Goal: Information Seeking & Learning: Learn about a topic

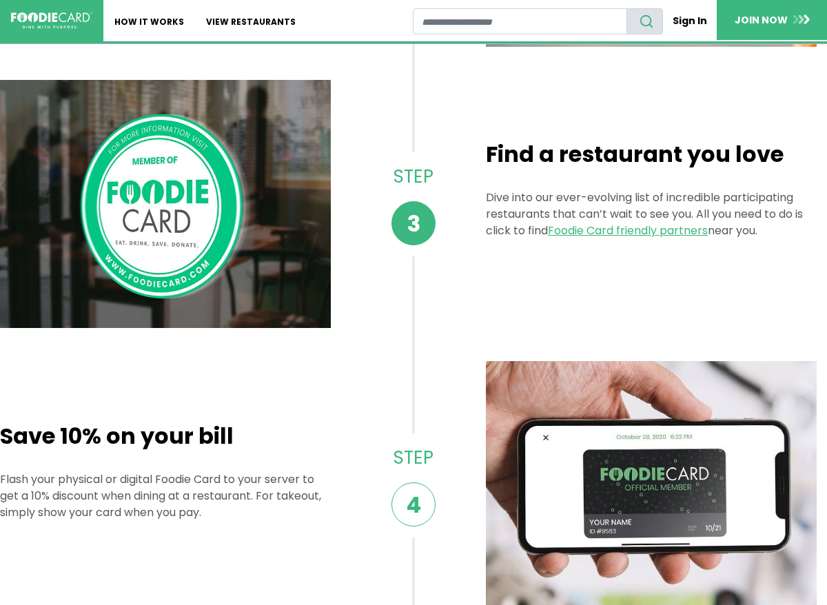
scroll to position [617, 0]
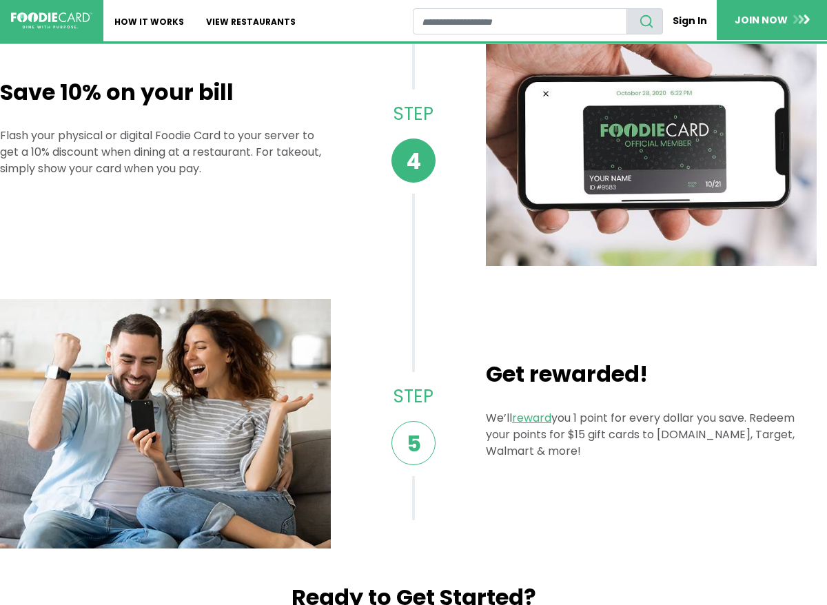
click at [441, 230] on div "Save 10% on your bill Flash your physical or digital Foodie Card to your server…" at bounding box center [413, 141] width 827 height 249
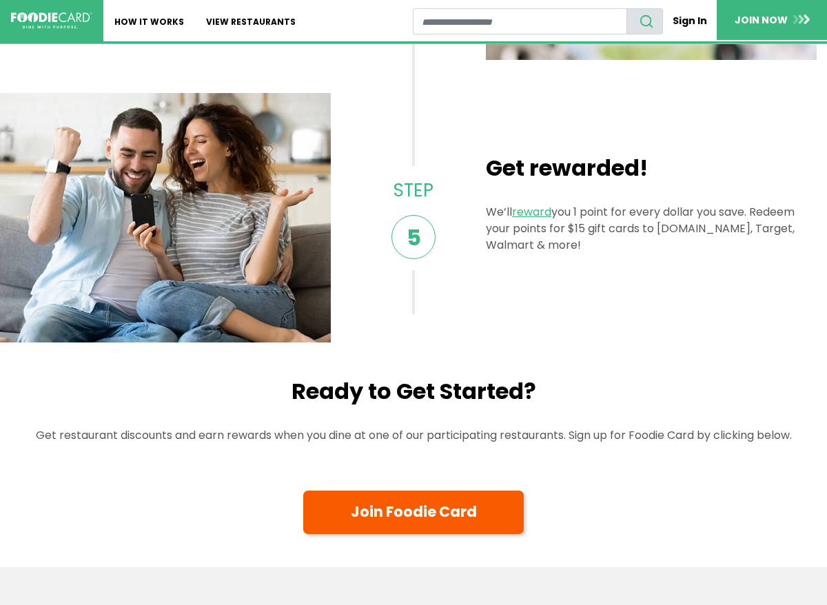
click at [441, 230] on span "Step 5" at bounding box center [413, 218] width 83 height 104
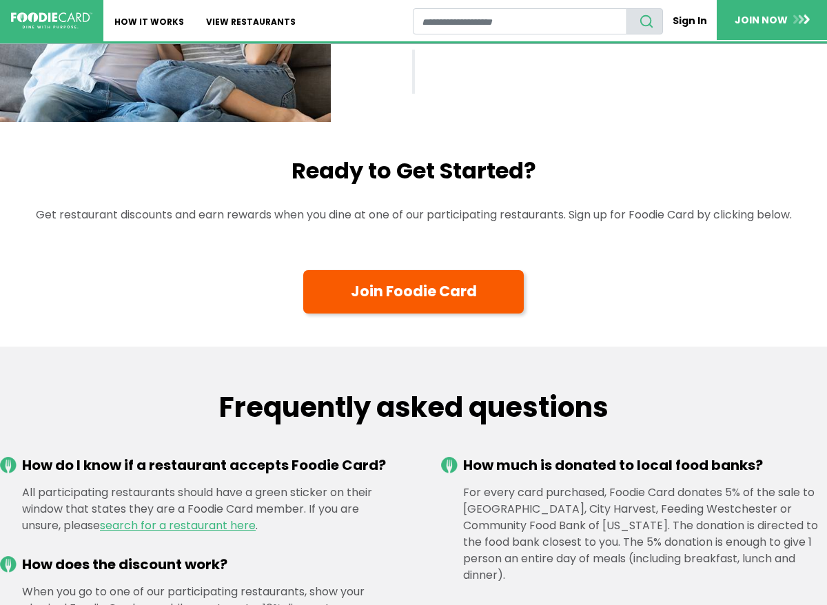
scroll to position [1388, 0]
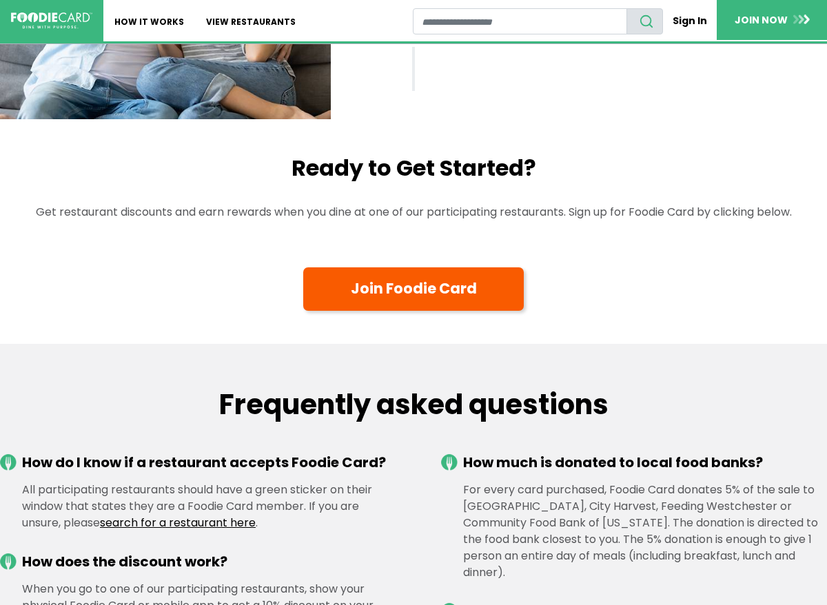
click at [230, 525] on link "search for a restaurant here" at bounding box center [178, 523] width 156 height 16
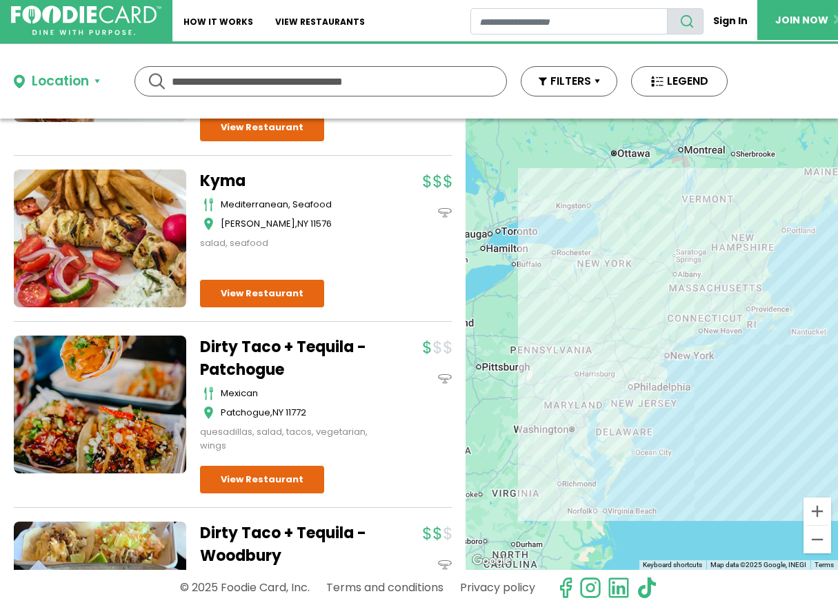
scroll to position [284, 0]
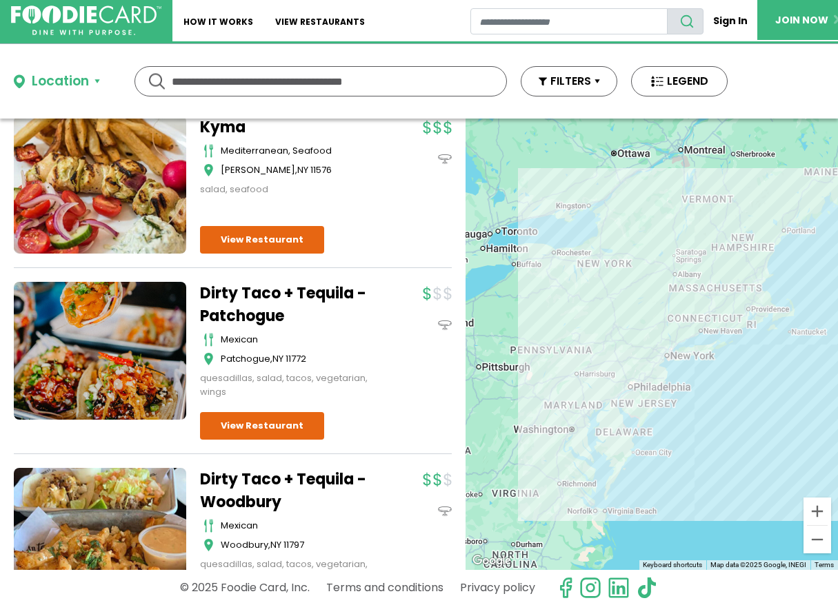
click at [368, 410] on div "Dirty Taco + Tequila - Patchogue mexican Patchogue , NY 11772 quesadillas, sala…" at bounding box center [326, 361] width 252 height 158
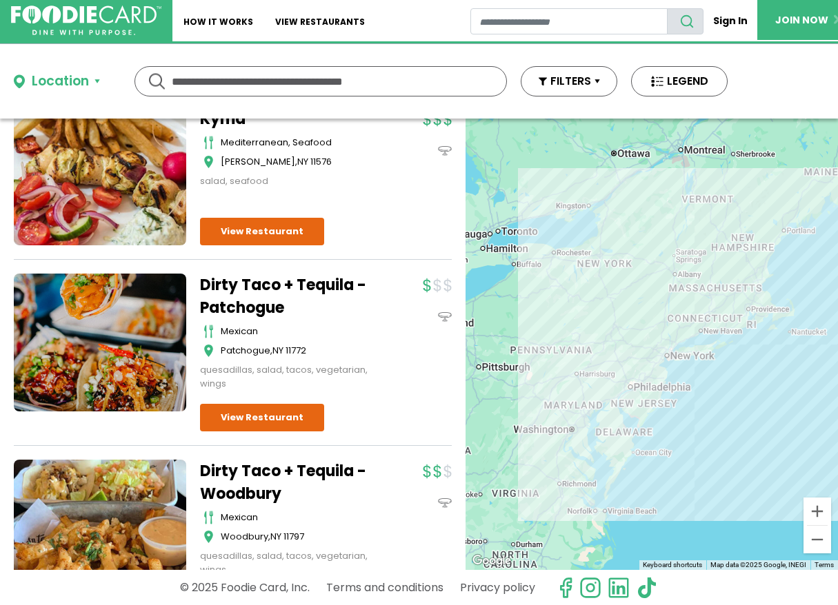
click at [368, 410] on div "Dirty Taco + Tequila - Patchogue mexican Patchogue , NY 11772 quesadillas, sala…" at bounding box center [326, 353] width 252 height 158
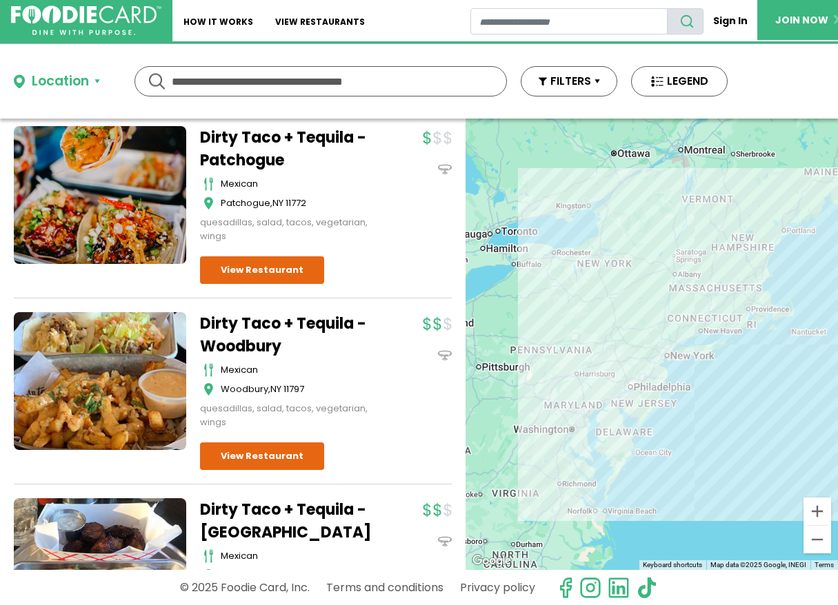
click at [368, 410] on div "Dirty Taco + Tequila - Woodbury mexican Woodbury , NY 11797 quesadillas, salad,…" at bounding box center [293, 370] width 186 height 117
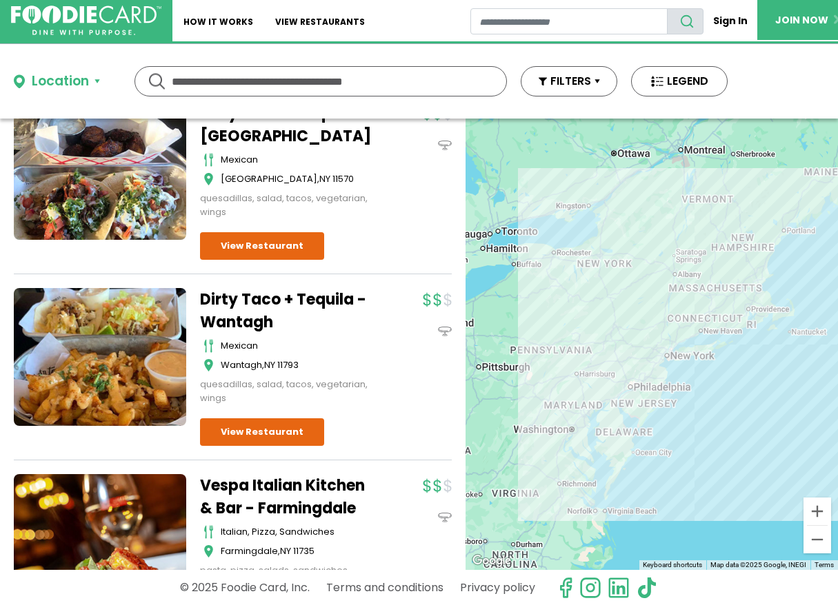
scroll to position [896, 0]
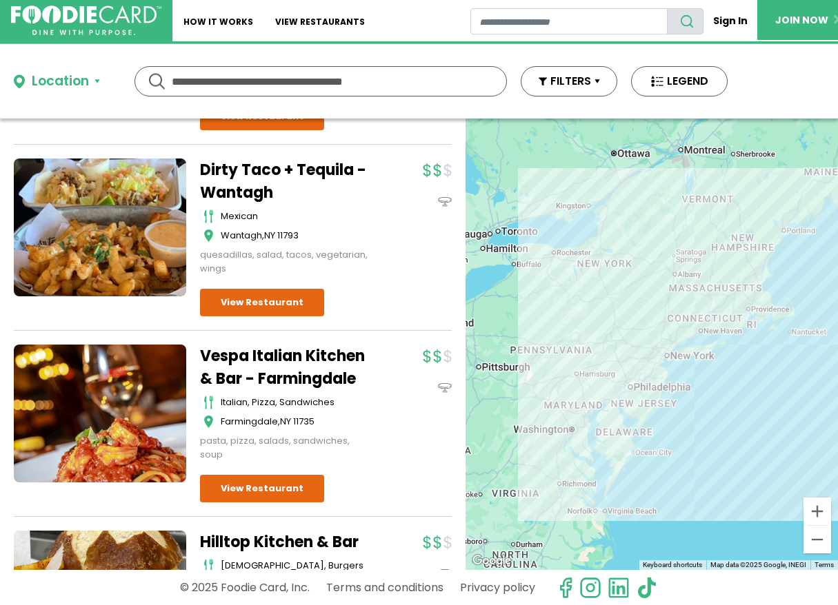
click at [368, 409] on div "Vespa Italian Kitchen & Bar - Farmingdale italian, pizza, sandwiches Farmingdal…" at bounding box center [293, 403] width 186 height 117
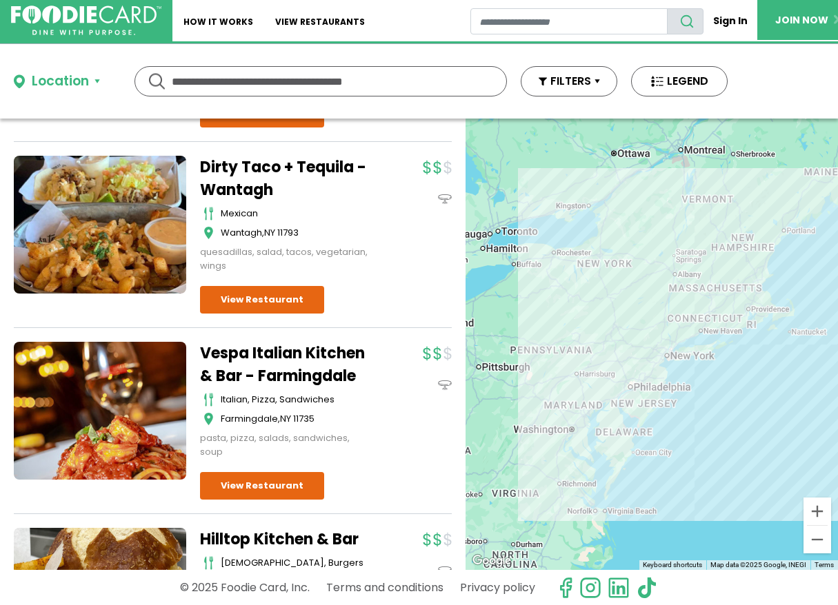
scroll to position [1050, 0]
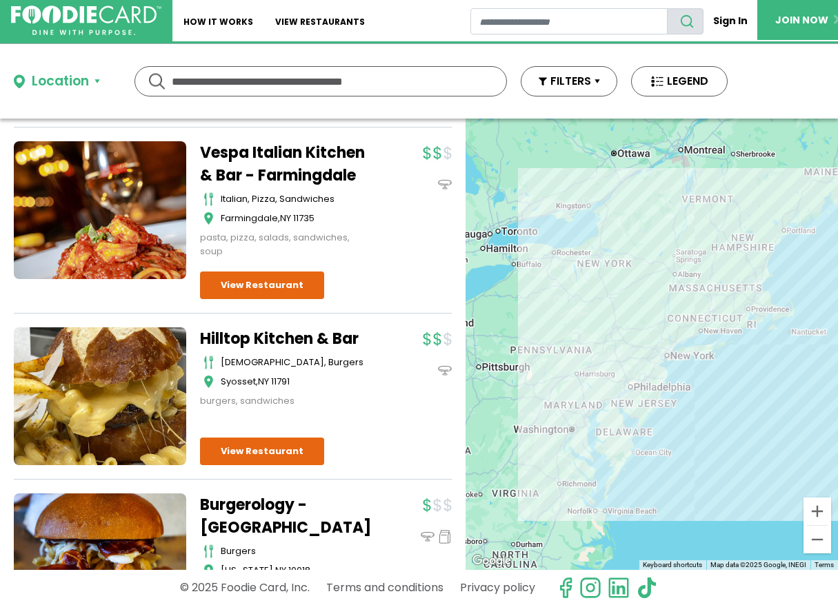
click at [368, 408] on div "Hilltop Kitchen & Bar american, burgers Syosset , NY 11791 burgers, sandwiches" at bounding box center [293, 367] width 186 height 81
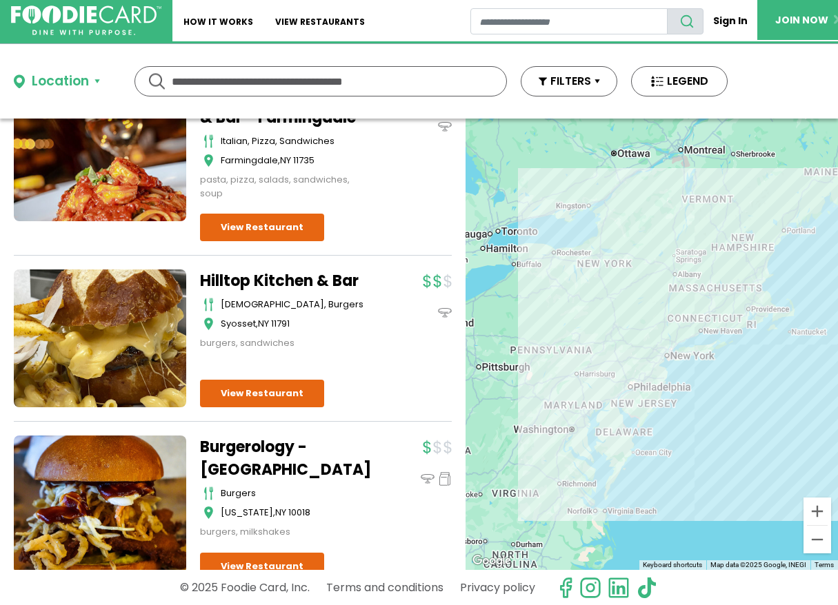
click at [368, 409] on div "Hilltop Kitchen & Bar american, burgers Syosset , NY 11791 burgers, sandwiches" at bounding box center [233, 346] width 438 height 152
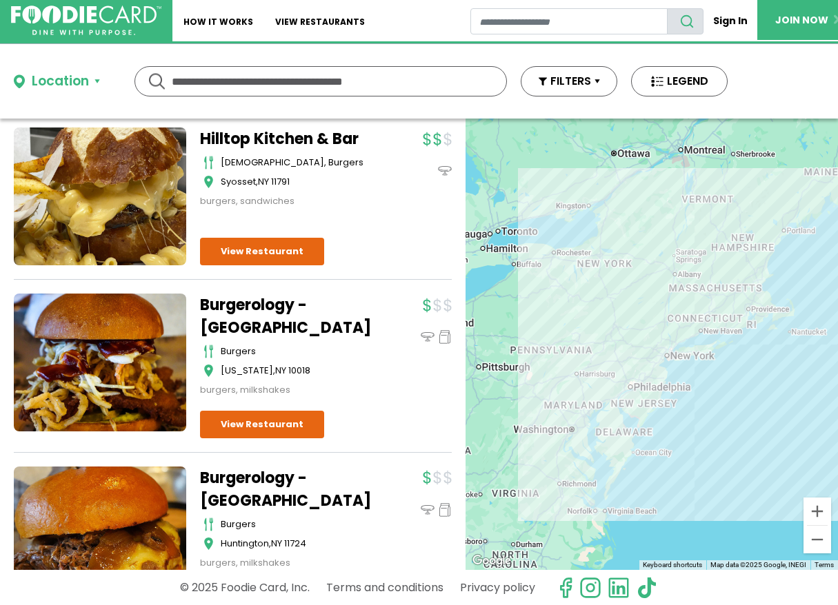
click at [367, 409] on div "Burgerology - NYC burgers New York , NY 10018 burgers, milkshakes" at bounding box center [326, 366] width 252 height 145
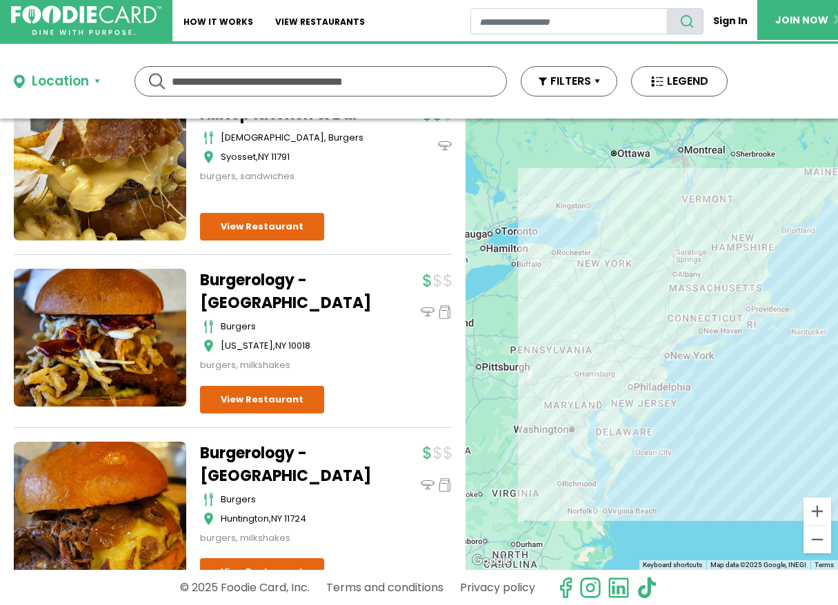
scroll to position [1467, 0]
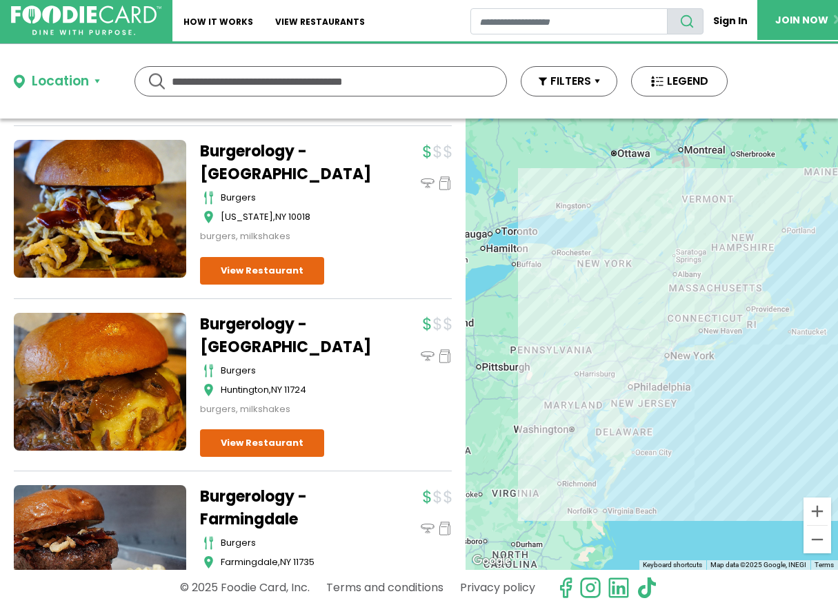
click at [368, 407] on div "Burgerology - Huntington burgers Huntington , NY 11724 burgers, milkshakes" at bounding box center [293, 364] width 186 height 103
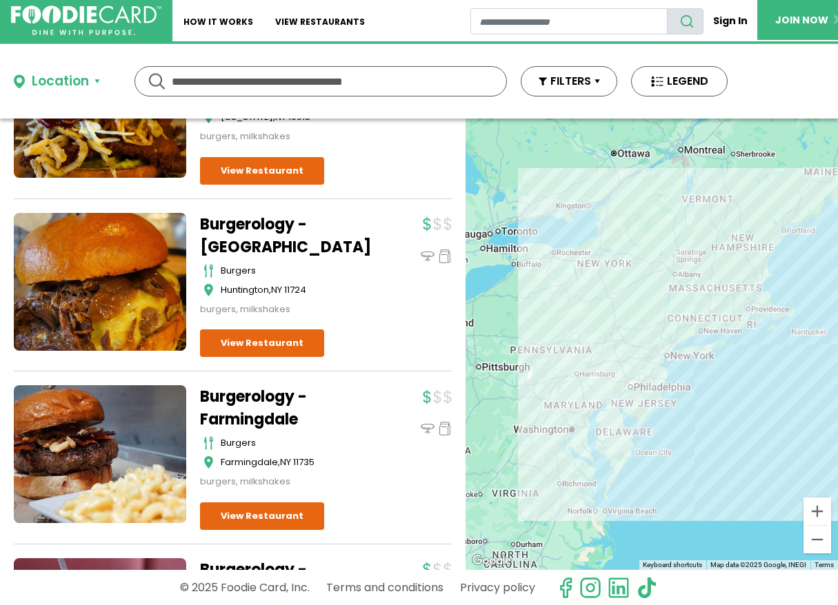
scroll to position [1790, 0]
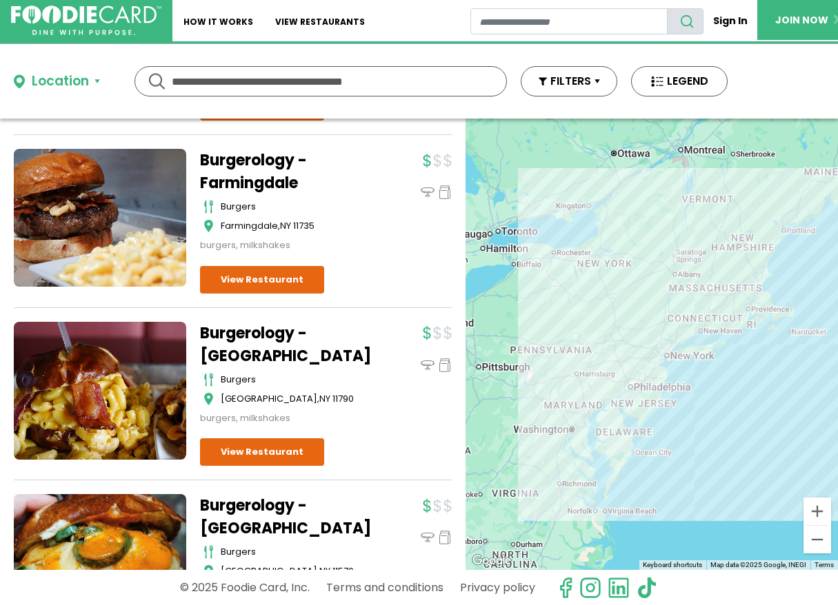
click at [368, 407] on div "Burgerology - Stony Brook burgers Stony Brook , NY 11790 burgers, milkshakes" at bounding box center [326, 394] width 252 height 145
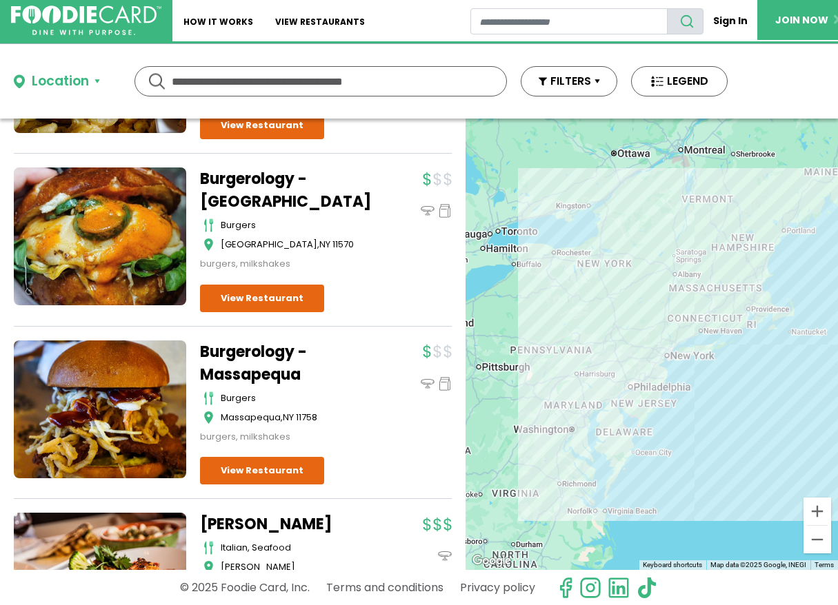
scroll to position [2265, 0]
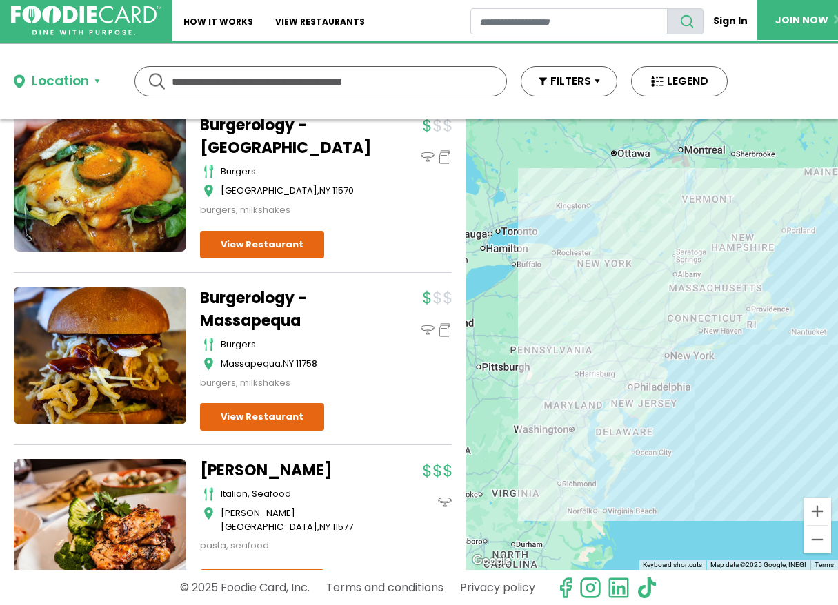
click at [368, 407] on div "Burgerology - Massapequa burgers Massapequa , NY 11758 burgers, milkshakes" at bounding box center [326, 359] width 252 height 145
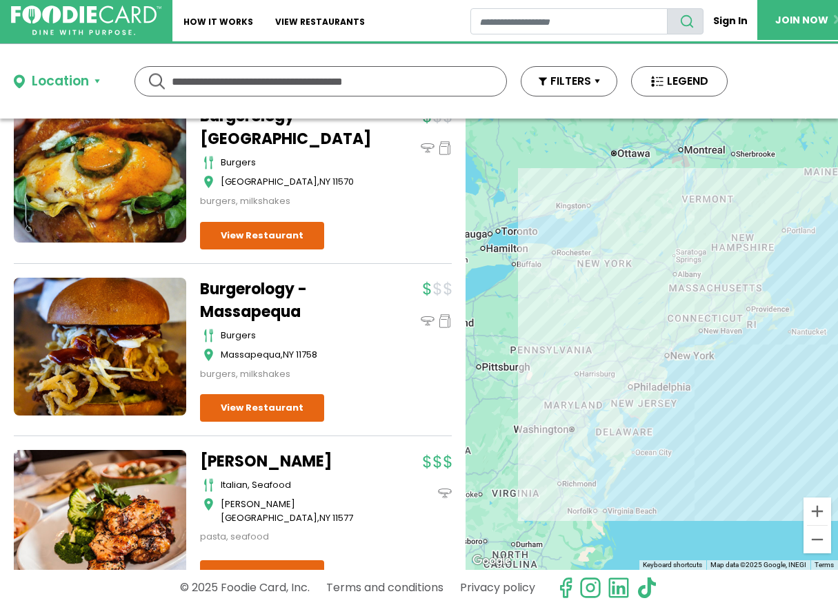
click at [367, 407] on div "Burgerology - Massapequa burgers Massapequa , NY 11758 burgers, milkshakes" at bounding box center [326, 350] width 252 height 145
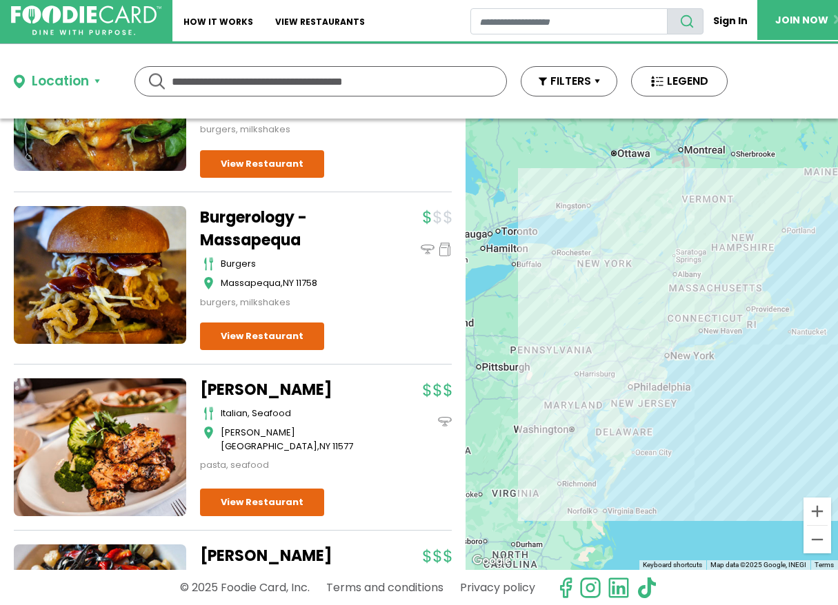
scroll to position [2412, 0]
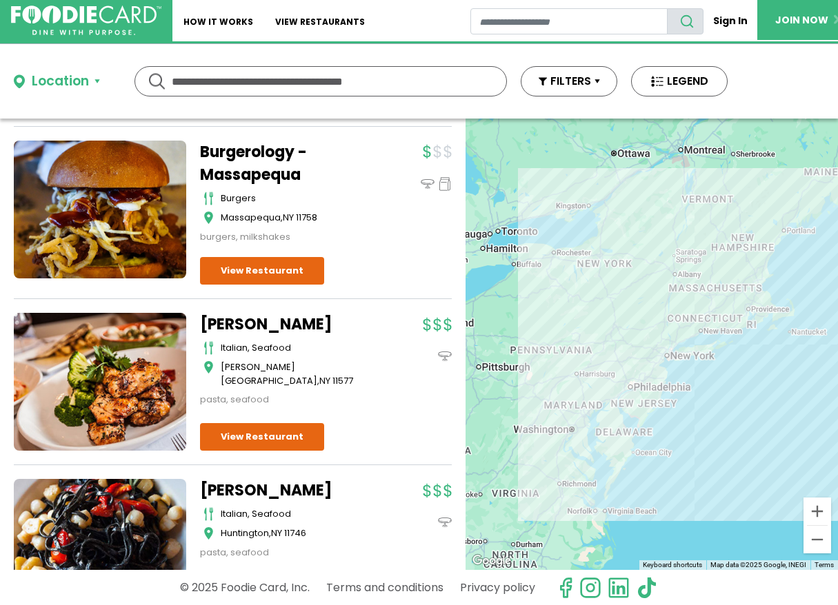
click at [367, 407] on div "Matteos - Roslyn italian, seafood Roslyn Heights , NY 11577 pasta, seafood" at bounding box center [326, 382] width 252 height 138
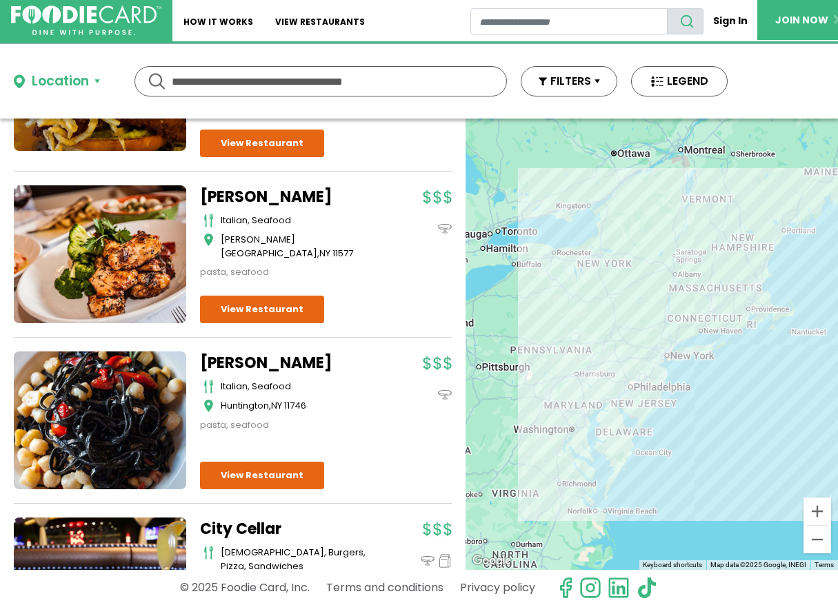
scroll to position [2581, 0]
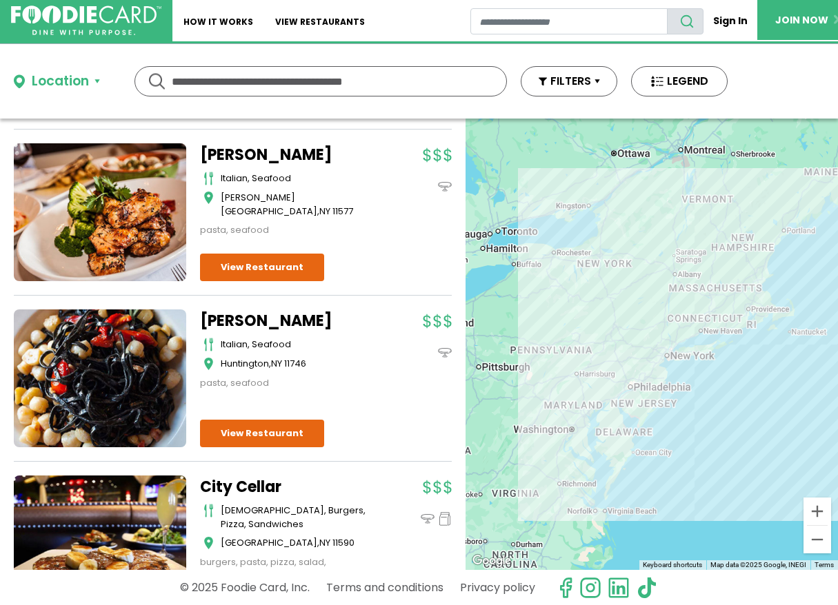
click at [367, 390] on div "Matteos - Huntington italian, seafood Huntington , NY 11746 pasta, seafood" at bounding box center [293, 350] width 186 height 81
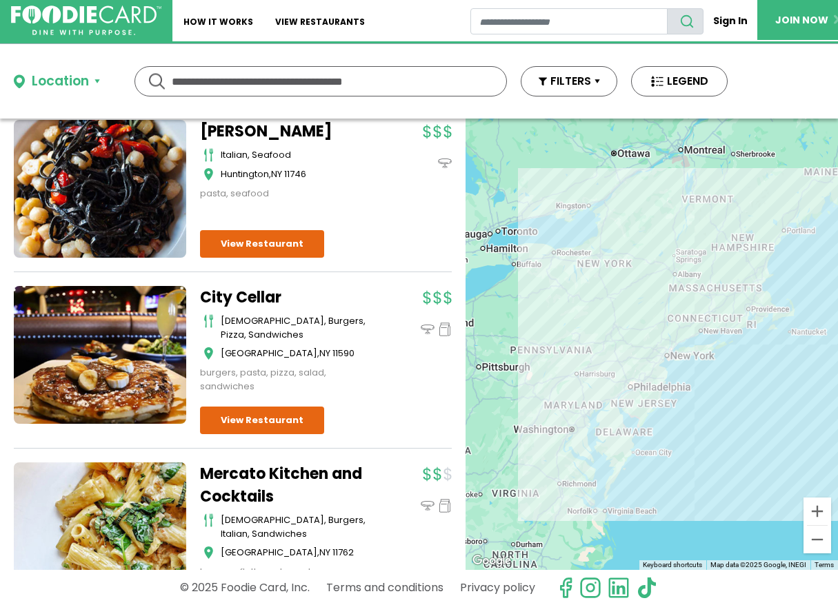
scroll to position [2774, 0]
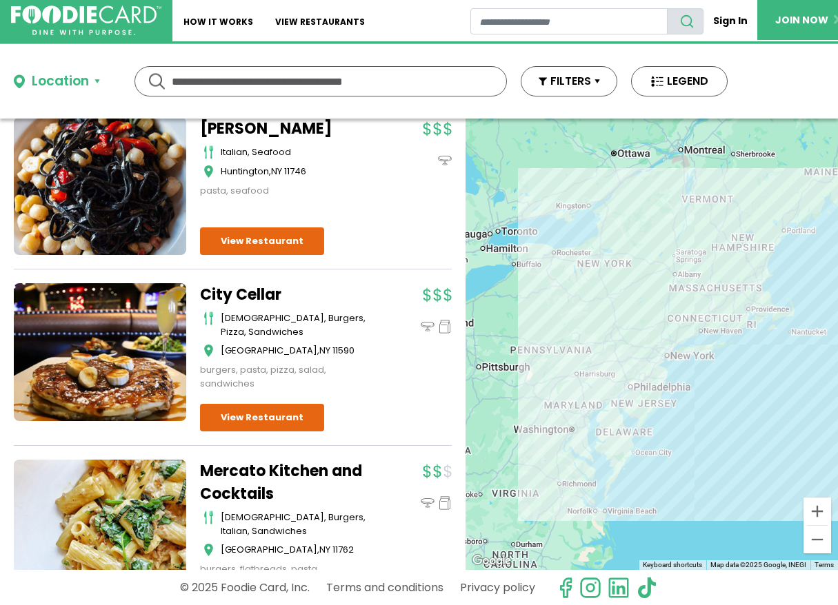
click at [367, 407] on div "City Cellar american, burgers, pizza, sandwiches Westbury , NY 11590 burgers, p…" at bounding box center [326, 357] width 252 height 148
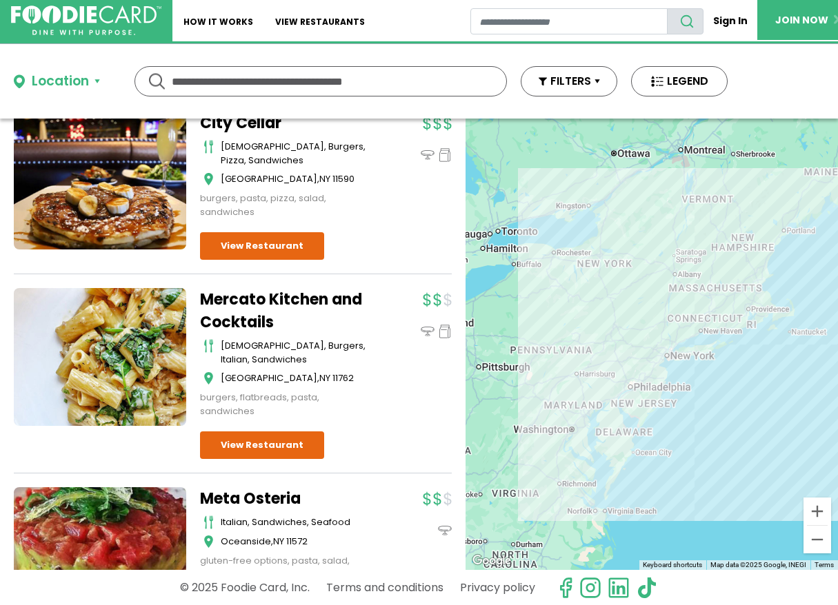
click at [366, 407] on div "Mercato Kitchen and Cocktails american, burgers, italian, sandwiches Massapequa…" at bounding box center [326, 373] width 252 height 171
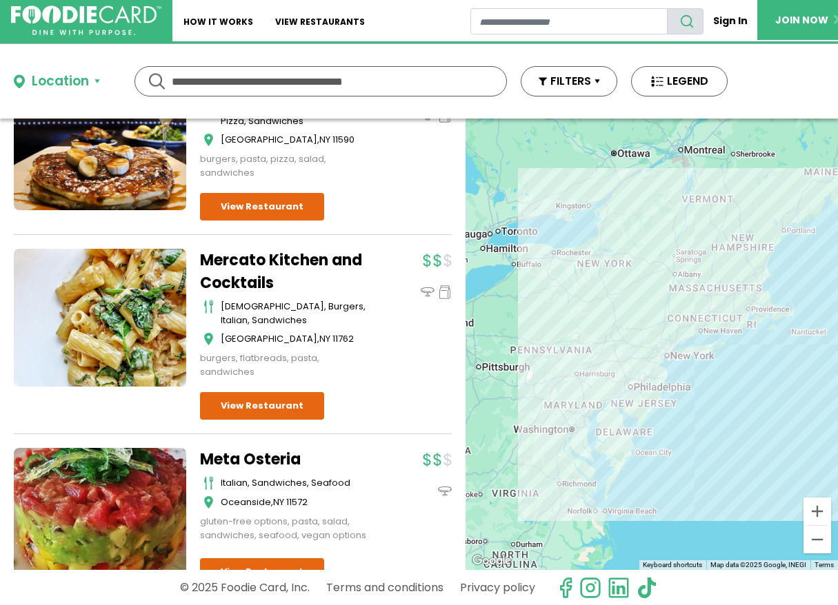
scroll to position [2991, 0]
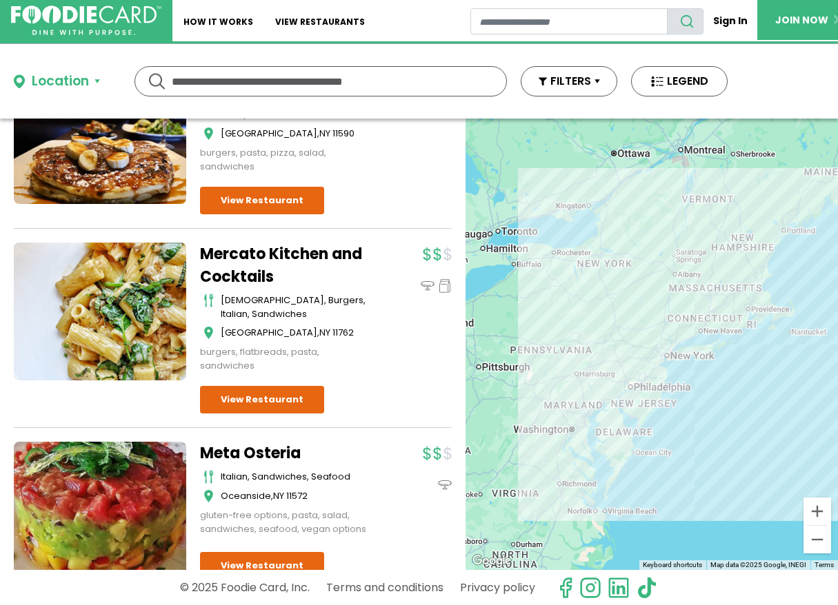
click at [366, 407] on div "Mercato Kitchen and Cocktails american, burgers, italian, sandwiches Massapequa…" at bounding box center [326, 328] width 252 height 171
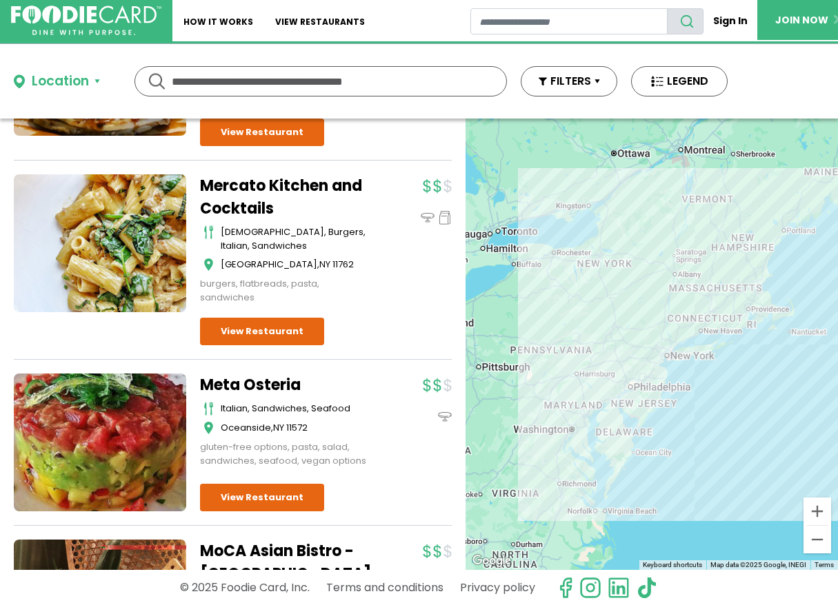
click at [366, 407] on div "Meta Osteria italian, sandwiches, seafood Oceanside , NY 11572 gluten-free opti…" at bounding box center [293, 421] width 186 height 94
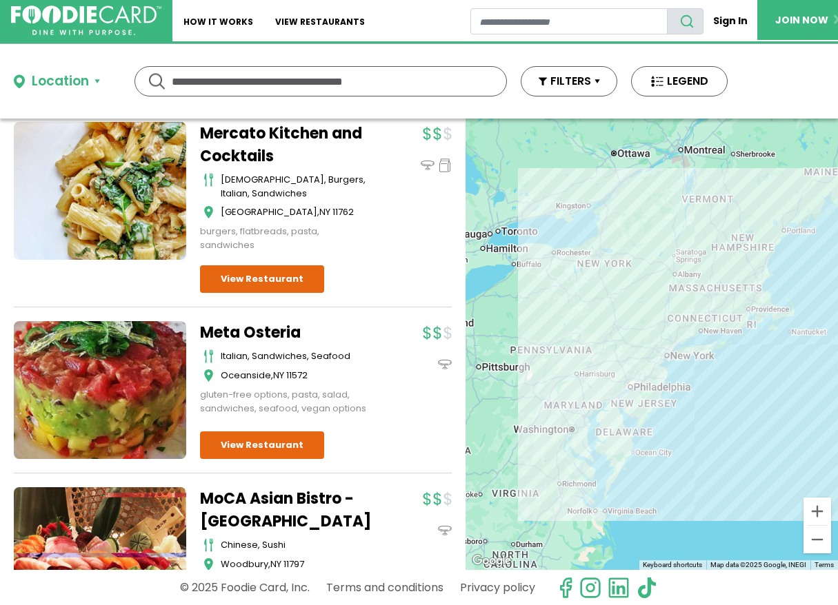
scroll to position [3170, 0]
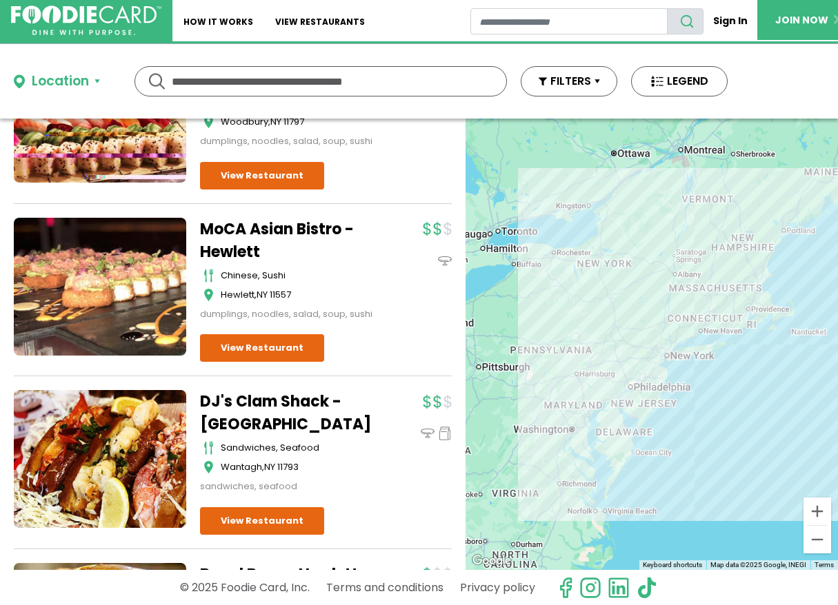
scroll to position [3586, 0]
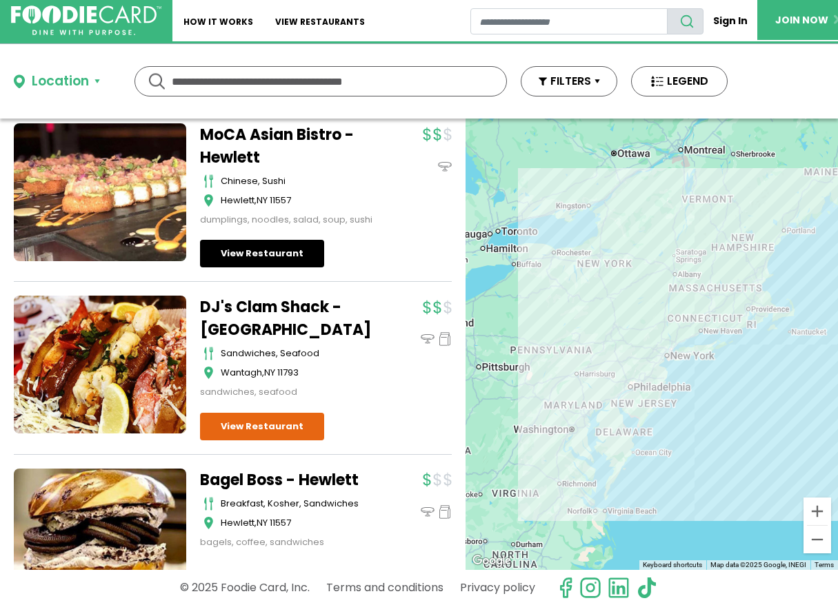
click at [247, 347] on div "Rothmann's Steakhouse seafood, steakhouse East Norwich , NY 11732 seafood, stea…" at bounding box center [233, 140] width 438 height 7098
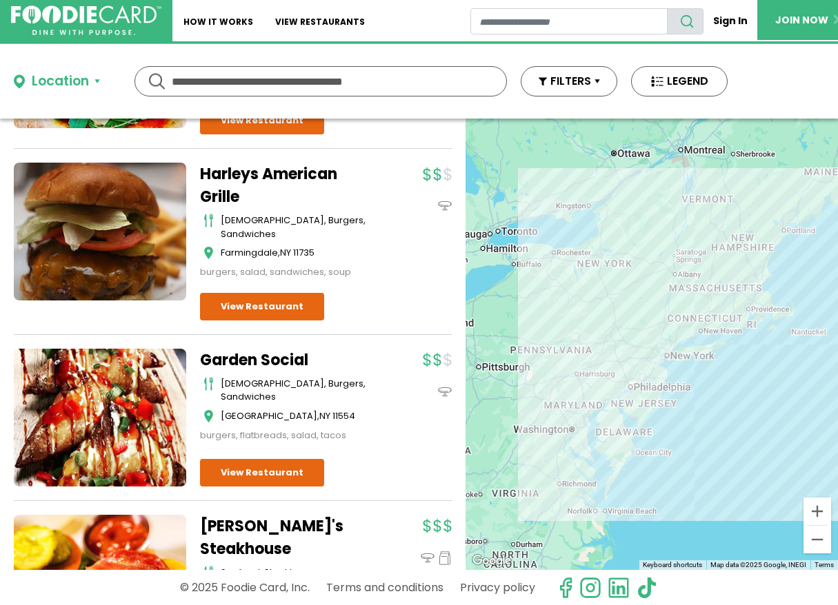
click at [247, 321] on div "Harleys American Grille american, burgers, sandwiches Farmingdale , NY 11735 bu…" at bounding box center [326, 242] width 252 height 158
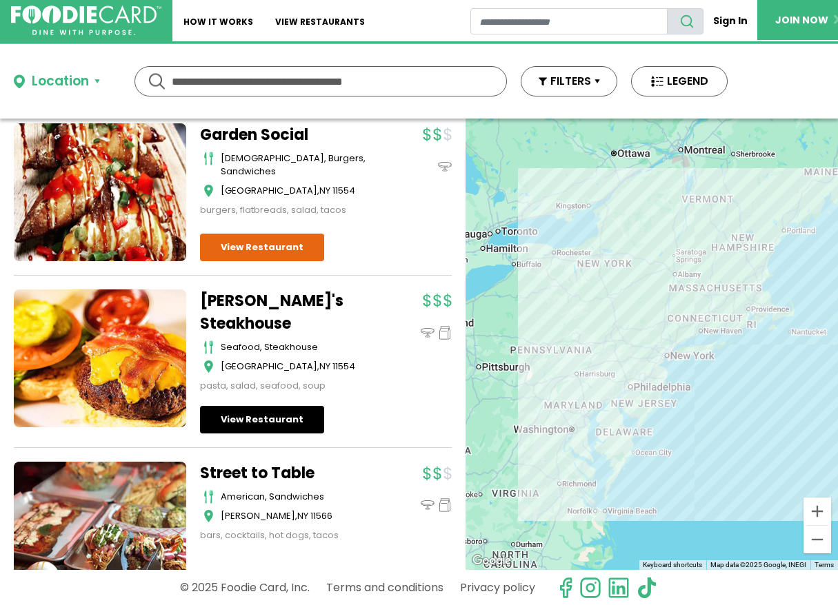
click at [282, 434] on div "Jake's Steakhouse seafood, steakhouse East Meadow , NY 11554 pasta, salad, seaf…" at bounding box center [326, 362] width 252 height 145
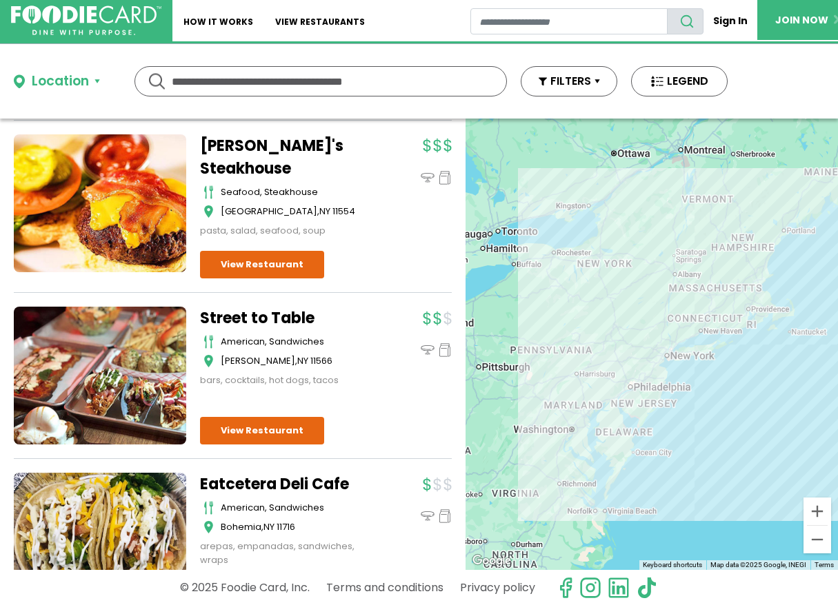
scroll to position [4702, 0]
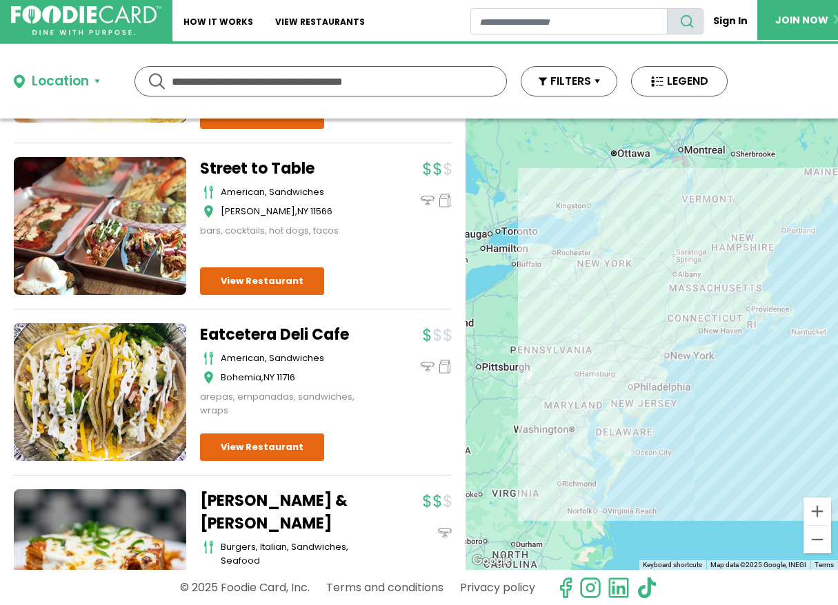
scroll to position [4874, 0]
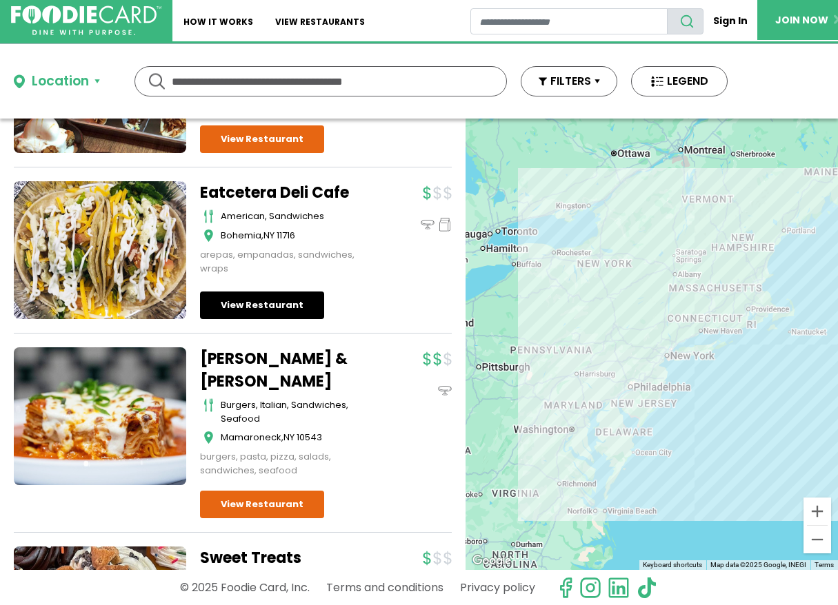
scroll to position [5032, 0]
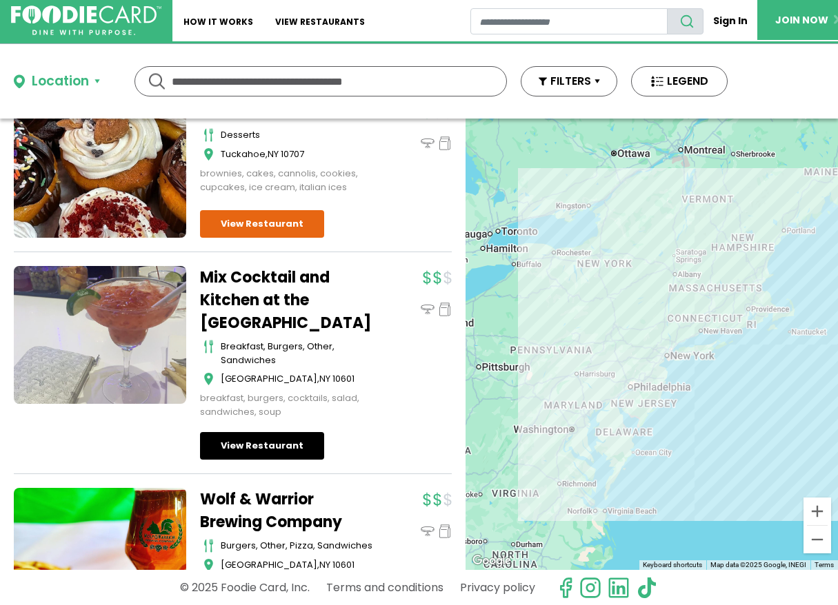
scroll to position [5505, 0]
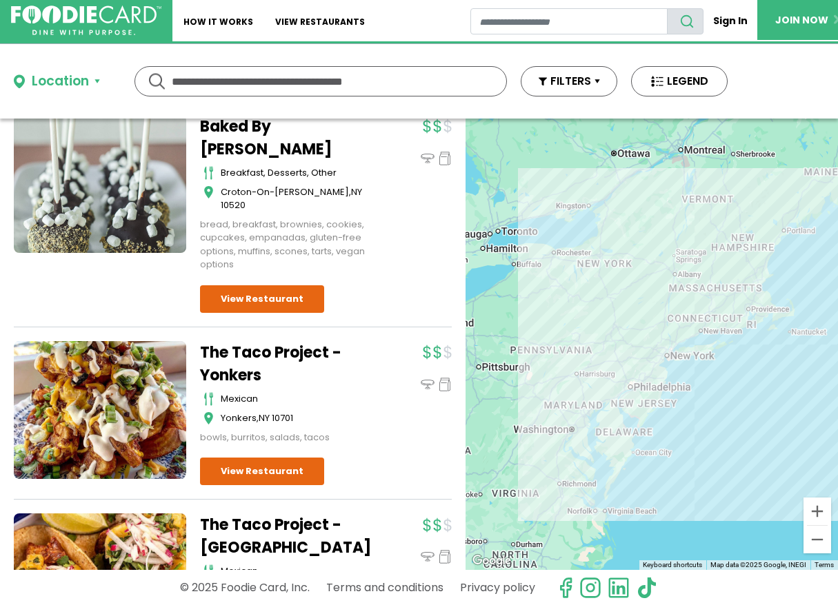
scroll to position [6223, 0]
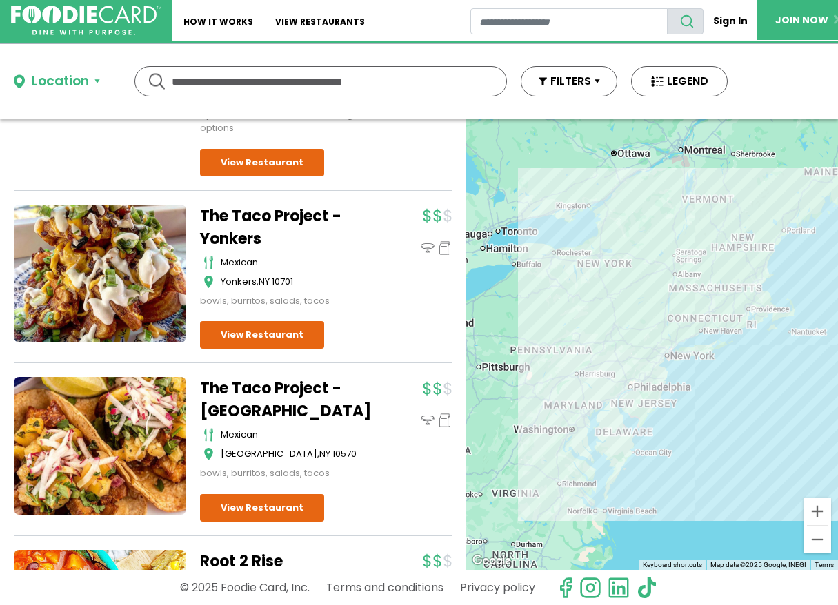
click at [281, 450] on div "The Taco Project - Pleasantville mexican Pleasantville , NY 10570 bowls, burrit…" at bounding box center [326, 449] width 252 height 145
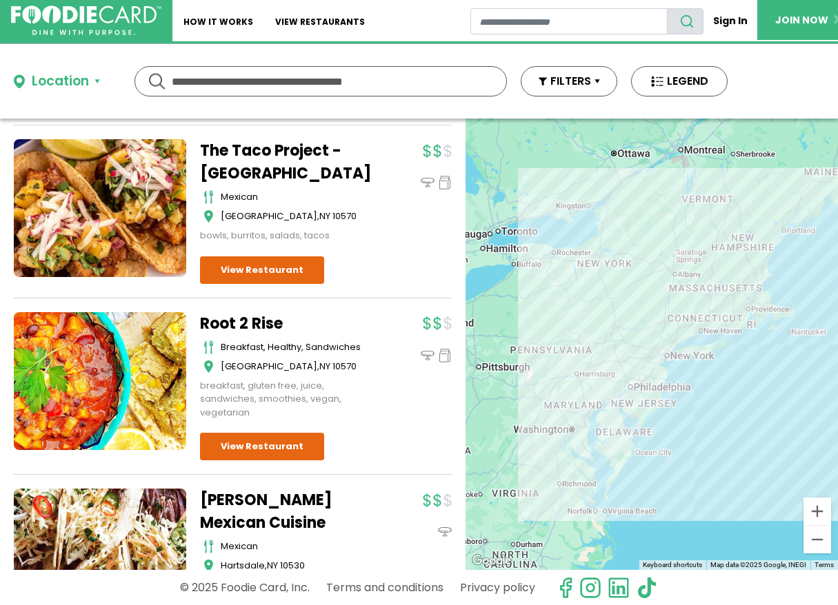
scroll to position [6521, 0]
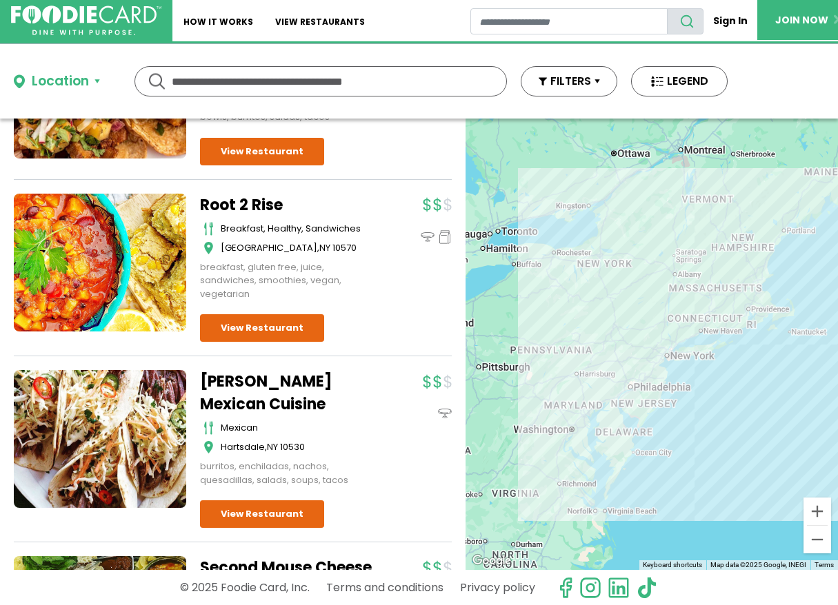
click at [280, 449] on div "Vega Mexican Cuisine mexican Hartsdale , NY 10530 burritos, enchiladas, nachos,…" at bounding box center [326, 449] width 252 height 158
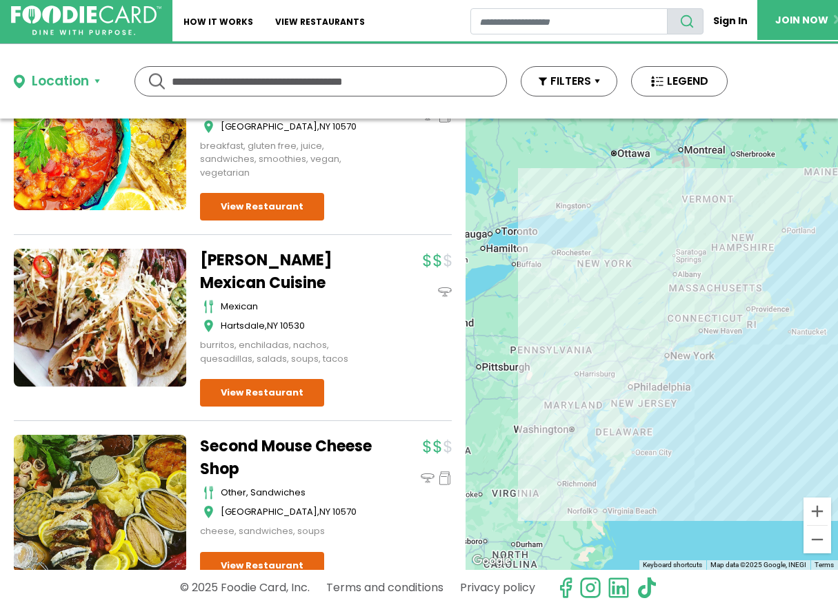
scroll to position [6794, 0]
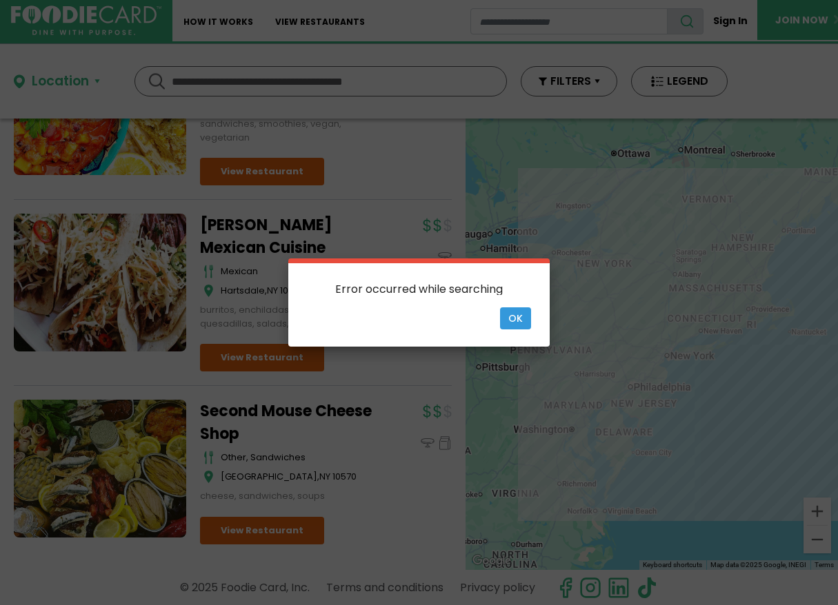
click at [280, 449] on div "× Error occurred while searching Ok" at bounding box center [419, 302] width 838 height 605
click at [518, 321] on button "Ok" at bounding box center [515, 318] width 31 height 22
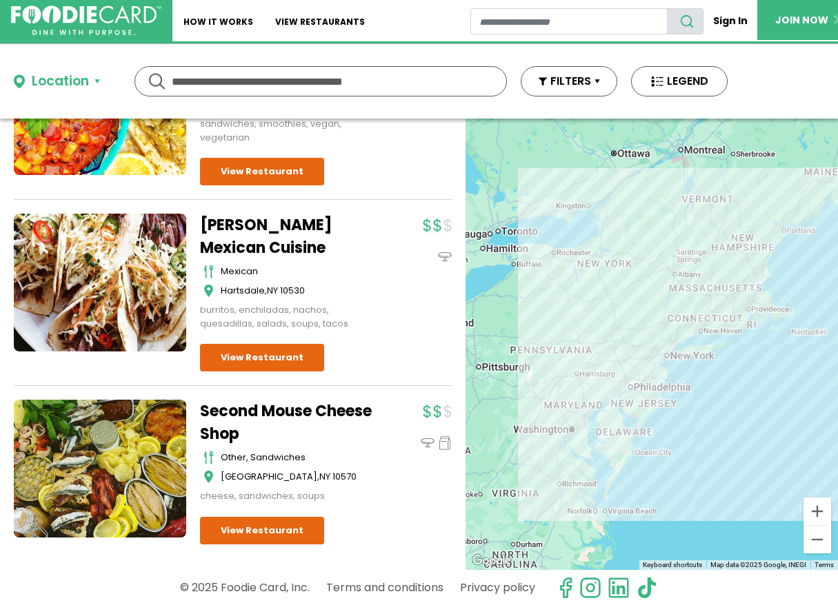
click at [723, 364] on div at bounding box center [651, 345] width 372 height 452
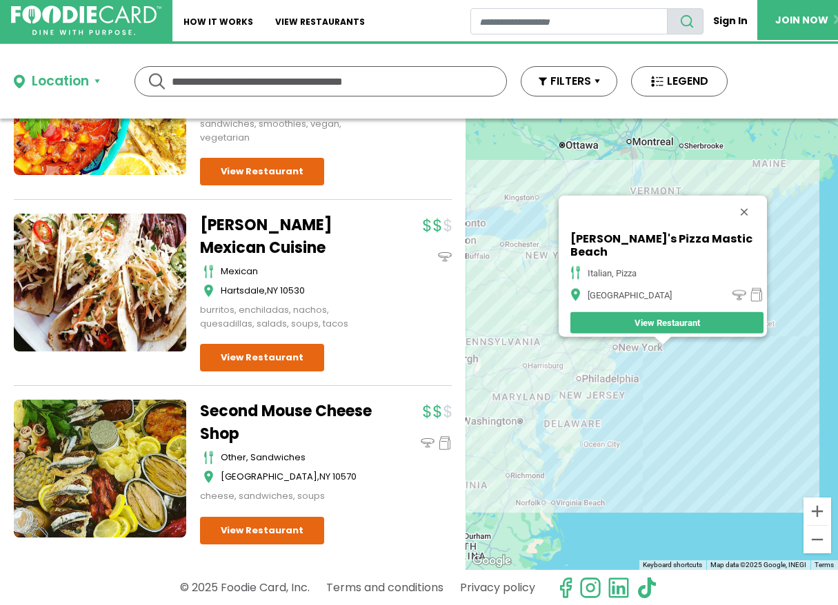
click at [668, 314] on link "View Restaurant" at bounding box center [666, 322] width 193 height 21
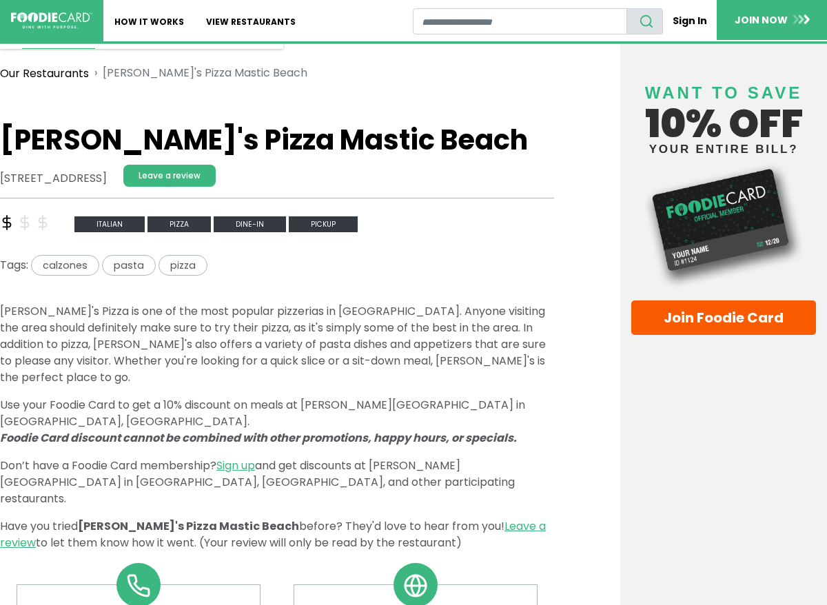
scroll to position [78, 0]
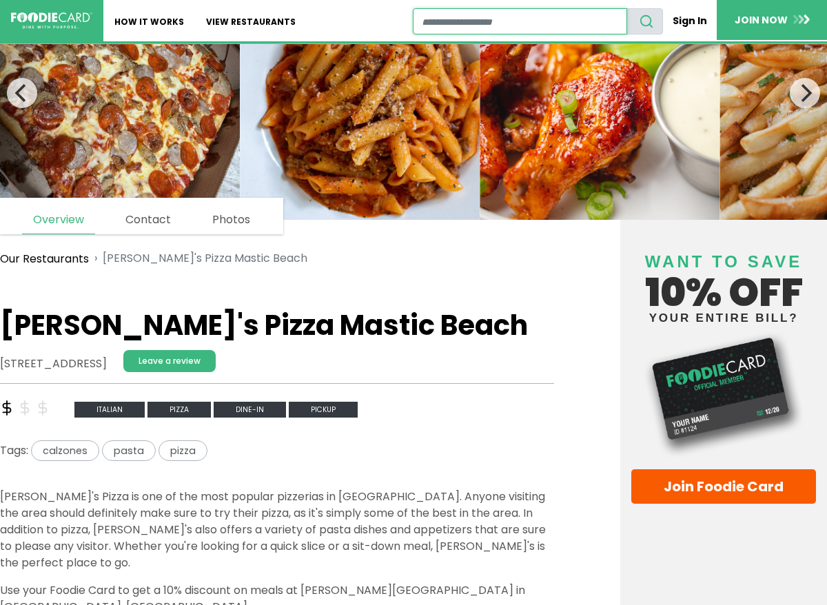
click at [430, 24] on input "restaurant search" at bounding box center [520, 21] width 215 height 26
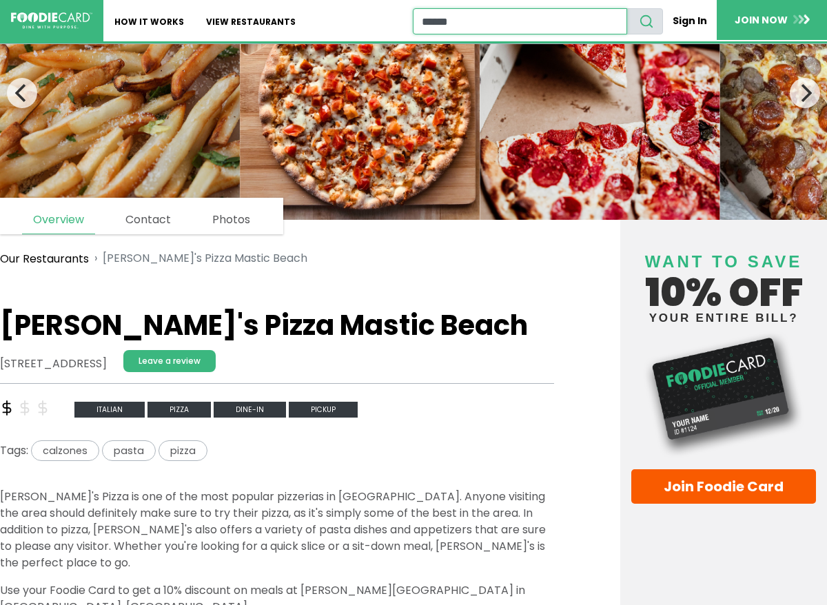
click at [422, 26] on input "******" at bounding box center [520, 21] width 215 height 26
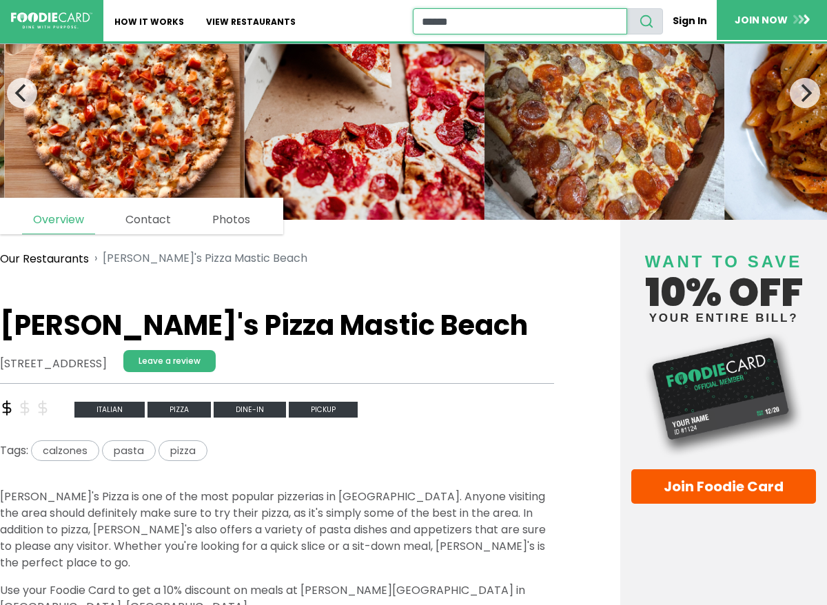
click at [456, 21] on input "******" at bounding box center [520, 21] width 215 height 26
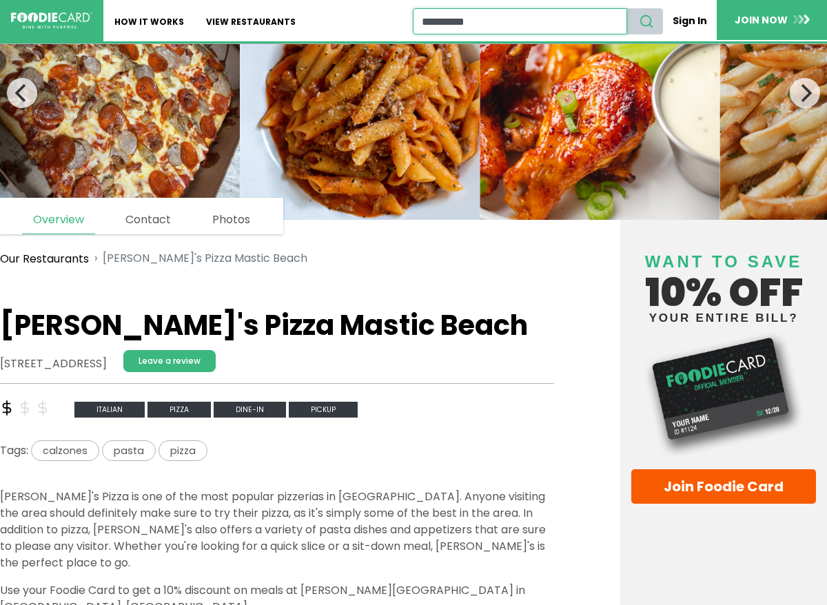
type input "**********"
click at [650, 22] on icon "search" at bounding box center [646, 21] width 15 height 15
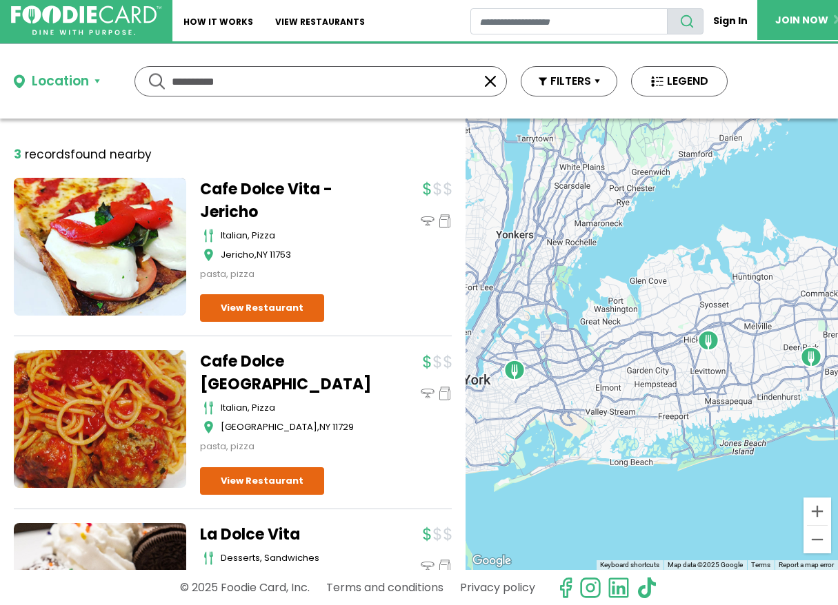
scroll to position [85, 0]
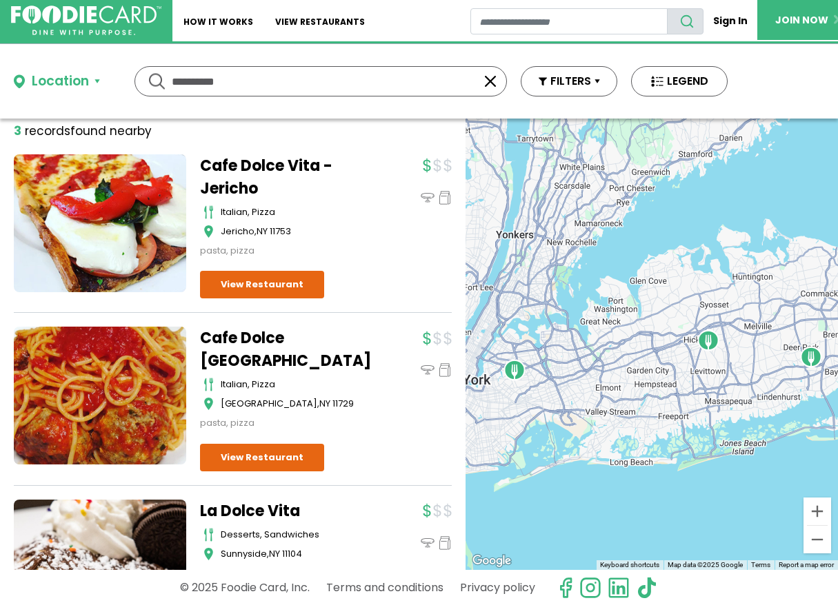
click at [381, 285] on div "Cafe Dolce Vita - Jericho italian, pizza Jericho , NY 11753 pasta, pizza" at bounding box center [326, 226] width 252 height 145
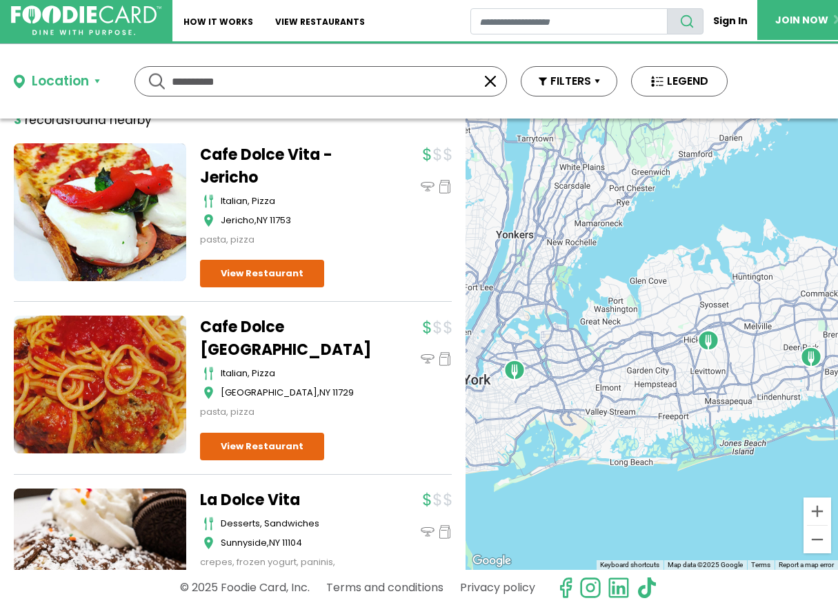
click at [381, 285] on div "Cafe Dolce Vita - Jericho italian, pizza Jericho , NY 11753 pasta, pizza" at bounding box center [326, 215] width 252 height 145
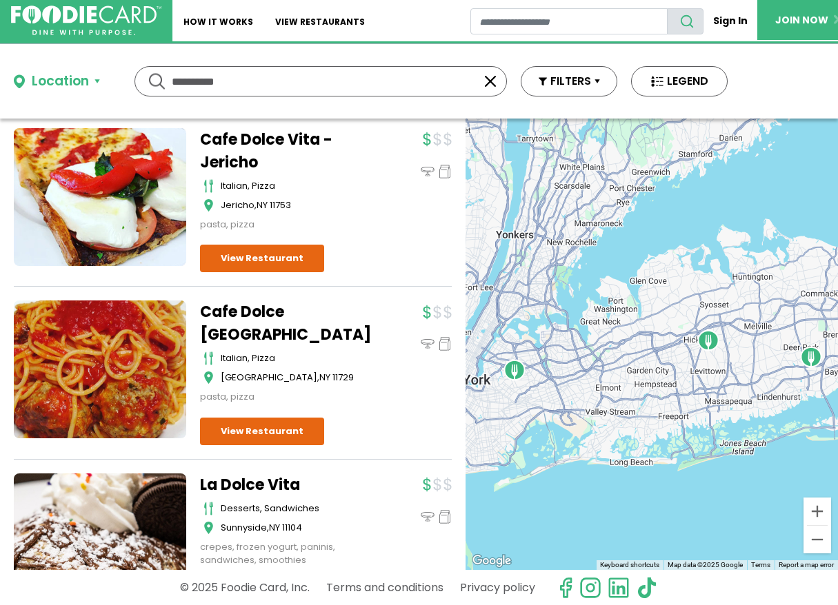
click at [381, 285] on div "Cafe Dolce Vita - Jericho italian, pizza Jericho , NY 11753 pasta, pizza" at bounding box center [233, 369] width 438 height 483
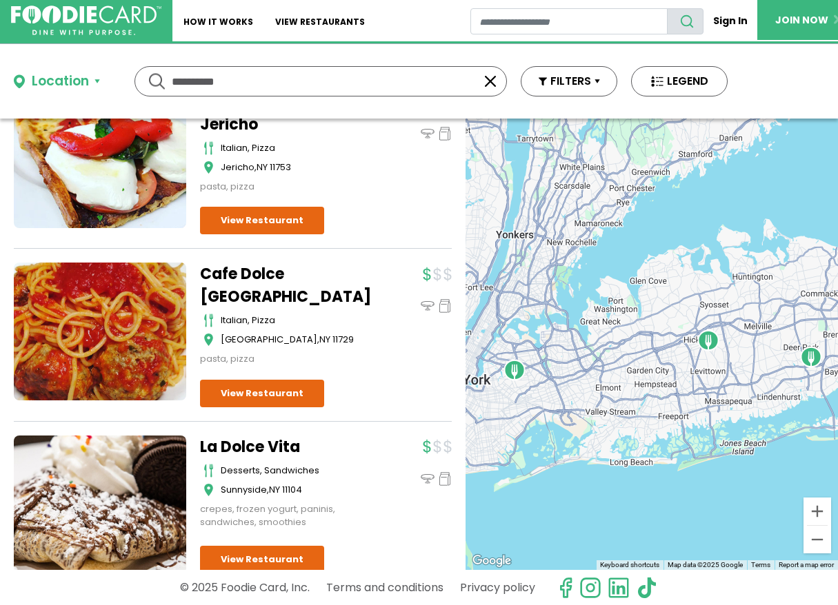
scroll to position [179, 0]
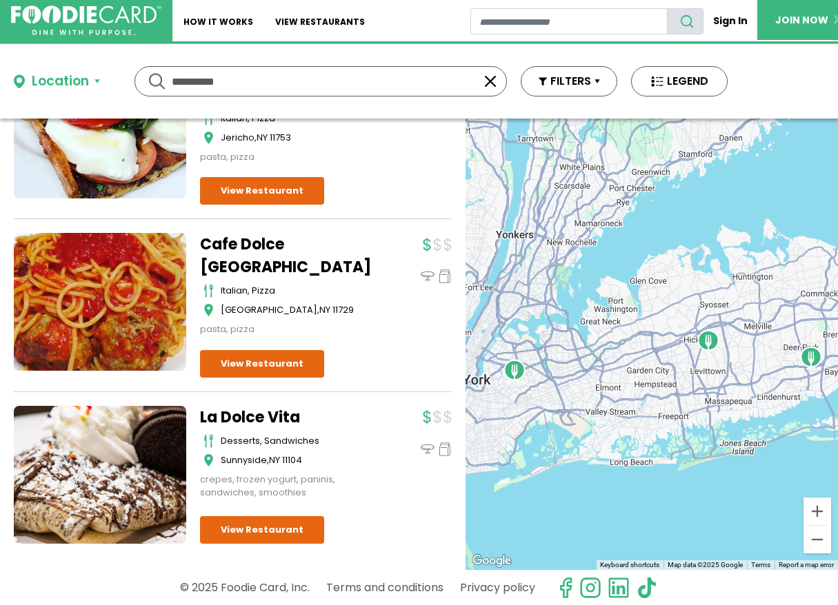
click at [241, 81] on input "**********" at bounding box center [321, 81] width 298 height 29
type input "*"
click at [154, 78] on div "**********" at bounding box center [320, 81] width 372 height 30
click at [253, 83] on input "**********" at bounding box center [321, 81] width 298 height 29
type input "*"
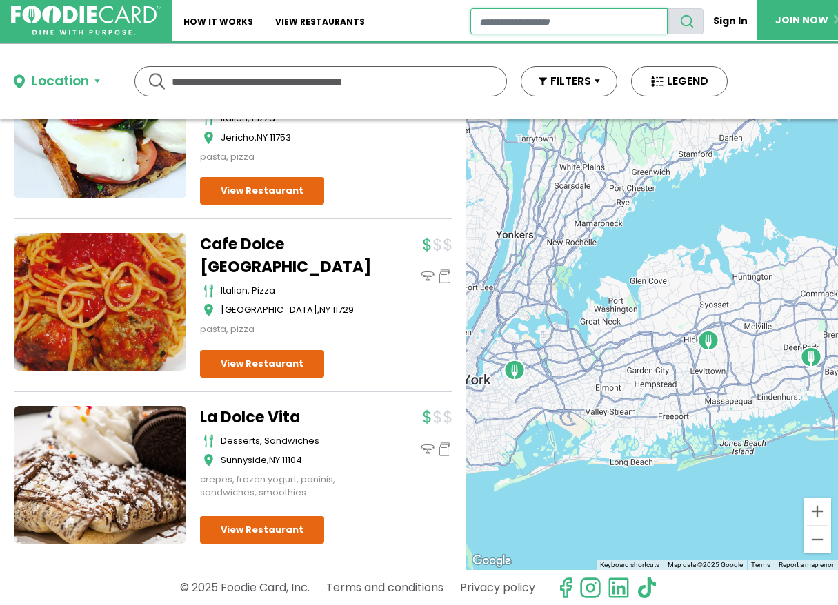
click at [480, 22] on input "restaurant search" at bounding box center [569, 21] width 198 height 26
type input "**********"
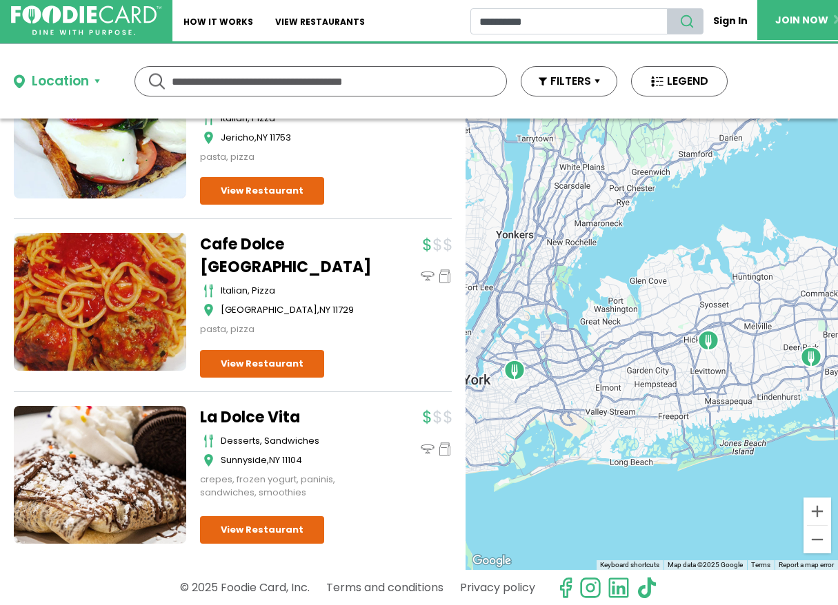
click at [688, 18] on icon "search" at bounding box center [686, 21] width 15 height 15
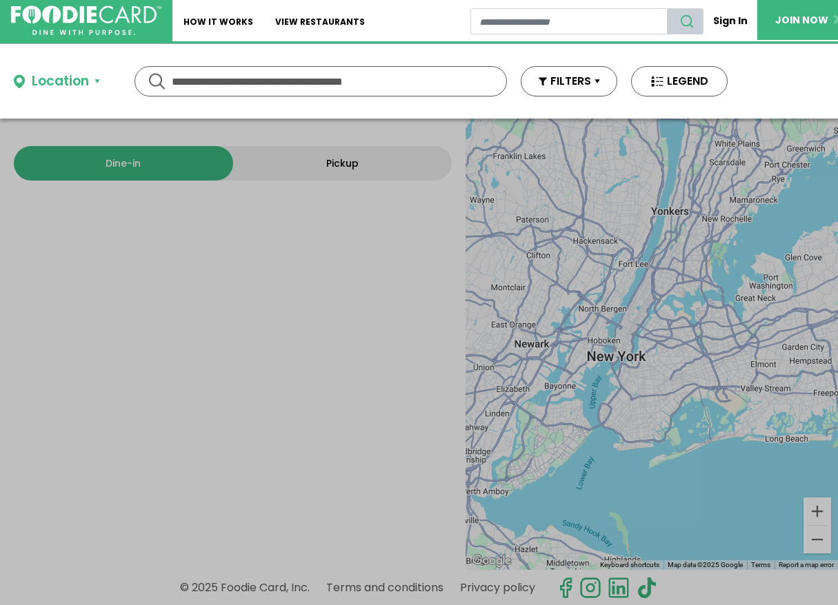
type input "**********"
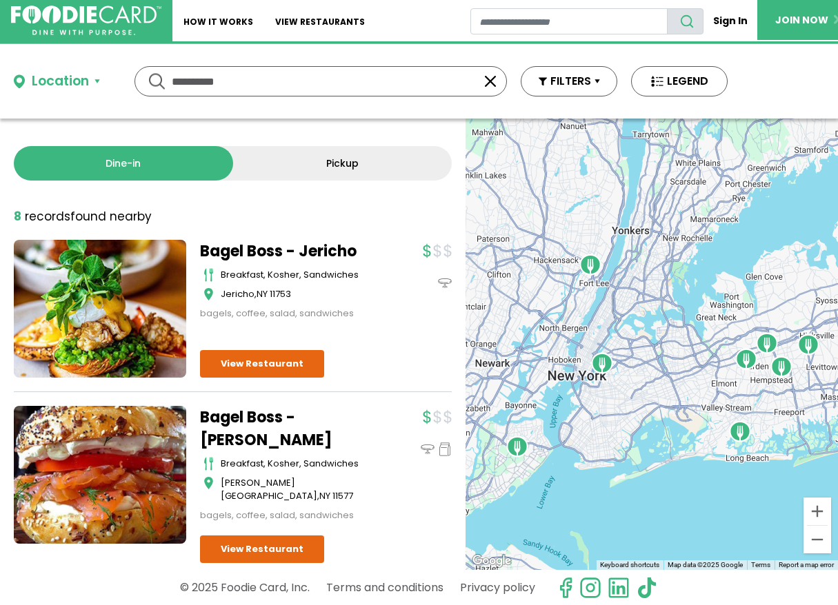
scroll to position [3, 0]
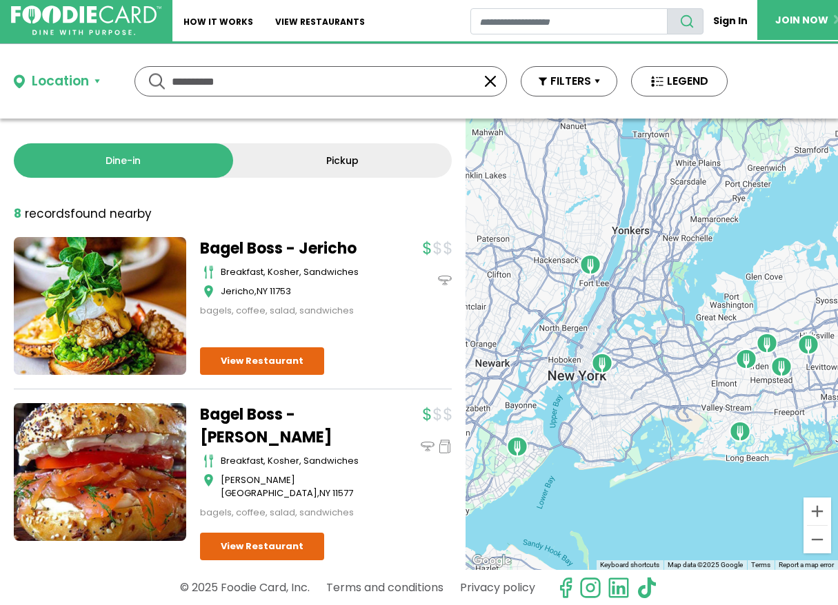
click at [363, 356] on div "Bagel Boss - Jericho breakfast, [GEOGRAPHIC_DATA], [GEOGRAPHIC_DATA] [GEOGRAPHI…" at bounding box center [326, 306] width 252 height 138
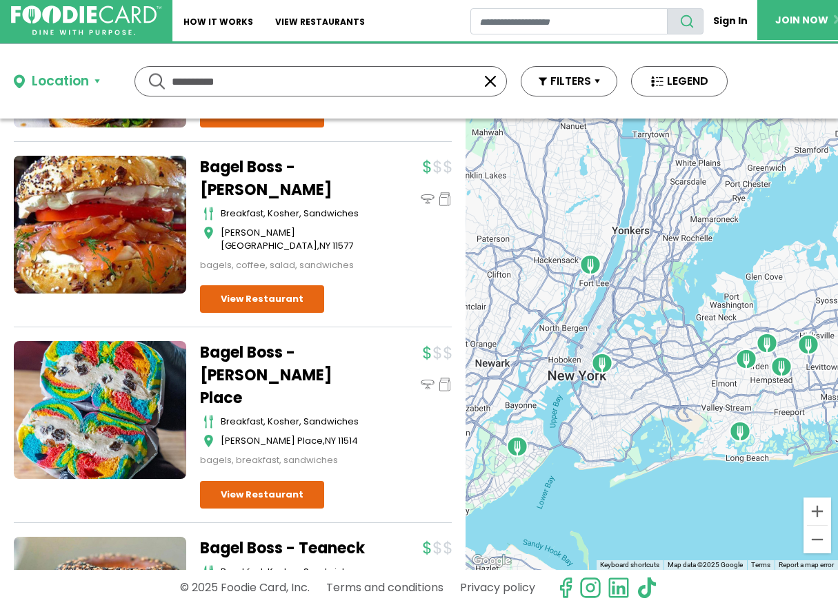
scroll to position [0, 0]
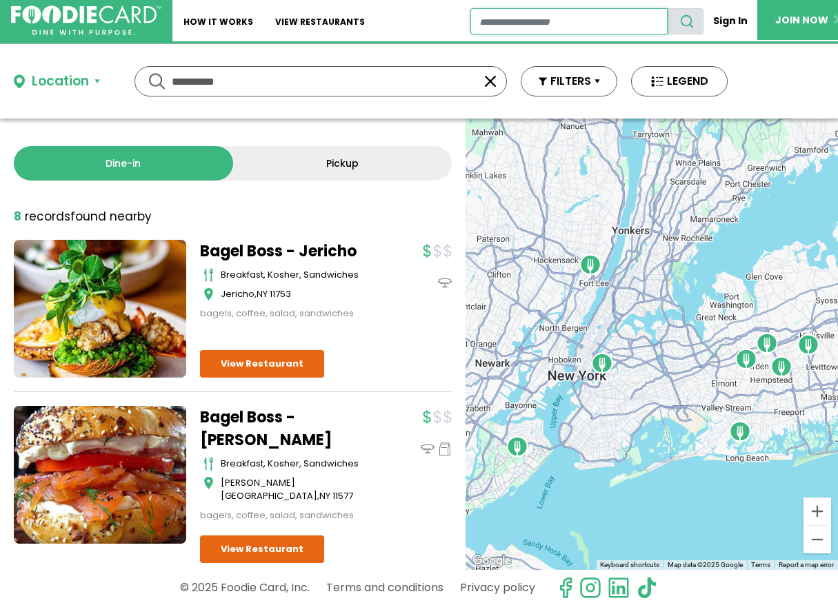
click at [476, 21] on input "restaurant search" at bounding box center [569, 21] width 198 height 26
type input "*******"
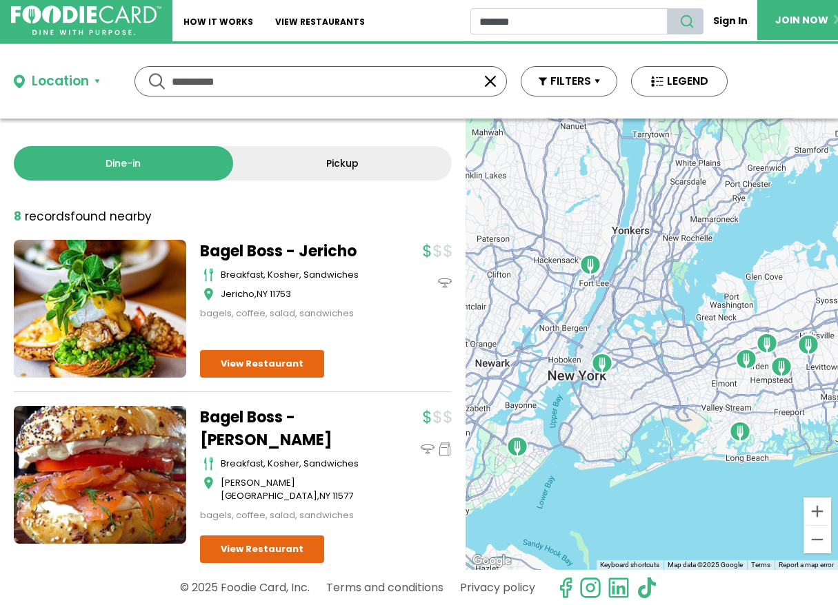
click at [689, 17] on icon "search" at bounding box center [686, 21] width 15 height 15
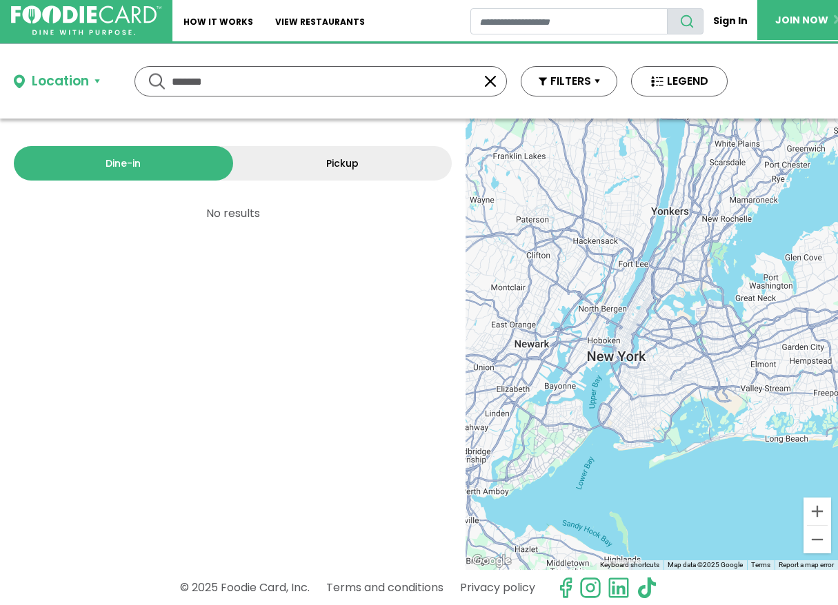
click at [223, 83] on input "*******" at bounding box center [321, 81] width 298 height 29
type input "*******"
click at [154, 81] on div "******* *******" at bounding box center [320, 81] width 372 height 30
click at [486, 23] on input "restaurant search" at bounding box center [569, 21] width 198 height 26
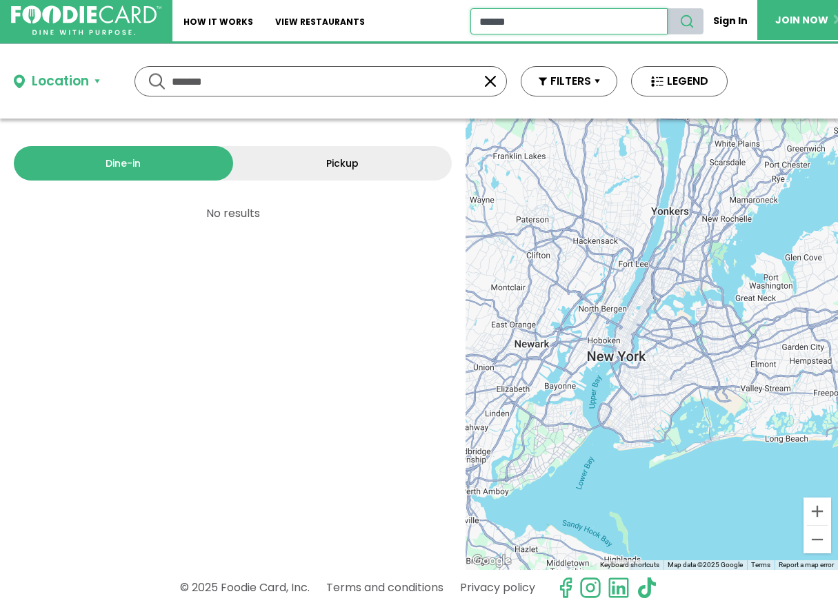
type input "******"
click at [688, 21] on icon "search" at bounding box center [686, 21] width 15 height 15
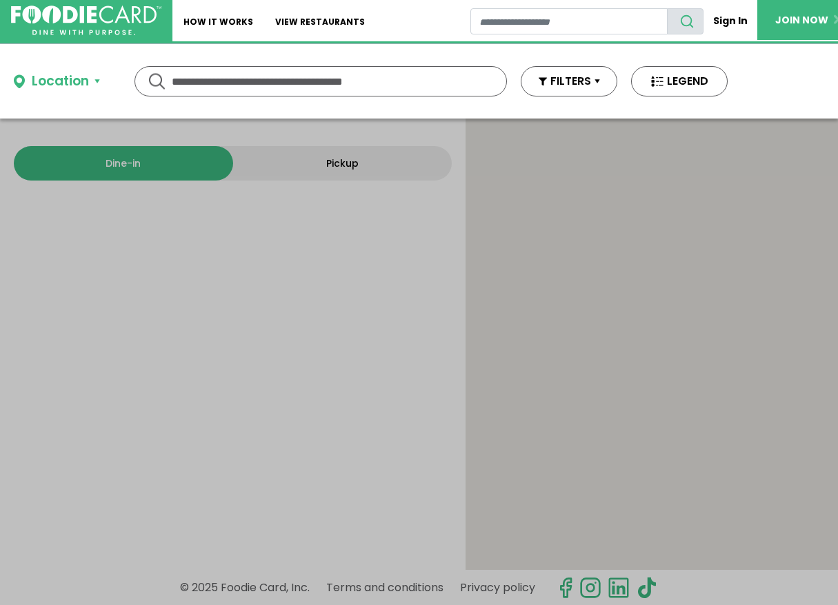
type input "******"
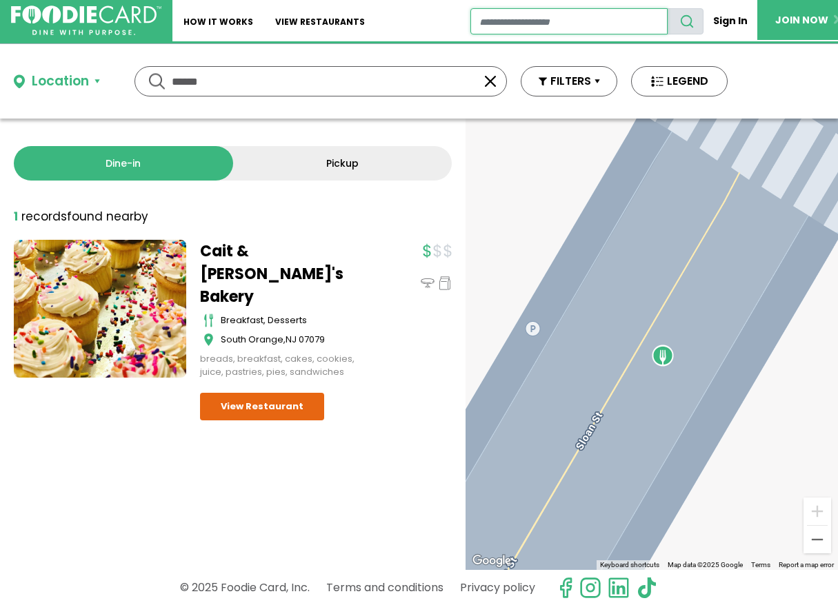
click at [490, 19] on input "restaurant search" at bounding box center [569, 21] width 198 height 26
type input "**"
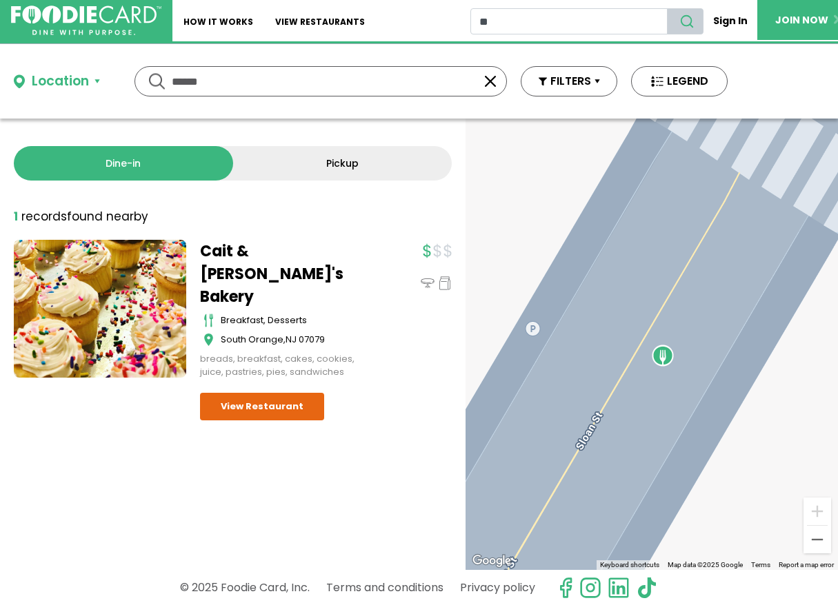
click at [687, 19] on icon "search" at bounding box center [686, 21] width 15 height 15
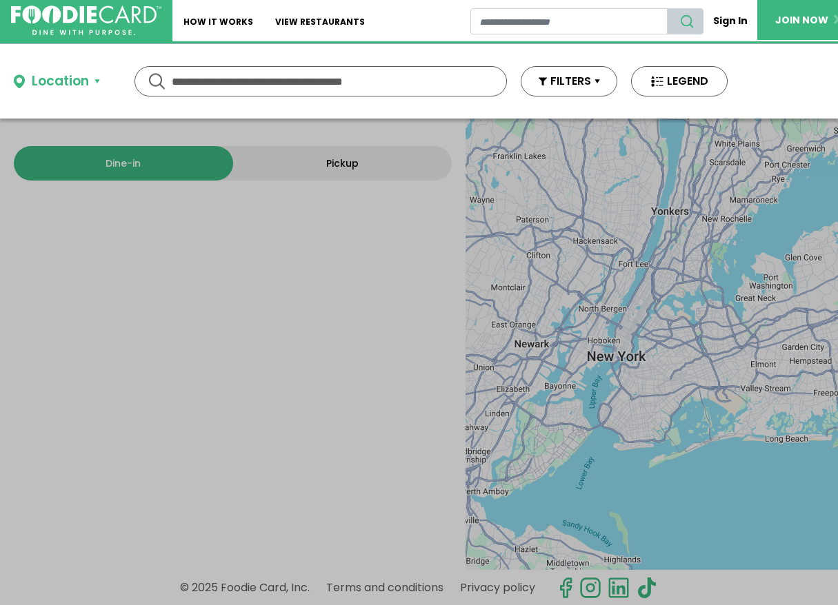
type input "**"
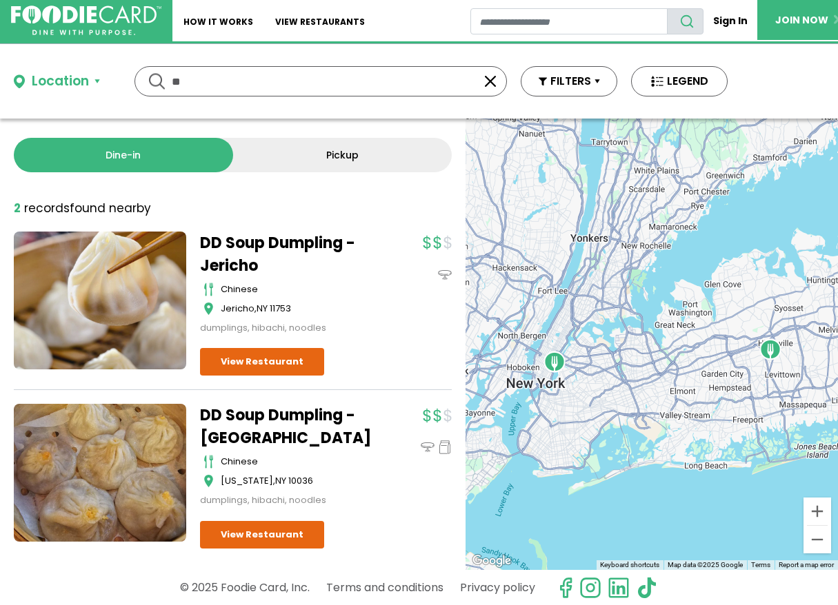
scroll to position [13, 0]
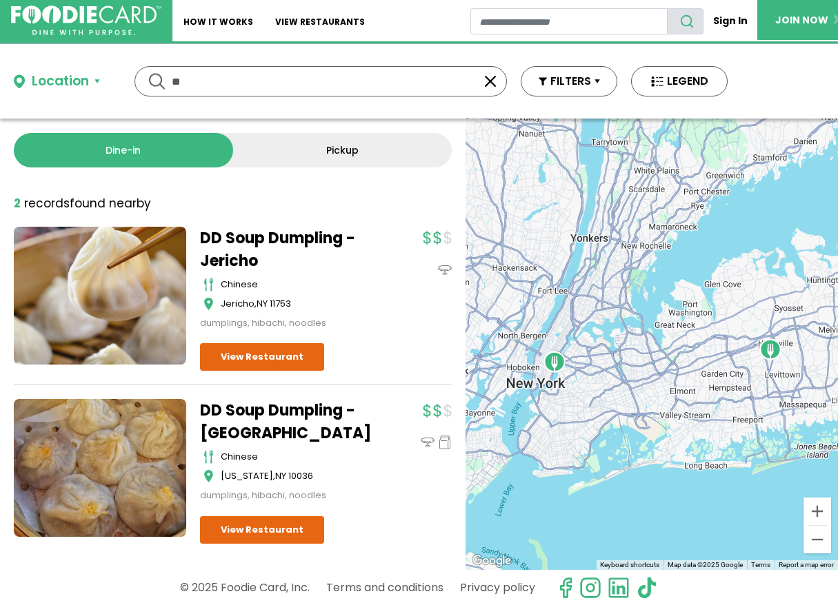
click at [398, 293] on div at bounding box center [418, 278] width 65 height 103
click at [325, 150] on link "Pickup" at bounding box center [342, 150] width 219 height 34
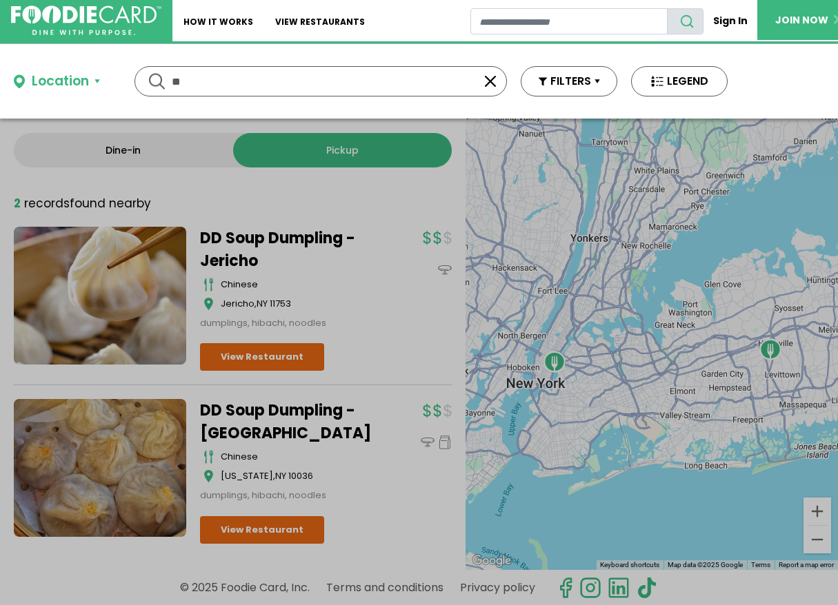
scroll to position [0, 0]
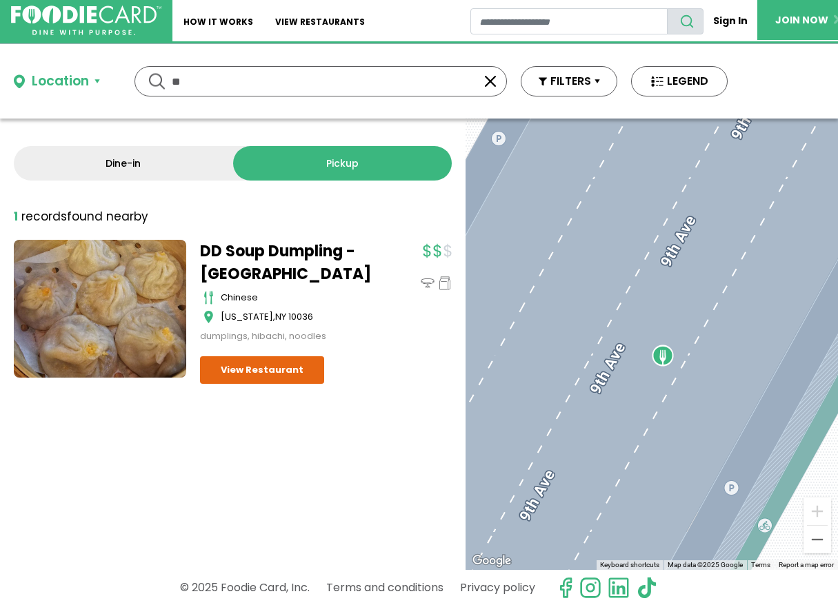
click at [119, 164] on link "Dine-in" at bounding box center [123, 163] width 219 height 34
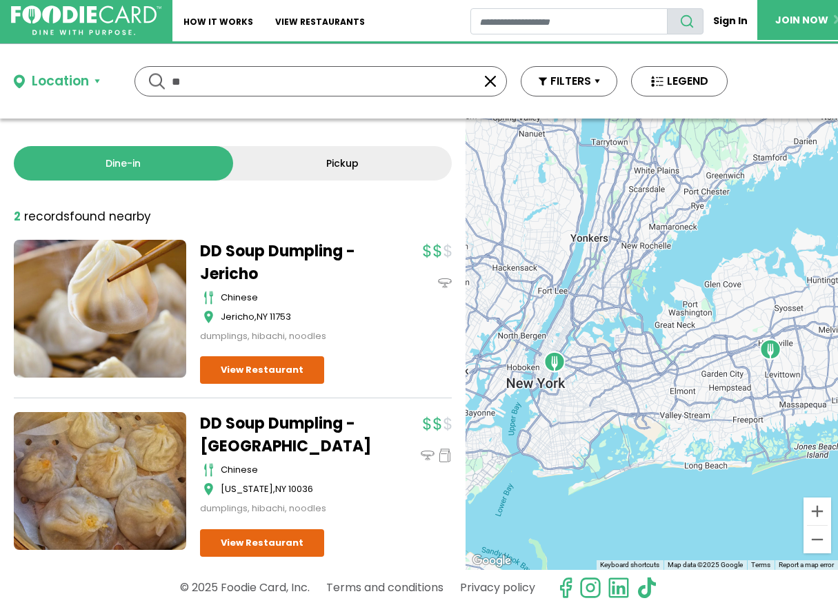
scroll to position [13, 0]
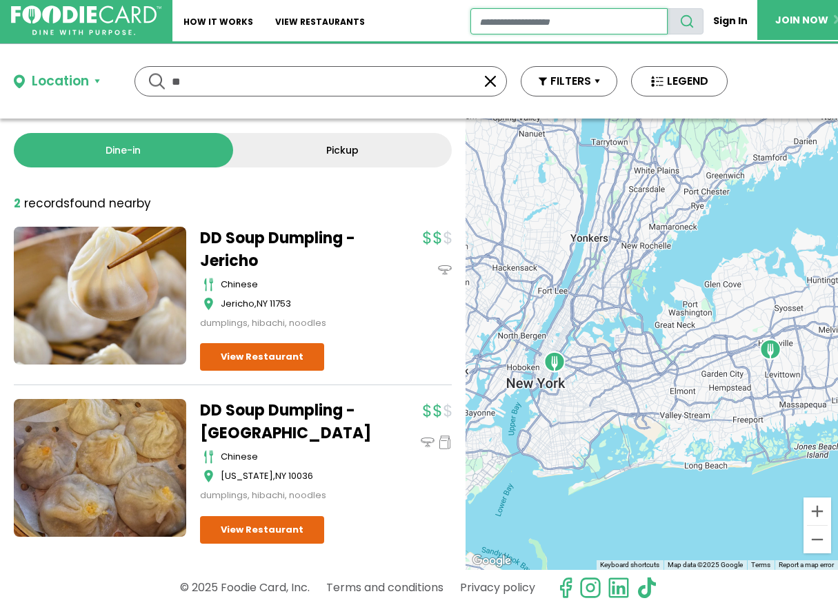
click at [503, 19] on input "restaurant search" at bounding box center [569, 21] width 198 height 26
type input "******"
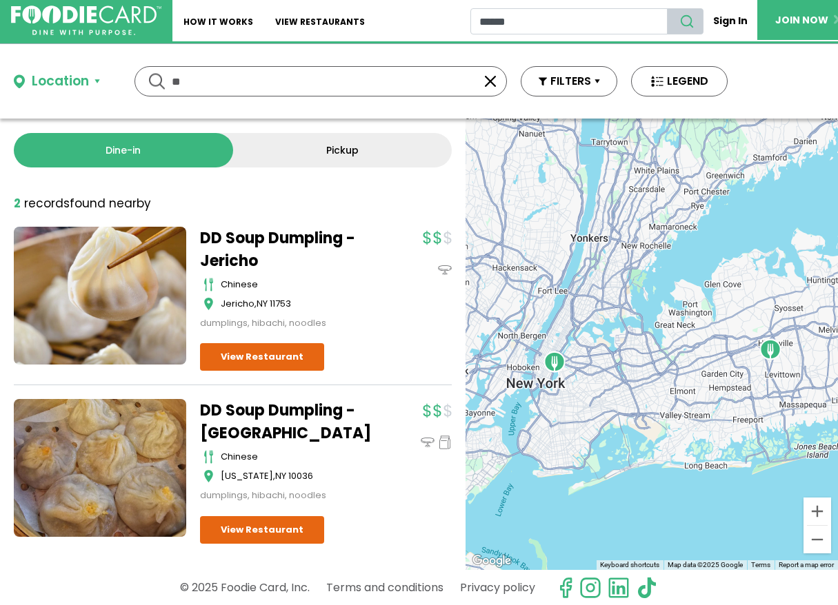
click at [688, 20] on icon "search" at bounding box center [686, 21] width 15 height 15
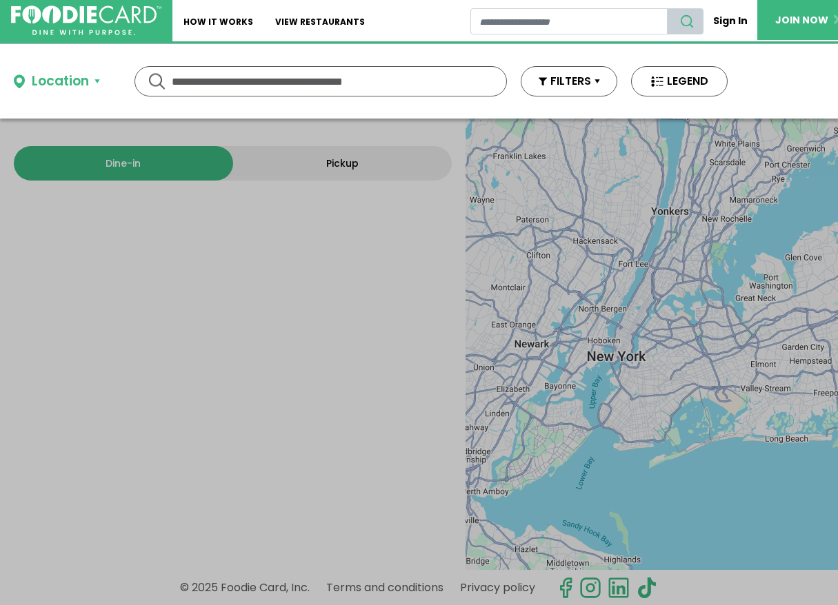
type input "******"
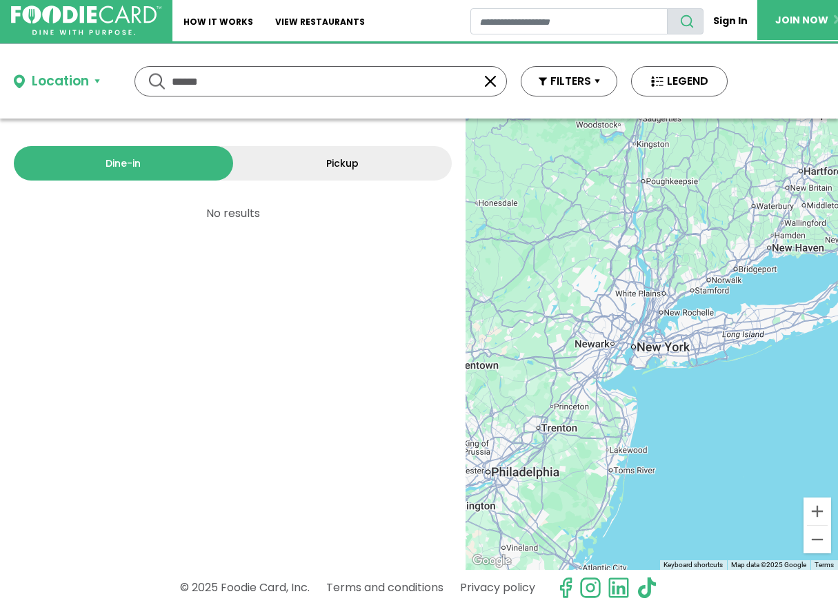
click at [758, 334] on div at bounding box center [651, 345] width 372 height 452
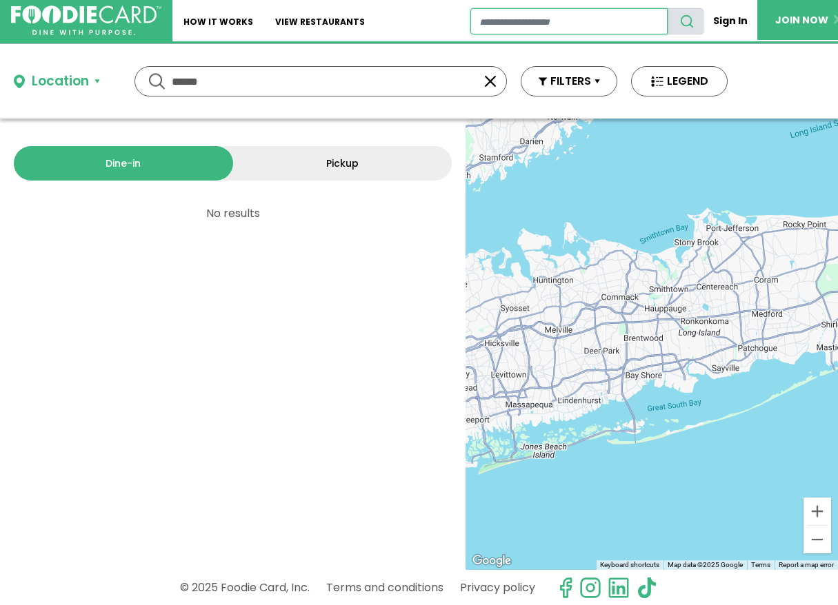
click at [474, 21] on input "restaurant search" at bounding box center [569, 21] width 198 height 26
type input "**********"
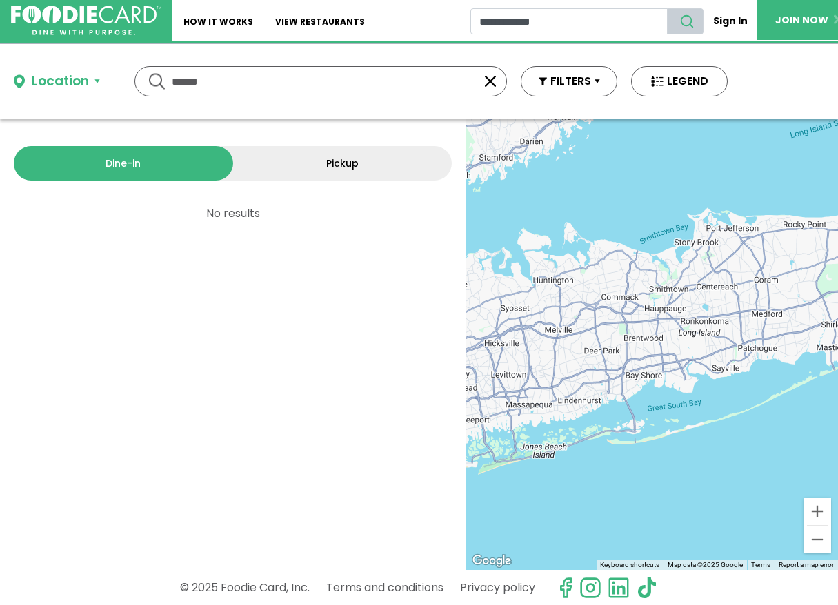
click at [684, 21] on icon "search" at bounding box center [686, 21] width 15 height 15
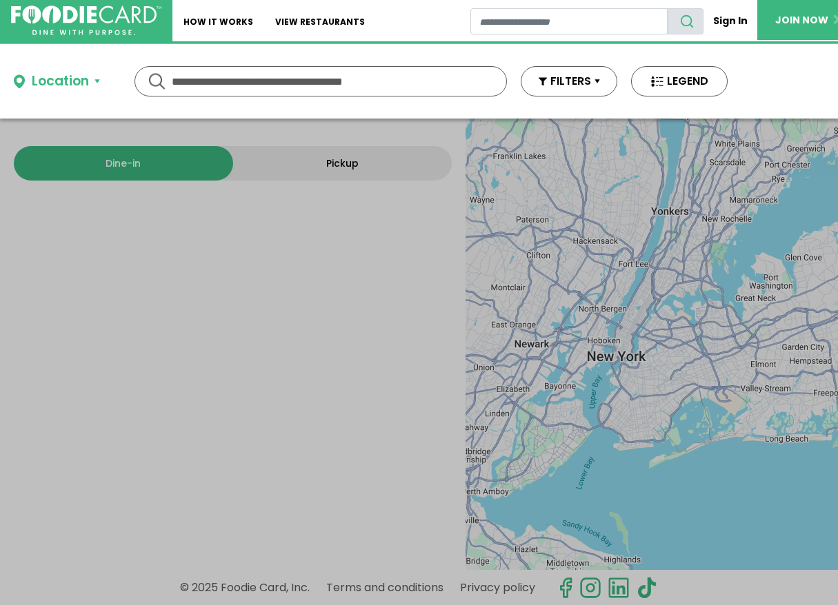
type input "**********"
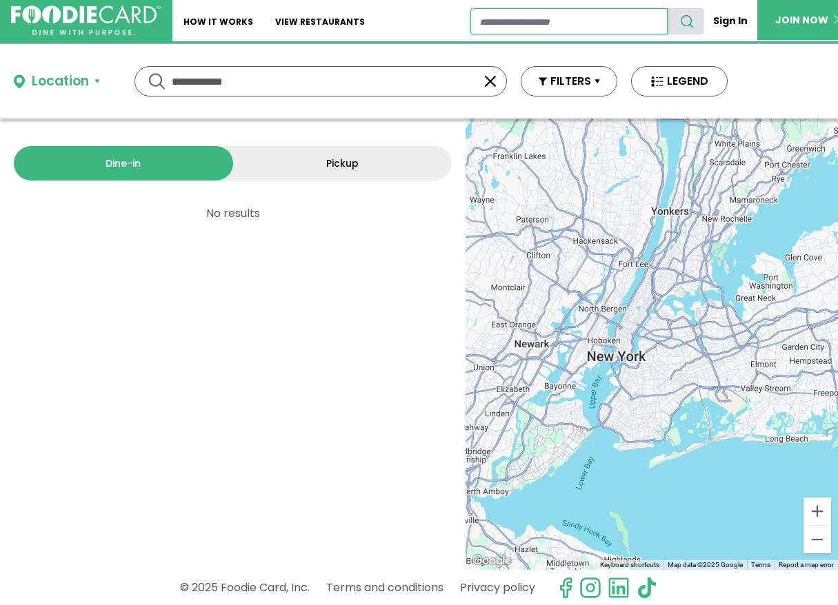
click at [487, 22] on input "restaurant search" at bounding box center [569, 21] width 198 height 26
type input "**********"
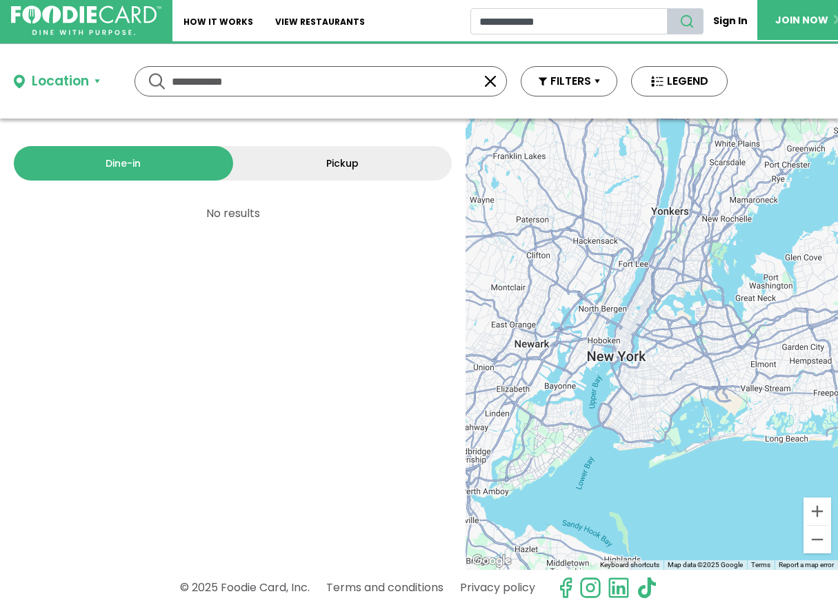
click at [690, 21] on icon "search" at bounding box center [686, 21] width 15 height 15
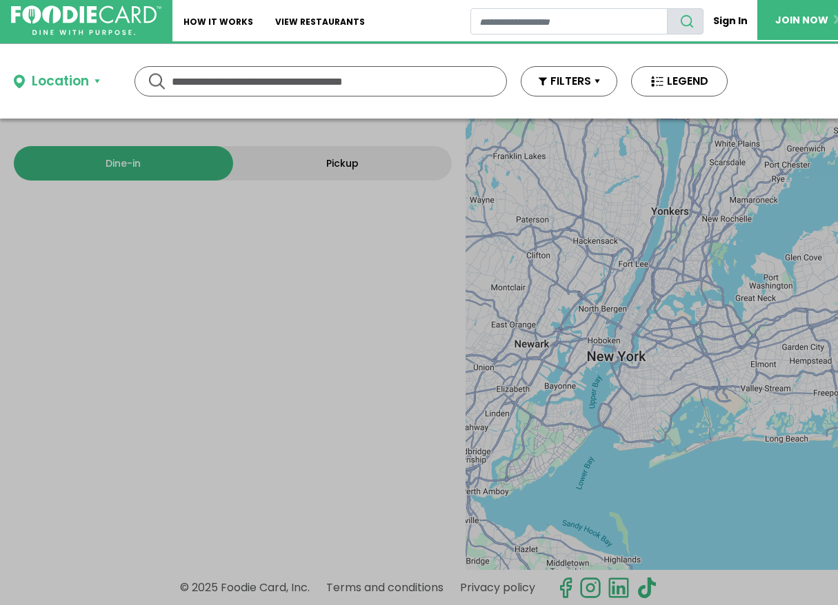
type input "**********"
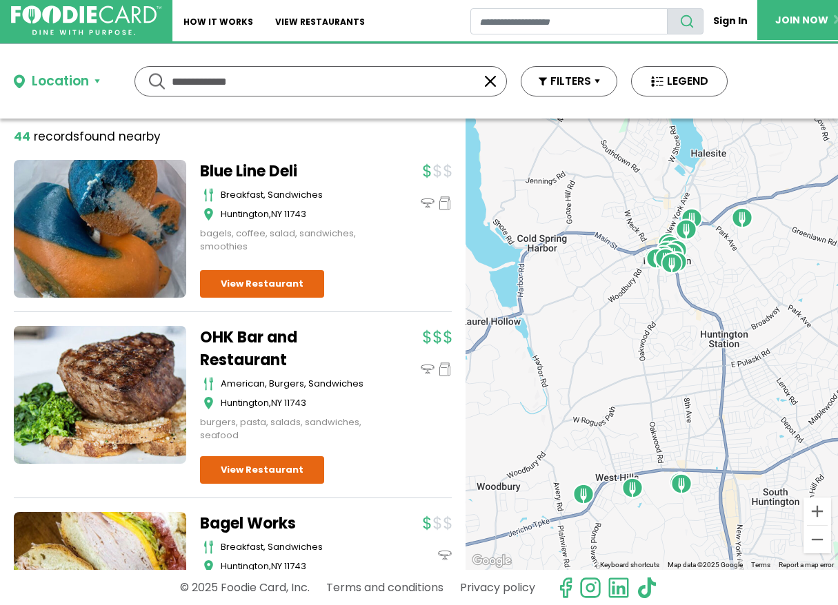
click at [401, 232] on div at bounding box center [418, 207] width 65 height 94
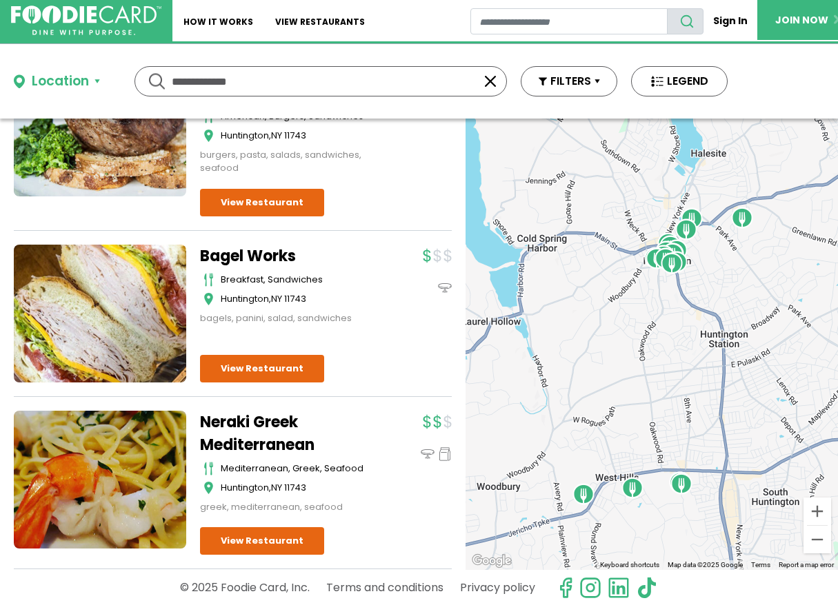
click at [401, 216] on div "OHK Bar and Restaurant American, Burgers, Sandwiches [GEOGRAPHIC_DATA] , NY 117…" at bounding box center [326, 138] width 252 height 158
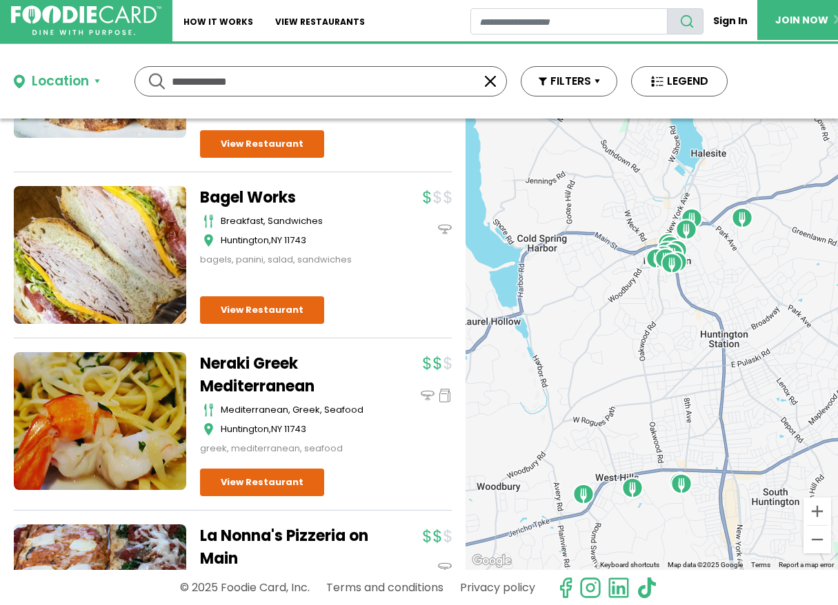
click at [401, 223] on div at bounding box center [418, 226] width 65 height 81
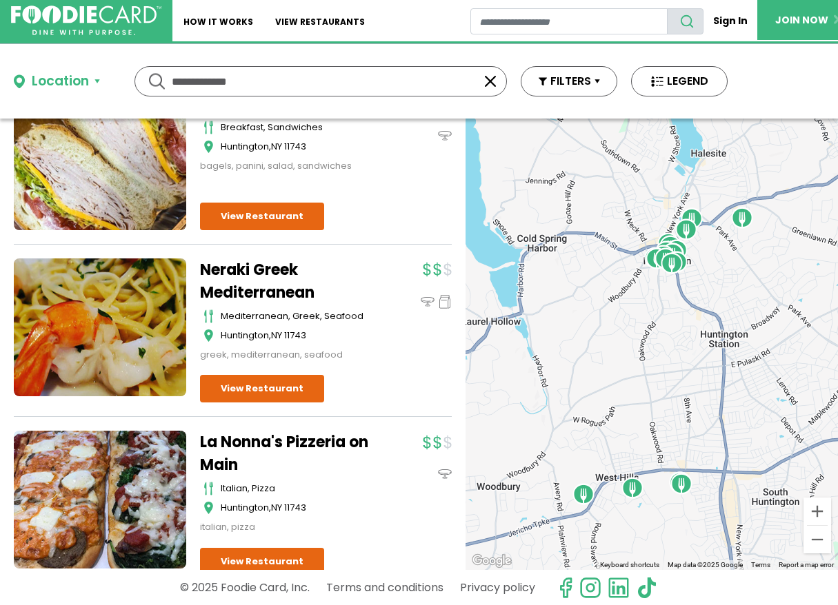
click at [401, 223] on div "Bagel Works Breakfast, Sandwiches [GEOGRAPHIC_DATA] , NY 11743 bagels, panini, …" at bounding box center [326, 161] width 252 height 138
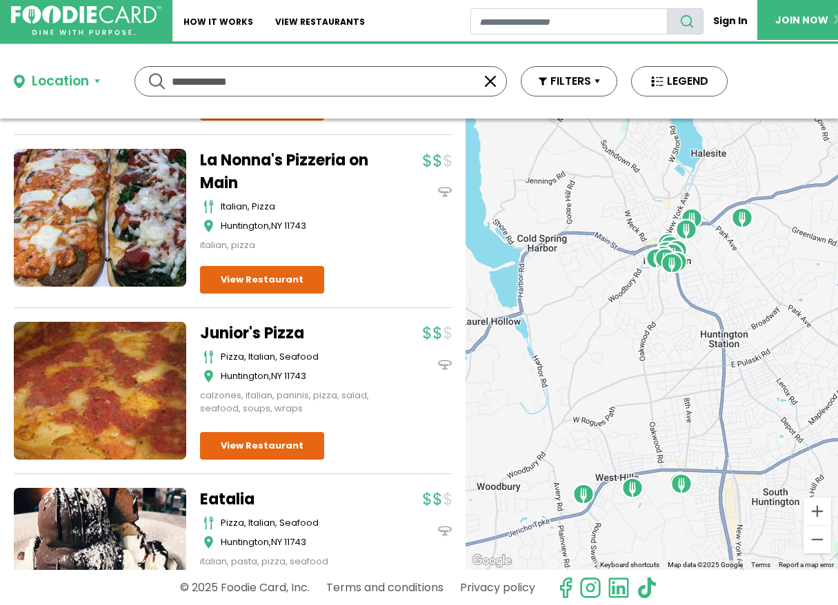
scroll to position [825, 0]
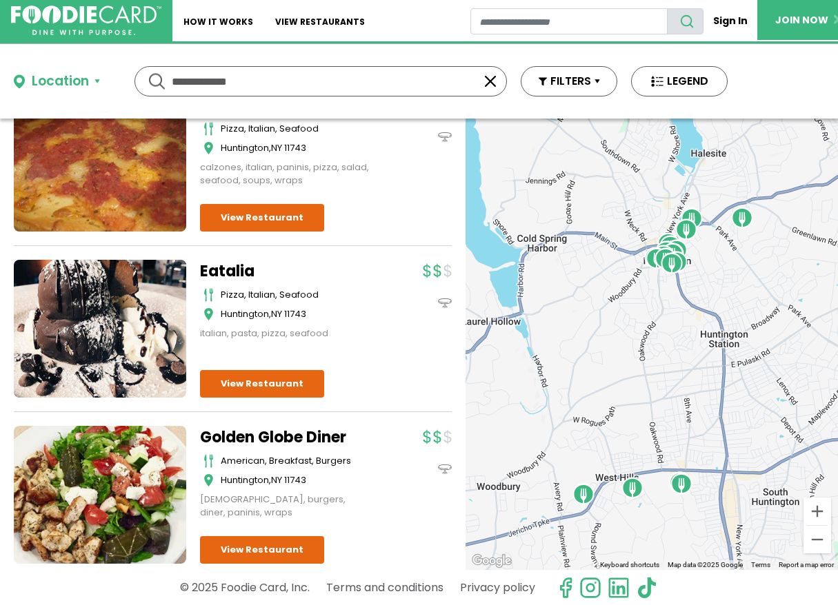
click at [354, 409] on div "Eatalia Pizza, Italian, Seafood [GEOGRAPHIC_DATA] , NY 11743 italian, pasta, pi…" at bounding box center [233, 336] width 438 height 152
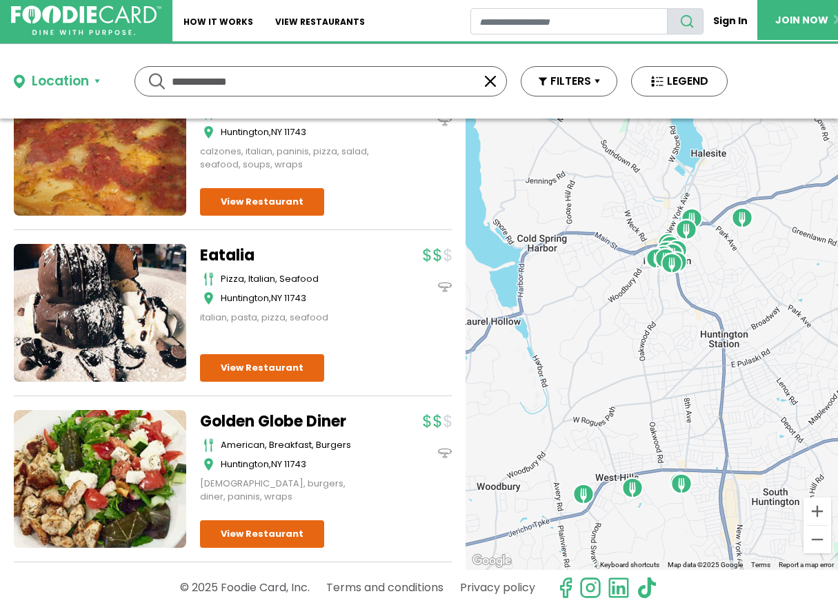
scroll to position [1169, 0]
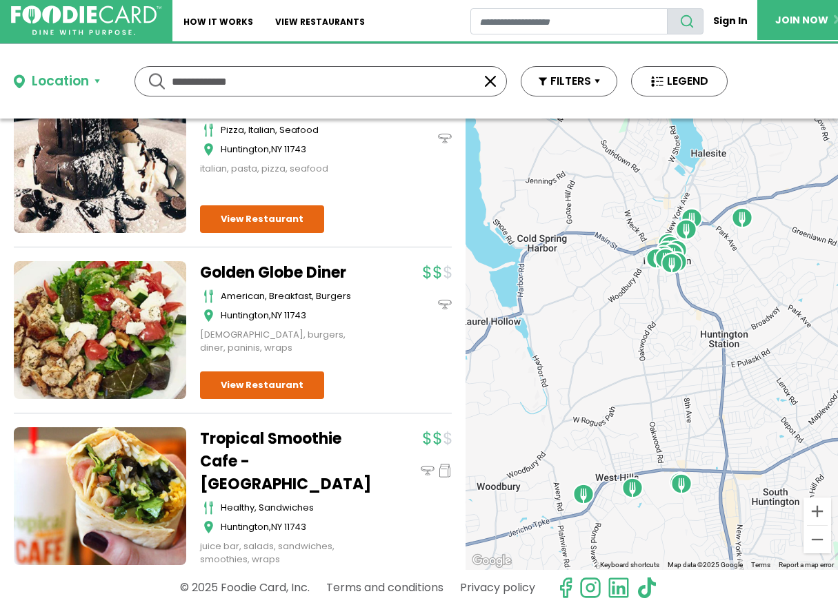
click at [354, 399] on div "Golden Globe Diner american, breakfast, burgers [GEOGRAPHIC_DATA] , NY 11743 [D…" at bounding box center [326, 330] width 252 height 138
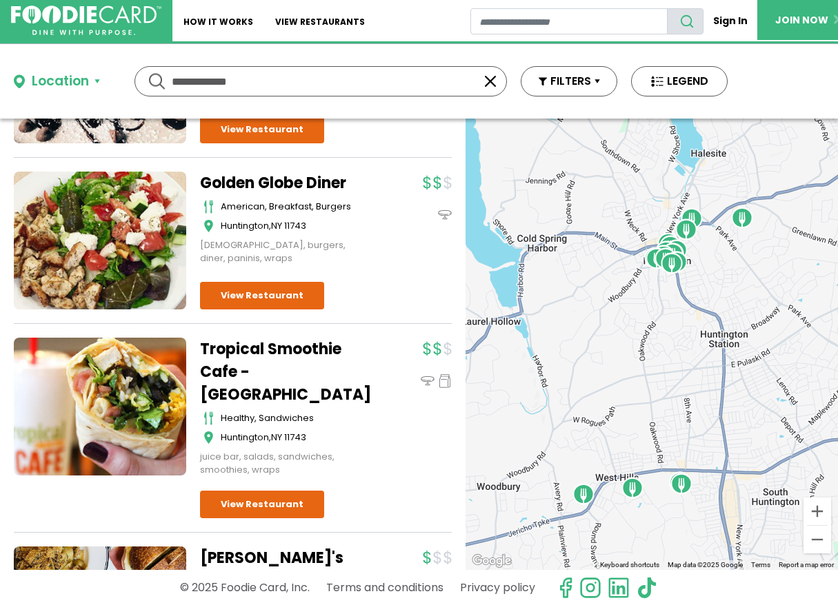
scroll to position [1331, 0]
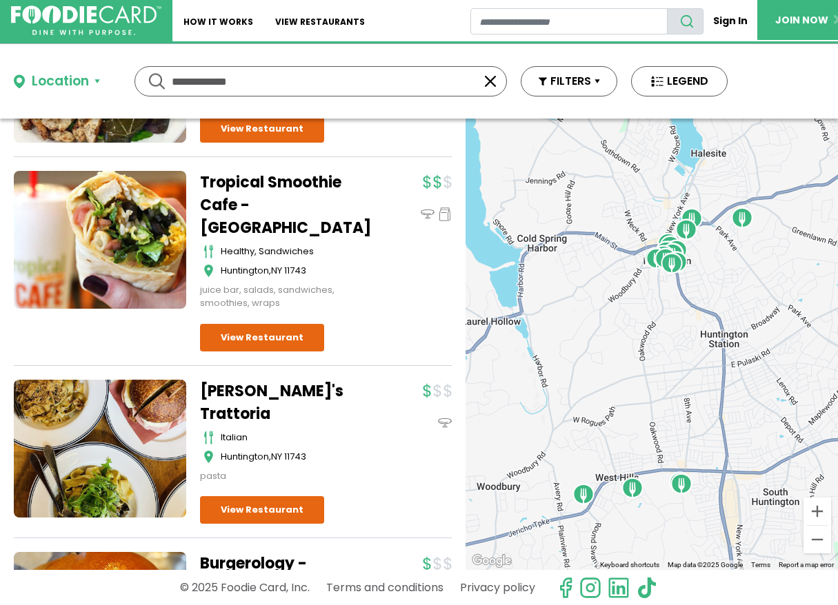
click at [354, 409] on div "Blue Line Deli Breakfast, Sandwiches [GEOGRAPHIC_DATA] , NY 11743 bagels, coffe…" at bounding box center [233, 524] width 438 height 3430
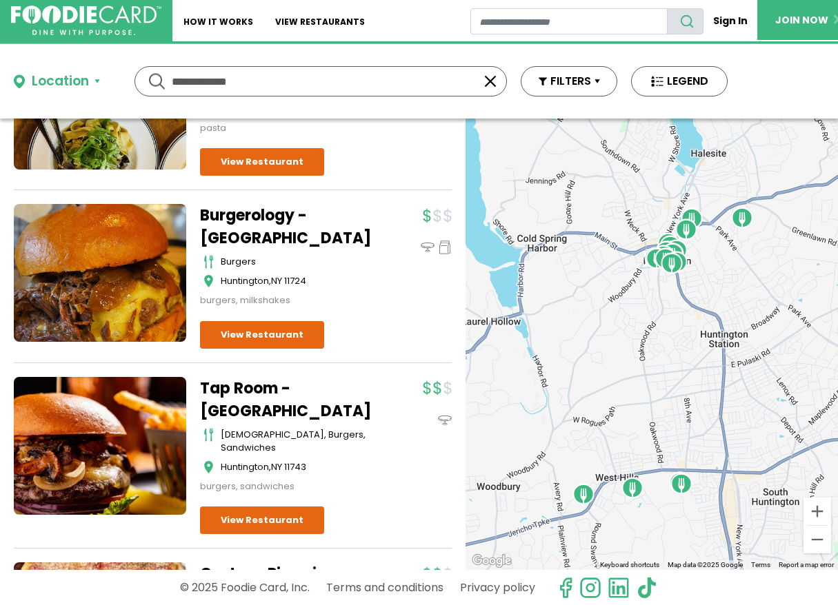
scroll to position [1865, 0]
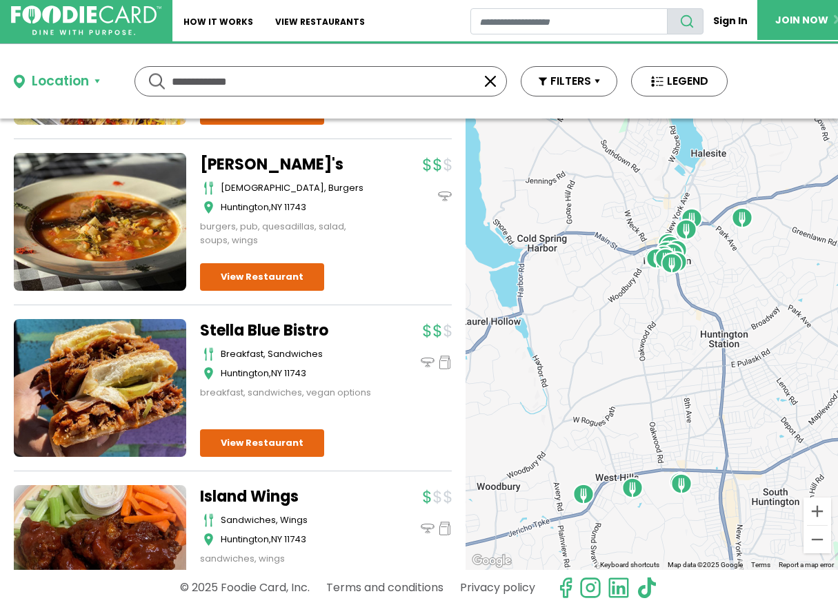
scroll to position [2561, 0]
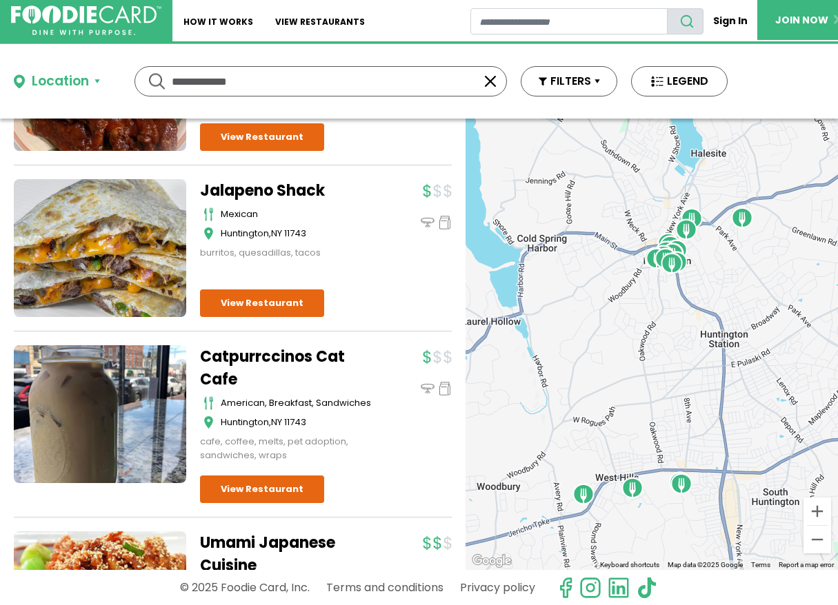
scroll to position [3025, 0]
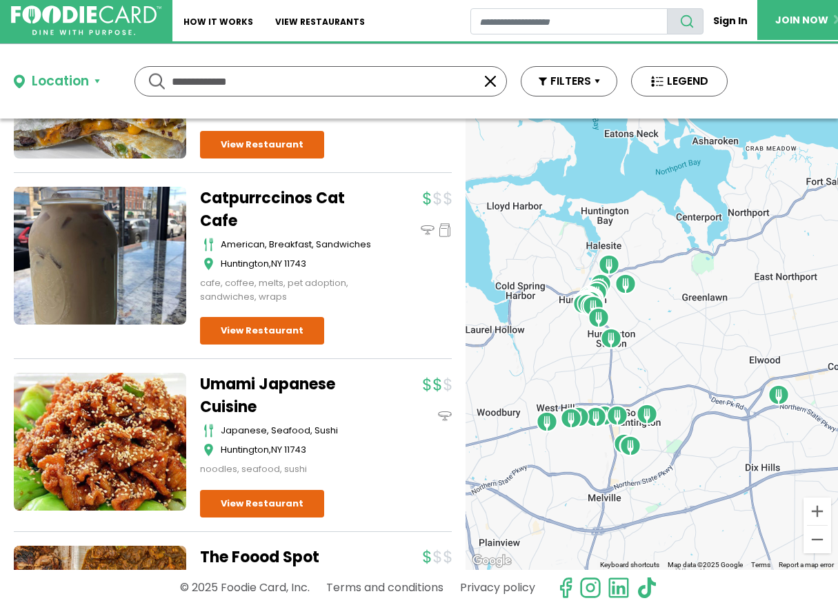
click at [352, 410] on link "Umami Japanese Cuisine" at bounding box center [286, 396] width 172 height 46
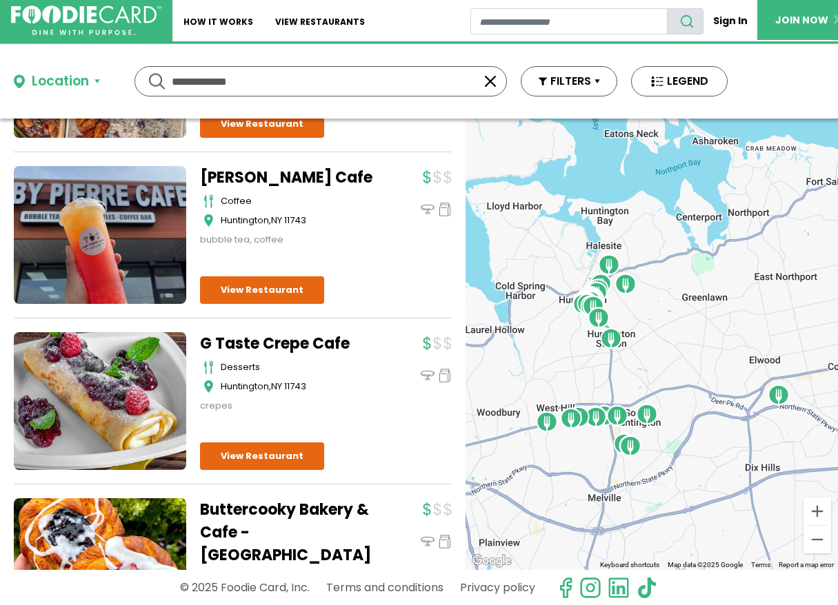
scroll to position [3726, 0]
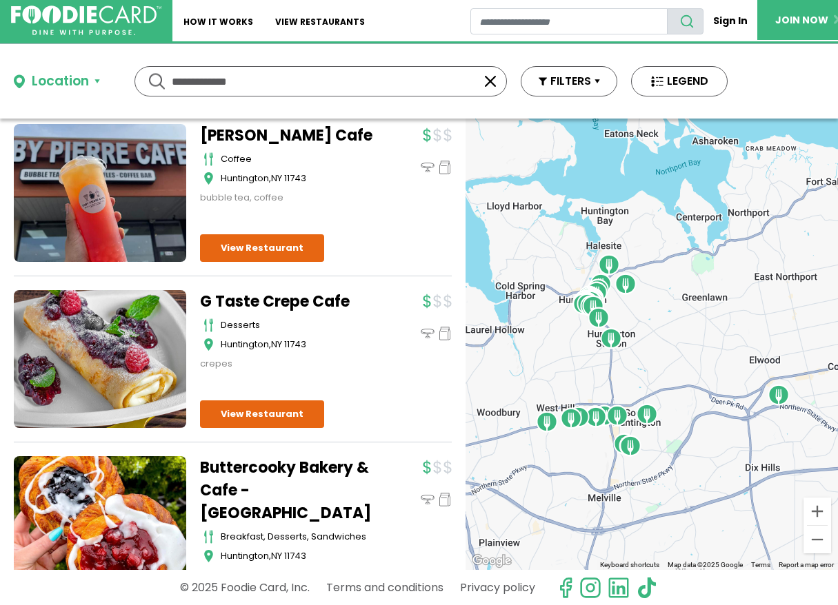
click at [351, 410] on div "G Taste Crepe Cafe desserts [GEOGRAPHIC_DATA] , NY 11743 [GEOGRAPHIC_DATA]" at bounding box center [326, 359] width 252 height 138
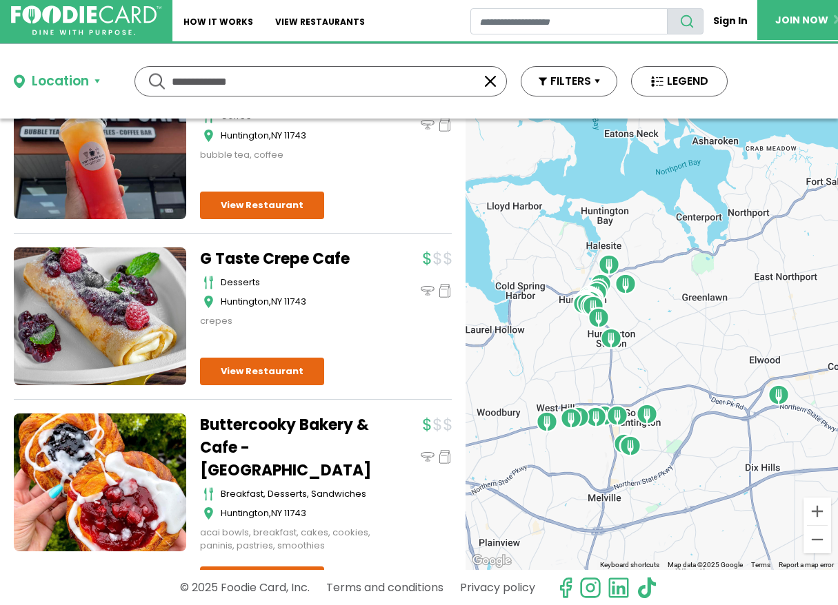
scroll to position [3786, 0]
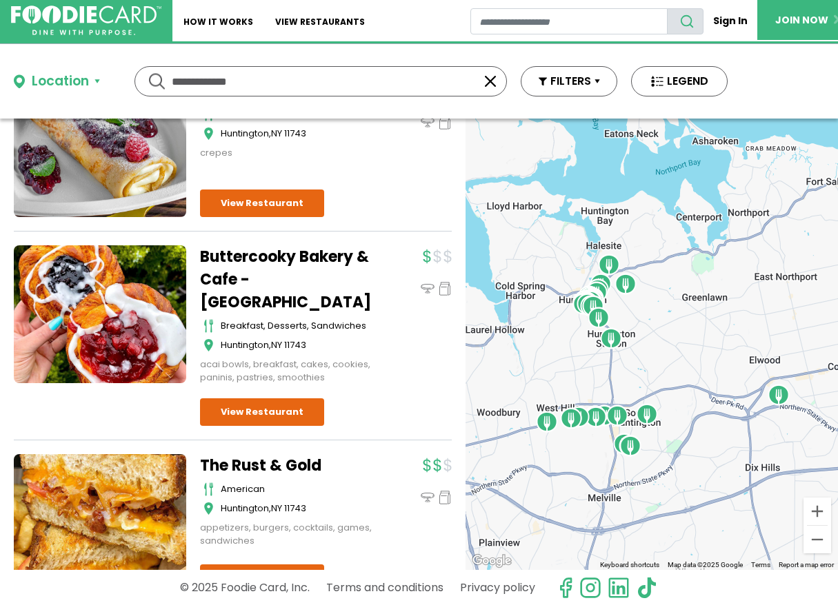
click at [350, 411] on div "Buttercooky Bakery & Cafe - Huntington breakfast, desserts, sandwiches Huntingt…" at bounding box center [326, 335] width 252 height 181
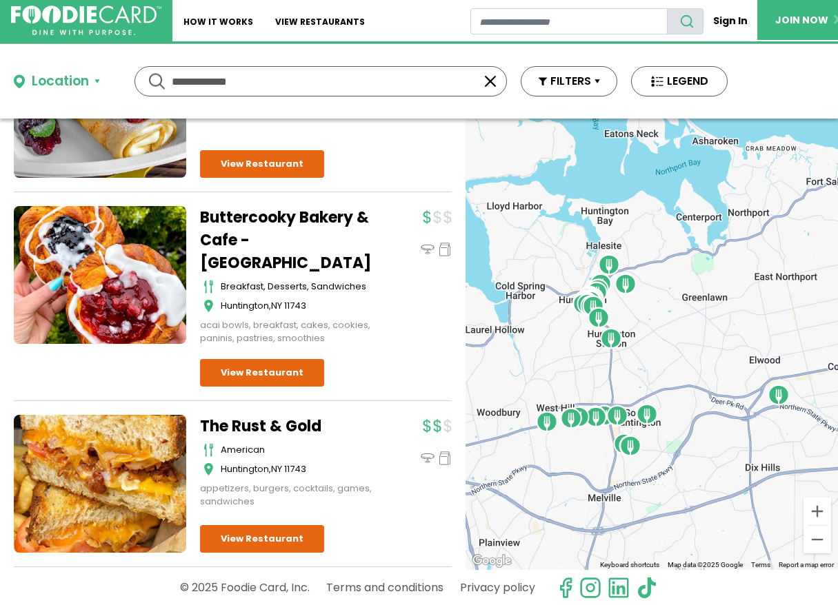
click at [350, 401] on div "Buttercooky Bakery & Cafe - Huntington breakfast, desserts, sandwiches Huntingt…" at bounding box center [233, 303] width 438 height 195
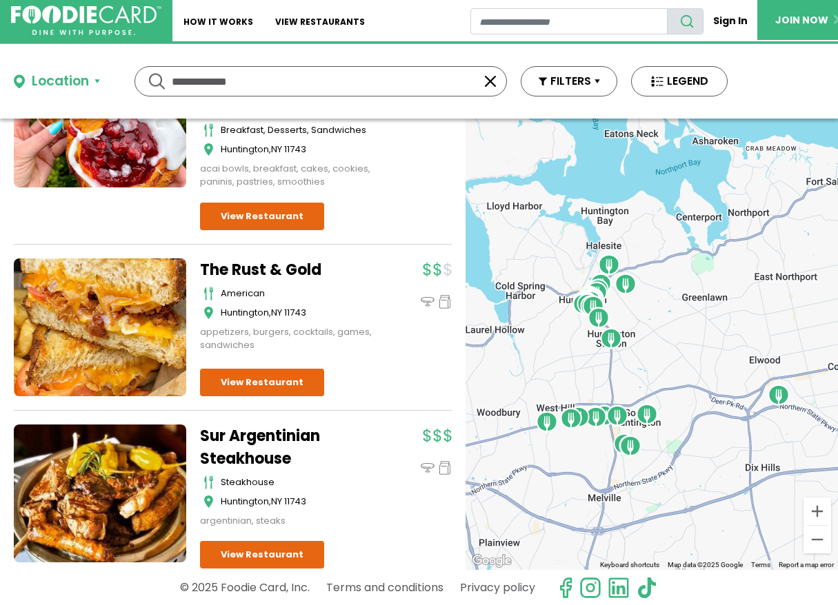
scroll to position [4240, 0]
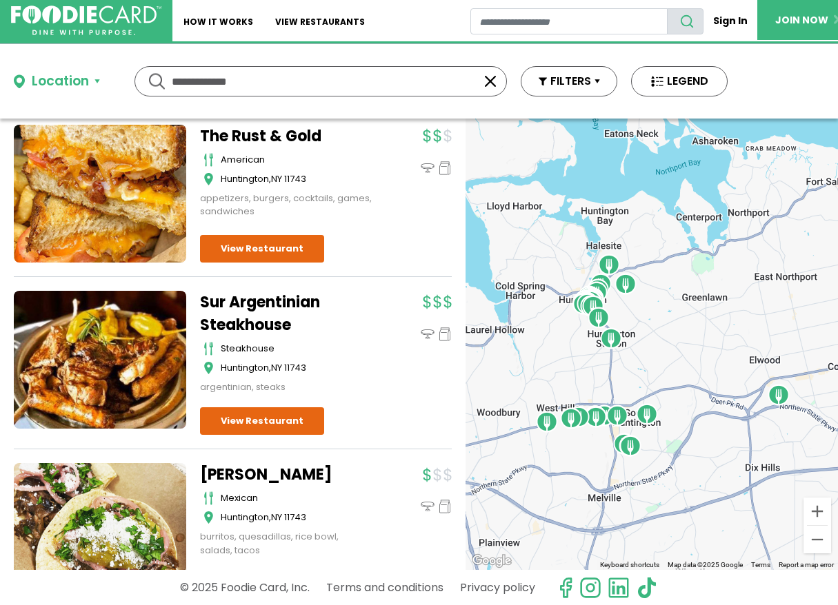
click at [350, 411] on div "Sur Argentinian Steakhouse Steakhouse Huntington , NY 11743 argentinian, steaks" at bounding box center [326, 363] width 252 height 145
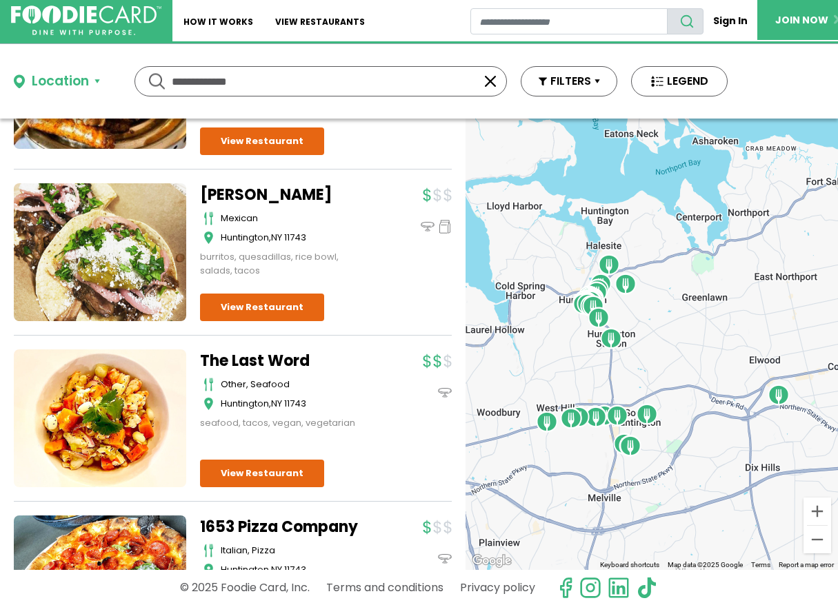
click at [350, 411] on div "The Last Word other, seafood Huntington , NY 11743 seafood, tacos, vegan, veget…" at bounding box center [293, 390] width 186 height 81
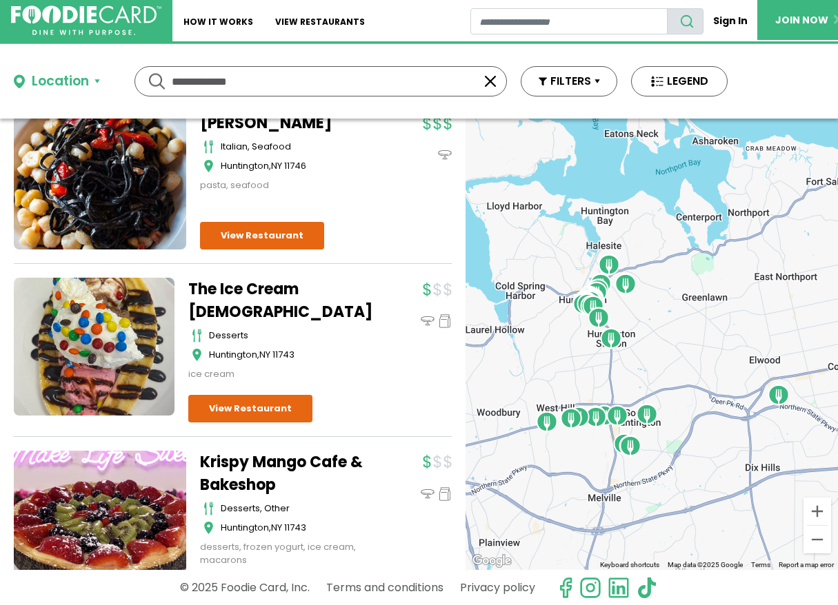
click at [350, 381] on div "The Ice Cream Chick desserts Huntington , NY 11743 ice cream" at bounding box center [287, 329] width 198 height 103
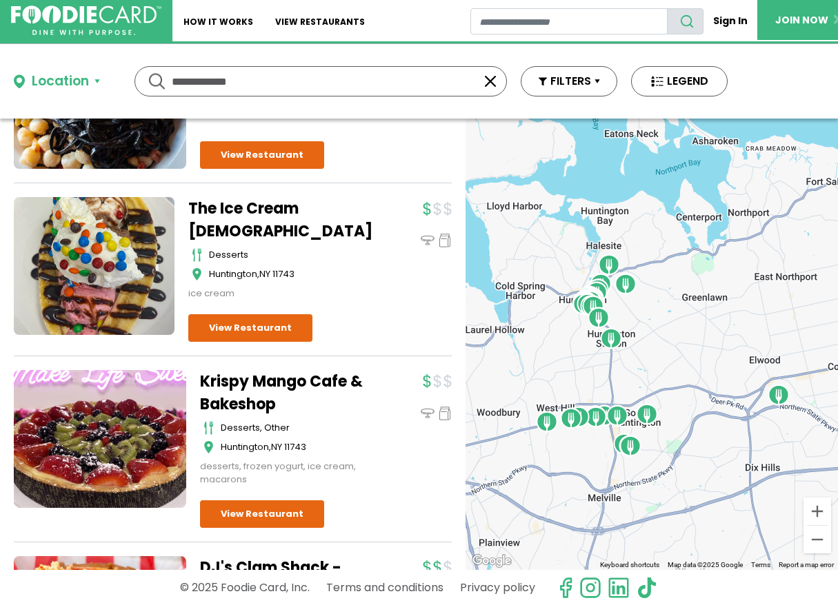
scroll to position [5236, 0]
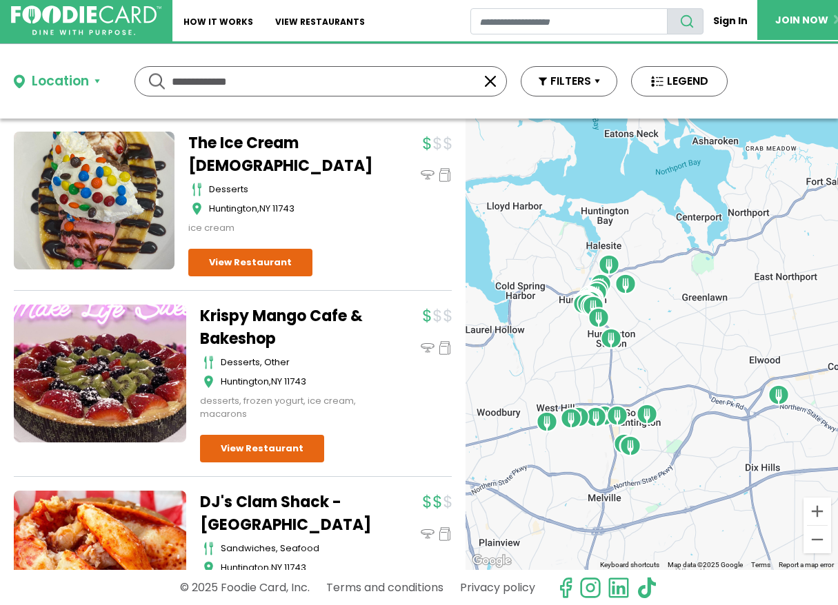
click at [349, 412] on div "Krispy Mango Cafe & Bakeshop desserts, other Huntington , NY 11743 desserts, fr…" at bounding box center [293, 363] width 186 height 117
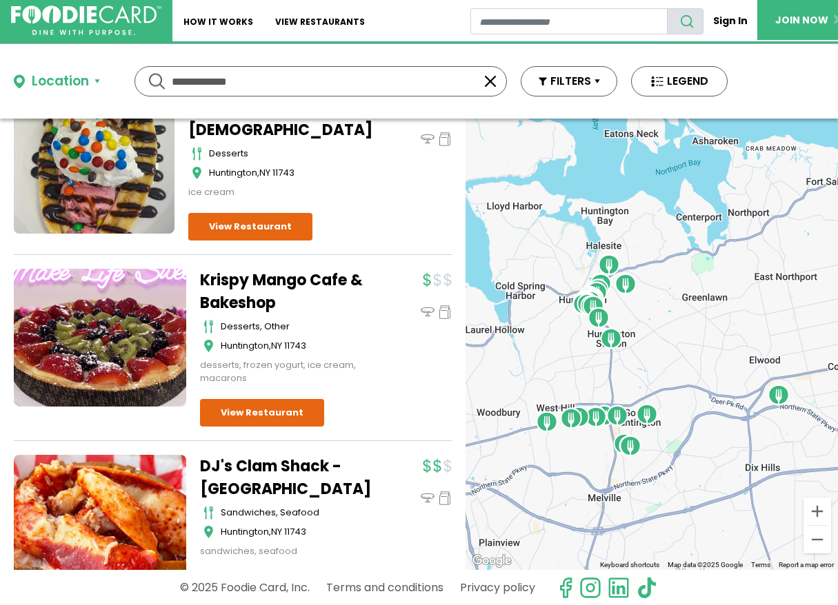
scroll to position [5341, 0]
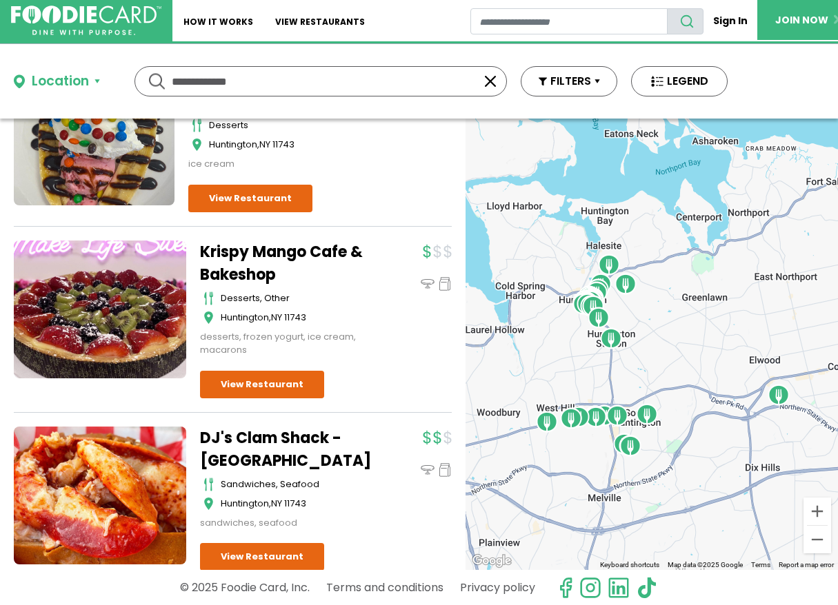
click at [349, 398] on div "Krispy Mango Cafe & Bakeshop desserts, other Huntington , NY 11743 desserts, fr…" at bounding box center [326, 320] width 252 height 158
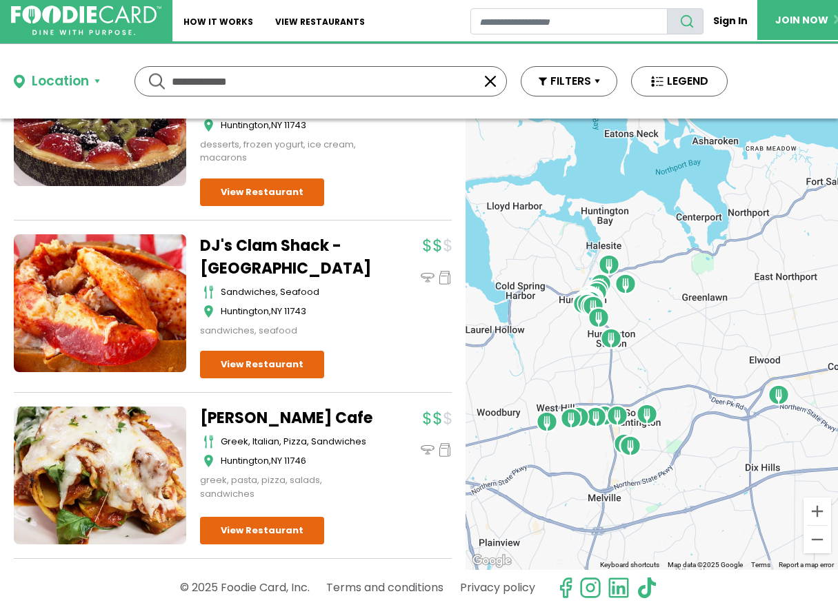
scroll to position [5536, 0]
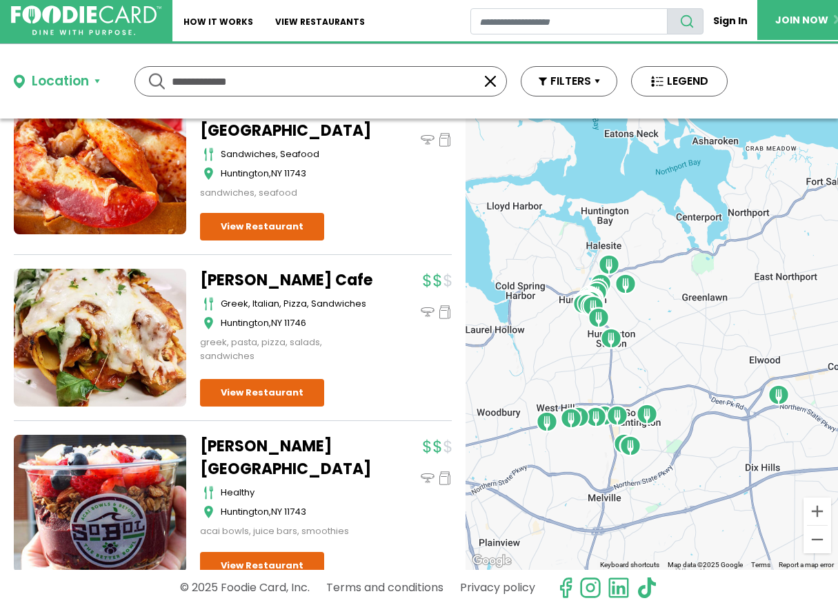
click at [348, 407] on div "Zaro's Cafe Greek, Italian, Pizza, Sandwiches Huntington , NY 11746 greek, past…" at bounding box center [326, 338] width 252 height 138
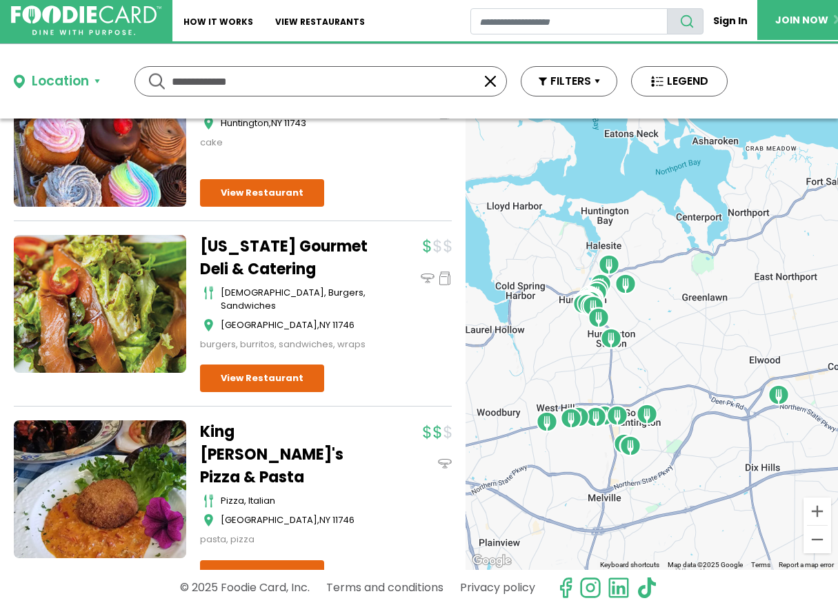
click at [348, 393] on div "New York Gourmet Deli & Catering american, burgers, sandwiches Huntington Stati…" at bounding box center [326, 314] width 252 height 158
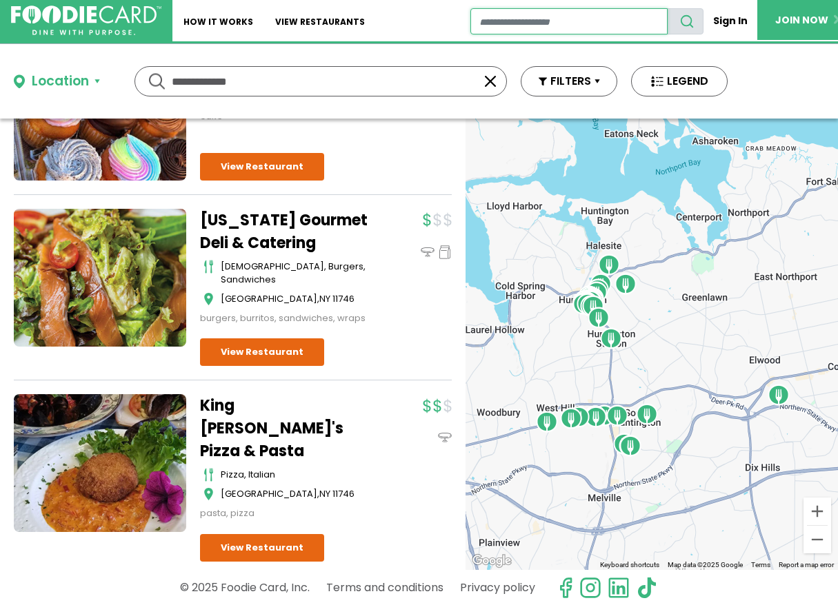
click at [490, 22] on input "restaurant search" at bounding box center [569, 21] width 198 height 26
type input "*********"
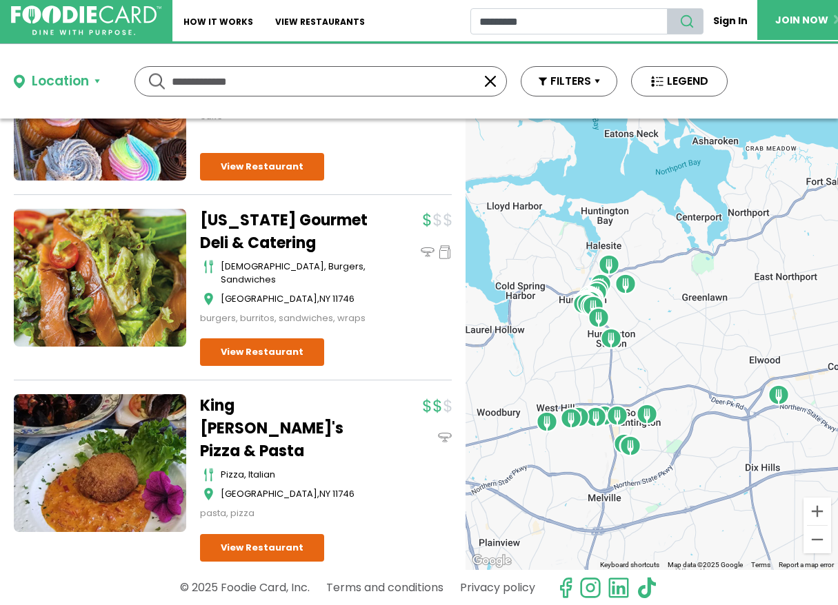
click at [688, 21] on icon "search" at bounding box center [686, 21] width 15 height 15
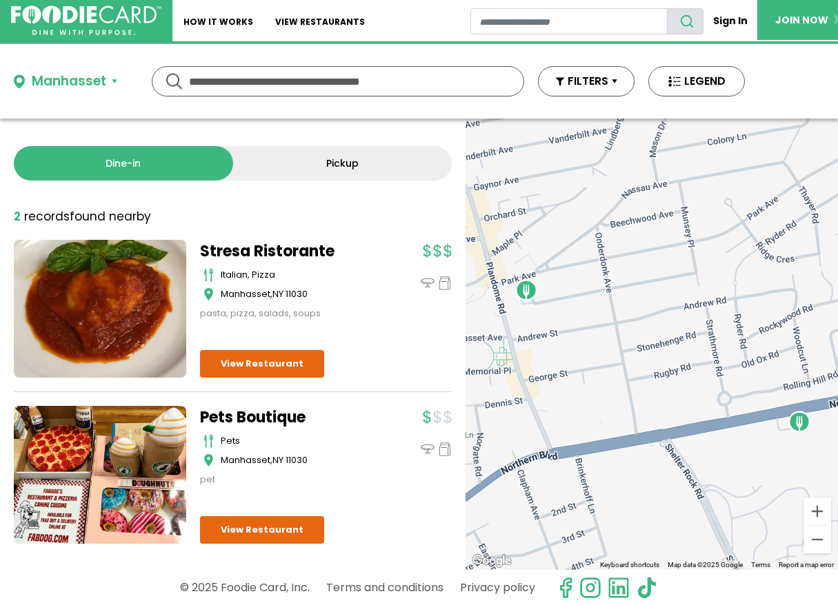
scroll to position [1, 0]
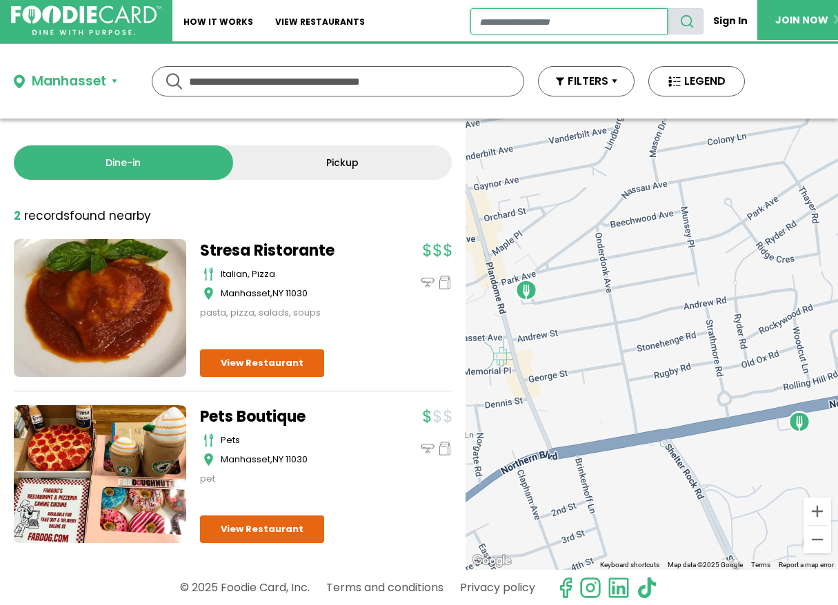
click at [484, 23] on input "restaurant search" at bounding box center [569, 21] width 198 height 26
type input "**********"
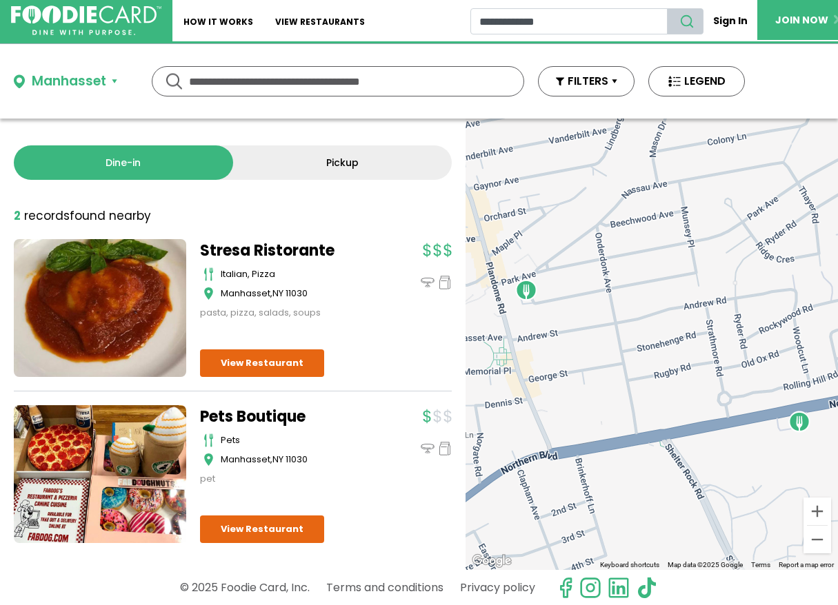
click at [685, 19] on icon "search" at bounding box center [686, 21] width 15 height 15
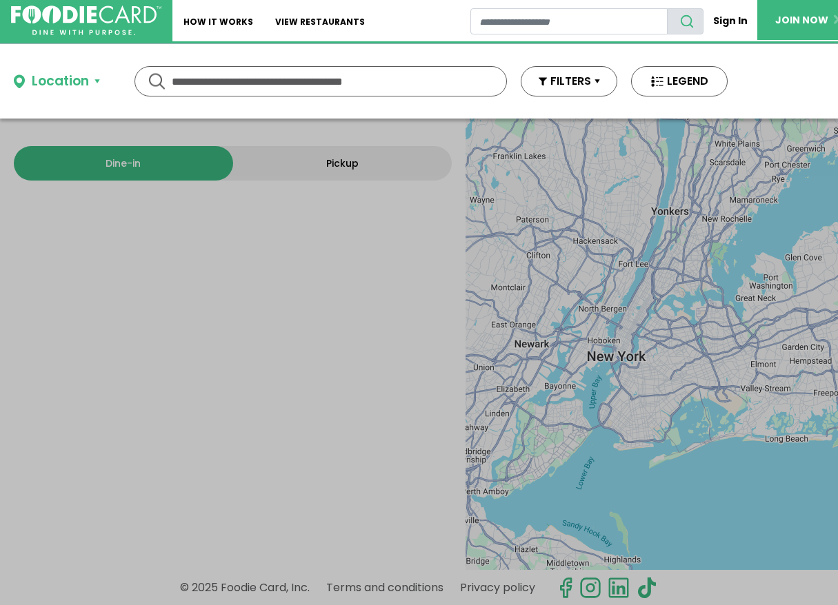
type input "**********"
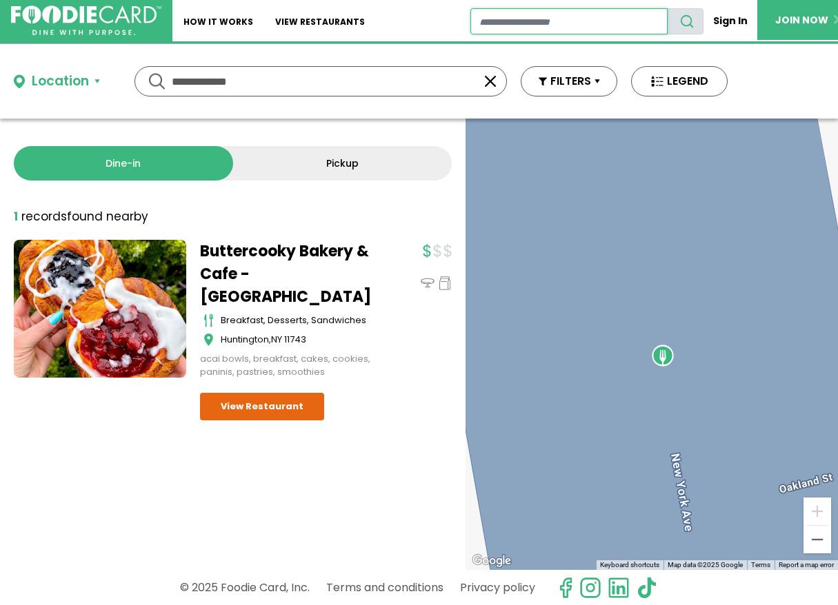
click at [480, 19] on input "restaurant search" at bounding box center [569, 21] width 198 height 26
type input "**********"
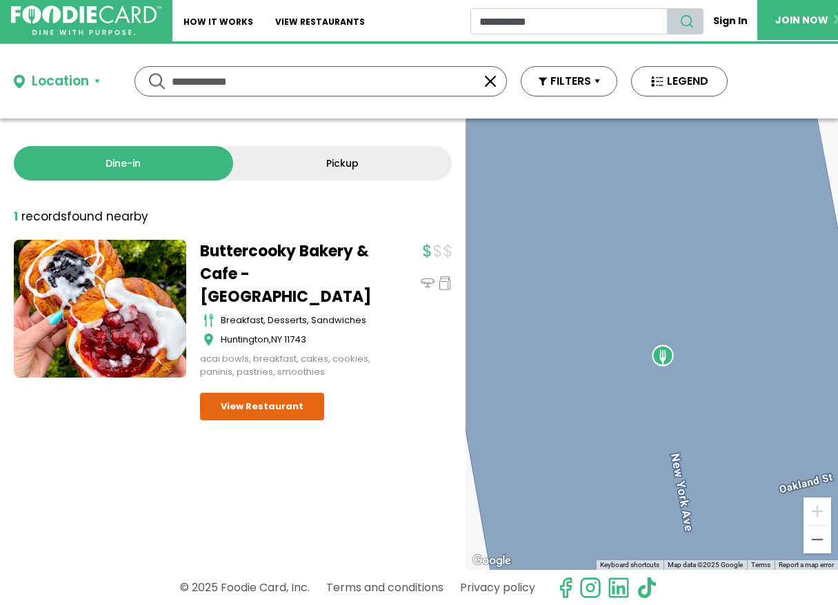
click at [692, 24] on icon "search" at bounding box center [686, 21] width 15 height 15
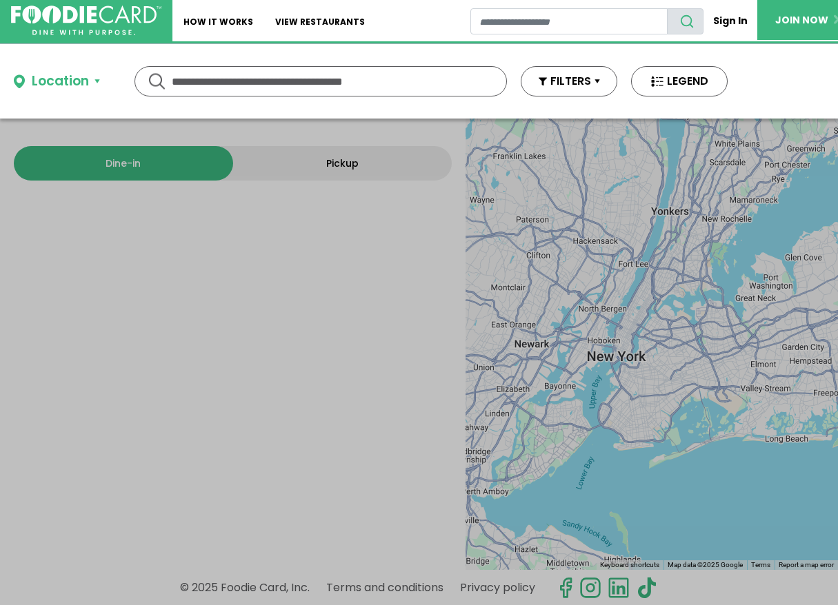
type input "**********"
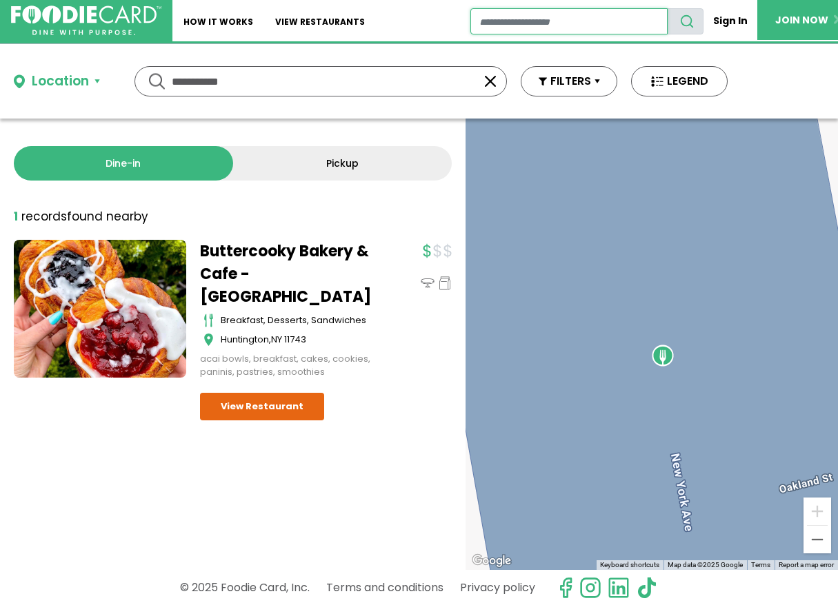
click at [489, 23] on input "restaurant search" at bounding box center [569, 21] width 198 height 26
type input "*********"
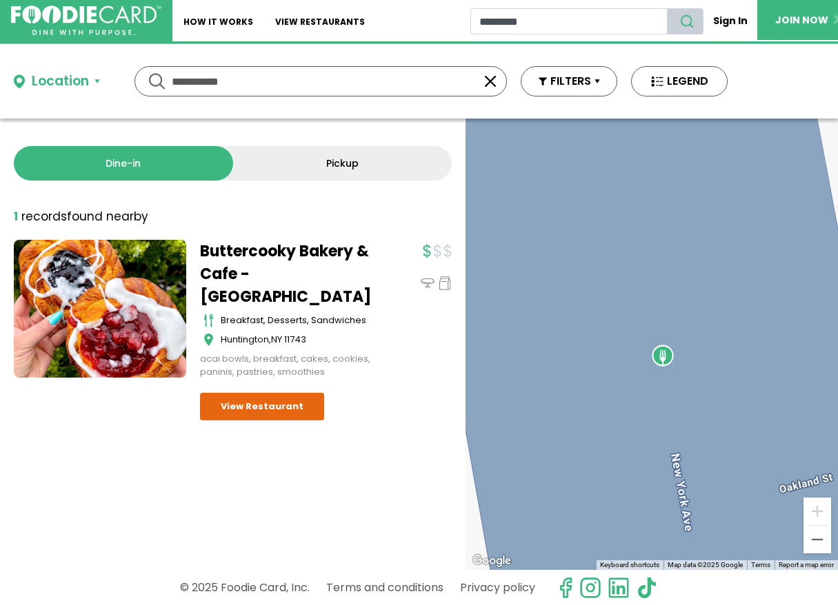
click at [687, 20] on icon "search" at bounding box center [686, 21] width 15 height 15
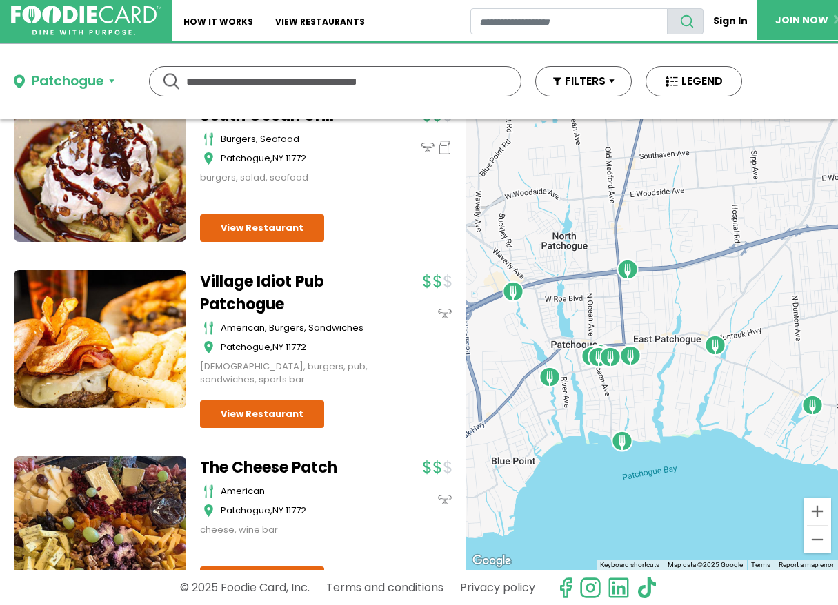
click at [354, 319] on div "Village Idiot Pub Patchogue American, Burgers, Sandwiches Patchogue , NY 11772 …" at bounding box center [293, 328] width 186 height 117
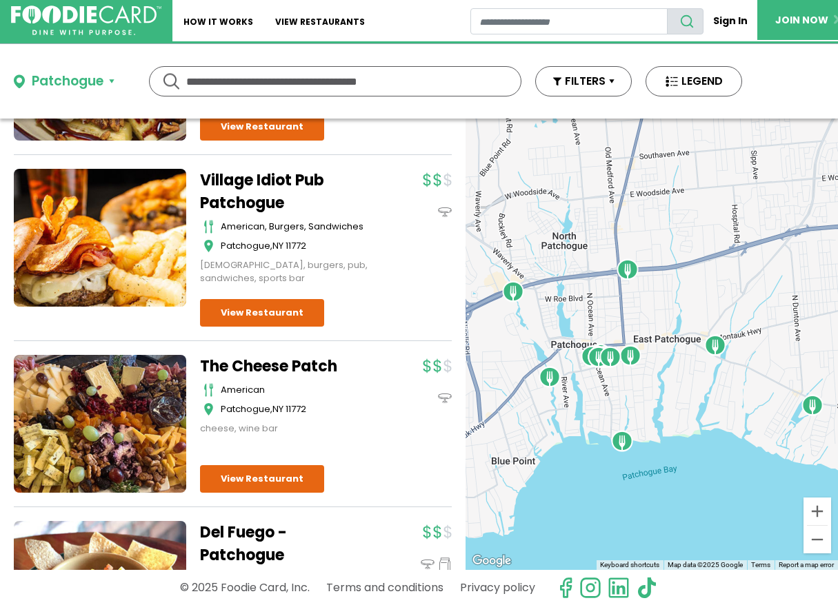
click at [354, 319] on div "Village Idiot Pub Patchogue American, Burgers, Sandwiches Patchogue , NY 11772 …" at bounding box center [326, 248] width 252 height 158
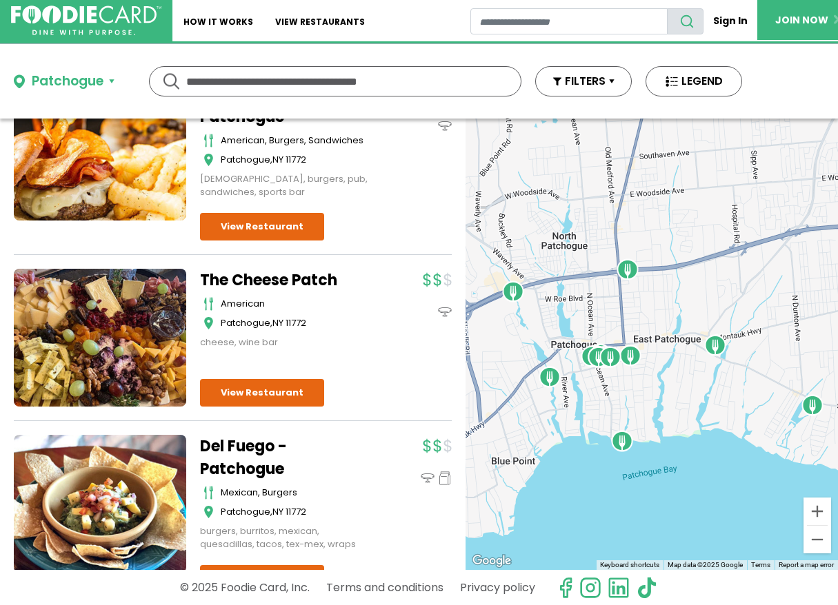
click at [354, 311] on div "American" at bounding box center [297, 304] width 152 height 14
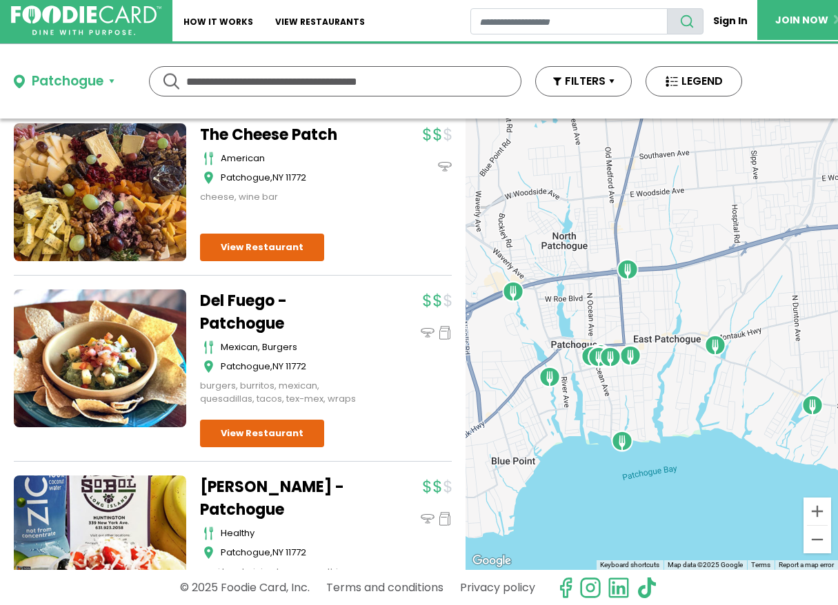
scroll to position [508, 0]
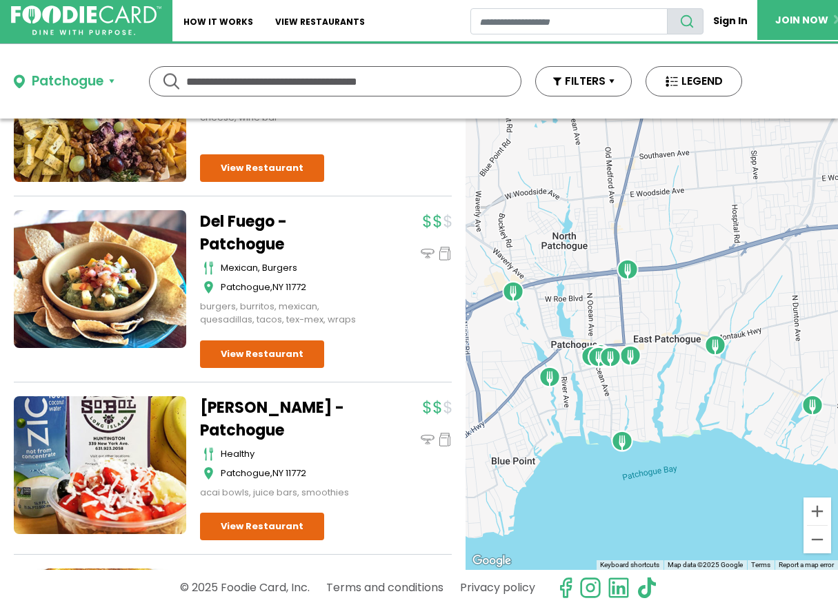
click at [354, 319] on div "Del Fuego - Patchogue Mexican, Burgers Patchogue , NY 11772 burgers, burritos, …" at bounding box center [326, 289] width 252 height 158
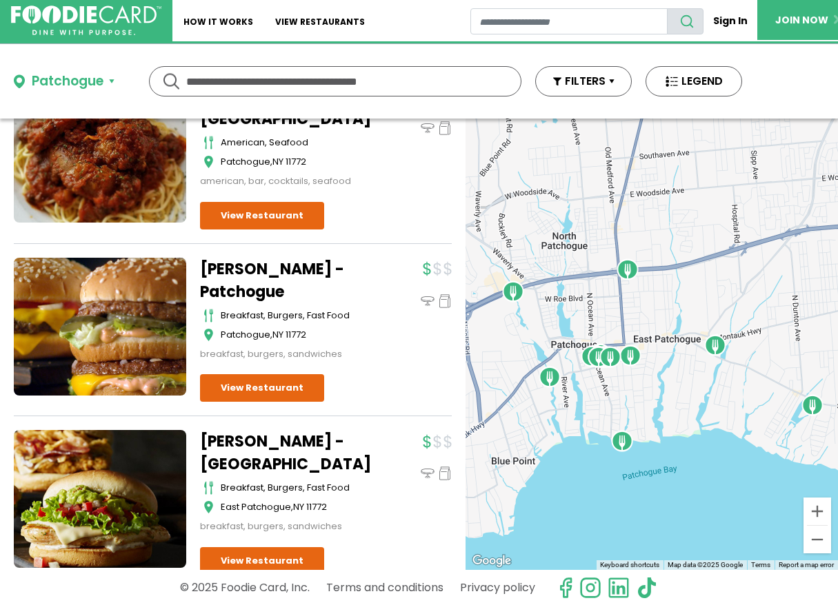
scroll to position [1676, 0]
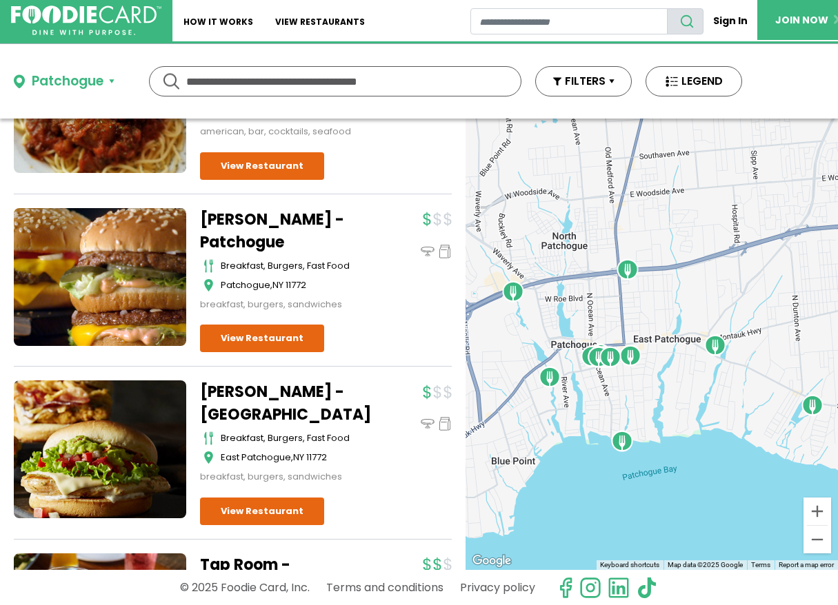
click at [356, 347] on div "McDonald's - Patchogue breakfast, burgers, fast food Patchogue , NY 11772 break…" at bounding box center [233, 287] width 438 height 159
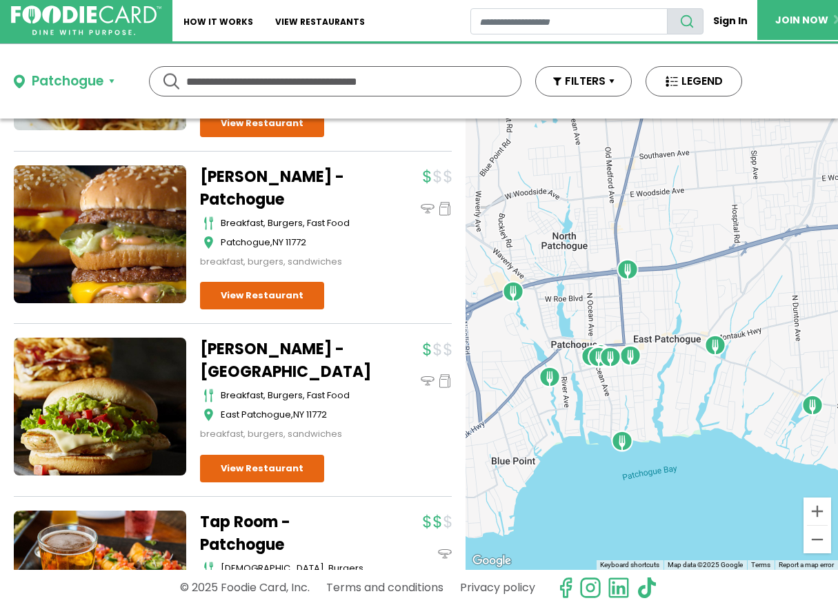
scroll to position [1682, 0]
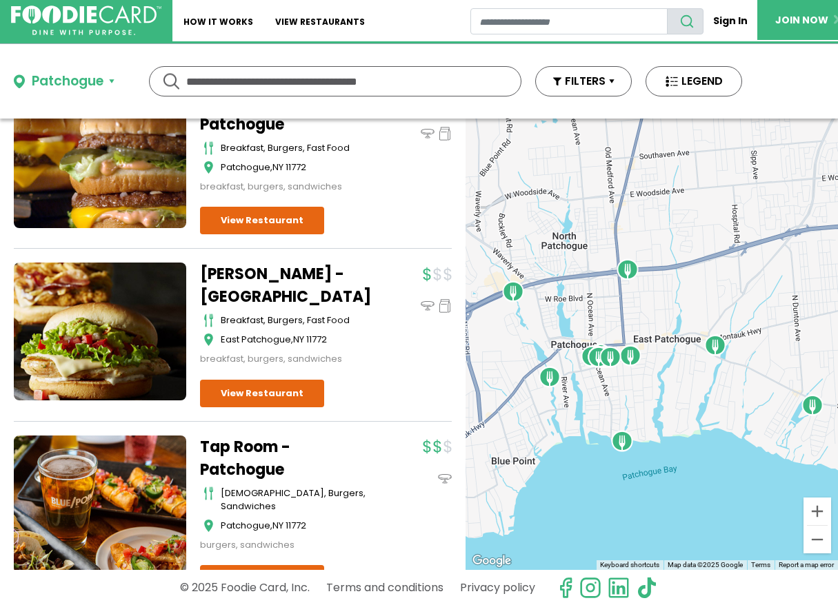
click at [356, 347] on div "McDonald's - East Patchogue breakfast, burgers, fast food East Patchogue , NY 1…" at bounding box center [326, 335] width 252 height 145
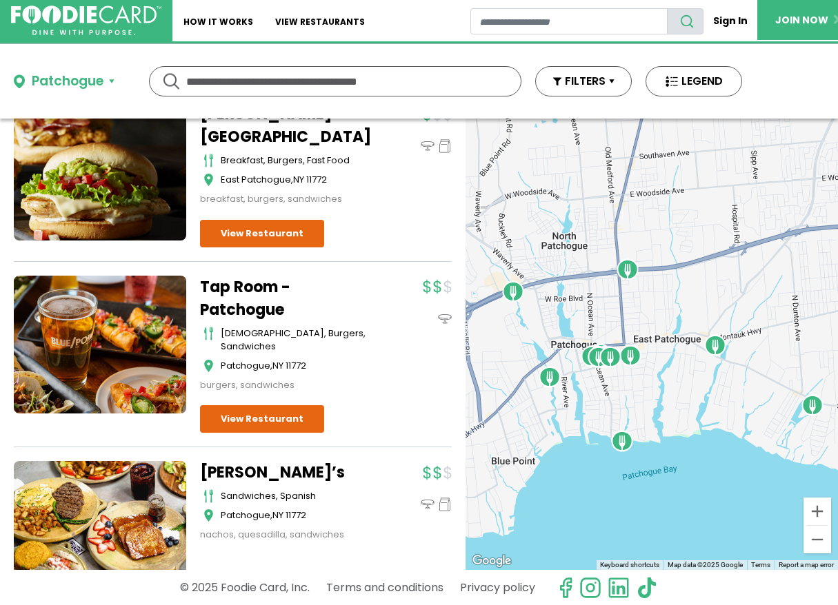
click at [356, 347] on div "Tap Room - Patchogue american, burgers, sandwiches Patchogue , NY 11772 burgers…" at bounding box center [293, 334] width 186 height 117
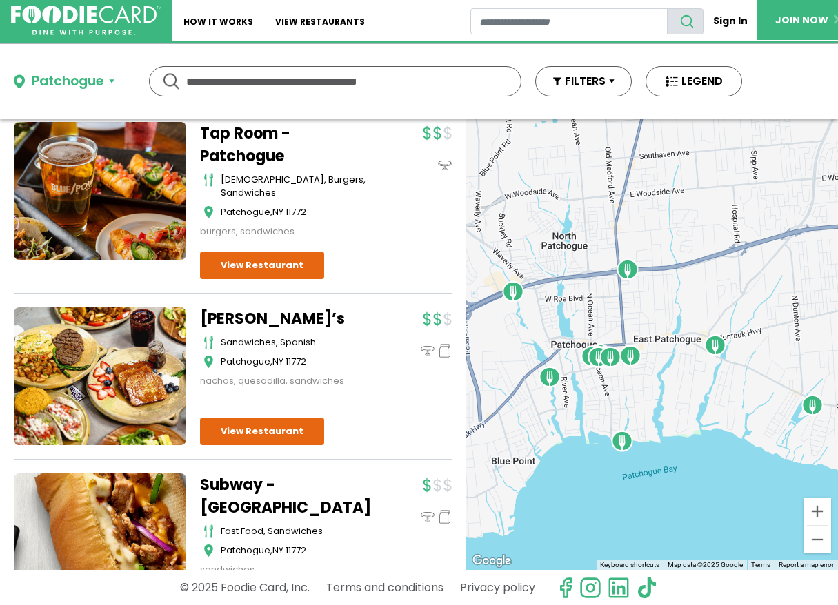
scroll to position [2070, 0]
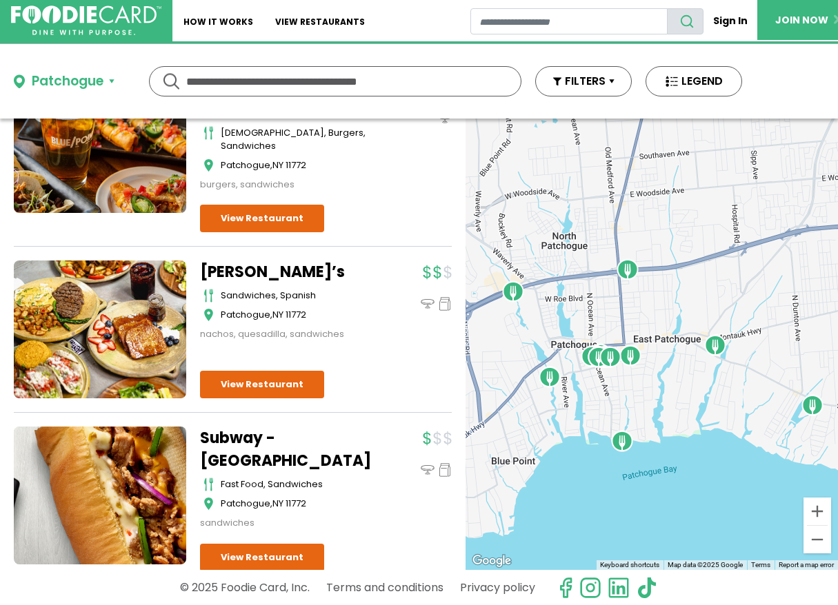
click at [356, 347] on div "Tiesto’s sandwiches, spanish Patchogue , NY 11772 nachos, quesadilla, sandwiches" at bounding box center [326, 330] width 252 height 138
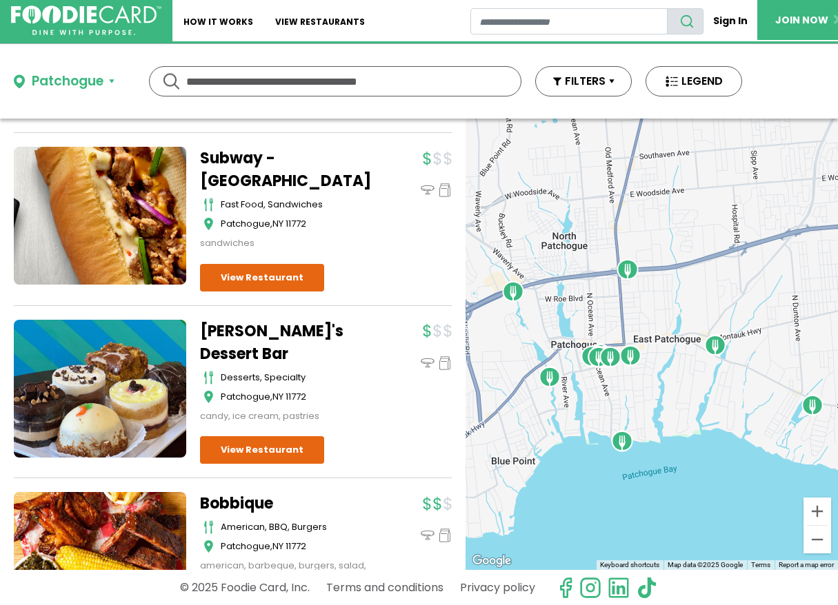
click at [355, 347] on div "Roger's Dessert Bar desserts, specialty Patchogue , NY 11772 candy, ice cream, …" at bounding box center [293, 371] width 186 height 103
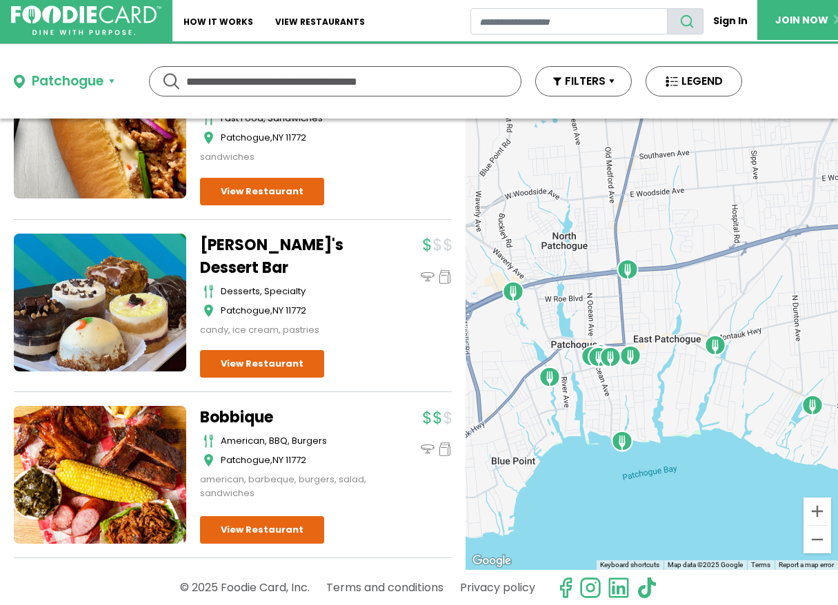
scroll to position [2519, 0]
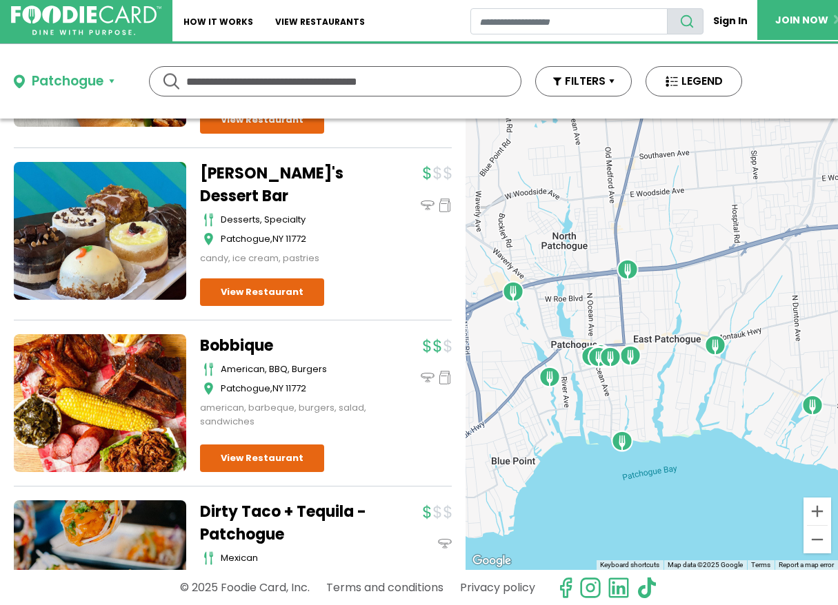
click at [354, 347] on div "Bobbique American, BBQ, Burgers Patchogue , NY 11772 american, barbeque, burger…" at bounding box center [293, 381] width 186 height 94
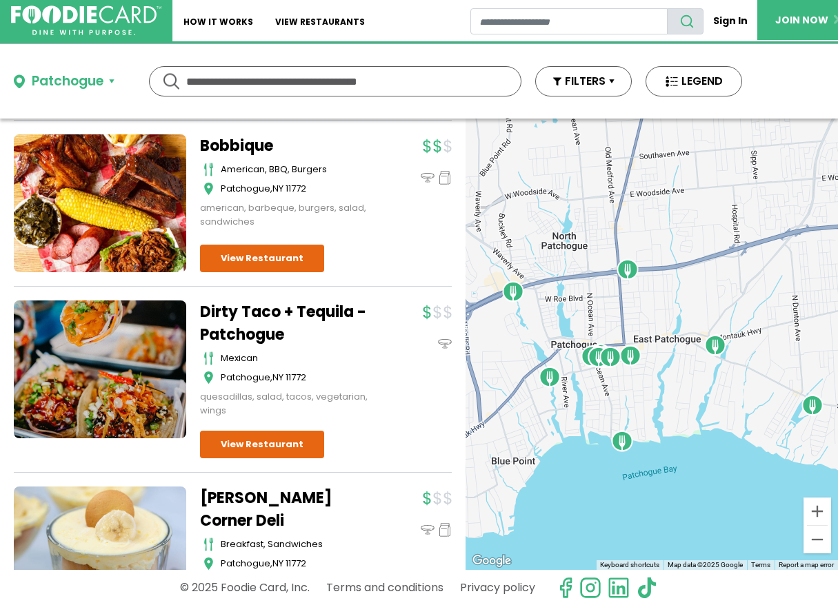
scroll to position [2755, 0]
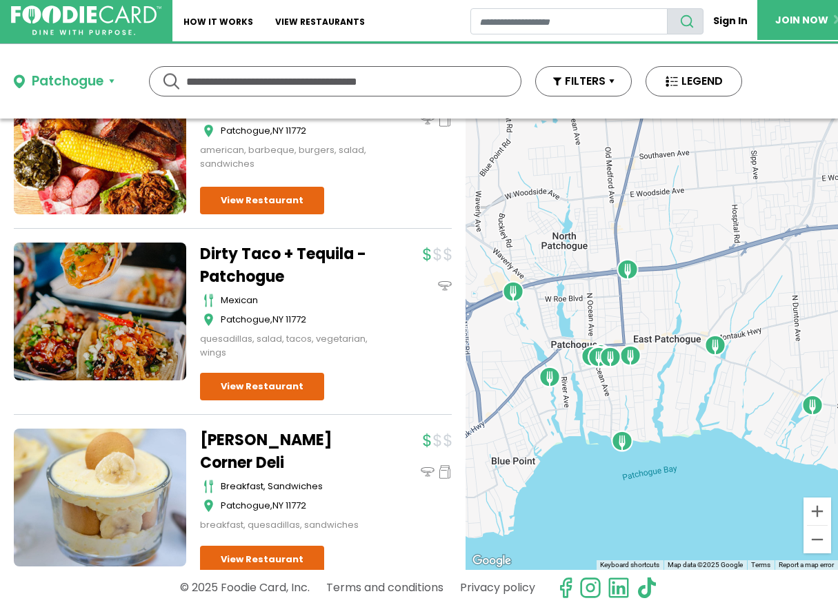
click at [352, 348] on div "Dirty Taco + Tequila - Patchogue mexican Patchogue , NY 11772 quesadillas, sala…" at bounding box center [326, 322] width 252 height 158
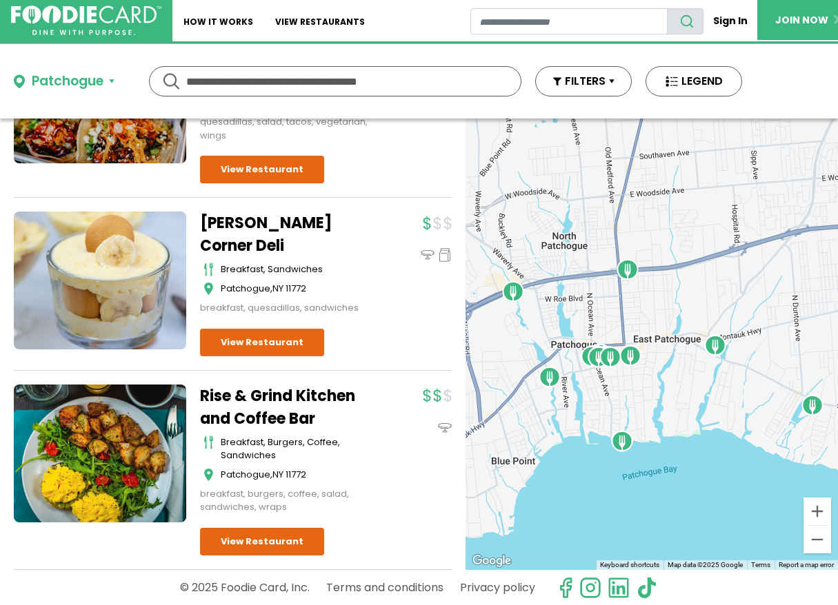
scroll to position [3049, 0]
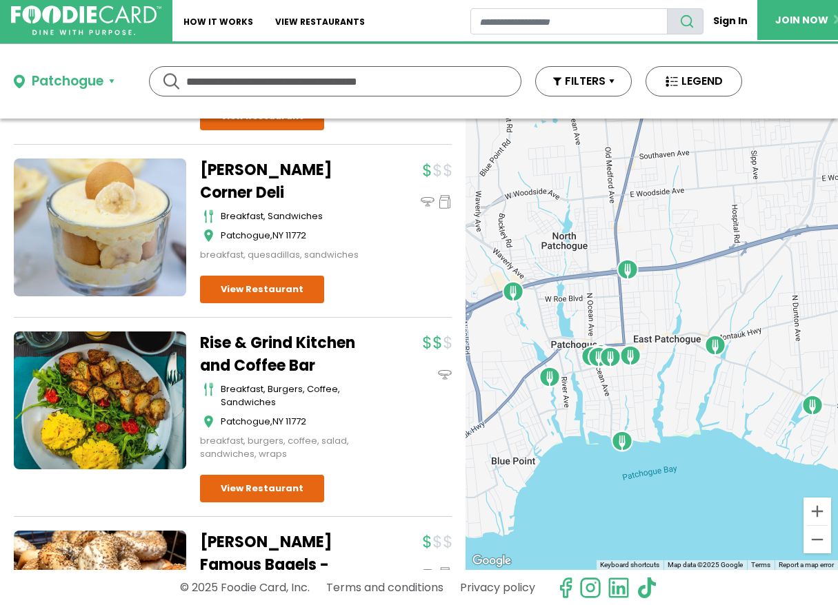
click at [351, 349] on div "Rise & Grind Kitchen and Coffee Bar breakfast, burgers, coffee, sandwiches Patc…" at bounding box center [293, 397] width 186 height 130
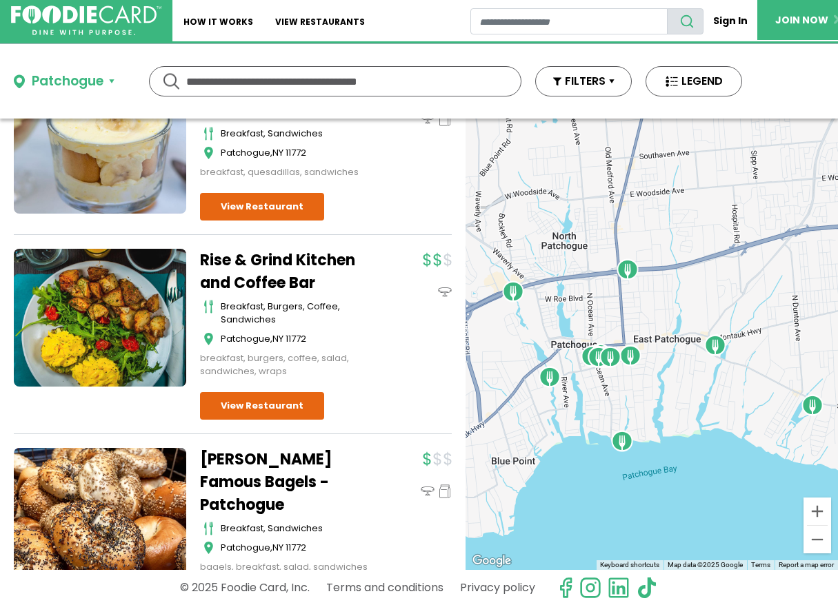
scroll to position [3182, 0]
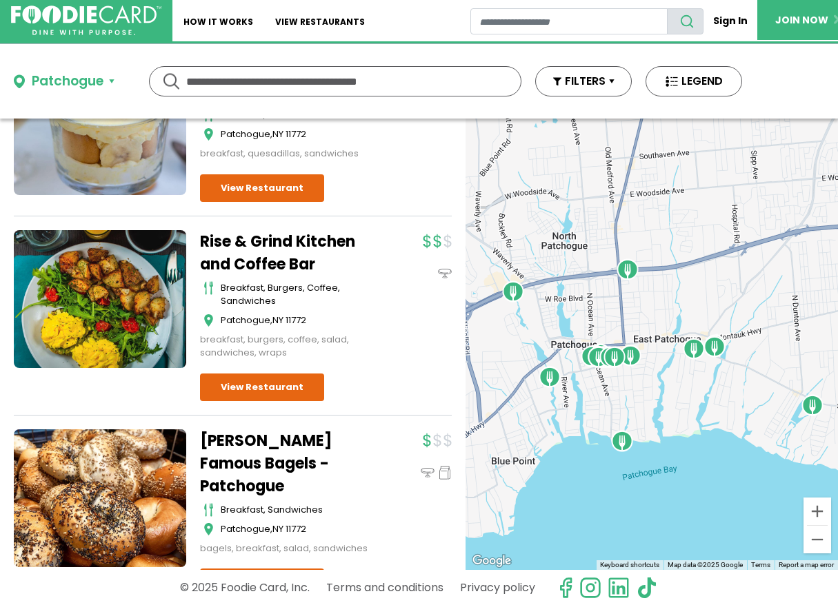
click at [623, 446] on img "South Ocean Grill" at bounding box center [622, 441] width 22 height 22
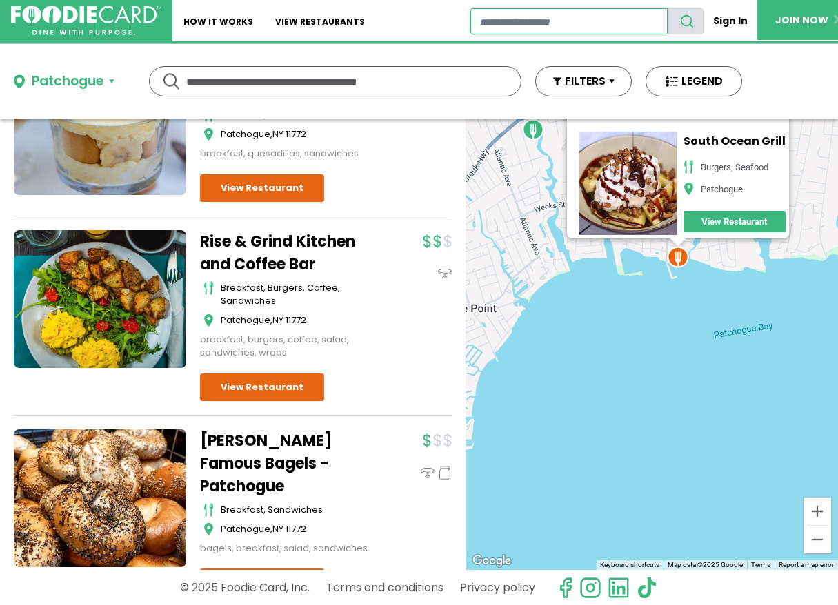
click at [481, 18] on input "restaurant search" at bounding box center [569, 21] width 198 height 26
type input "**********"
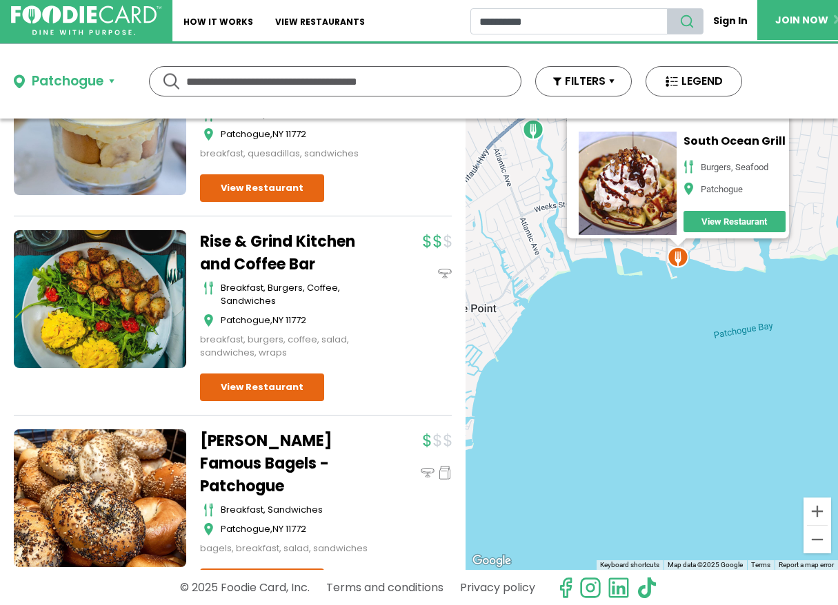
click at [684, 20] on icon "search" at bounding box center [686, 21] width 15 height 15
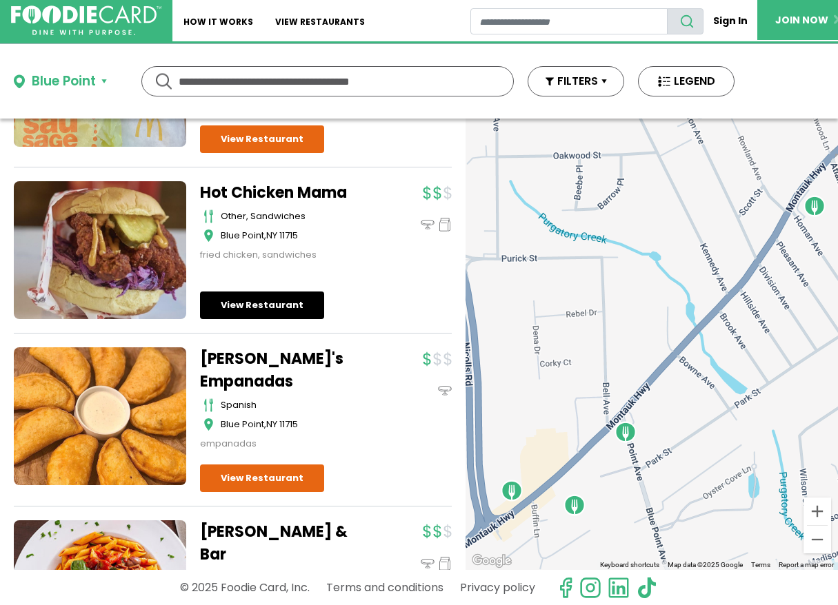
scroll to position [256, 0]
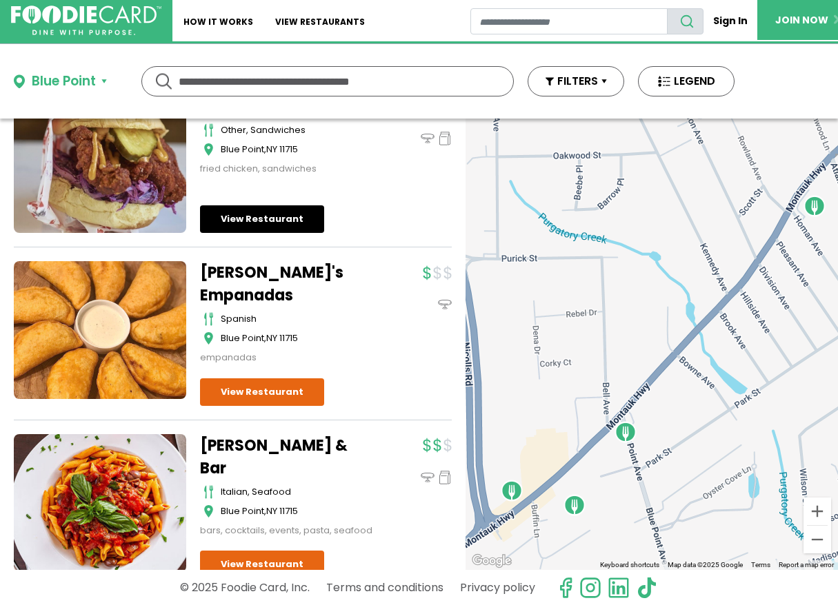
click at [269, 293] on div "McDonald's - Blue Point breakfast, burgers, fast food Blue Point , NY 11715 bre…" at bounding box center [233, 251] width 438 height 656
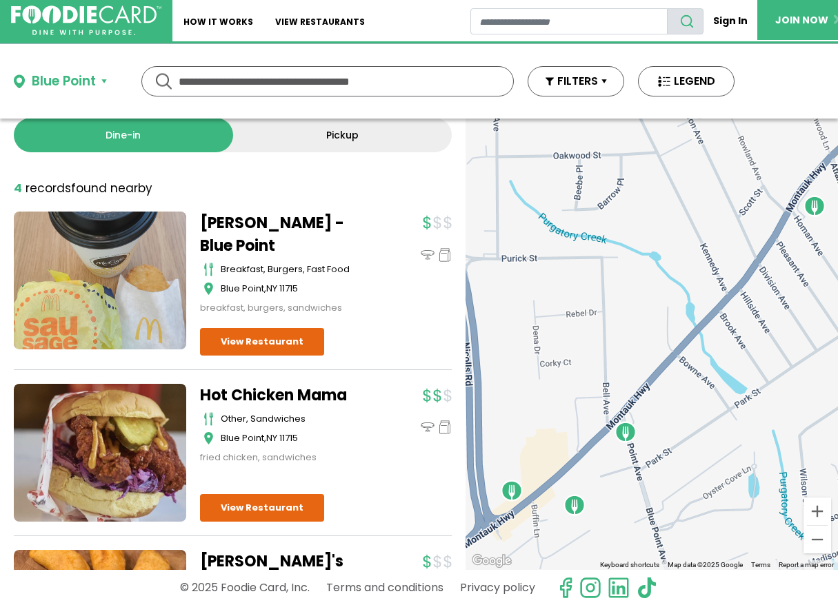
scroll to position [0, 0]
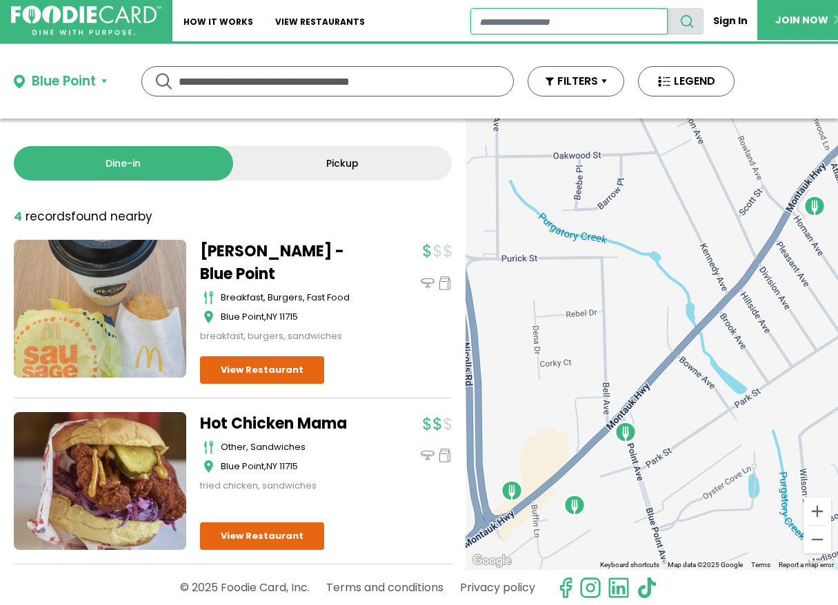
click at [478, 23] on input "restaurant search" at bounding box center [569, 21] width 198 height 26
type input "**********"
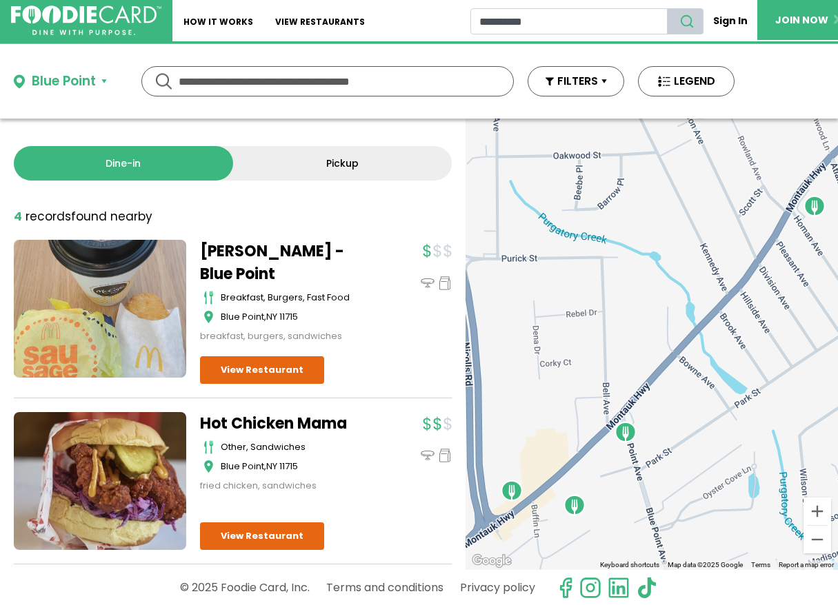
click at [686, 21] on icon "search" at bounding box center [686, 21] width 15 height 15
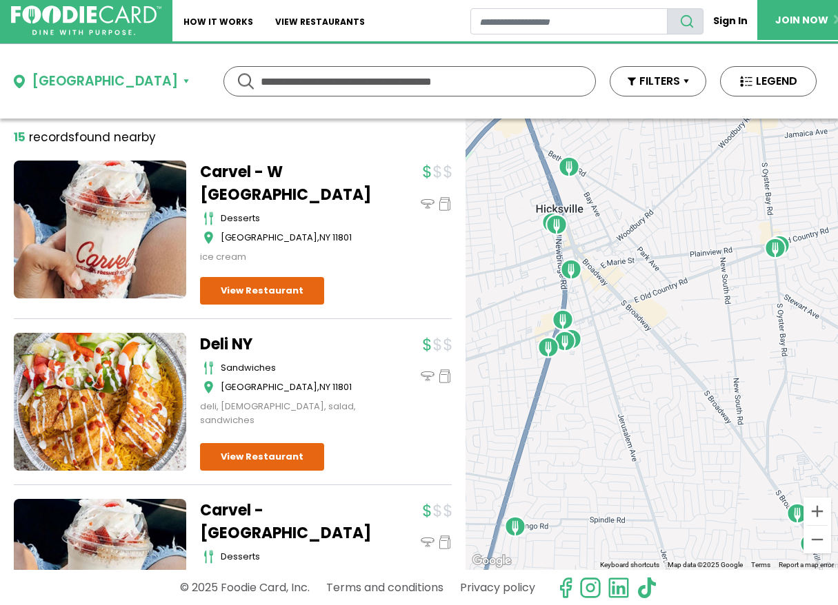
scroll to position [90, 0]
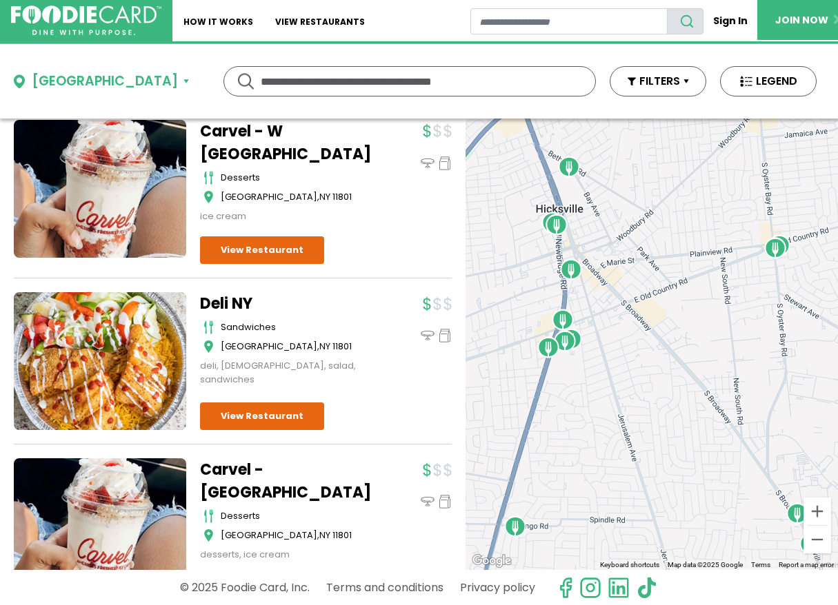
click at [329, 364] on div "Deli NY Sandwiches Hicksville , NY 11801 deli, halal, salad, sandwiches" at bounding box center [293, 339] width 186 height 94
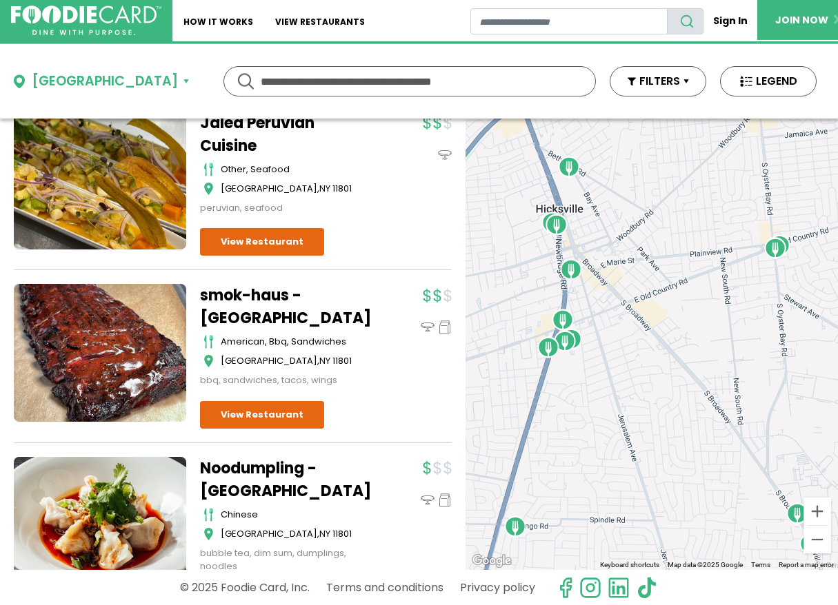
scroll to position [660, 0]
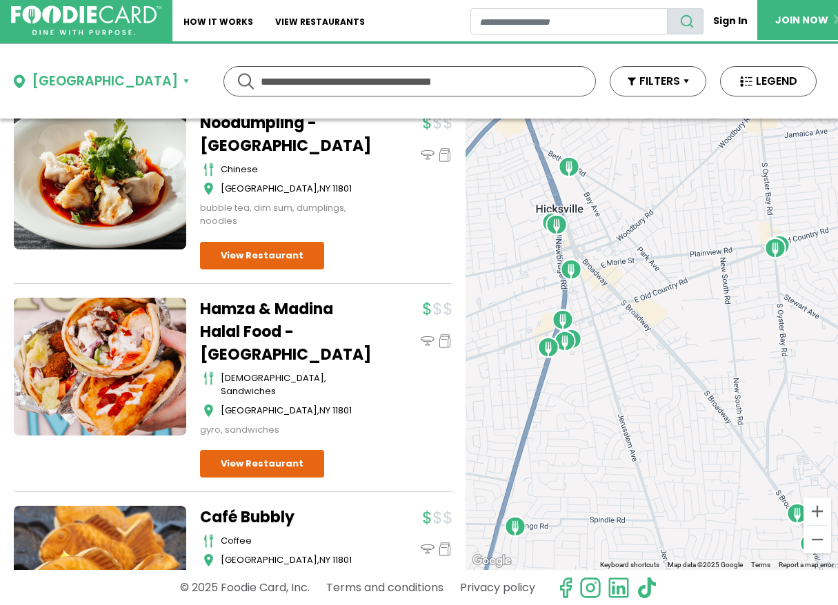
click at [327, 363] on div "Hamza & Madina Halal Food - Hicksville halal, sandwiches Hicksville , NY 11801 …" at bounding box center [293, 367] width 186 height 139
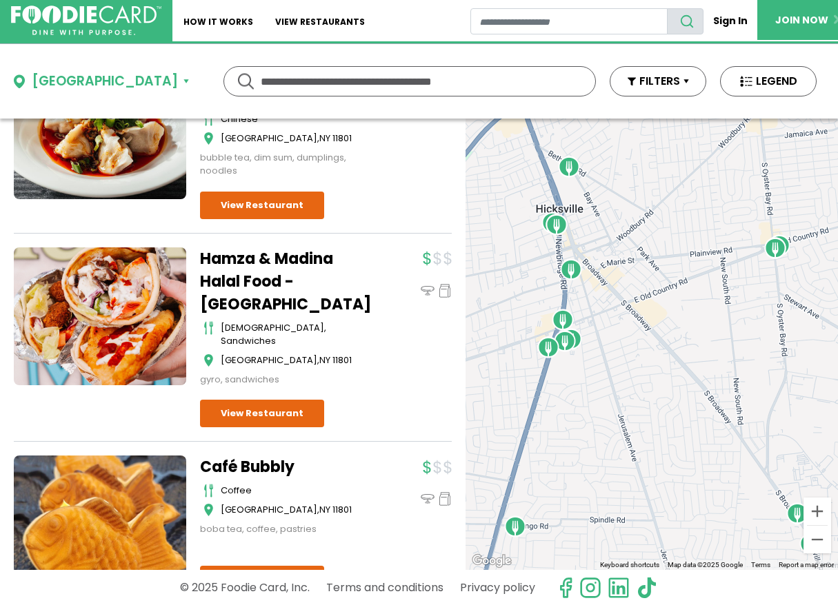
click at [327, 363] on div "Hamza & Madina Halal Food - Hicksville halal, sandwiches Hicksville , NY 11801 …" at bounding box center [326, 338] width 252 height 181
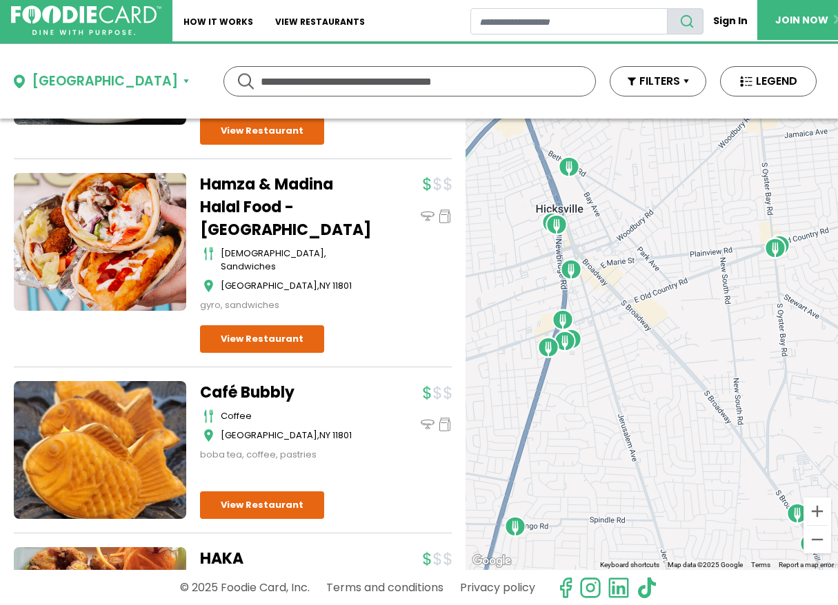
click at [327, 363] on div "Carvel - W Village Green desserts Hicksville , NY 11801 ice cream NY" at bounding box center [233, 490] width 438 height 2720
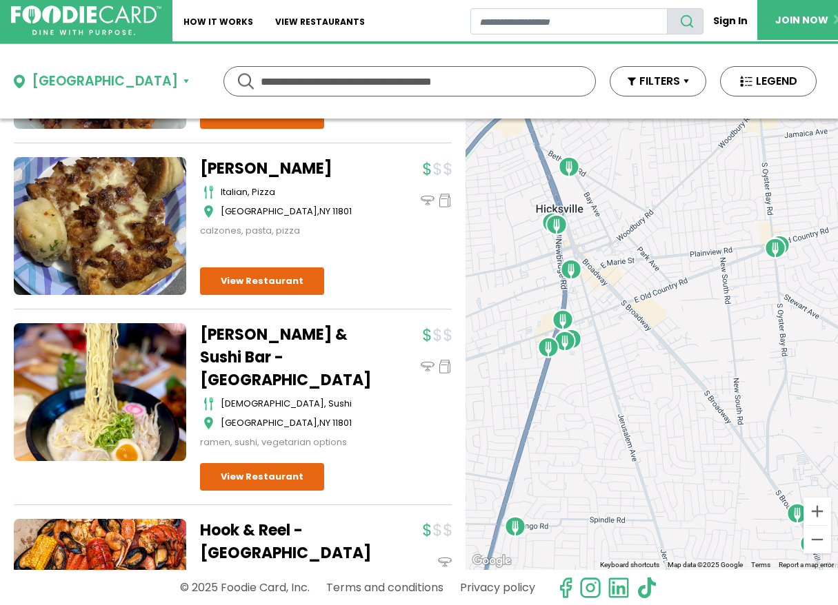
click at [327, 363] on link "Kinya Ramen & Sushi Bar - Hicksville" at bounding box center [286, 357] width 172 height 68
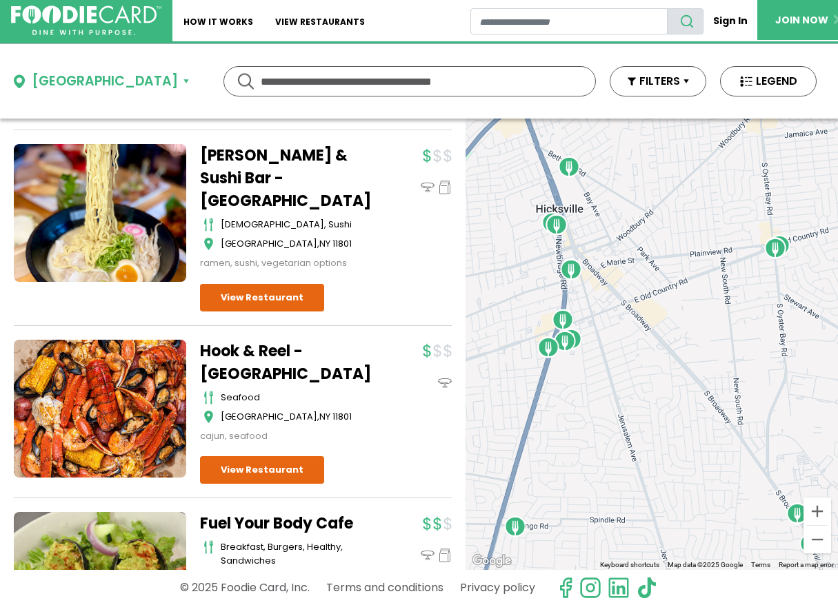
click at [316, 347] on link "Hook & Reel - Hicksville" at bounding box center [286, 363] width 172 height 46
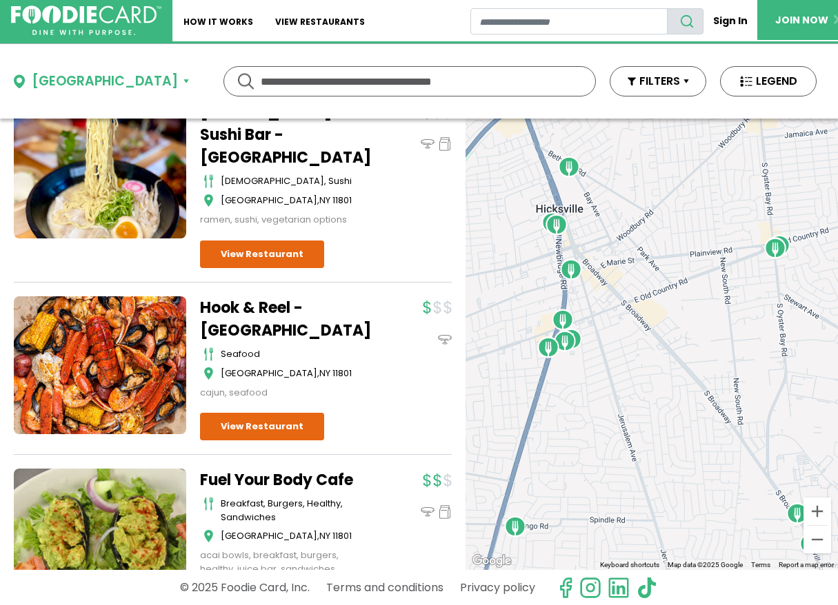
click at [316, 347] on div "Hook & Reel - Hicksville seafood Hicksville , NY 11801 cajun, seafood" at bounding box center [293, 347] width 186 height 103
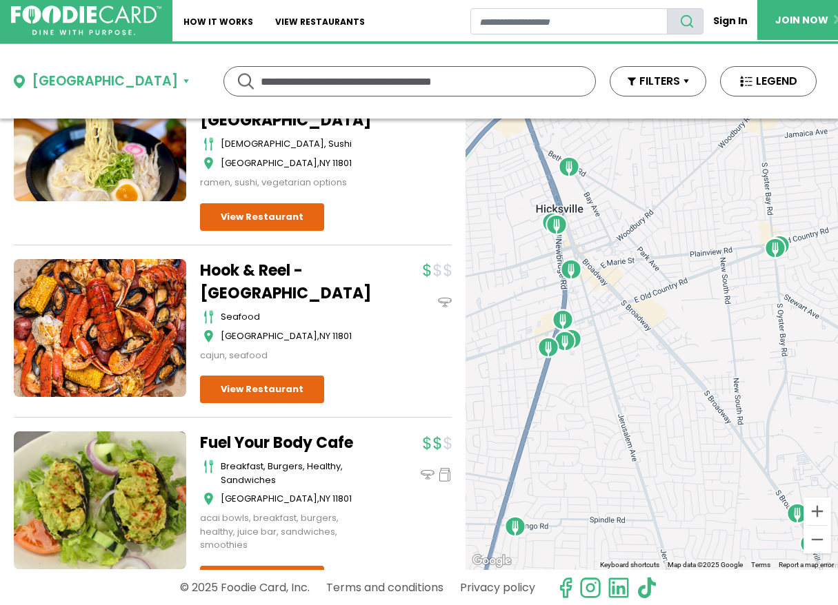
click at [316, 347] on div "Hook & Reel - Hicksville seafood Hicksville , NY 11801 cajun, seafood" at bounding box center [326, 331] width 252 height 145
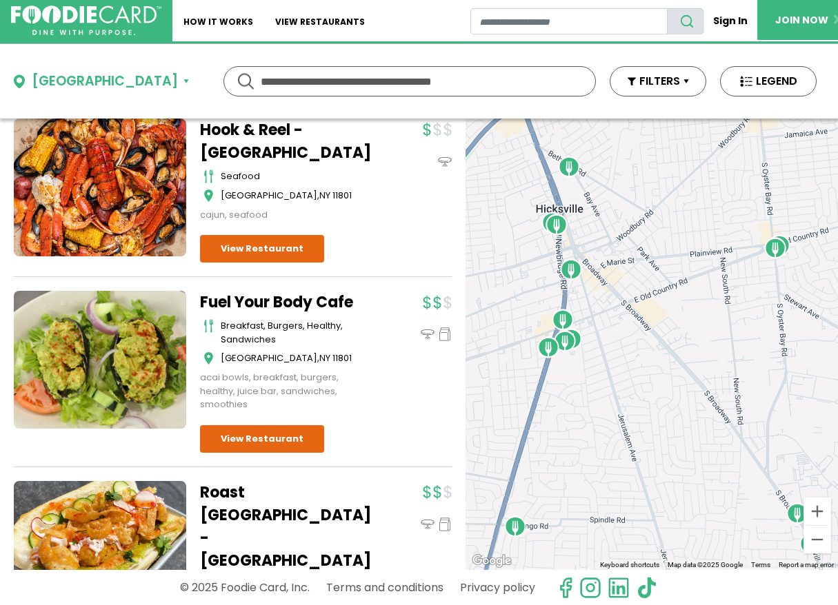
click at [316, 347] on div "Fuel Your Body Cafe breakfast, burgers, healthy, sandwiches Hicksville , NY 118…" at bounding box center [293, 351] width 186 height 121
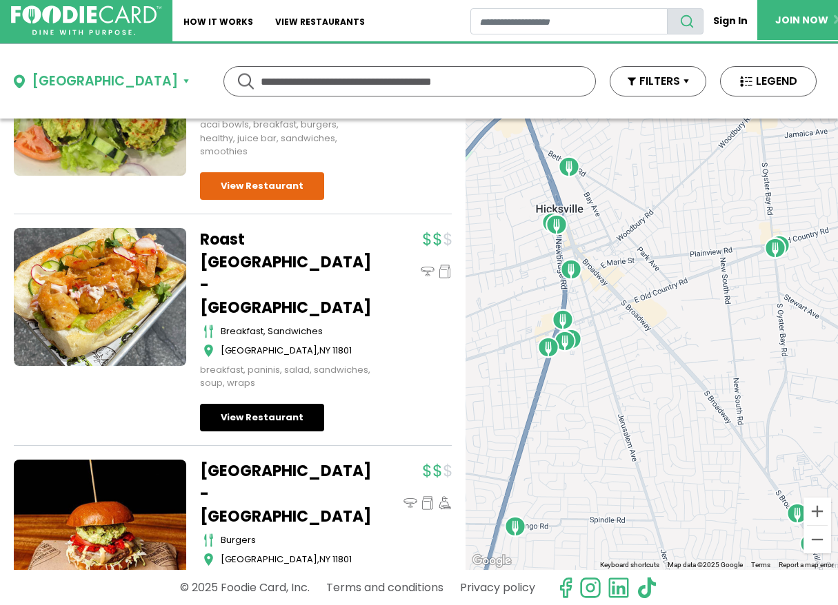
scroll to position [2323, 0]
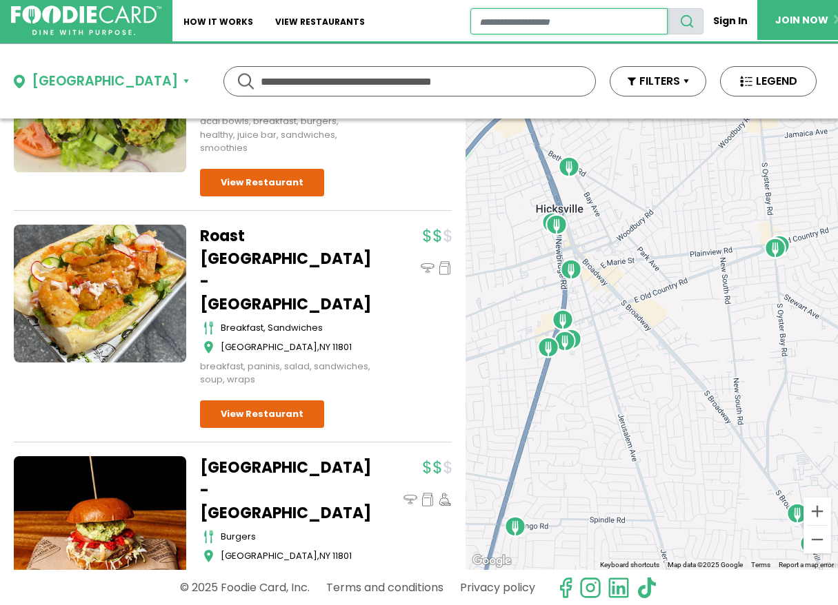
click at [495, 20] on input "restaurant search" at bounding box center [569, 21] width 198 height 26
type input "*******"
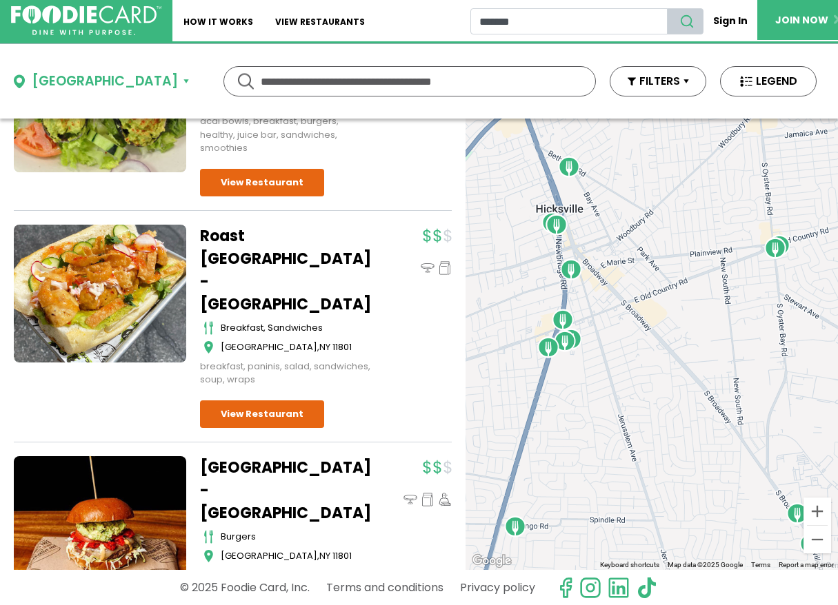
click at [685, 19] on icon "search" at bounding box center [686, 21] width 15 height 15
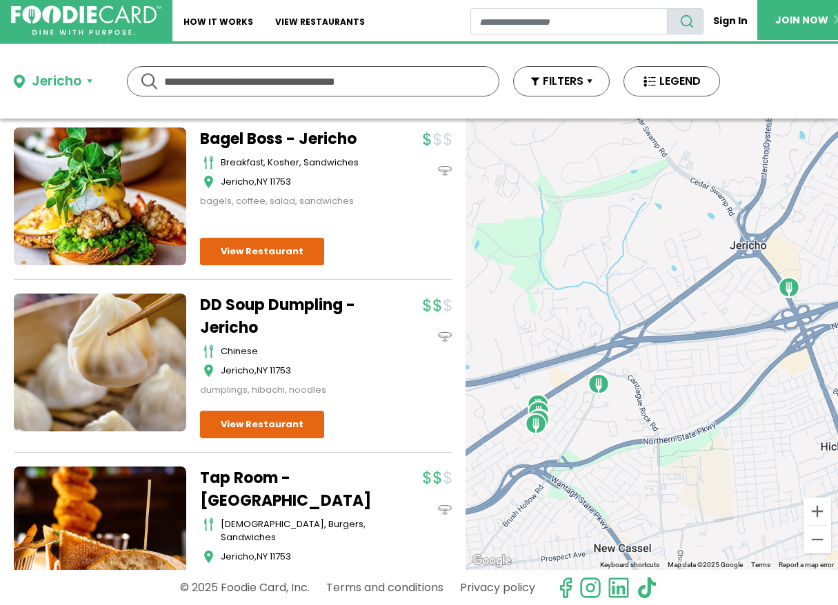
click at [396, 296] on div "Cafe Dolce Vita - Jericho italian, pizza Jericho , NY 11753 pasta, pizza" at bounding box center [233, 557] width 438 height 1204
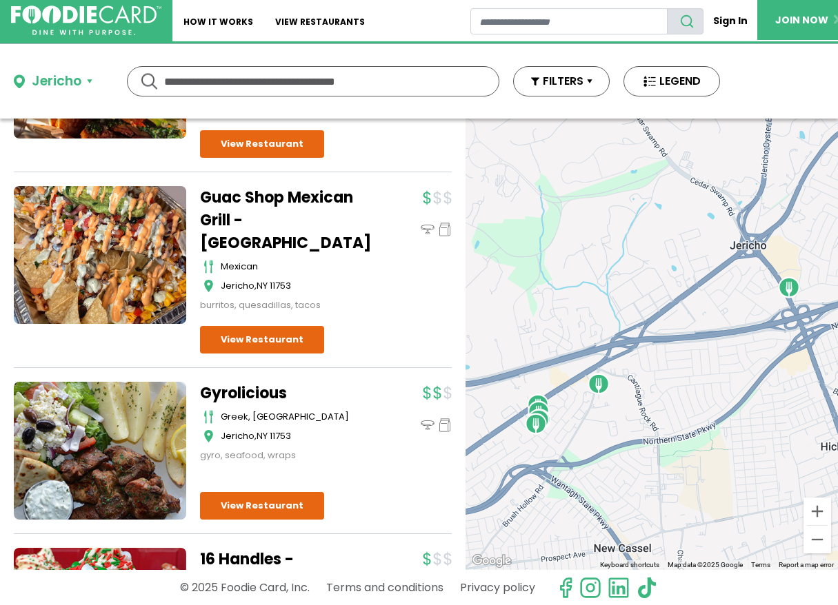
scroll to position [779, 0]
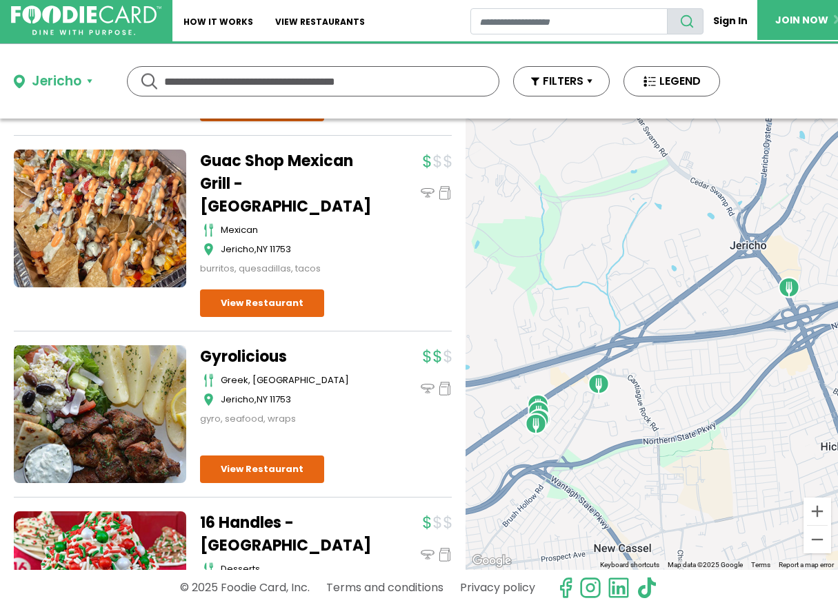
click at [376, 434] on div "Gyrolicious greek, mediterranean Jericho , NY 11753 gyro, seafood, wraps" at bounding box center [326, 414] width 252 height 138
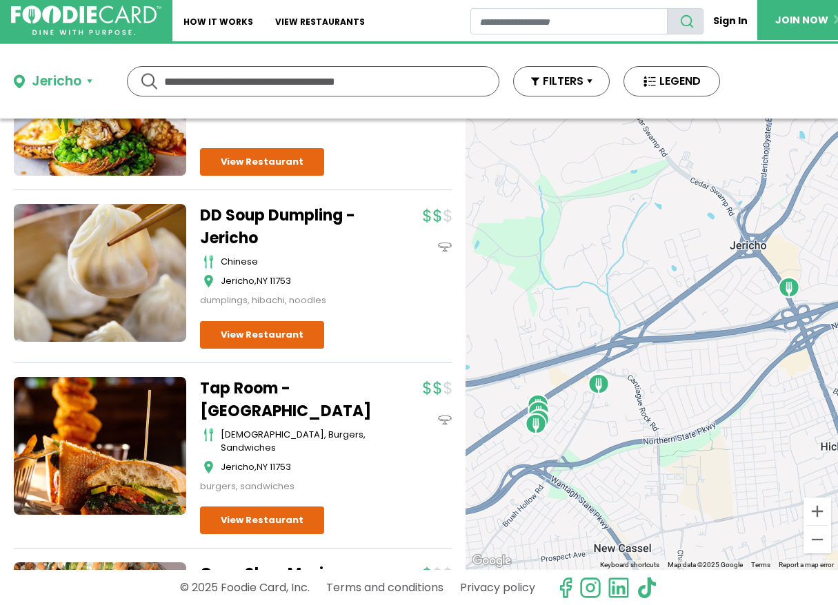
scroll to position [372, 0]
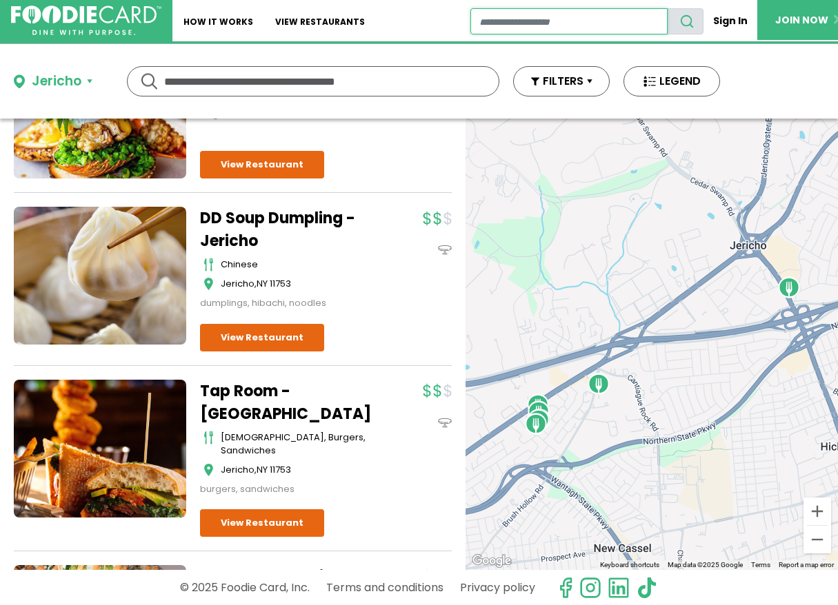
click at [493, 16] on input "restaurant search" at bounding box center [569, 21] width 198 height 26
type input "**********"
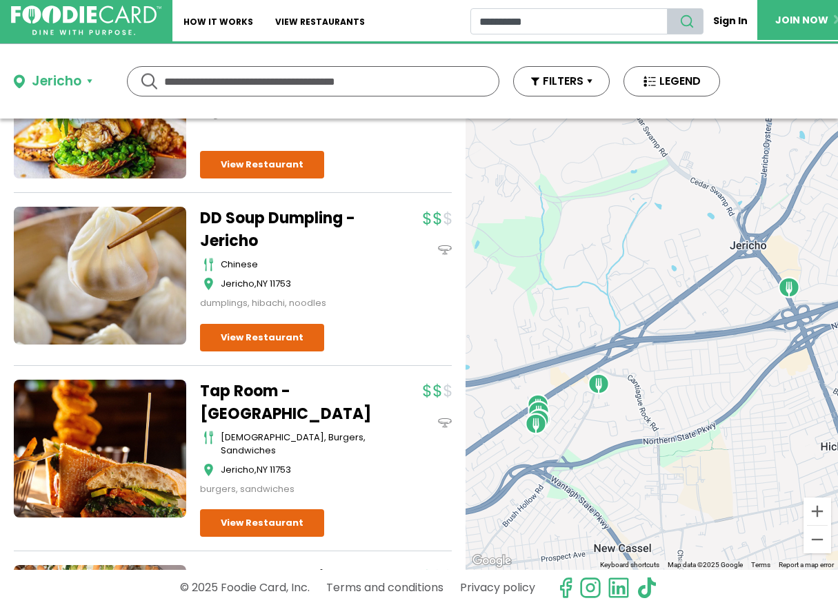
click at [686, 19] on icon "search" at bounding box center [686, 21] width 15 height 15
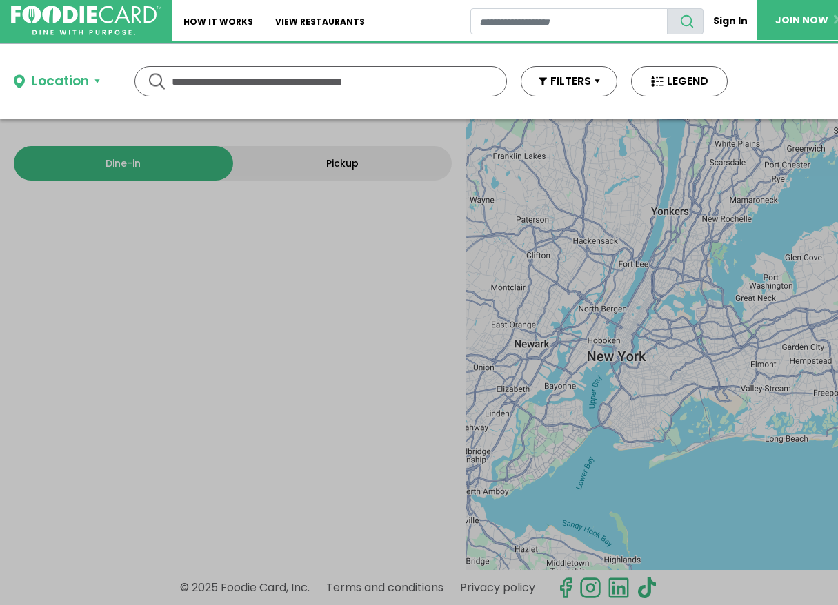
type input "**********"
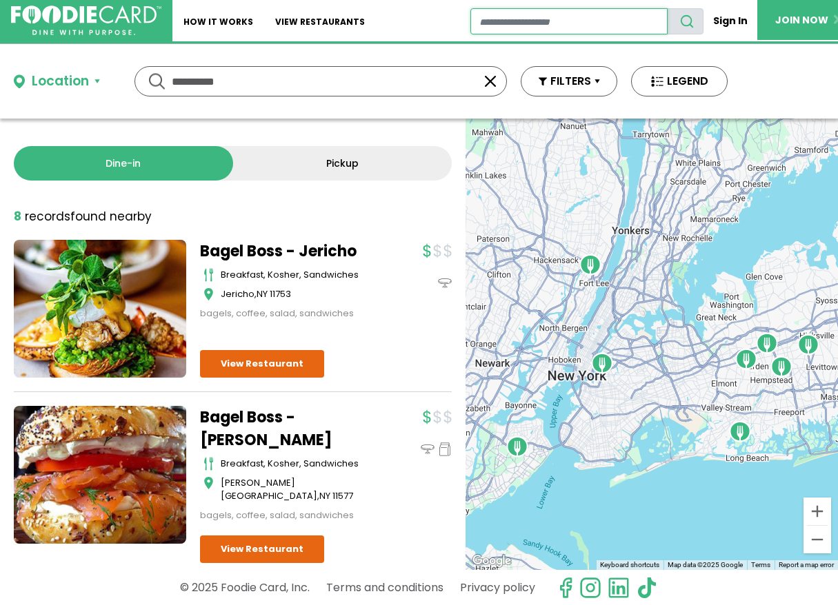
click at [491, 23] on input "restaurant search" at bounding box center [569, 21] width 198 height 26
type input "********"
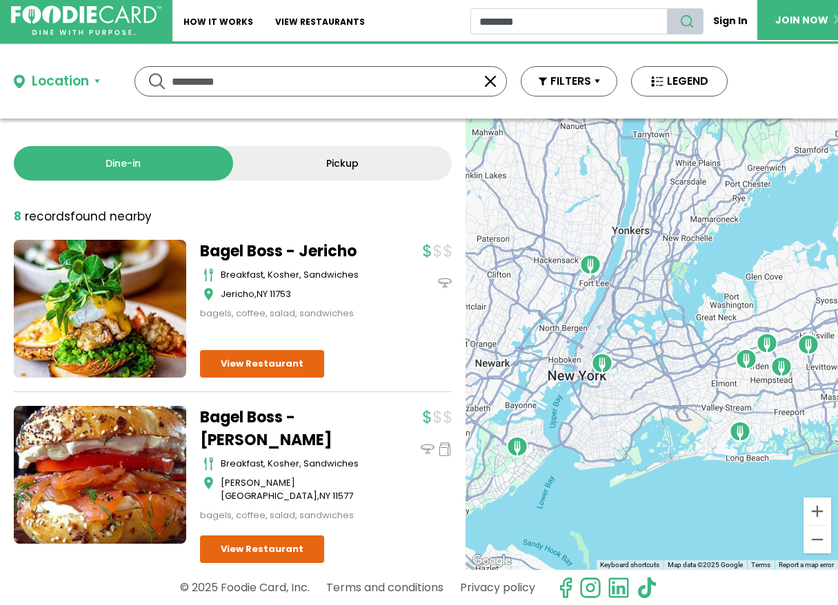
drag, startPoint x: 535, startPoint y: 41, endPoint x: 683, endPoint y: 24, distance: 149.1
click at [683, 24] on use "search" at bounding box center [687, 22] width 12 height 12
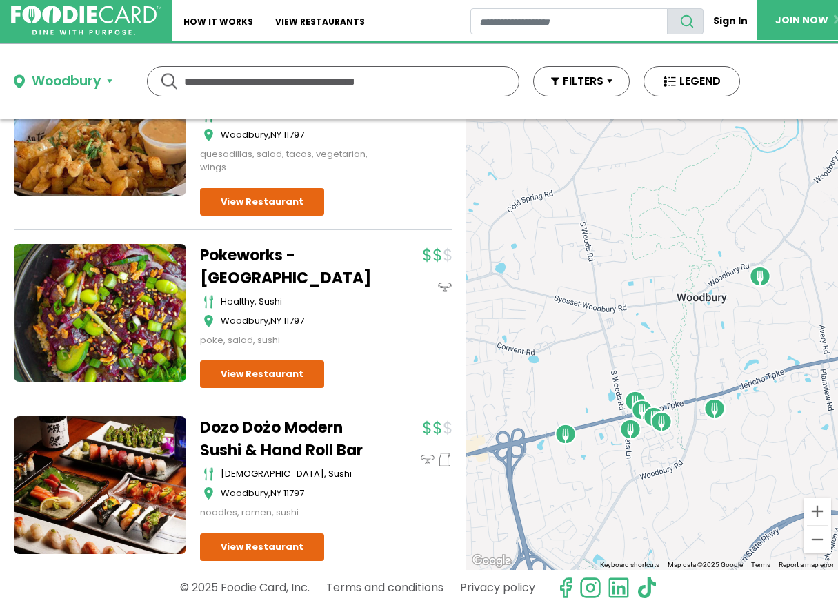
click at [392, 281] on div at bounding box center [418, 295] width 65 height 103
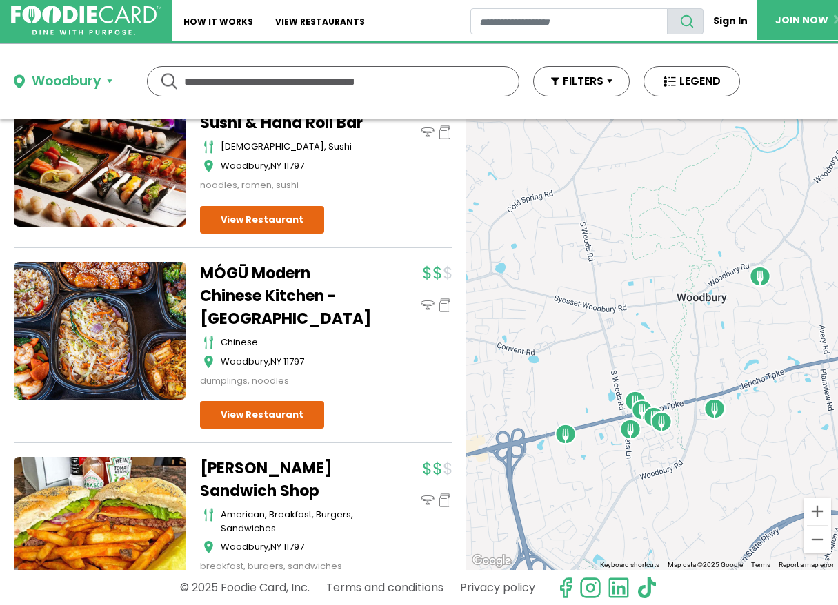
click at [392, 281] on div "Dirty Taco + Tequila - Woodbury mexican Woodbury , NY 11797 quesadillas, salad,…" at bounding box center [233, 607] width 438 height 1755
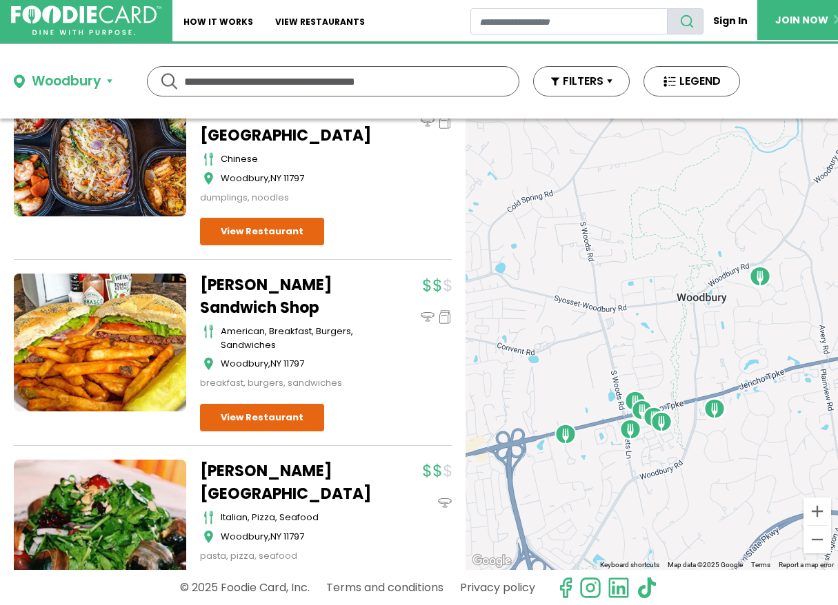
click at [392, 281] on div "Dirty Taco + Tequila - Woodbury mexican Woodbury , NY 11797 quesadillas, salad,…" at bounding box center [233, 424] width 438 height 1755
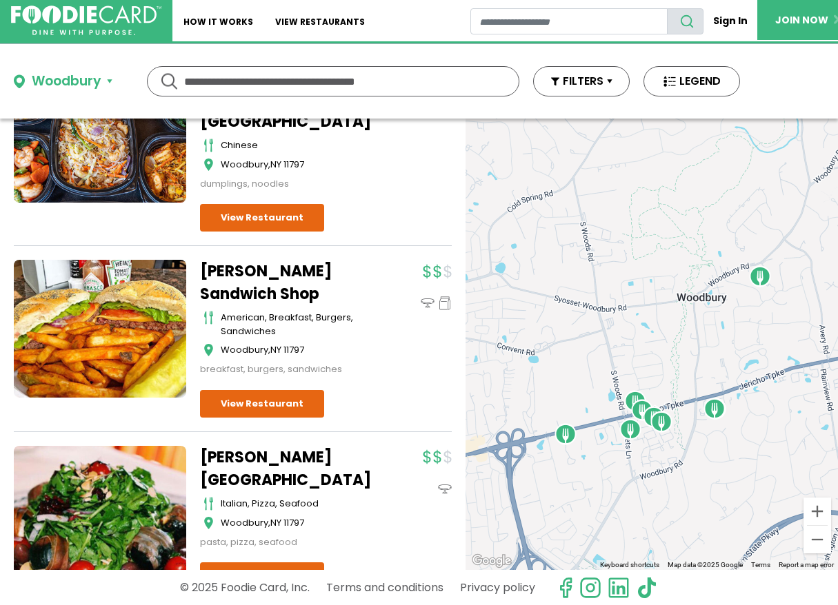
scroll to position [709, 0]
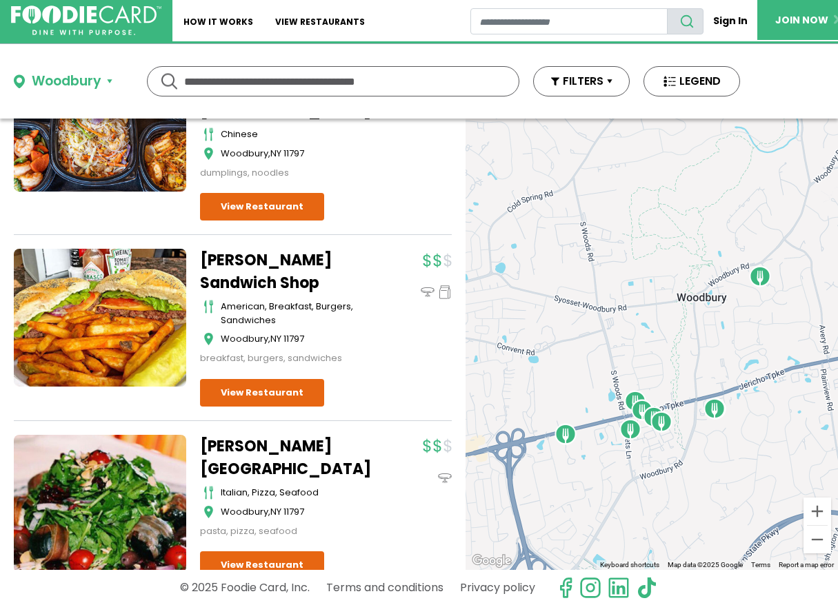
click at [392, 281] on div at bounding box center [418, 307] width 65 height 117
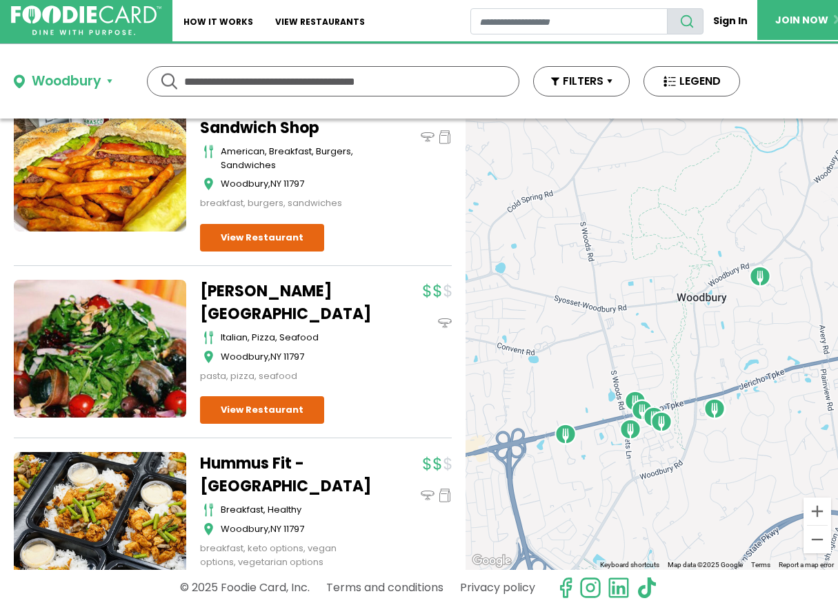
scroll to position [876, 0]
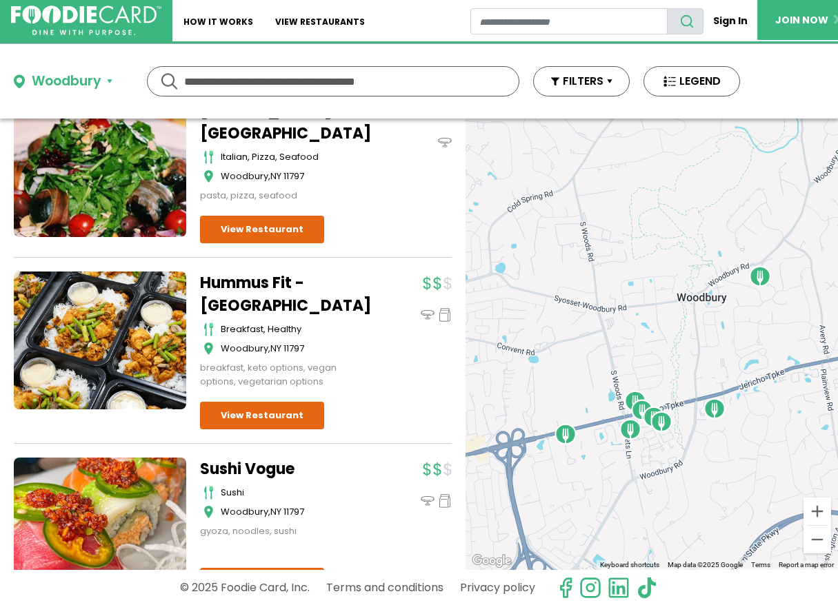
click at [391, 281] on div "Dirty Taco + Tequila - Woodbury mexican Woodbury , NY 11797 quesadillas, salad,…" at bounding box center [233, 63] width 438 height 1755
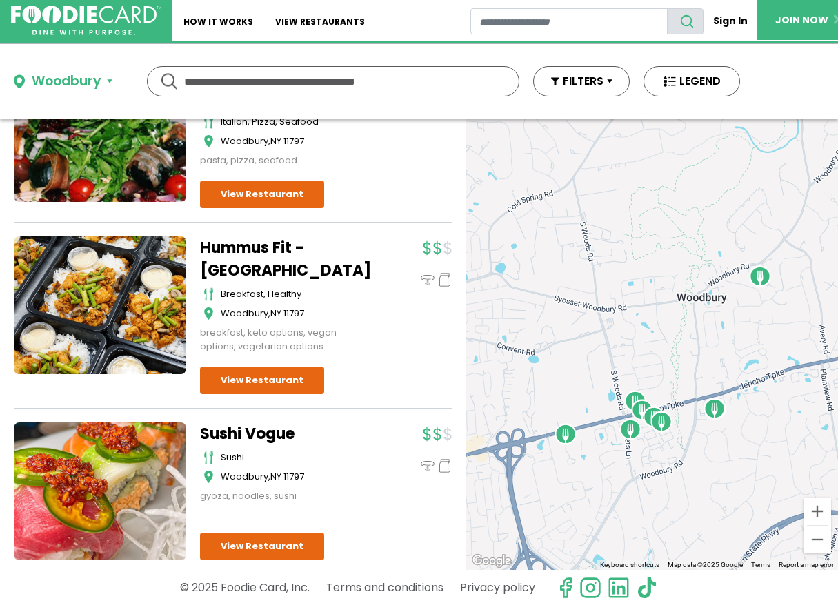
click at [391, 281] on div "Dirty Taco + Tequila - Woodbury mexican Woodbury , NY 11797 quesadillas, salad,…" at bounding box center [233, 28] width 438 height 1755
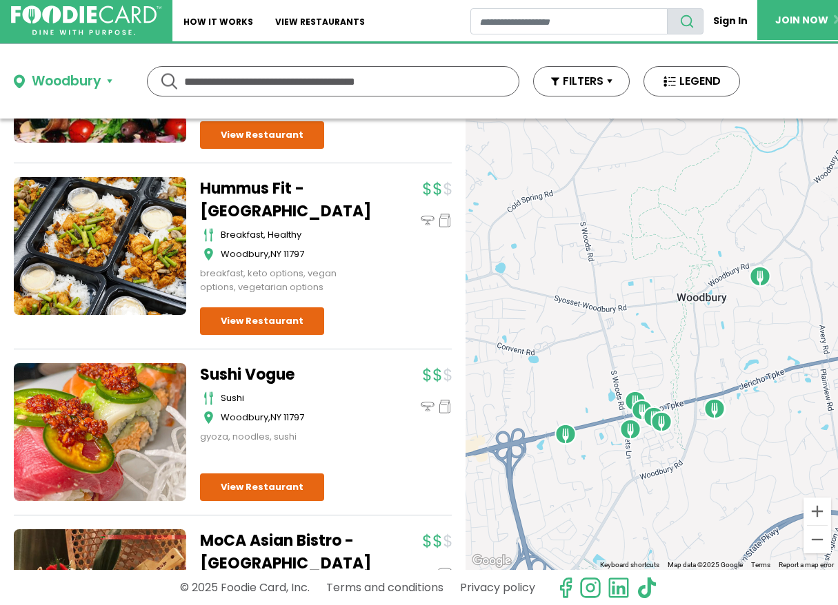
click at [391, 281] on div at bounding box center [418, 235] width 65 height 117
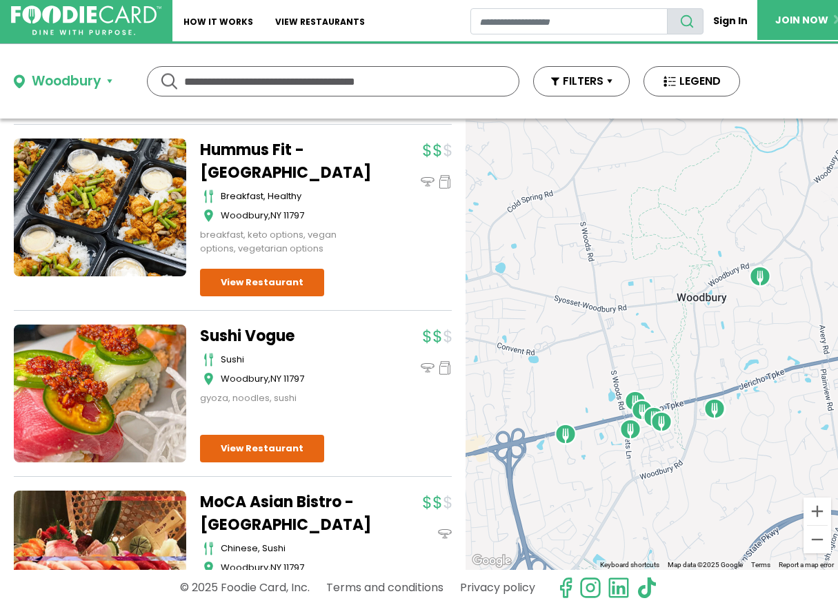
click at [391, 281] on div "Hummus Fit - Woodbury breakfast, healthy Woodbury , NY 11797 breakfast, keto op…" at bounding box center [326, 218] width 252 height 158
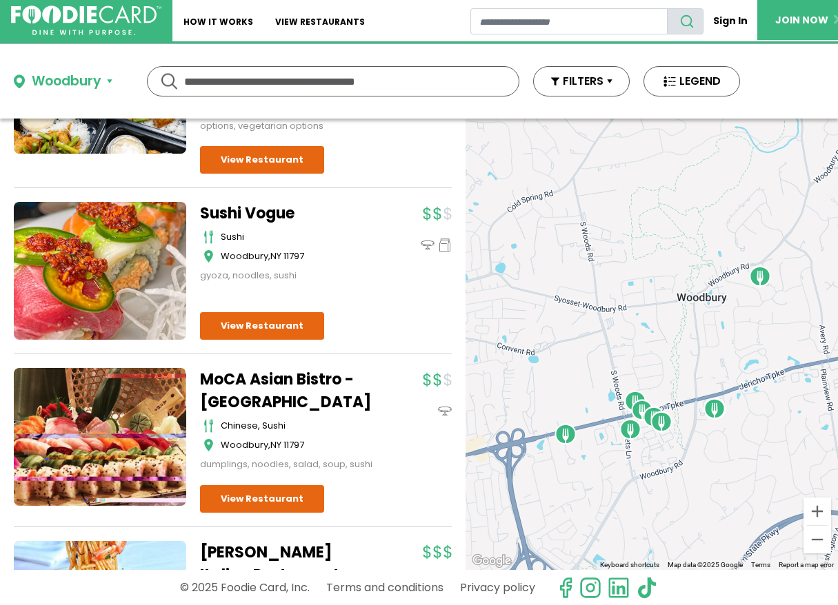
click at [390, 281] on div at bounding box center [418, 242] width 65 height 81
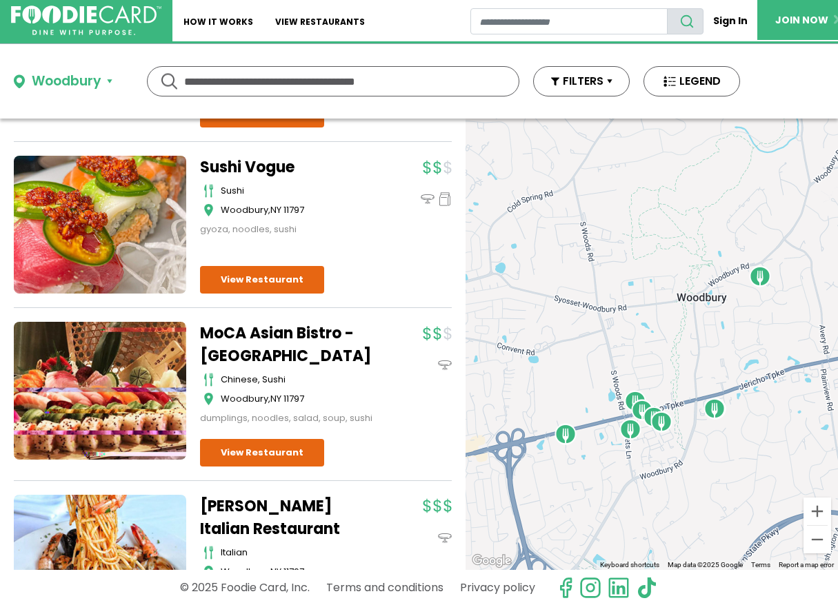
click at [390, 281] on div "Sushi Vogue sushi Woodbury , NY 11797 gyoza, noodles, sushi" at bounding box center [326, 225] width 252 height 138
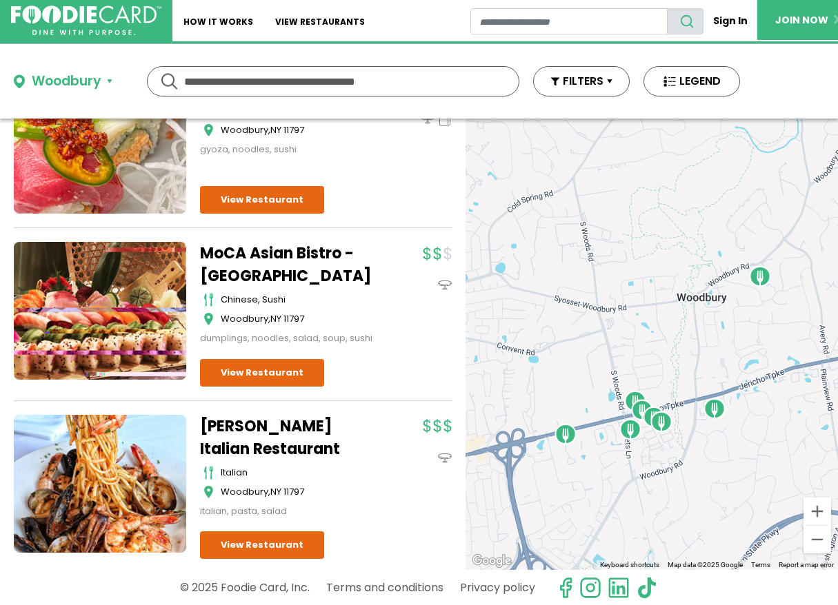
scroll to position [1483, 0]
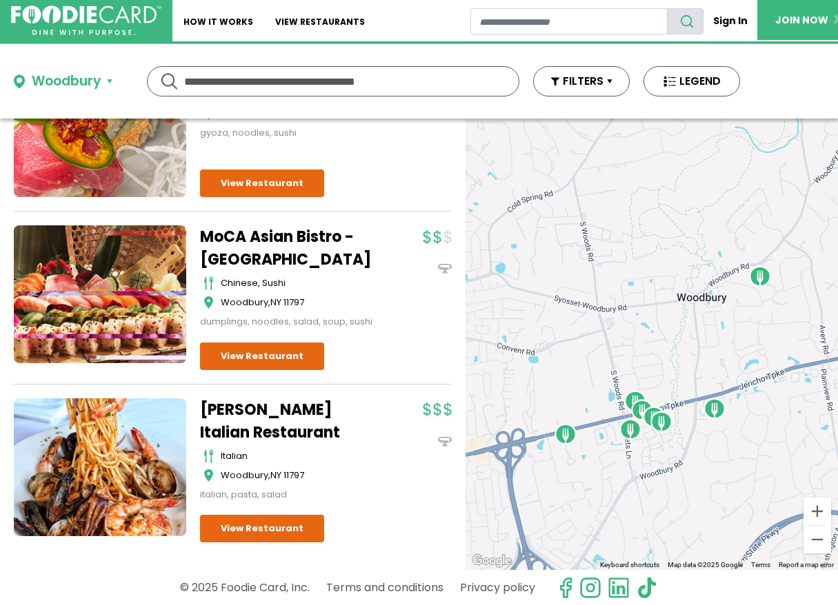
click at [390, 281] on div at bounding box center [418, 276] width 65 height 103
click at [485, 21] on input "restaurant search" at bounding box center [569, 21] width 198 height 26
type input "********"
drag, startPoint x: 536, startPoint y: 37, endPoint x: 687, endPoint y: 26, distance: 152.1
click at [687, 26] on use "search" at bounding box center [687, 22] width 12 height 12
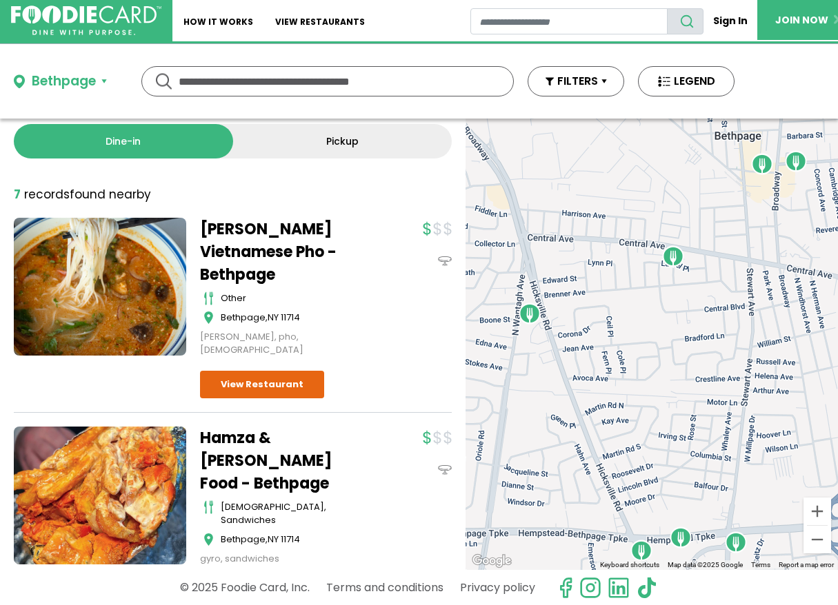
scroll to position [25, 0]
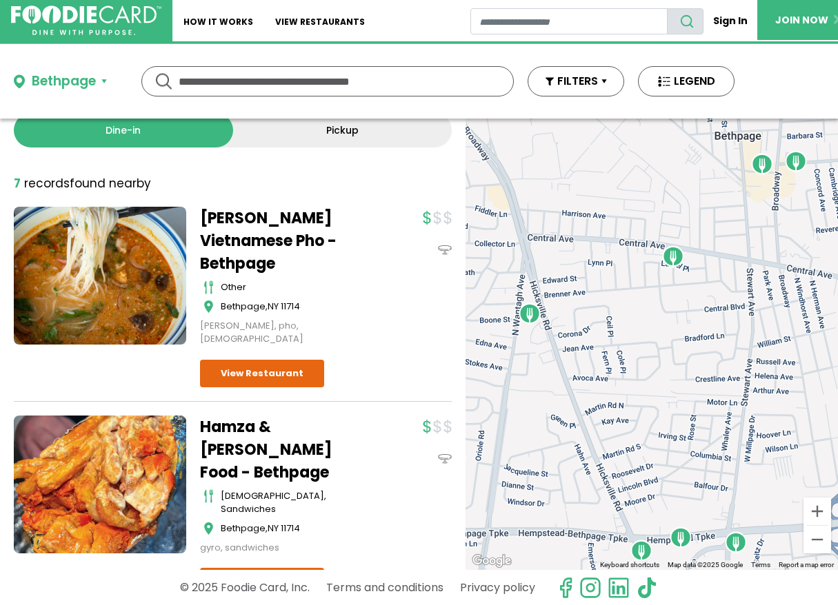
click at [386, 287] on div at bounding box center [418, 276] width 65 height 139
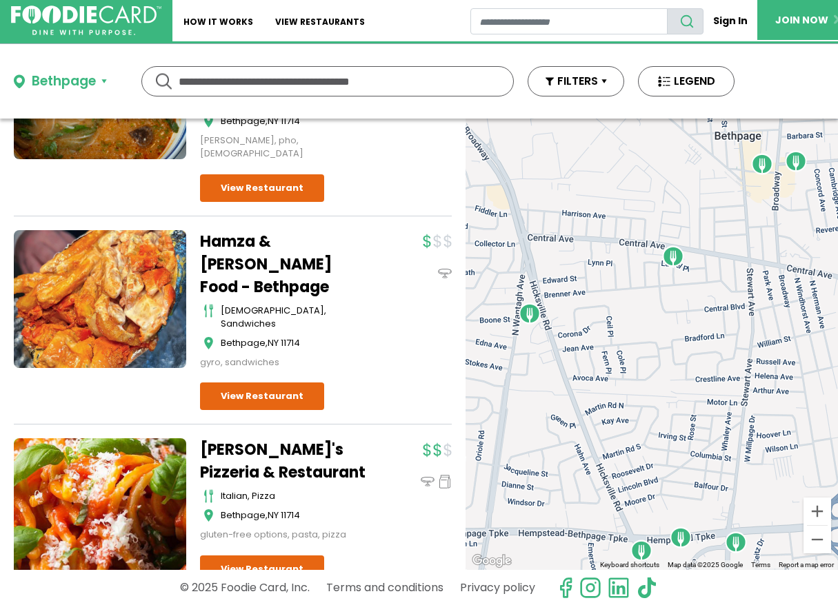
click at [386, 287] on div at bounding box center [418, 299] width 65 height 139
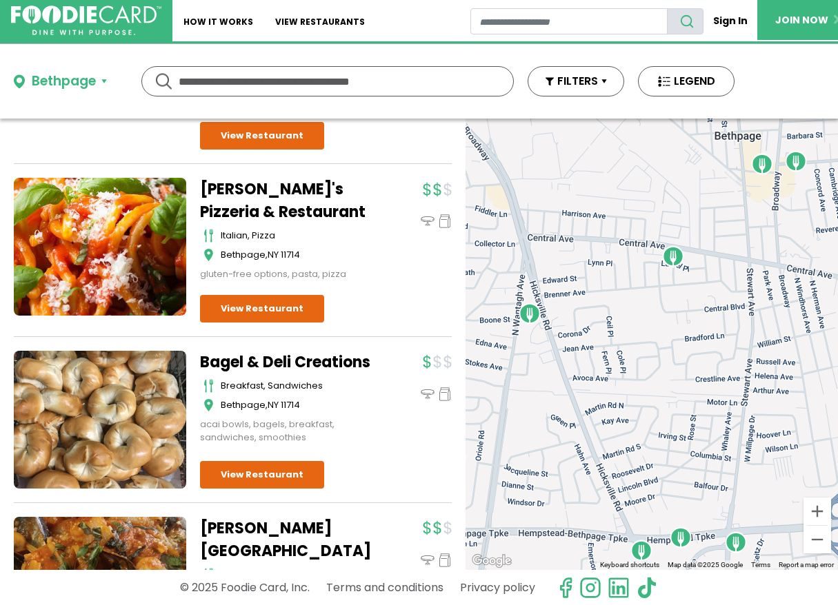
click at [374, 287] on div "[PERSON_NAME]'s Pizzeria & Restaurant italian, pizza Bethpage , NY 11714 gluten…" at bounding box center [326, 250] width 252 height 145
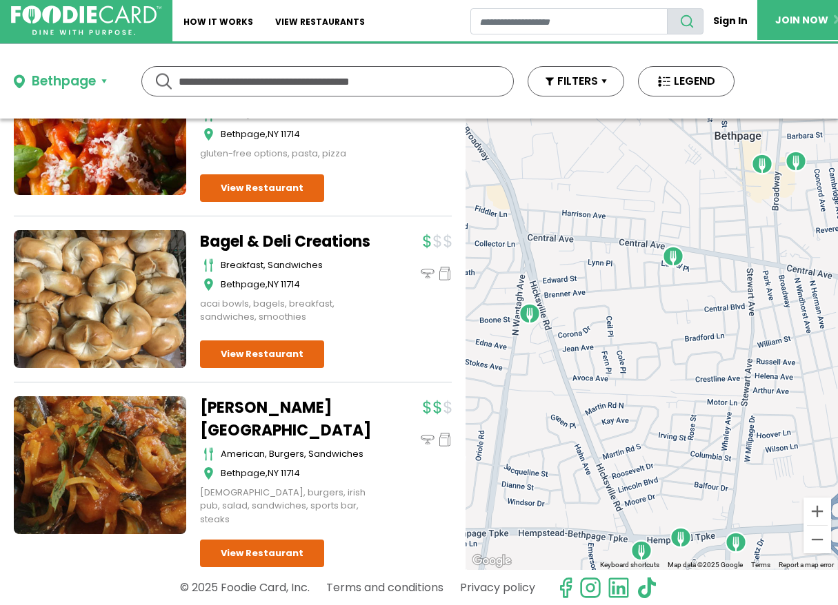
click at [386, 287] on div at bounding box center [418, 277] width 65 height 94
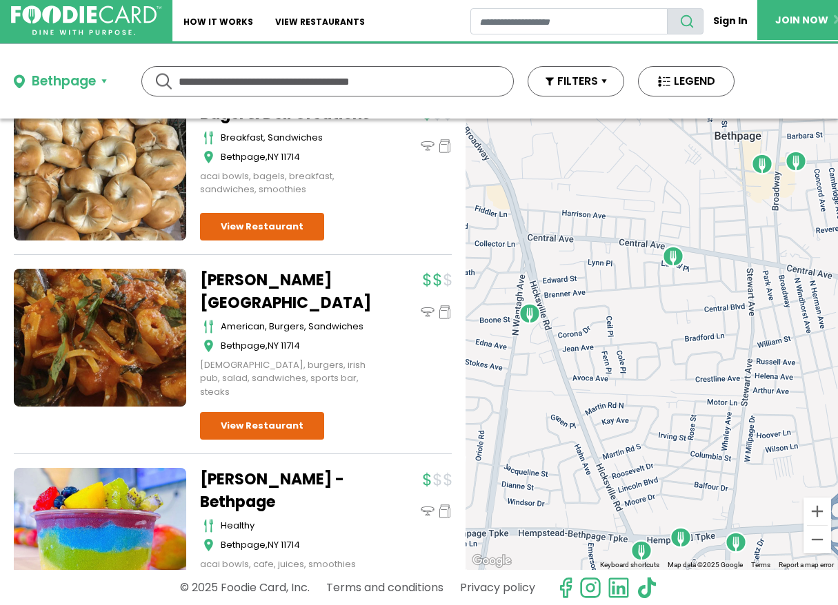
click at [374, 287] on div "[PERSON_NAME] Vietnamese Pho - Bethpage other Bethpage , NY 11714 [PERSON_NAME]…" at bounding box center [233, 149] width 438 height 1273
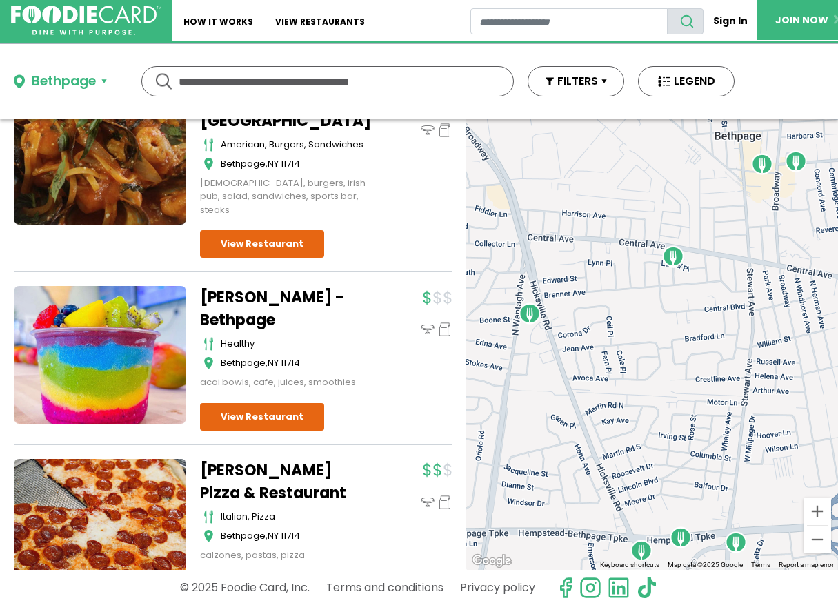
scroll to position [953, 0]
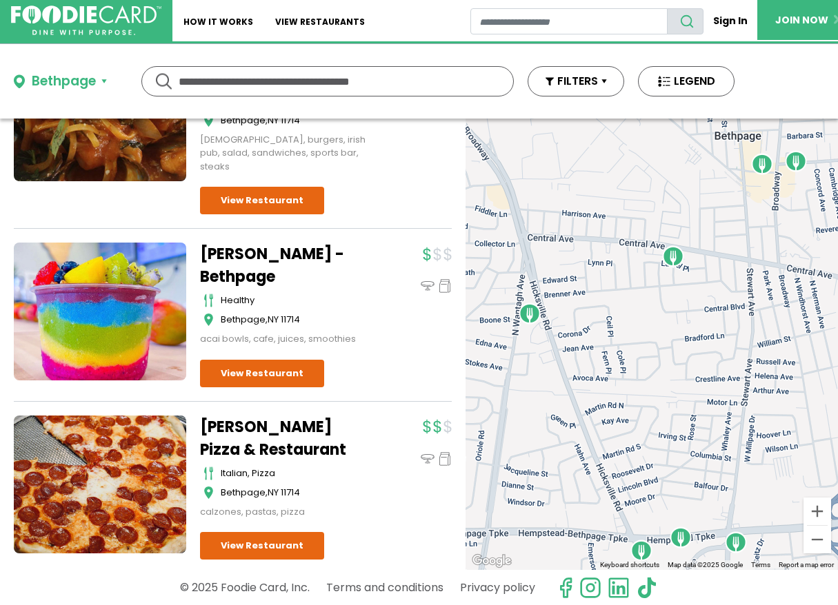
click at [386, 286] on div at bounding box center [418, 294] width 65 height 103
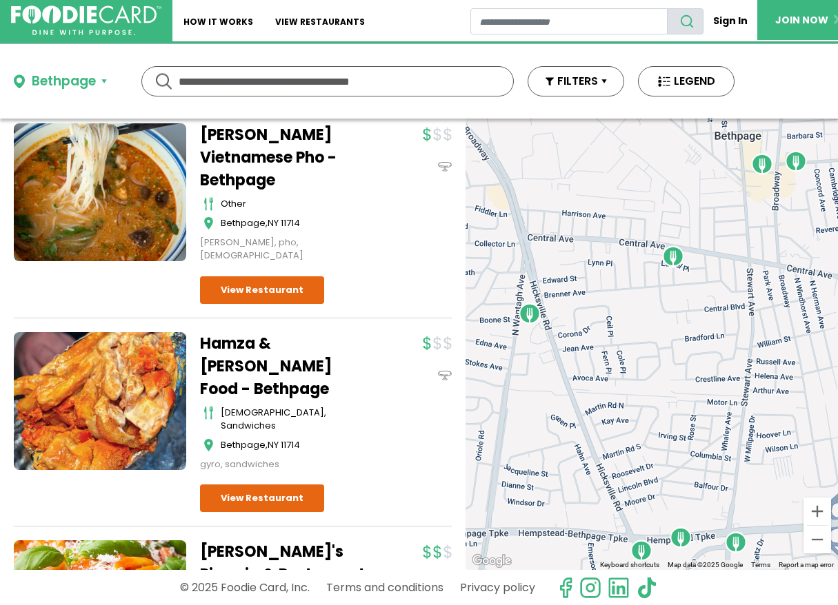
scroll to position [97, 0]
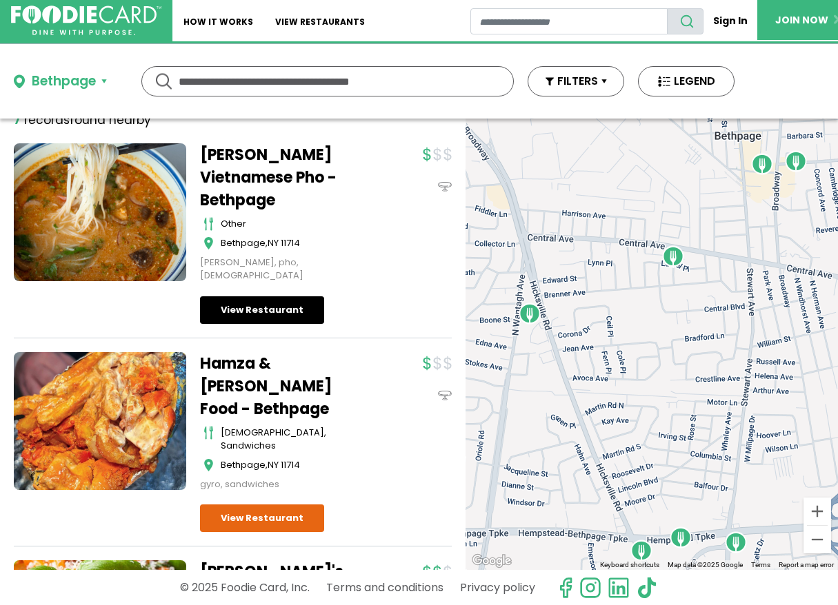
click at [243, 296] on link "View Restaurant" at bounding box center [262, 310] width 124 height 28
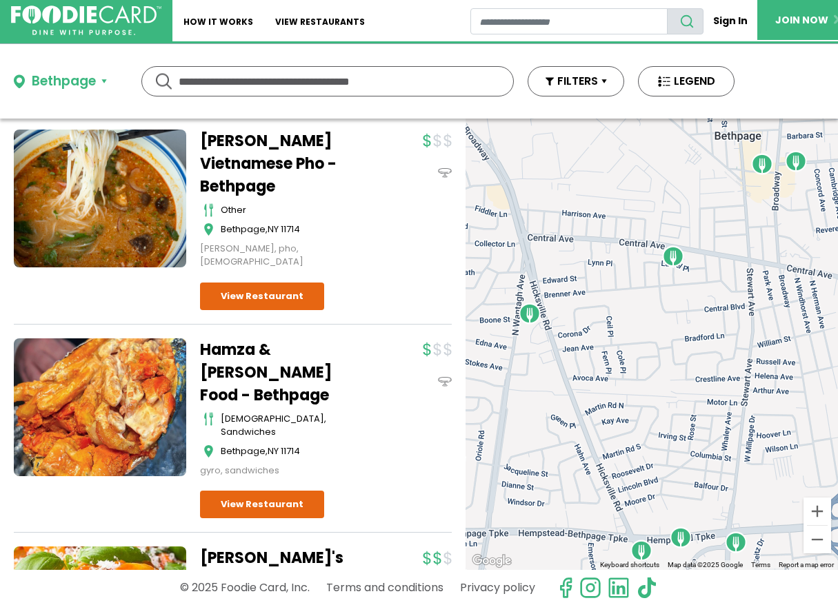
scroll to position [113, 0]
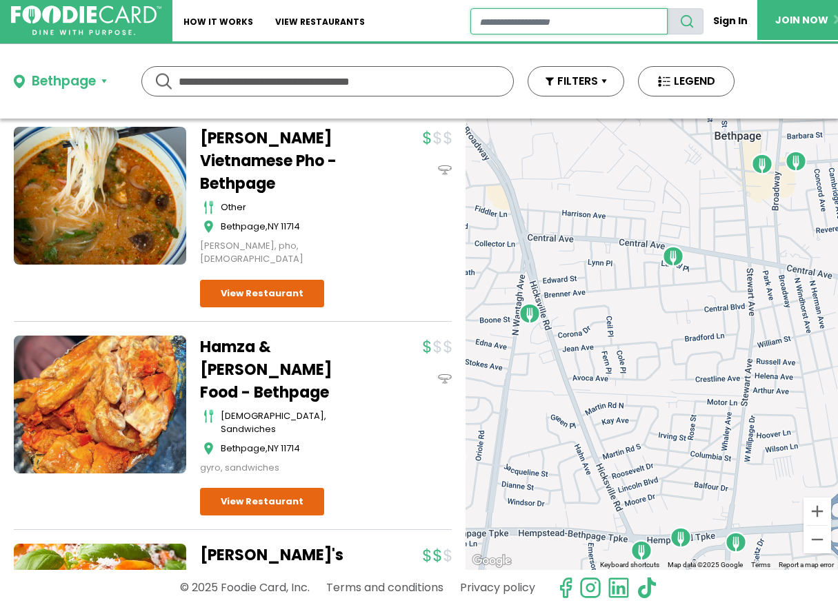
click at [475, 19] on input "restaurant search" at bounding box center [569, 21] width 198 height 26
type input "*****"
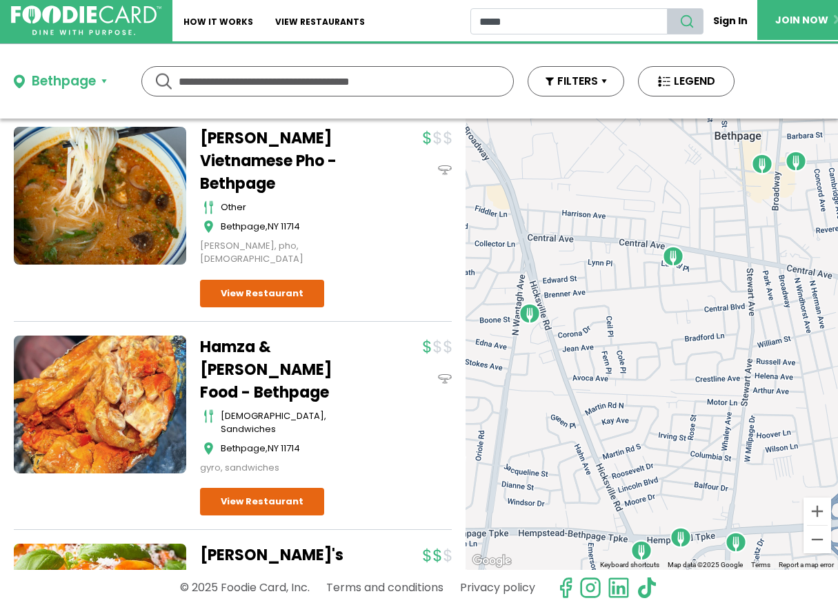
click at [685, 15] on icon "search" at bounding box center [686, 21] width 15 height 15
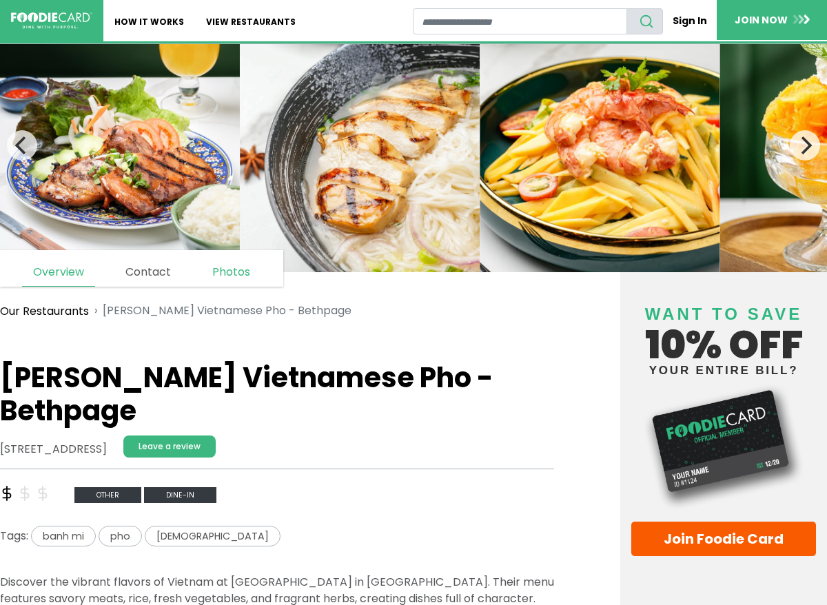
scroll to position [23, 0]
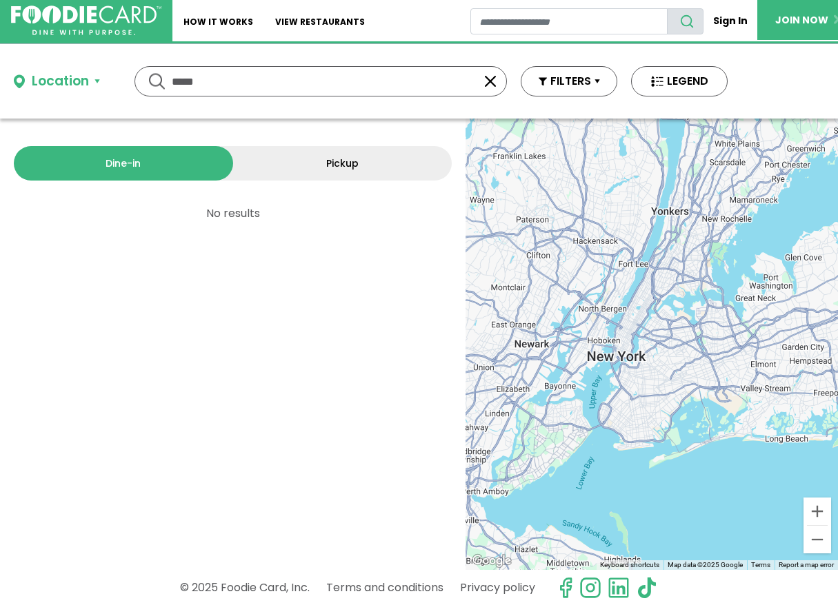
click at [221, 85] on input "*****" at bounding box center [321, 81] width 298 height 29
type input "*"
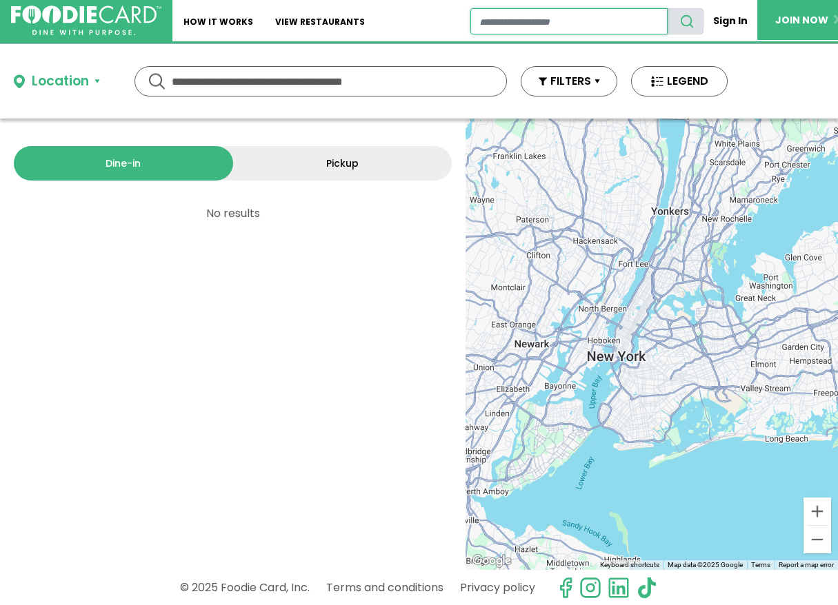
click at [490, 19] on input "restaurant search" at bounding box center [569, 21] width 198 height 26
type input "*******"
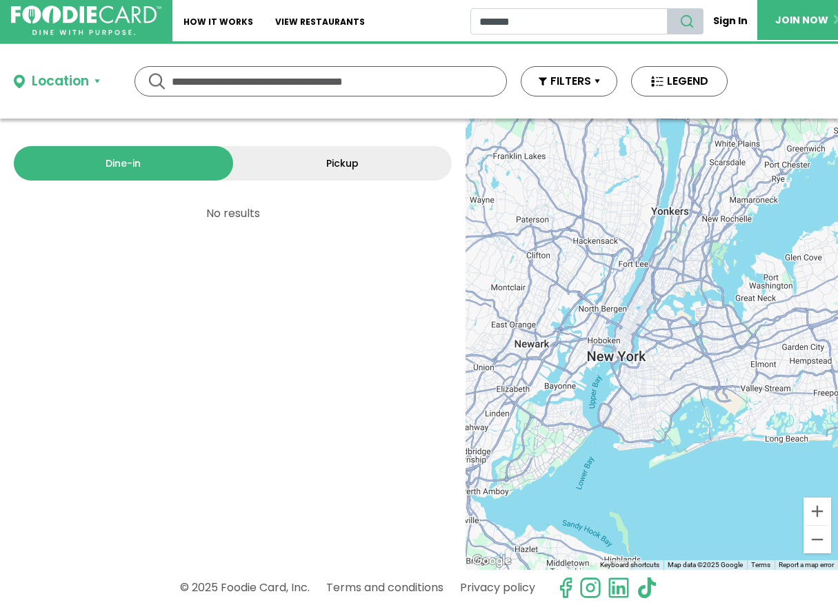
click at [689, 20] on icon "search" at bounding box center [686, 21] width 15 height 15
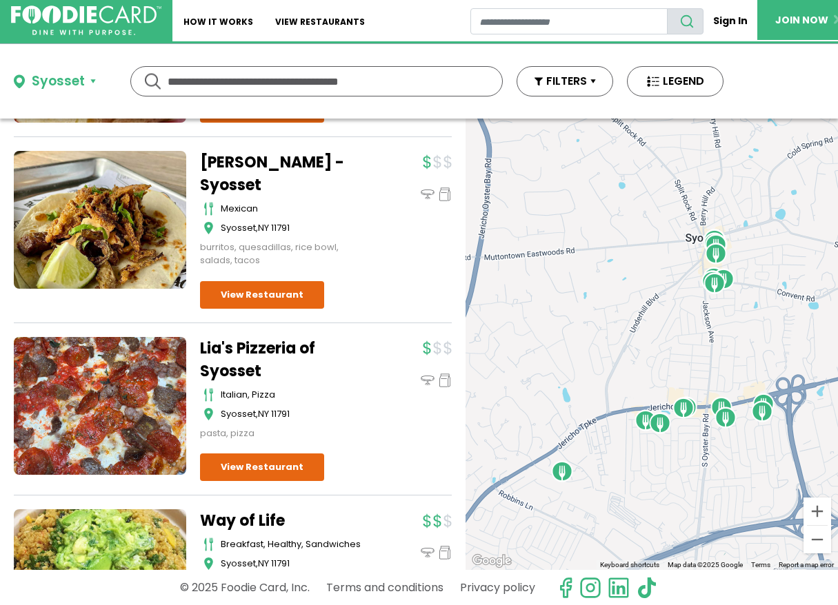
scroll to position [638, 0]
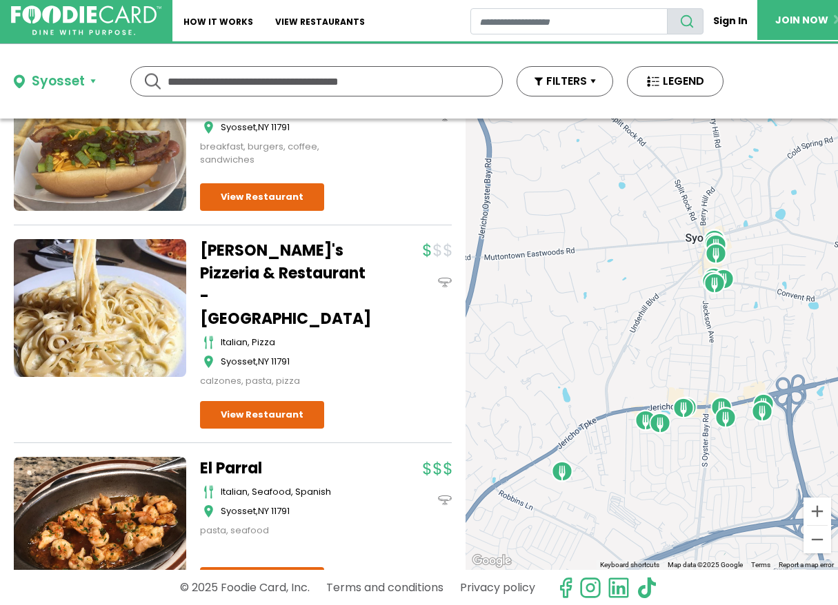
click at [360, 315] on div "Phil's Pizzeria & Restaurant - Syosset italian, pizza Syosset , NY 11791 calzon…" at bounding box center [326, 334] width 252 height 190
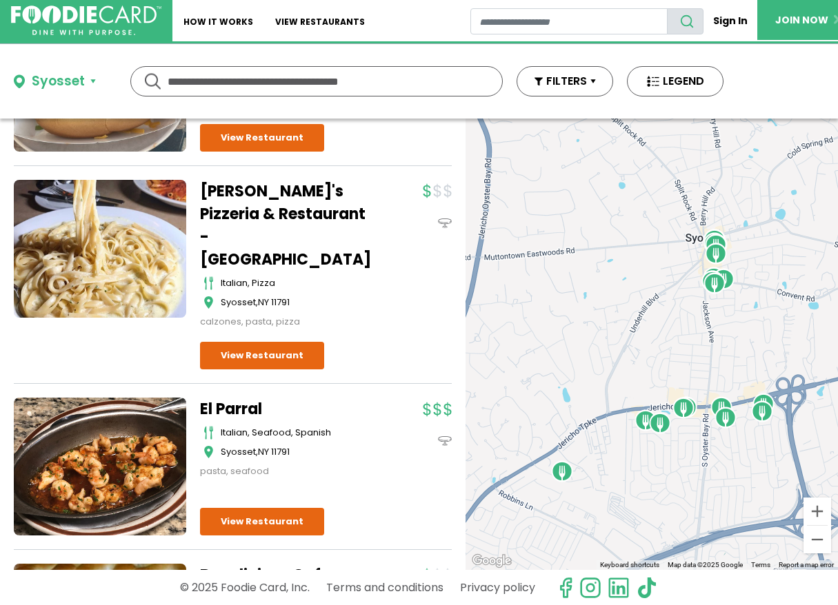
scroll to position [1800, 0]
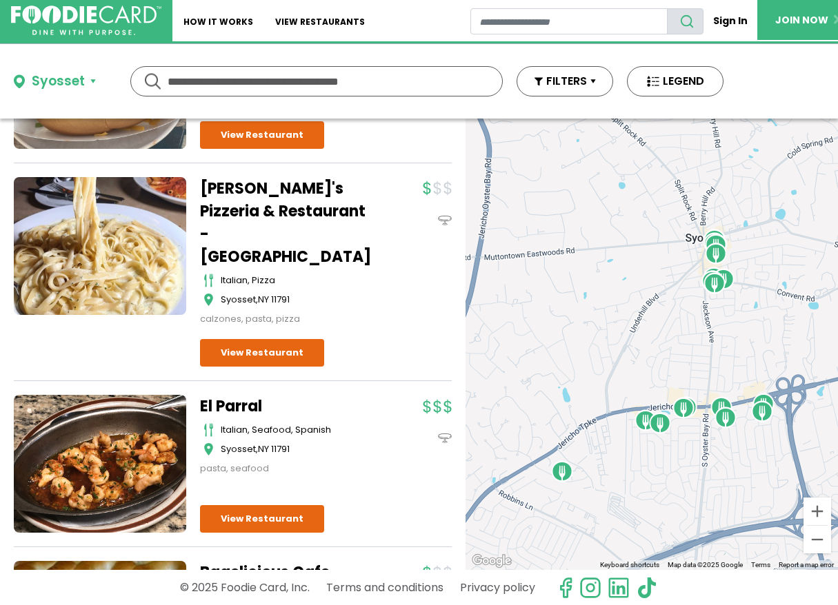
click at [360, 316] on div "Phil's Pizzeria & Restaurant - Syosset italian, pizza Syosset , NY 11791 calzon…" at bounding box center [233, 279] width 438 height 205
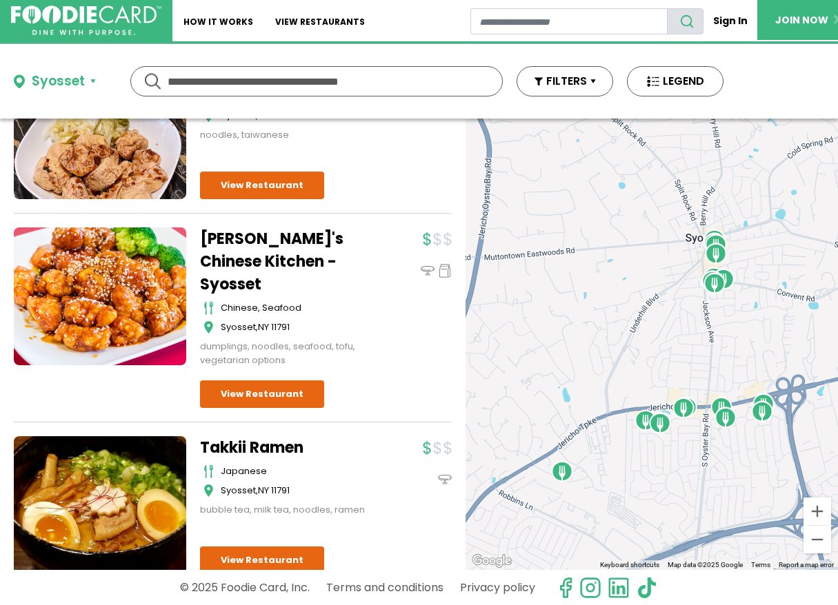
scroll to position [3065, 0]
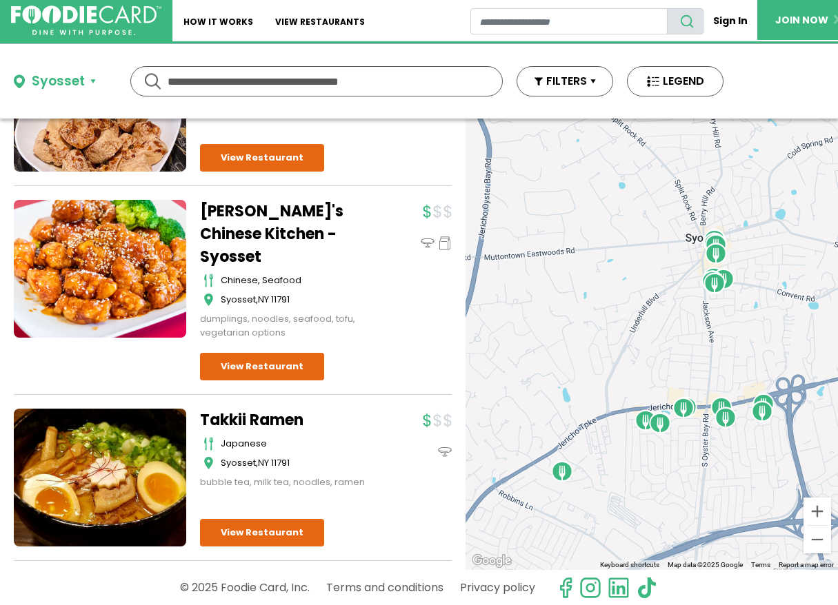
click at [357, 437] on div "japanese" at bounding box center [297, 444] width 152 height 14
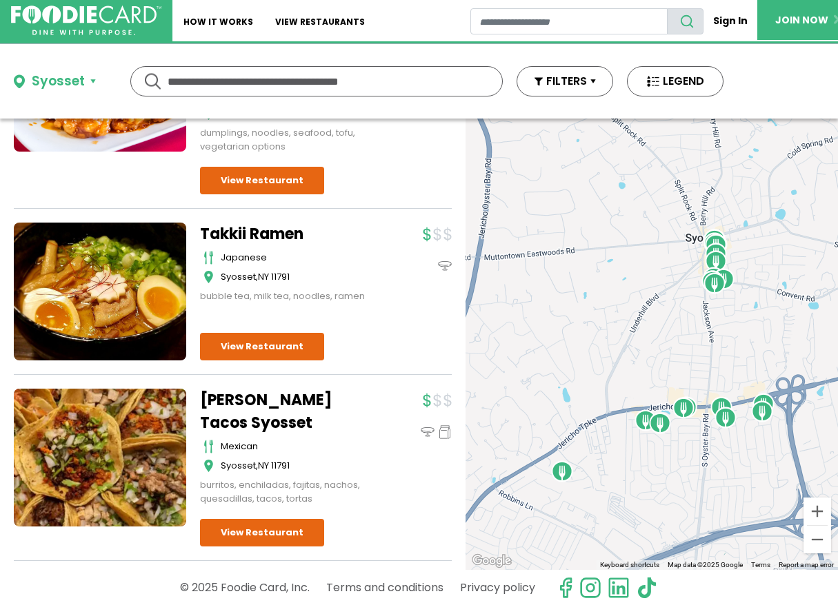
click at [356, 389] on div "Owen's Tacos Syosset mexican Syosset , NY 11791 burritos, enchiladas, fajitas, …" at bounding box center [293, 447] width 186 height 117
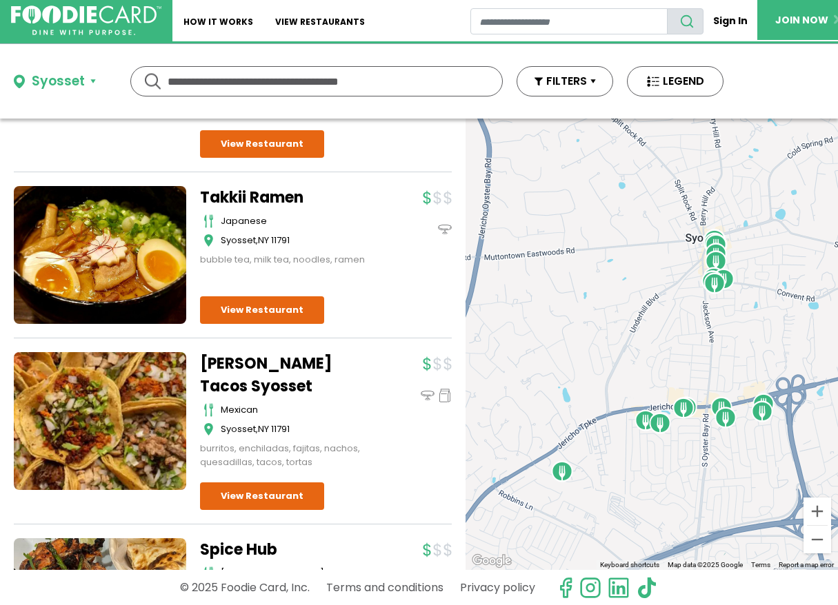
scroll to position [3296, 0]
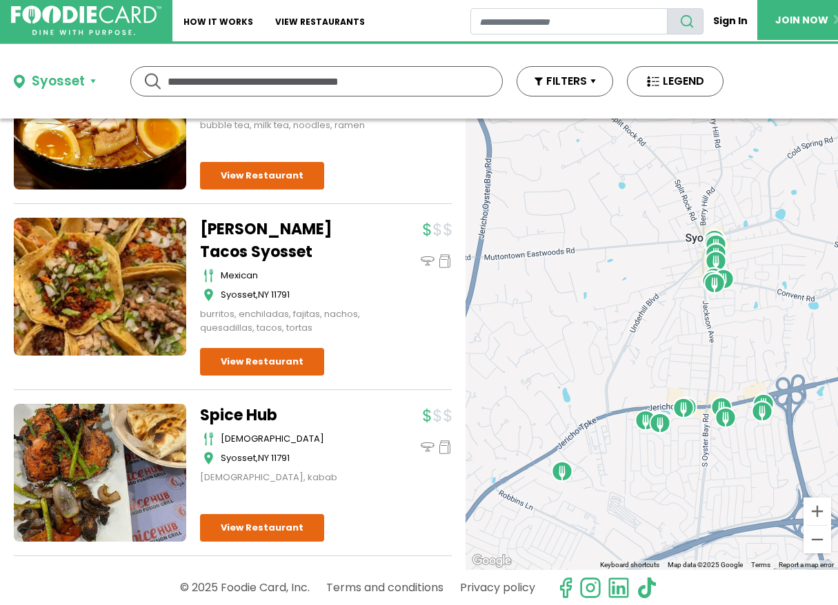
scroll to position [3467, 0]
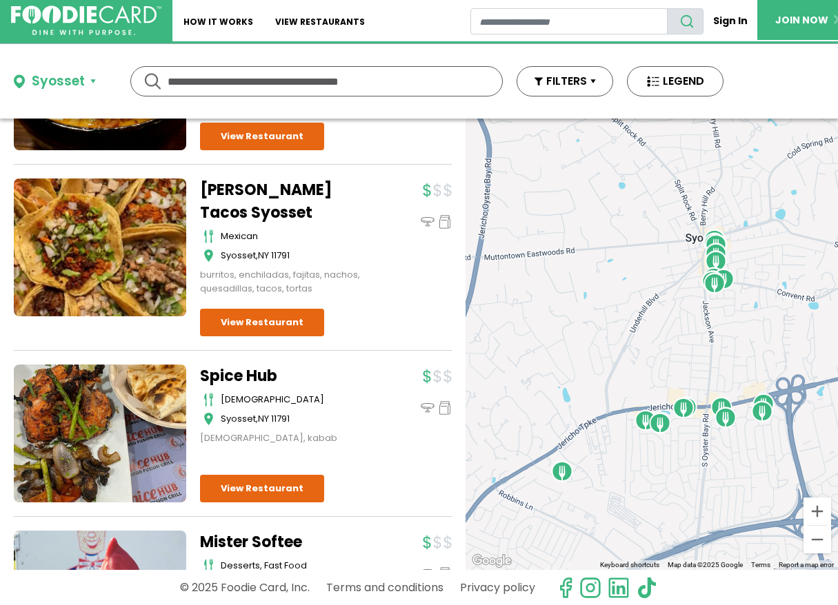
click at [356, 365] on div "Spice Hub indian Syosset , NY 11791 halal, kabab" at bounding box center [293, 405] width 186 height 81
click at [356, 432] on div "halal, kabab" at bounding box center [286, 439] width 172 height 14
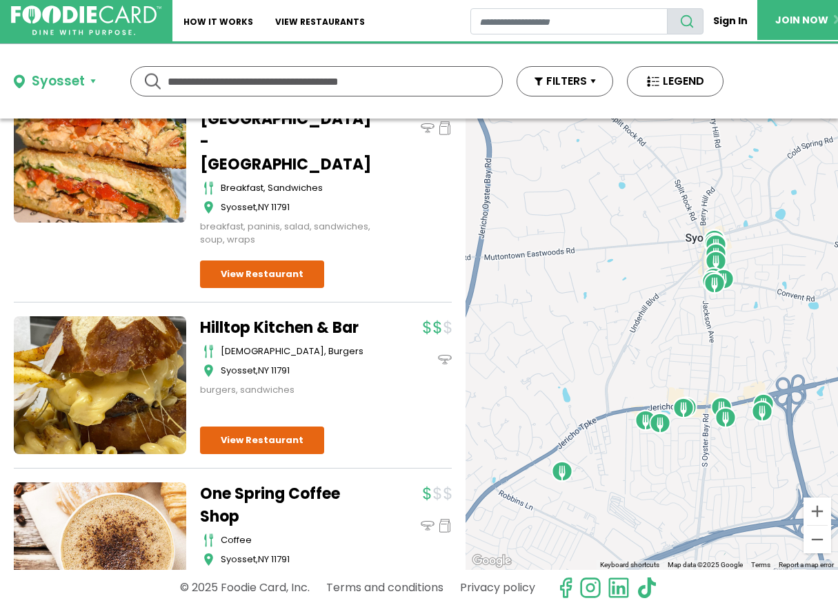
scroll to position [2447, 0]
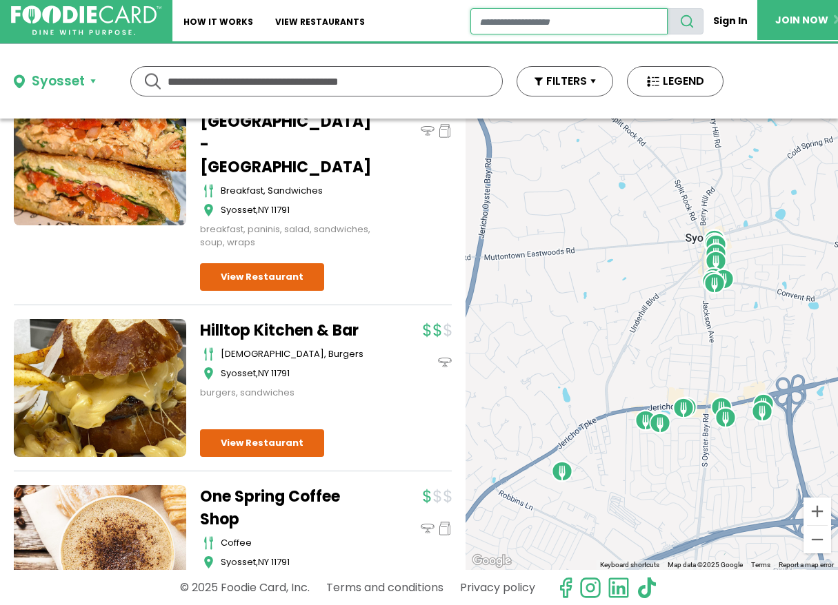
click at [516, 19] on input "restaurant search" at bounding box center [569, 21] width 198 height 26
type input "****"
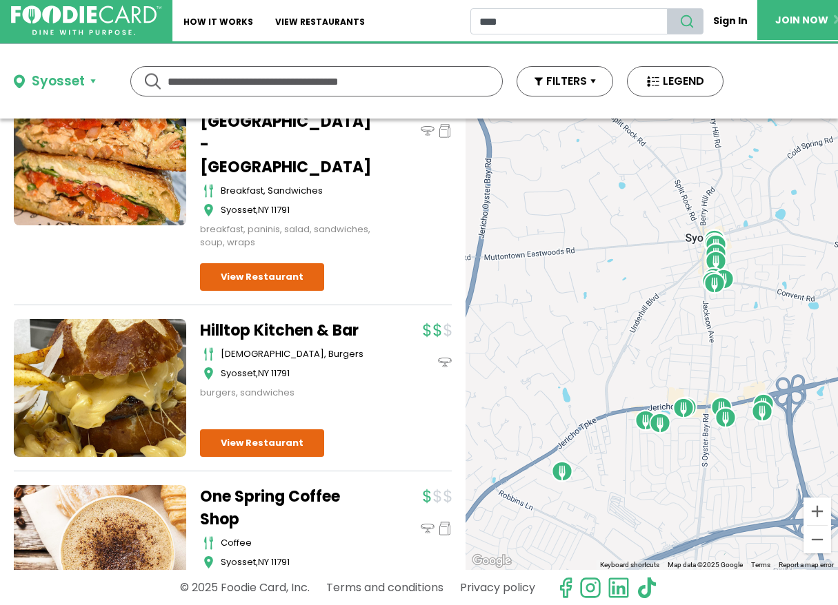
click at [678, 20] on button "search" at bounding box center [685, 21] width 37 height 26
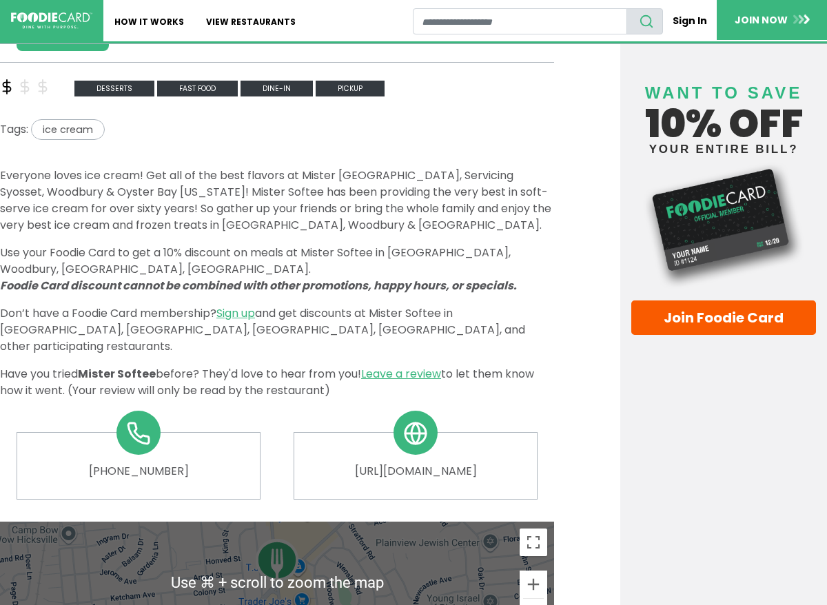
scroll to position [419, 0]
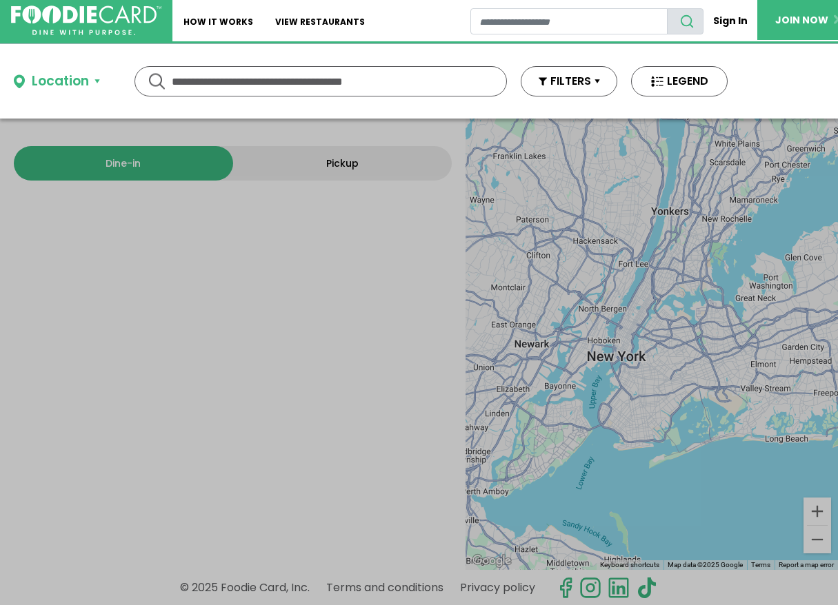
type input "****"
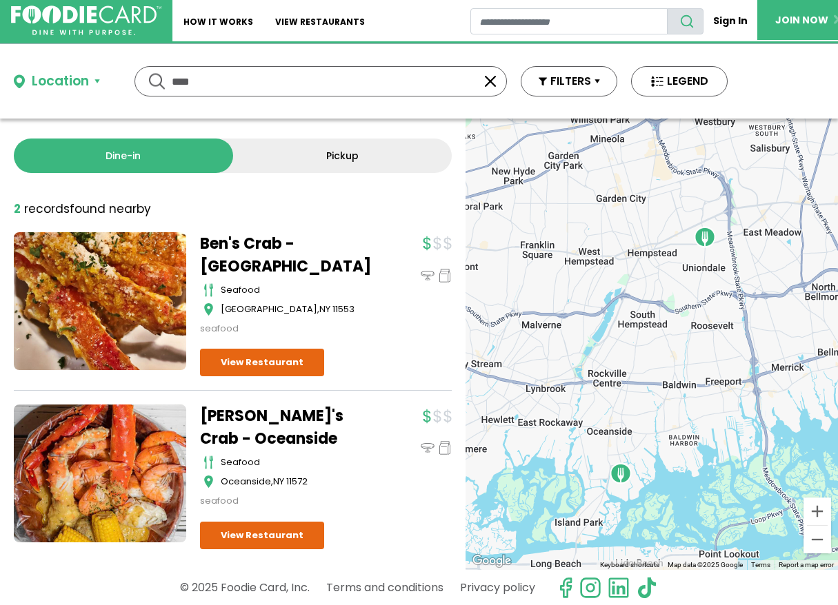
click at [388, 365] on div "Ben's Crab - Uniondale seafood Uniondale , NY 11553 seafood" at bounding box center [326, 304] width 252 height 145
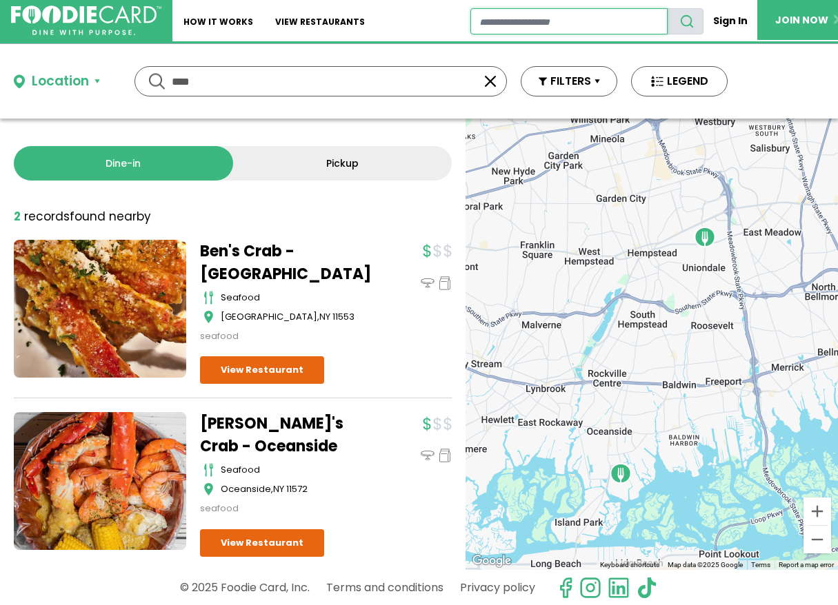
click at [495, 24] on input "restaurant search" at bounding box center [569, 21] width 198 height 26
type input "*****"
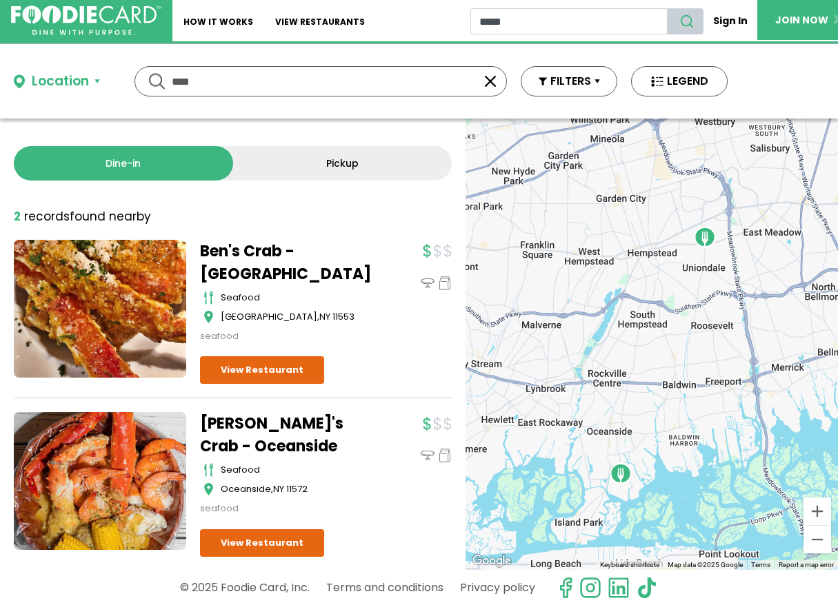
click at [692, 18] on use "search" at bounding box center [687, 22] width 12 height 12
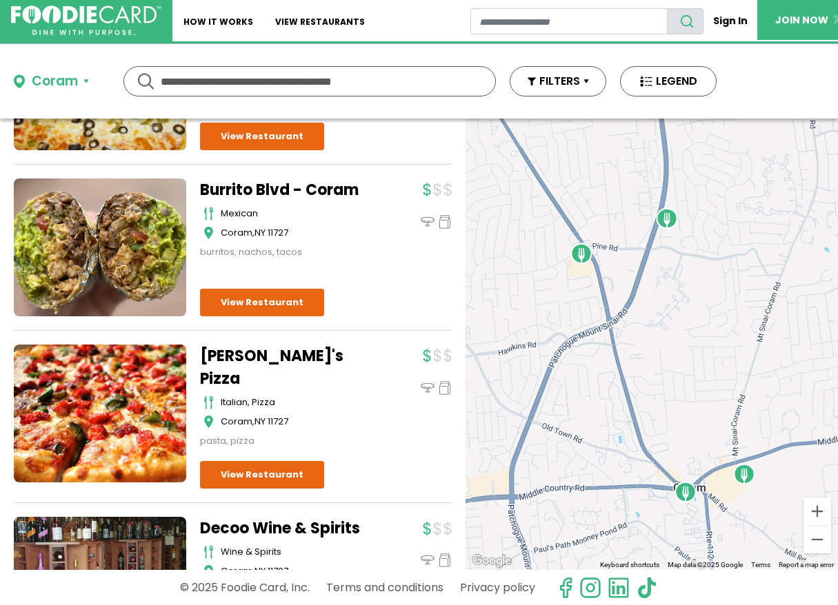
click at [356, 331] on div "Burrito Blvd - Coram mexican Coram , NY 11727 burritos, nachos, tacos" at bounding box center [233, 255] width 438 height 152
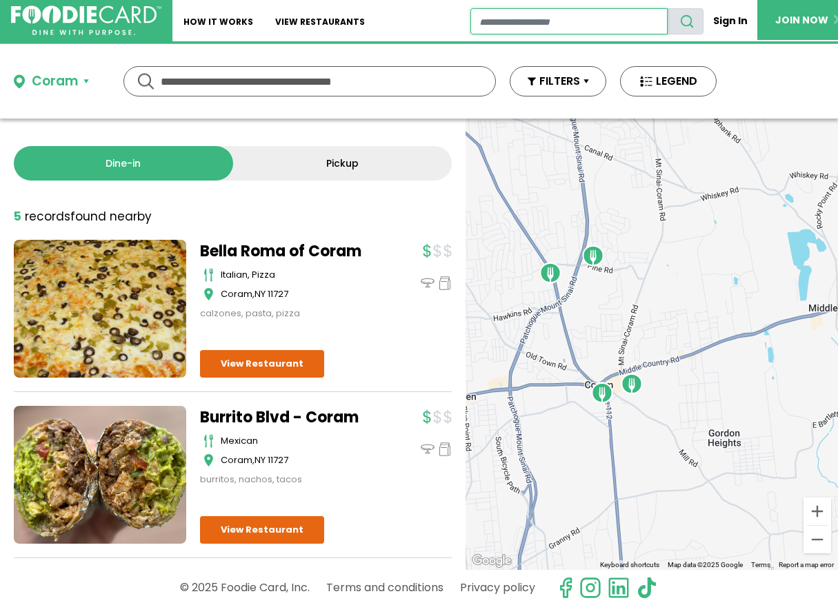
click at [489, 22] on input "restaurant search" at bounding box center [569, 21] width 198 height 26
type input "******"
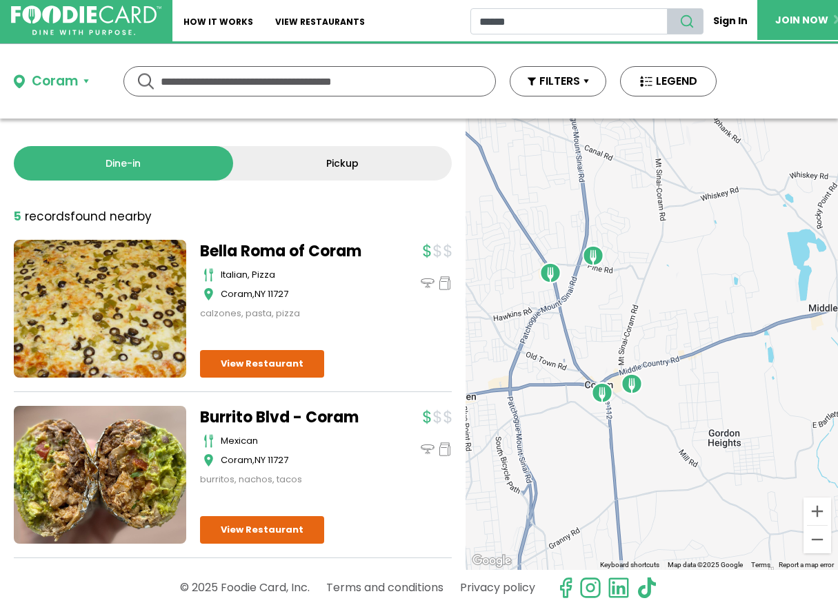
click at [688, 21] on icon "search" at bounding box center [686, 21] width 15 height 15
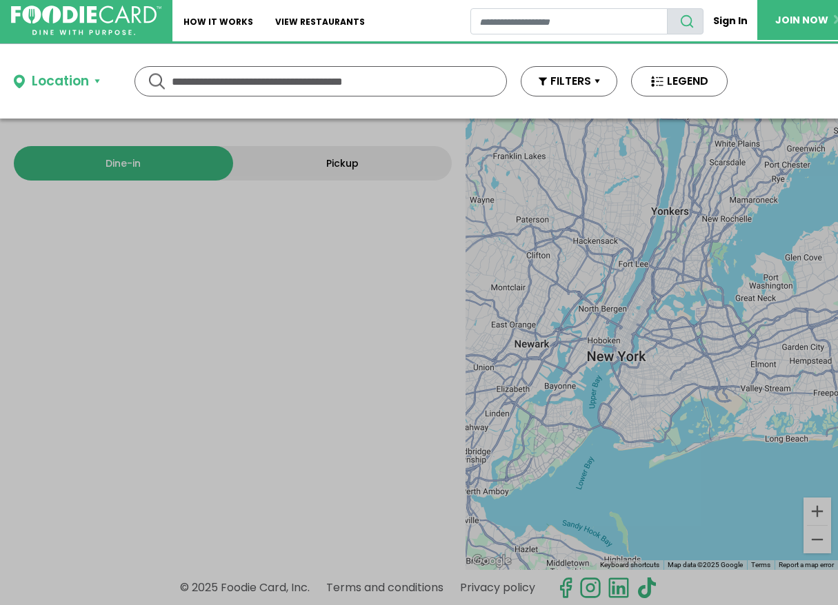
type input "******"
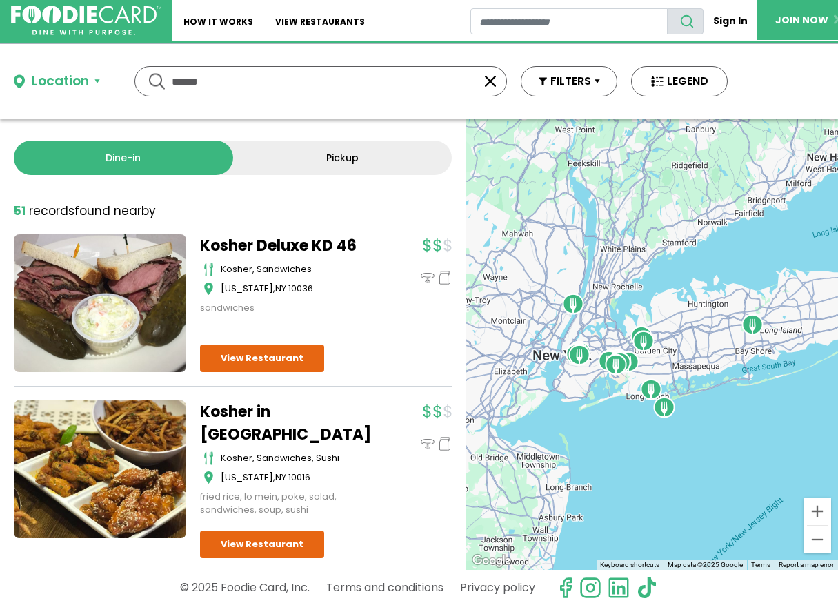
click at [364, 315] on div "Kosher Deluxe KD 46 kosher, sandwiches [US_STATE] , NY 10036 sandwiches" at bounding box center [293, 274] width 186 height 81
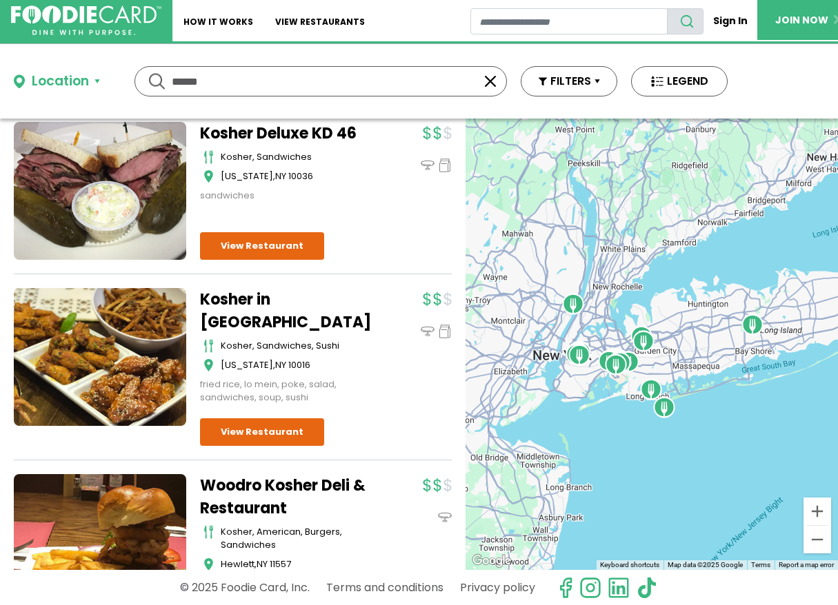
scroll to position [128, 0]
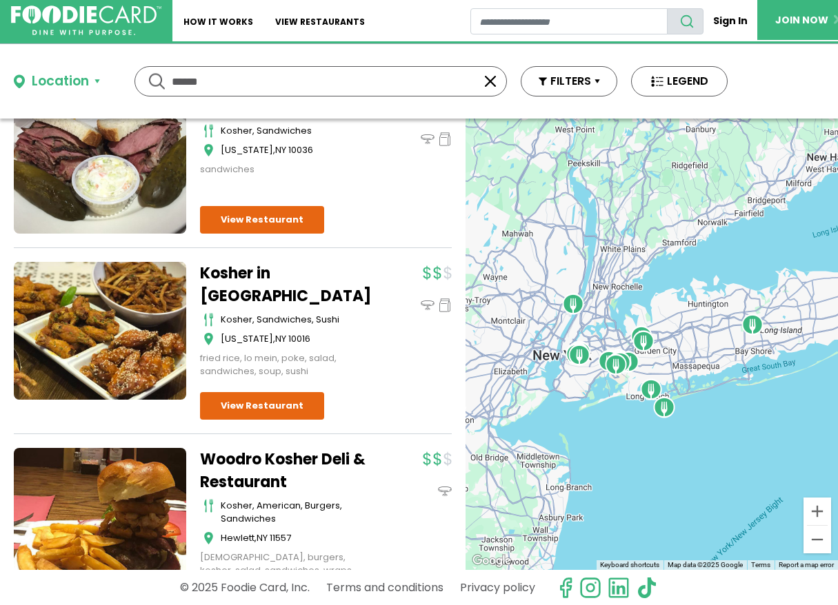
click at [365, 314] on div "Kosher in [GEOGRAPHIC_DATA] kosher, sandwiches, sushi [US_STATE][GEOGRAPHIC_DAT…" at bounding box center [293, 320] width 186 height 117
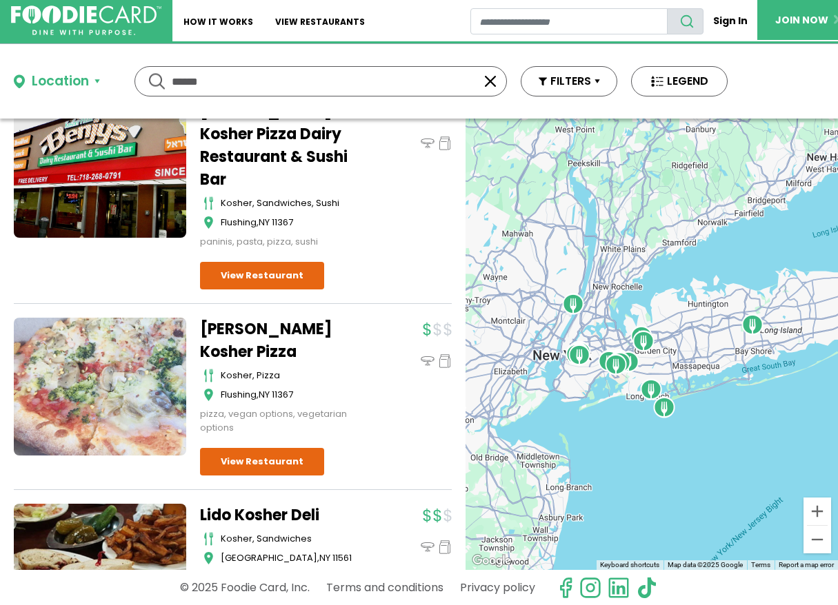
scroll to position [731, 0]
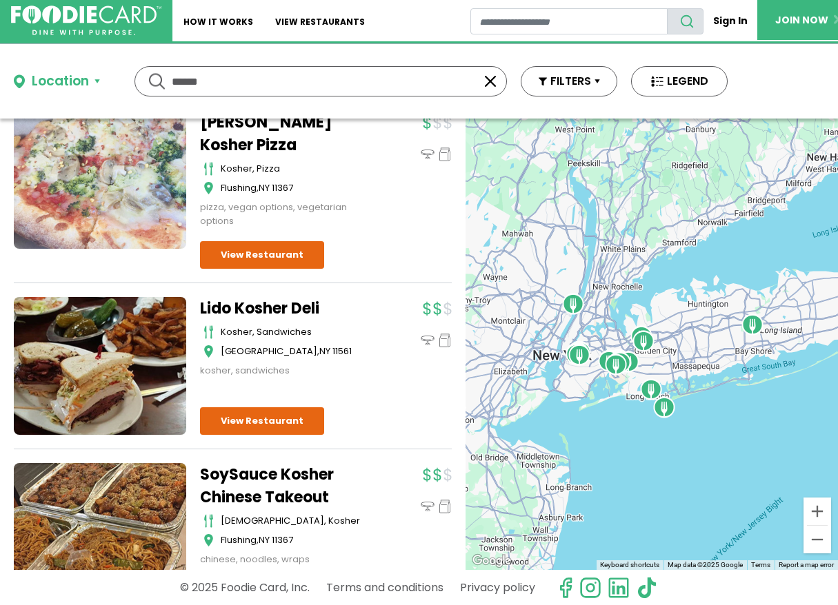
click at [367, 303] on div "Lido Kosher Deli kosher, sandwiches [GEOGRAPHIC_DATA] , [GEOGRAPHIC_DATA] 11561…" at bounding box center [293, 337] width 186 height 81
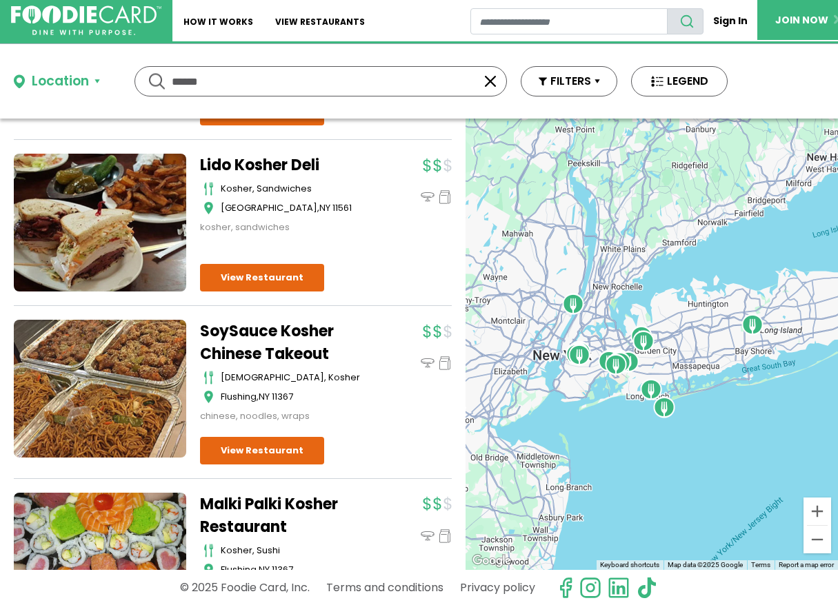
scroll to position [1070, 0]
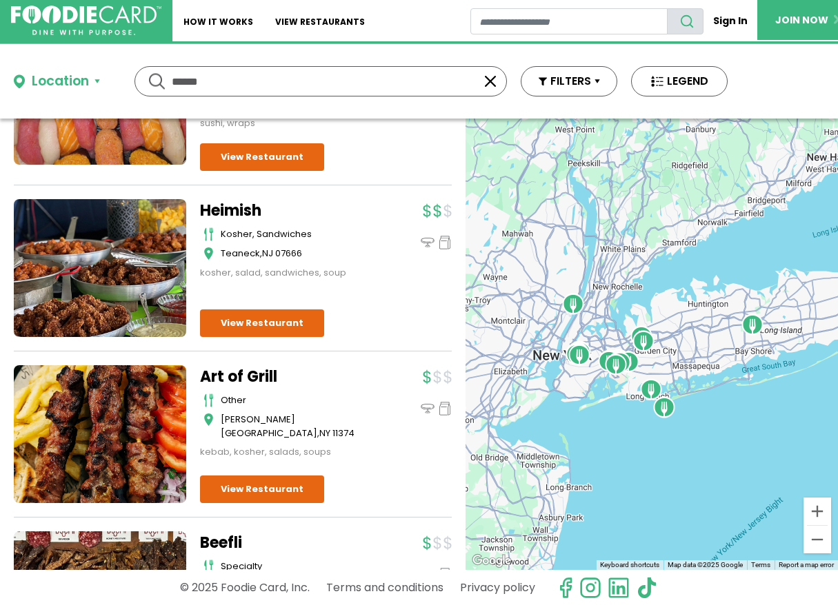
scroll to position [1511, 0]
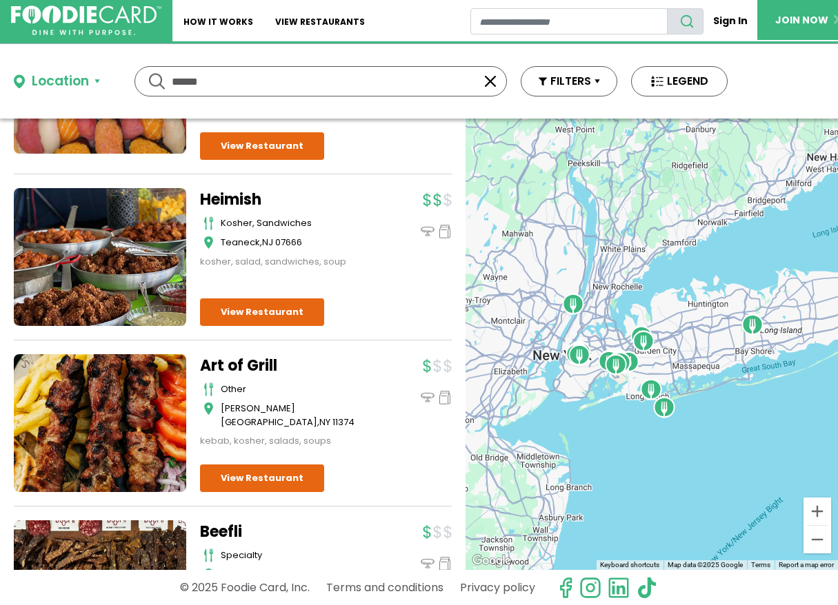
click at [386, 374] on div at bounding box center [418, 401] width 65 height 94
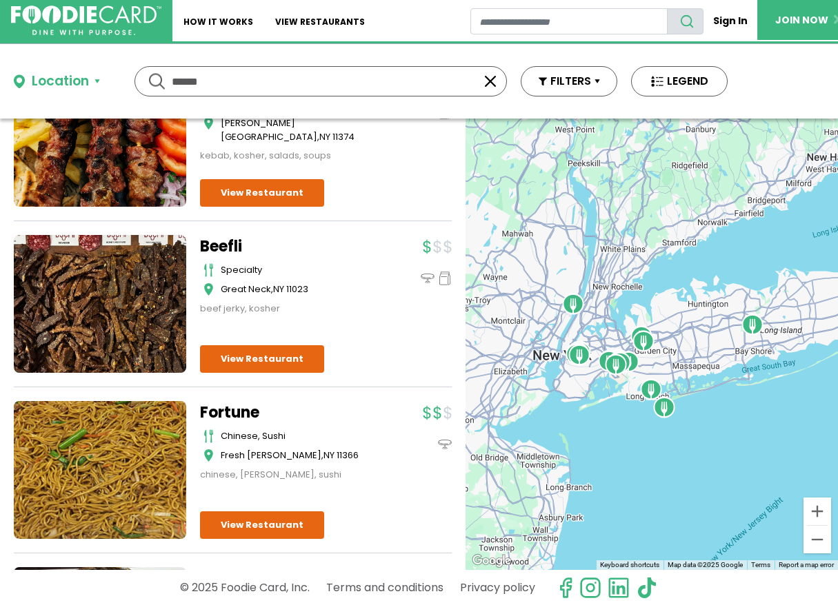
click at [383, 374] on div "Kosher Deluxe KD 46 kosher, sandwiches [US_STATE] , NY 10036 sandwiches" at bounding box center [233, 218] width 438 height 3564
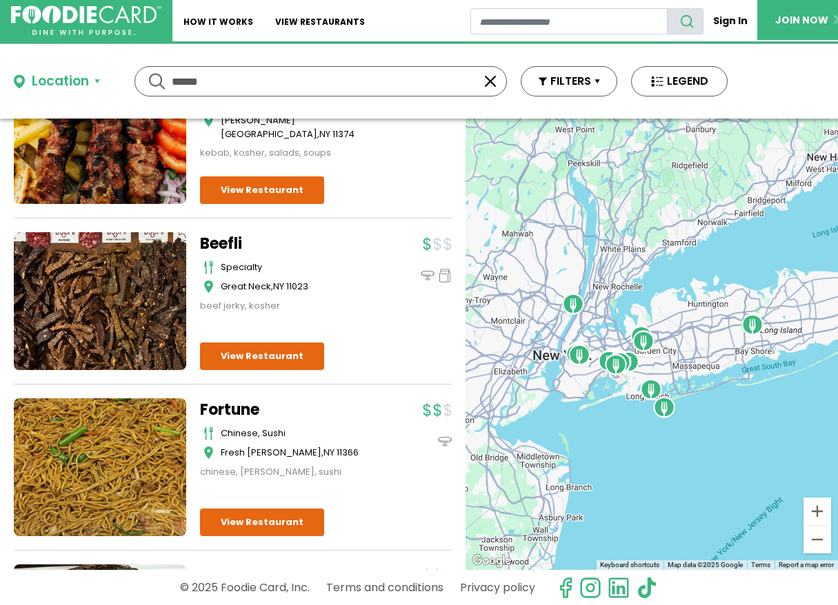
scroll to position [1832, 0]
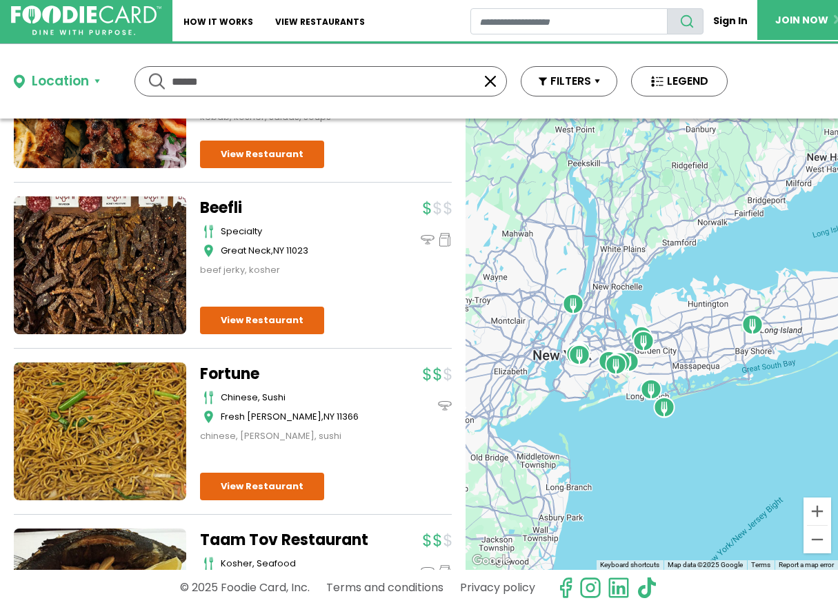
click at [386, 374] on div at bounding box center [418, 403] width 65 height 81
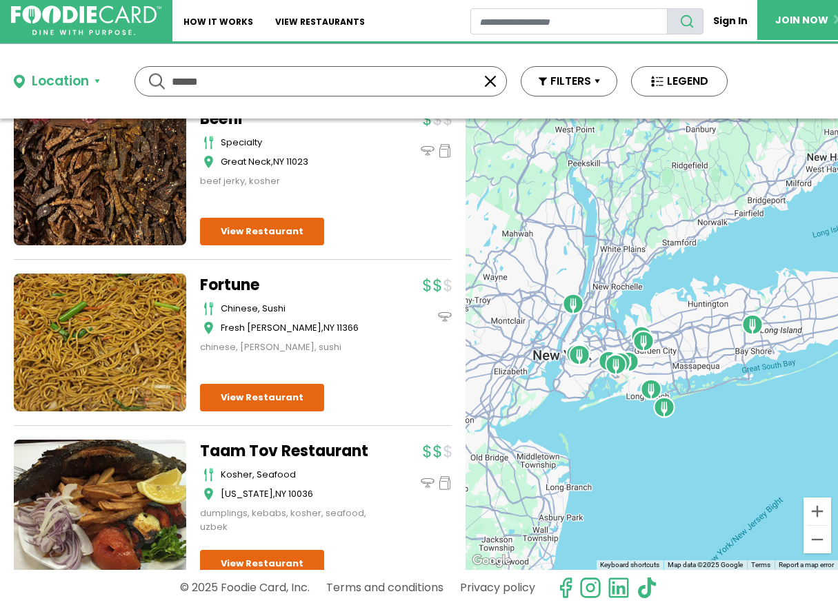
click at [383, 374] on div "Kosher Deluxe KD 46 kosher, sandwiches New York , NY 10036 sandwiches" at bounding box center [233, 90] width 438 height 3564
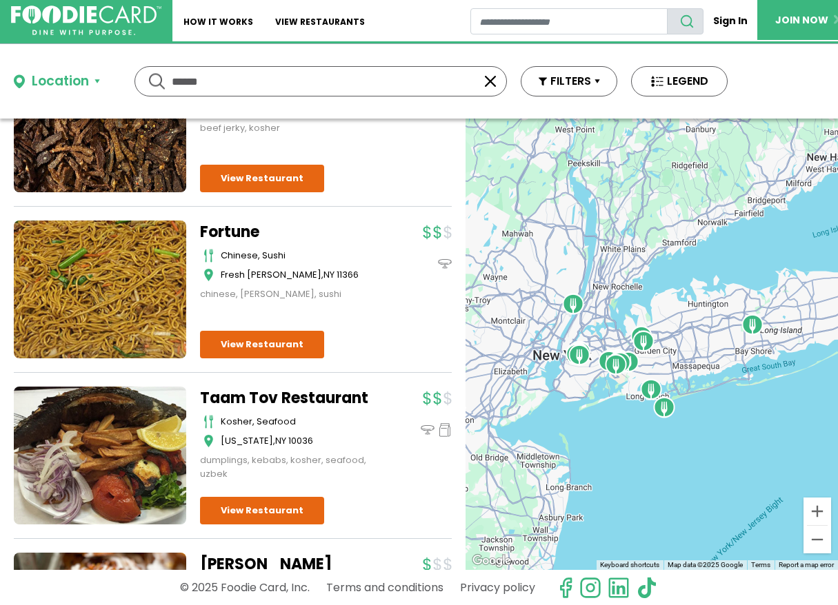
scroll to position [1988, 0]
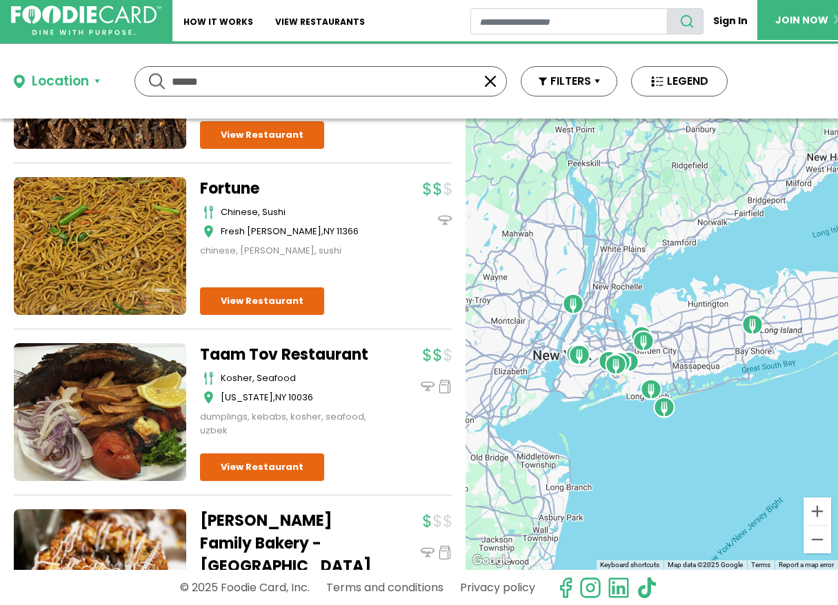
click at [386, 374] on div at bounding box center [418, 390] width 65 height 94
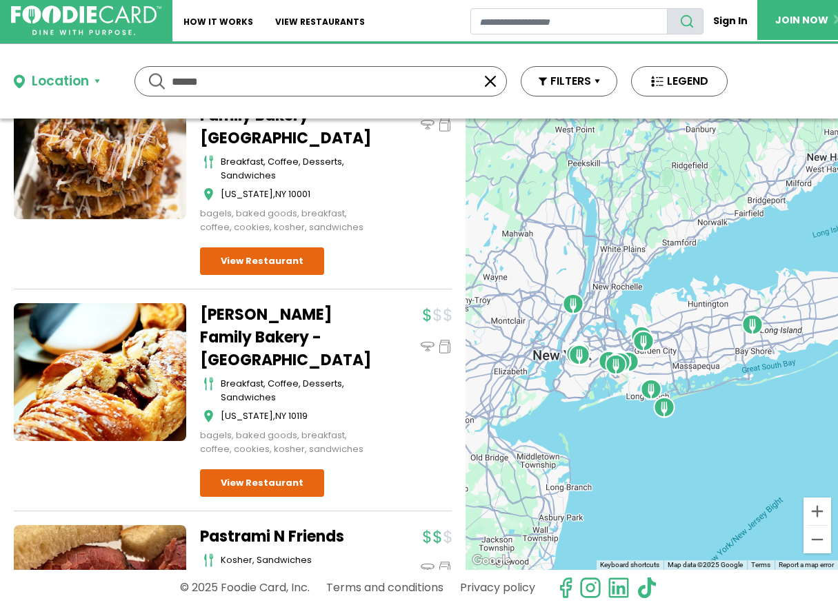
scroll to position [2492, 0]
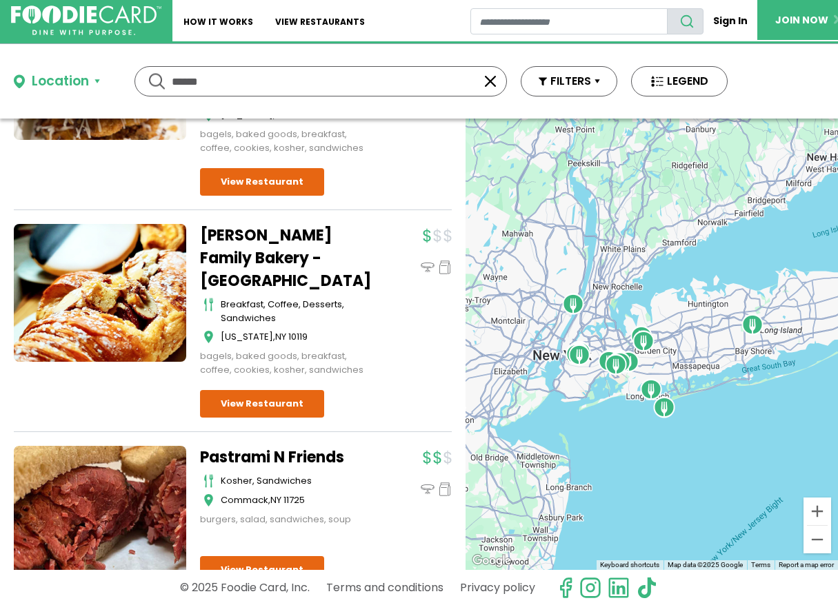
click at [382, 374] on div "Zaro's Family Bakery - Penn Station 7th Avenue breakfast, coffee, desserts, san…" at bounding box center [326, 321] width 252 height 194
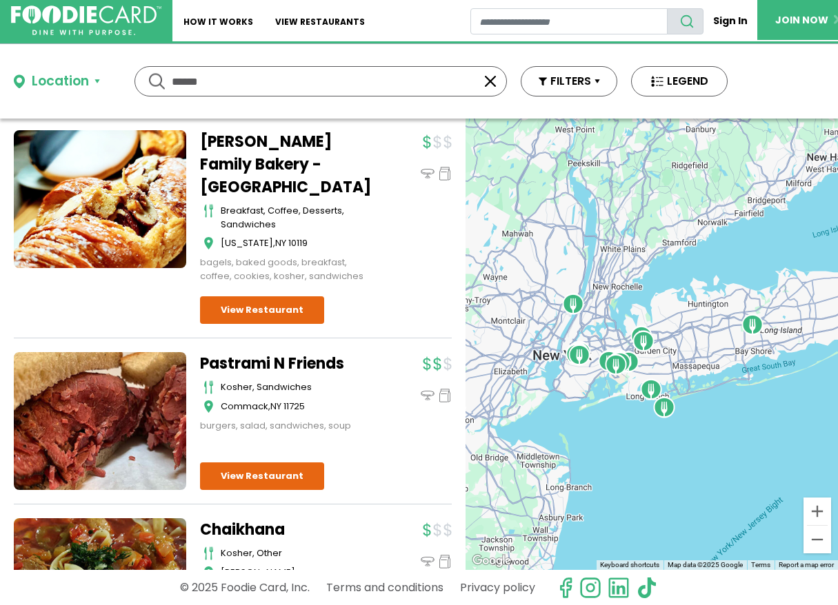
scroll to position [2632, 0]
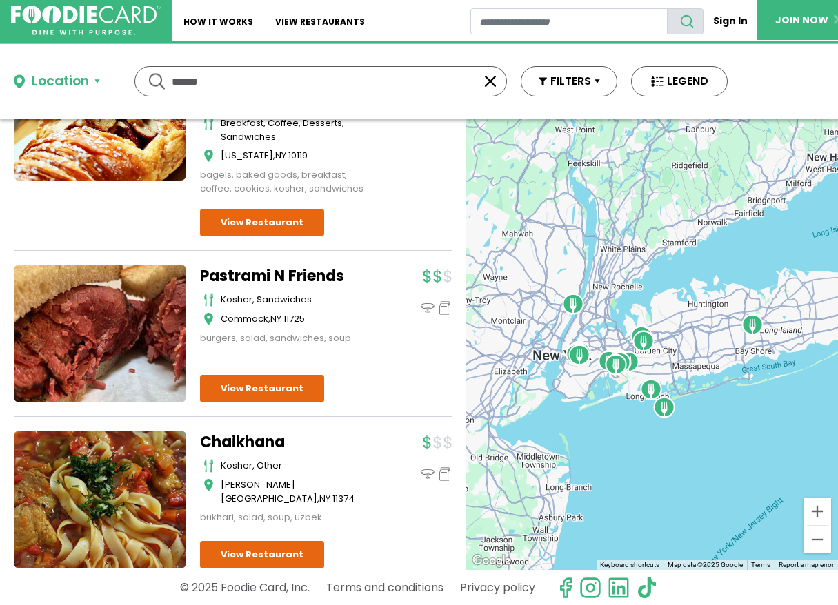
click at [381, 375] on div "Pastrami N Friends kosher, sandwiches Commack , NY 11725 burgers, salad, sandwi…" at bounding box center [326, 334] width 252 height 138
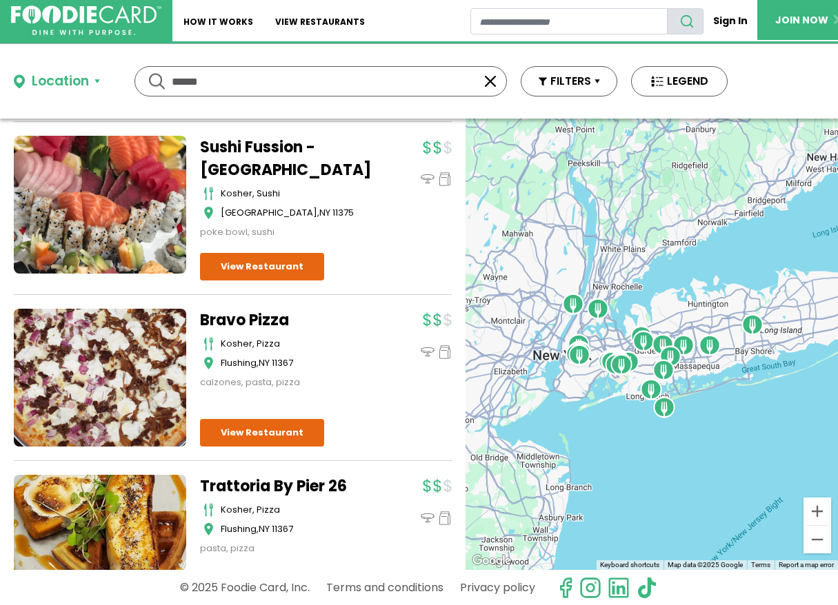
scroll to position [3878, 0]
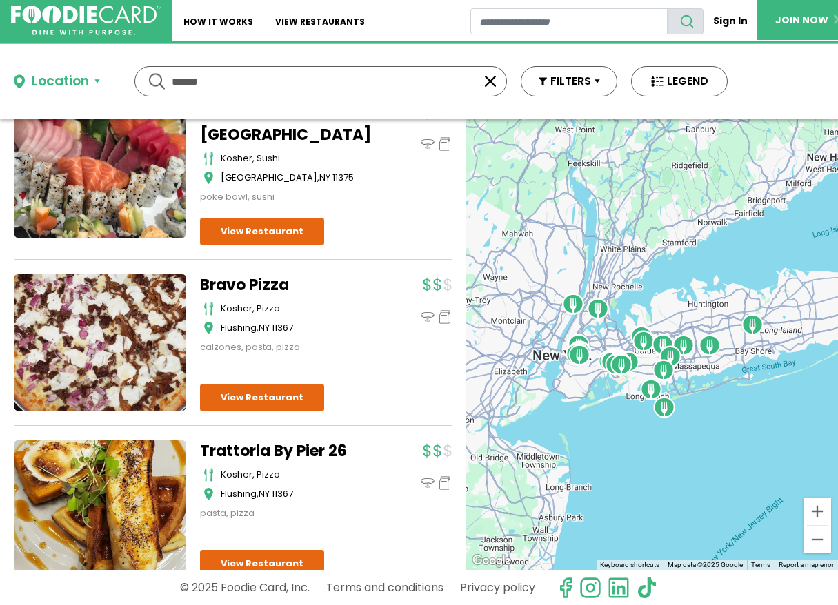
click at [378, 377] on div "Bravo Pizza kosher, pizza Flushing , NY 11367 calzones, pasta, pizza" at bounding box center [326, 343] width 252 height 138
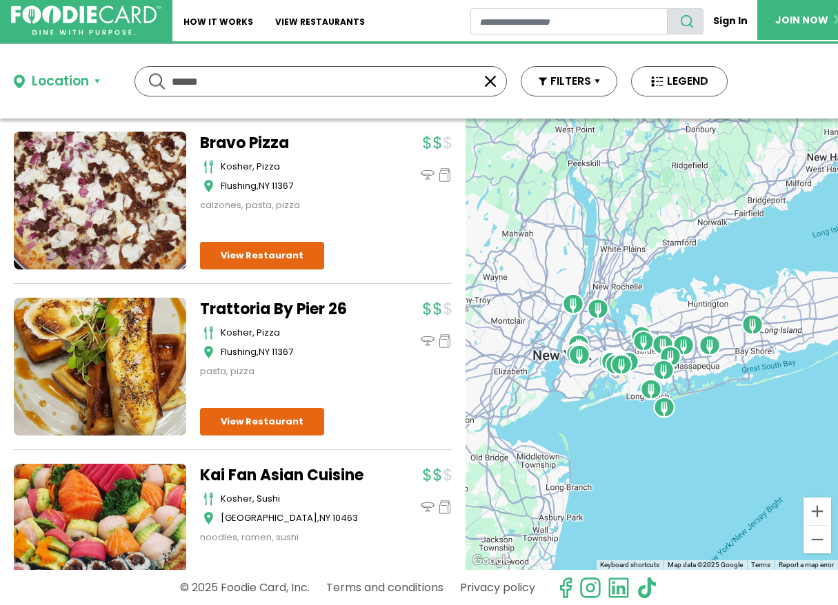
scroll to position [4049, 0]
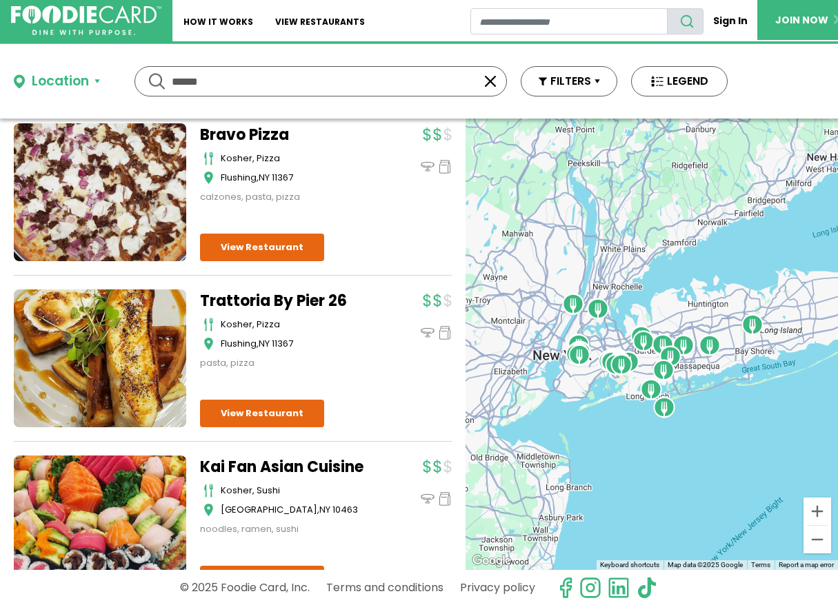
click at [378, 377] on div "Trattoria By Pier 26 kosher, pizza Flushing , NY 11367 pasta, pizza" at bounding box center [326, 359] width 252 height 138
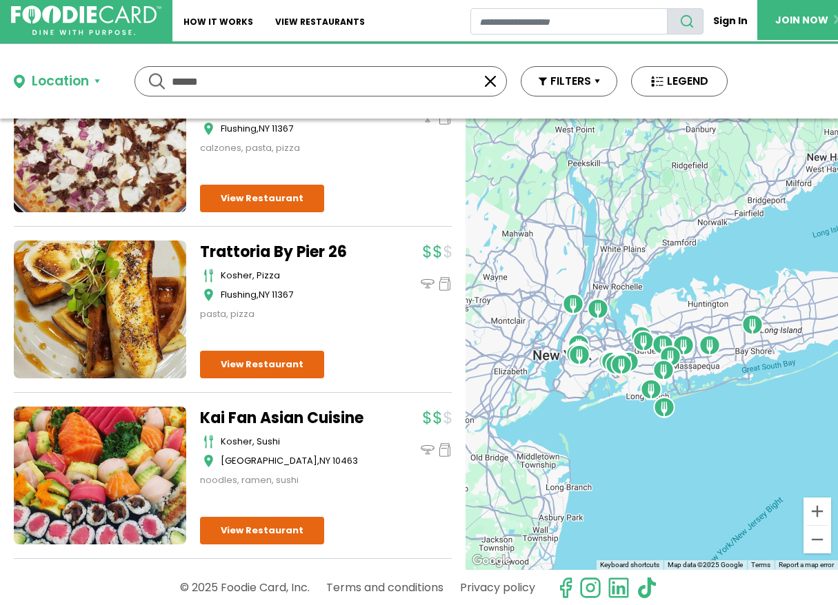
click at [378, 377] on div "Trattoria By Pier 26 kosher, pizza Flushing , NY 11367 pasta, pizza" at bounding box center [326, 310] width 252 height 138
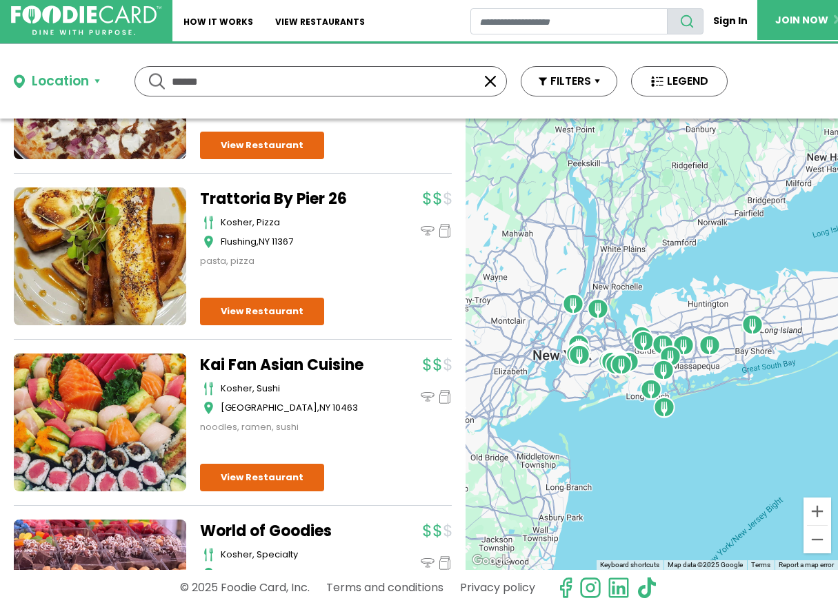
scroll to position [4196, 0]
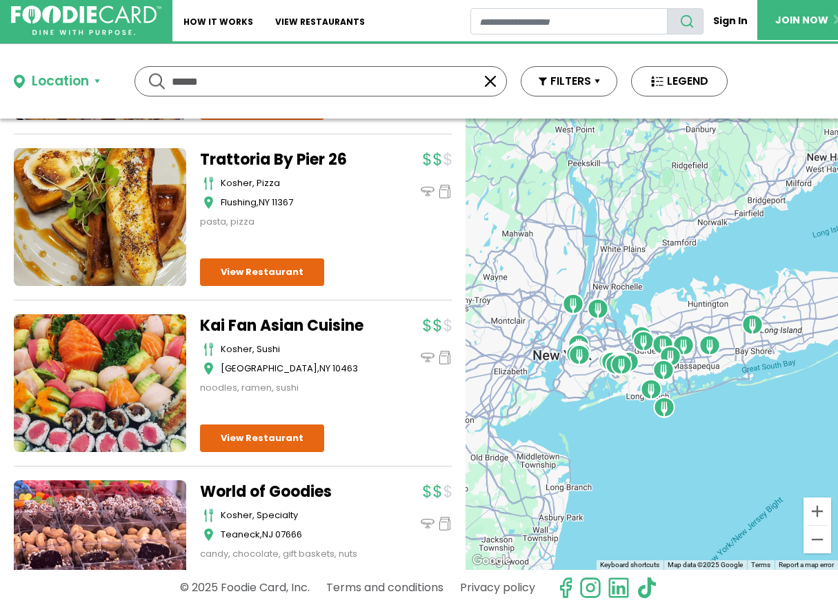
click at [386, 377] on div at bounding box center [418, 354] width 65 height 81
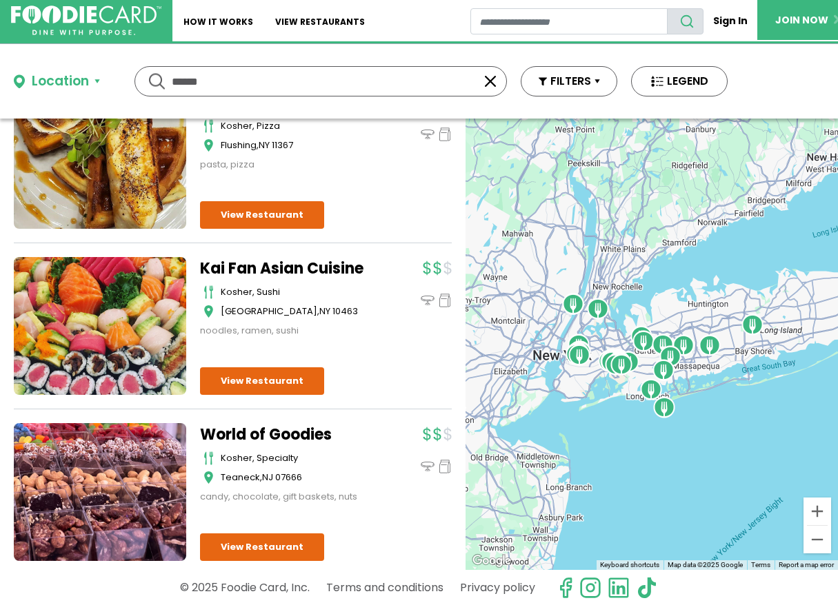
click at [378, 377] on div "Kai Fan Asian Cuisine kosher, sushi Bronx , NY 10463 noodles, ramen, sushi" at bounding box center [326, 326] width 252 height 138
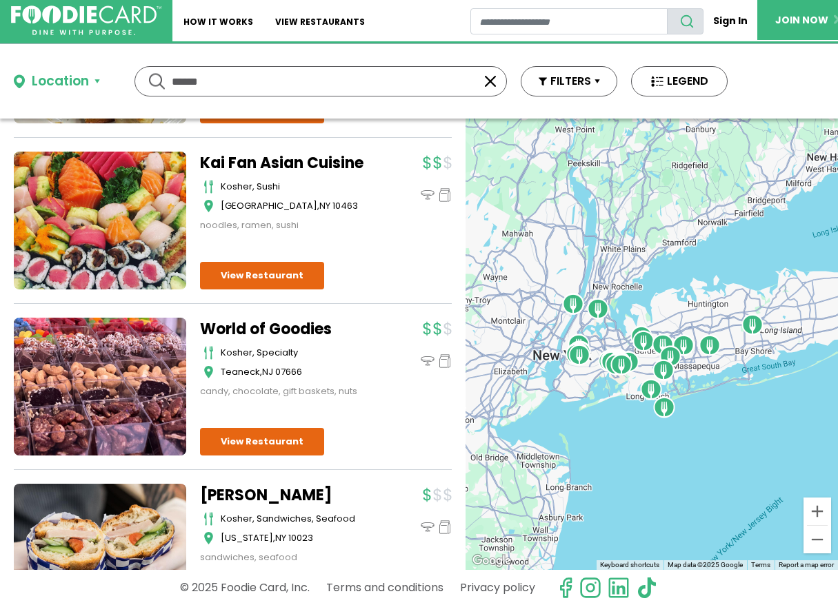
scroll to position [4361, 0]
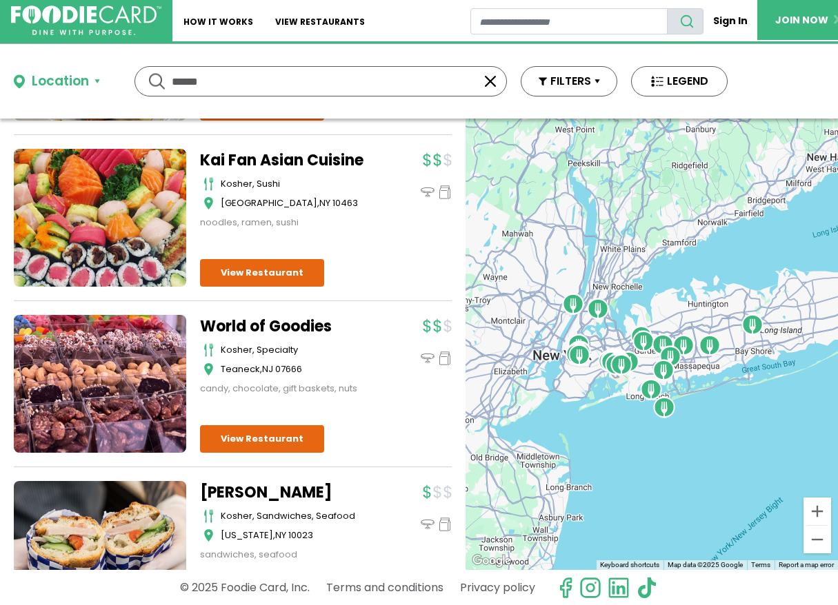
click at [386, 377] on div at bounding box center [418, 355] width 65 height 81
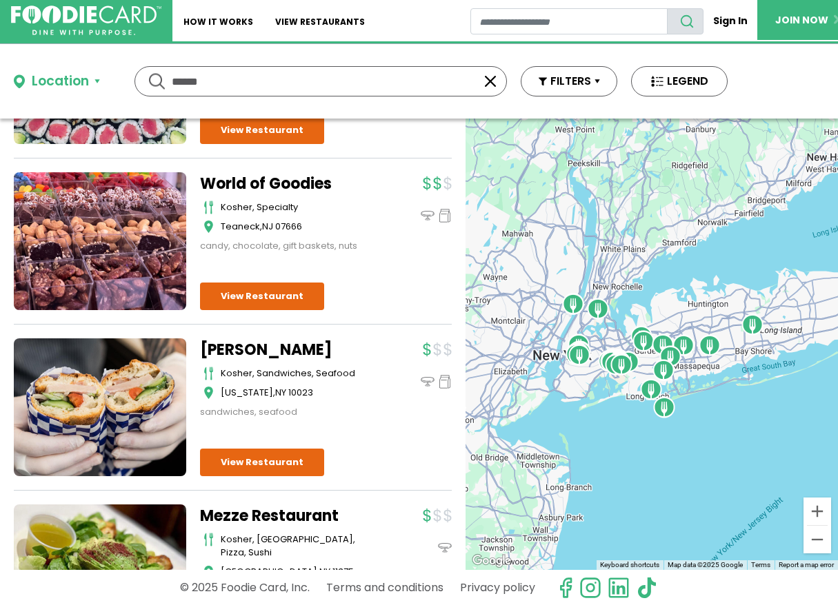
scroll to position [4539, 0]
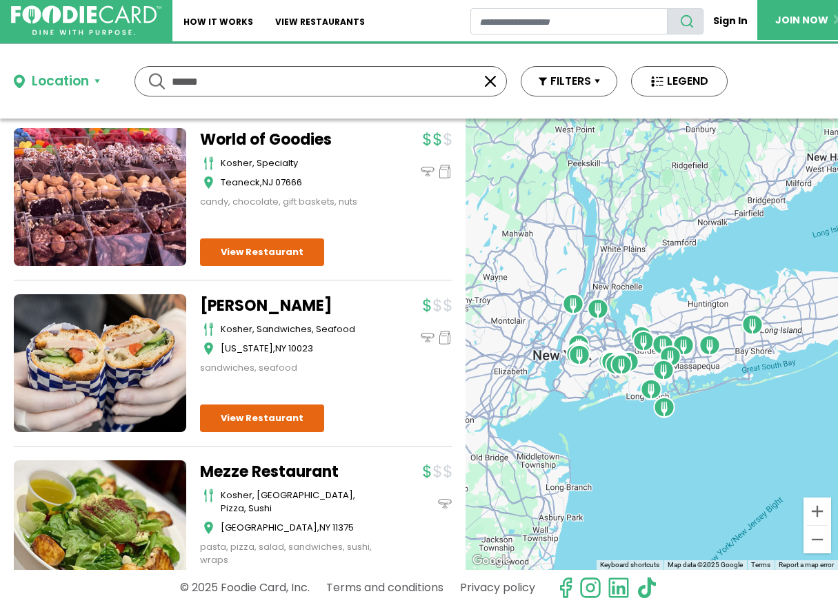
click at [377, 377] on div "Sherry Herring kosher, sandwiches, seafood New York , NY 10023 sandwiches, seaf…" at bounding box center [326, 363] width 252 height 138
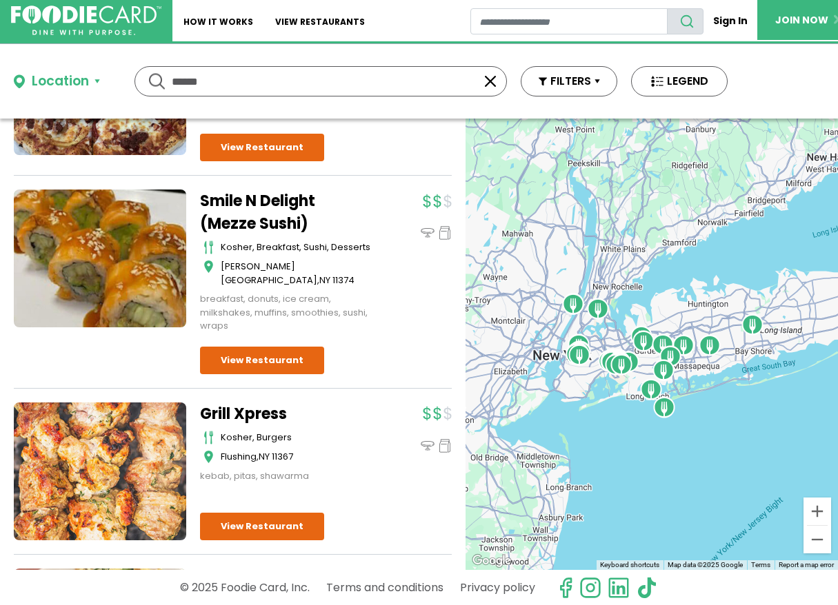
scroll to position [5298, 0]
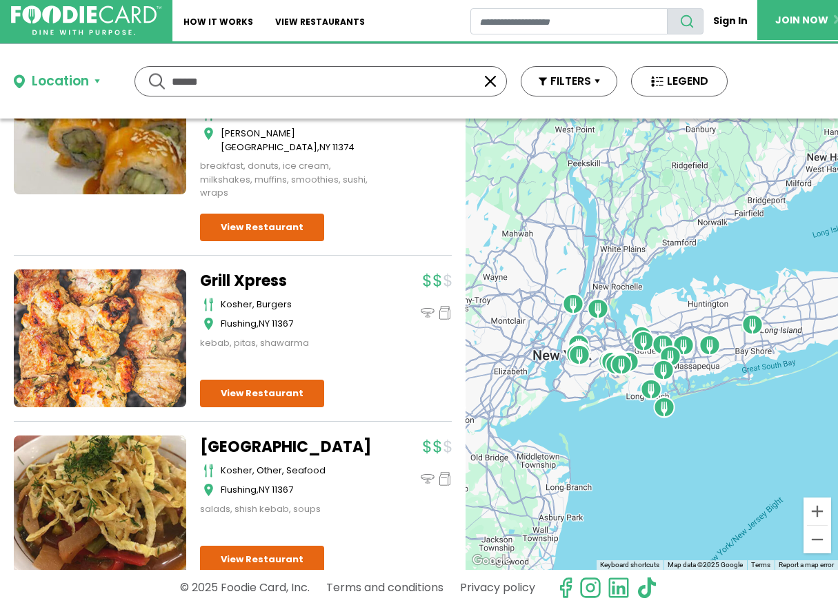
scroll to position [5304, 0]
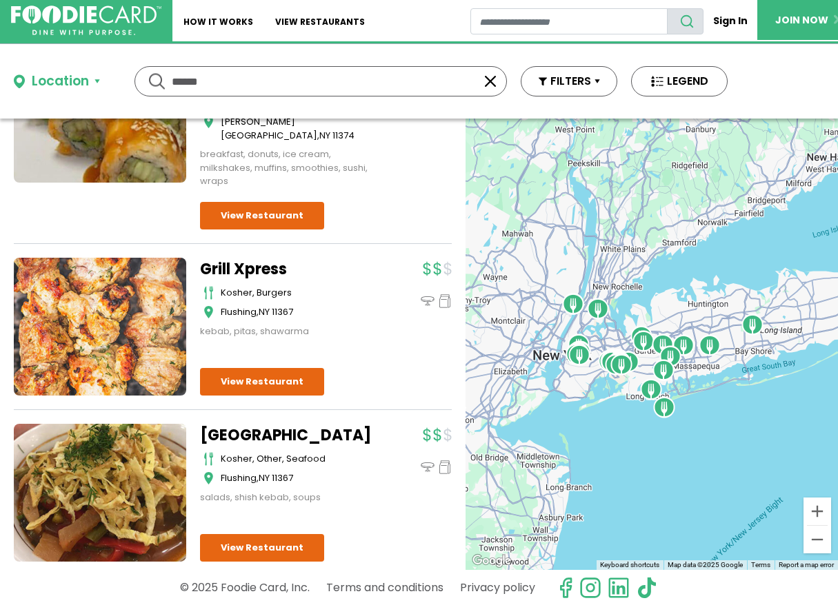
click at [376, 378] on div "Grill Xpress Kosher, Burgers Flushing , NY 11367 kebab, pitas, shawarma" at bounding box center [326, 327] width 252 height 138
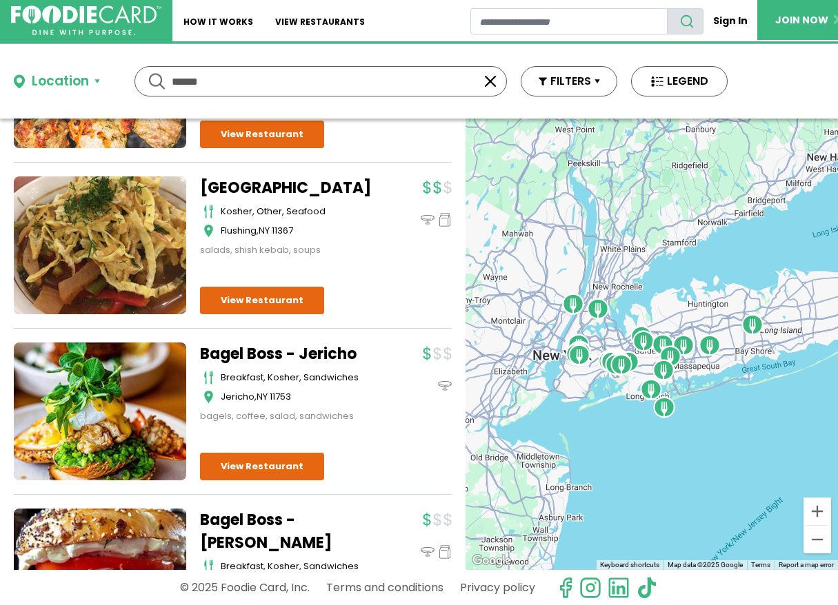
scroll to position [5570, 0]
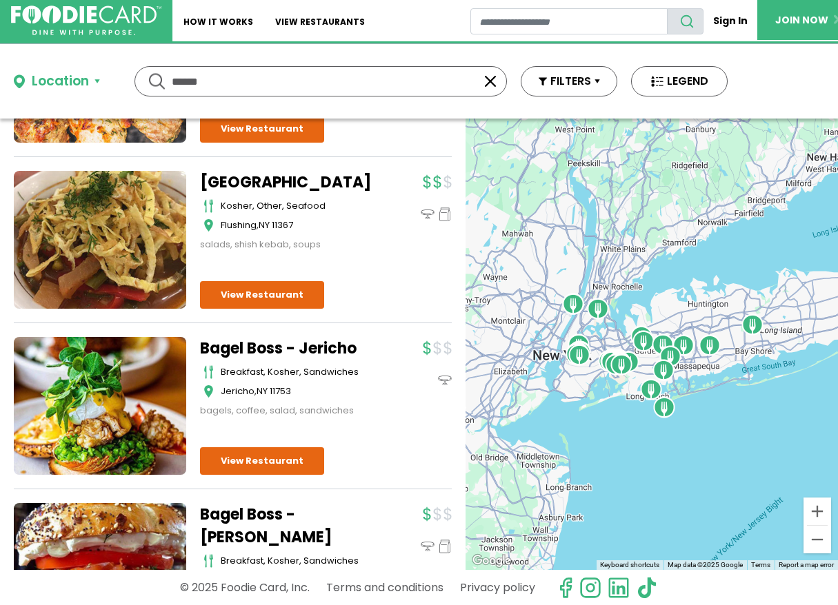
click at [386, 378] on div at bounding box center [418, 377] width 65 height 81
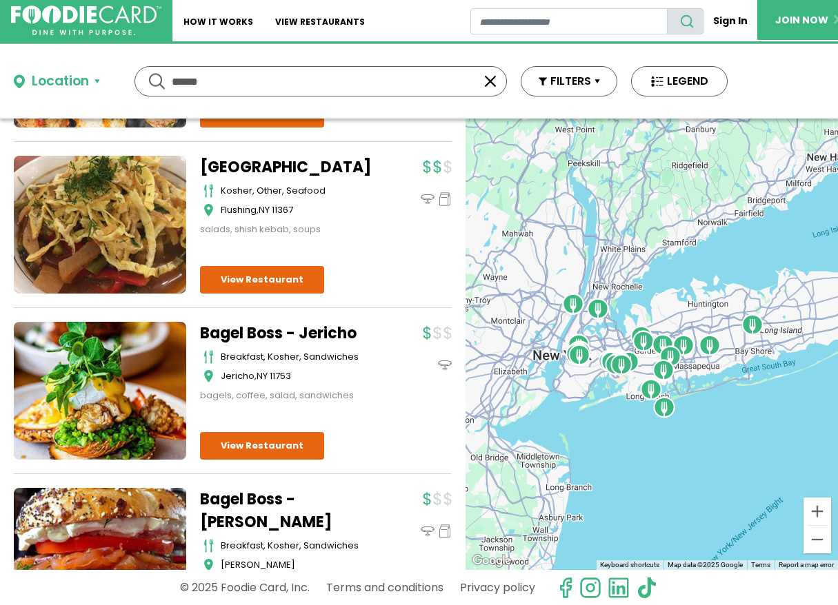
click at [386, 378] on div at bounding box center [418, 362] width 65 height 81
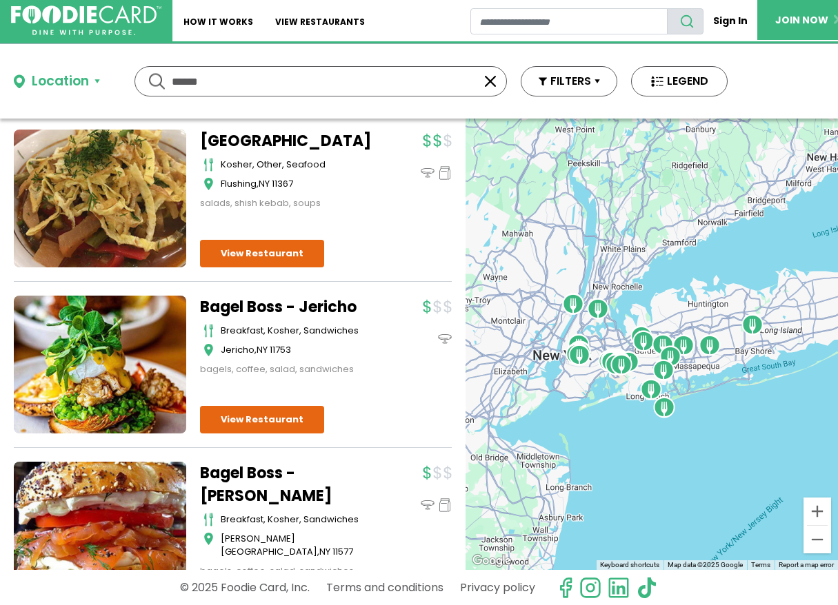
click at [386, 376] on div at bounding box center [418, 336] width 65 height 81
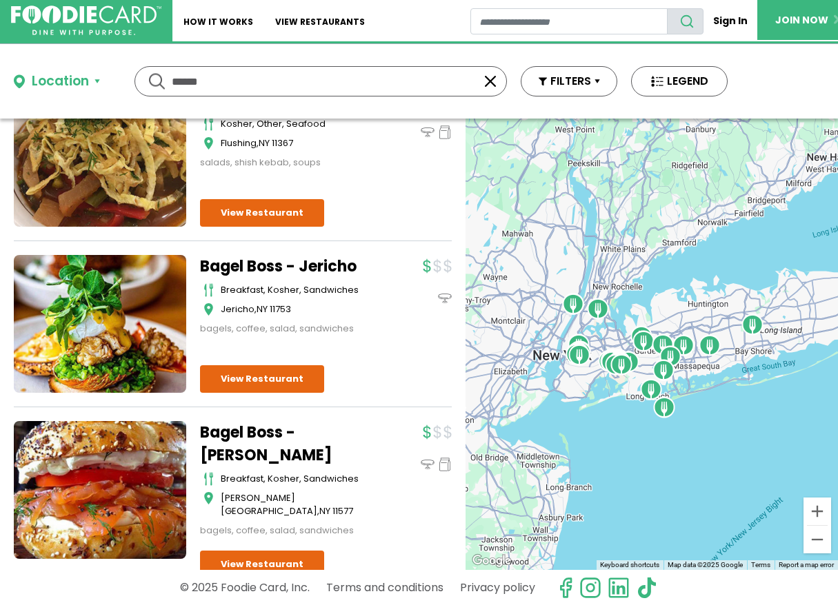
click at [376, 378] on div "Bagel Boss - Jericho breakfast, kosher, sandwiches Jericho , NY 11753 bagels, c…" at bounding box center [233, 331] width 438 height 152
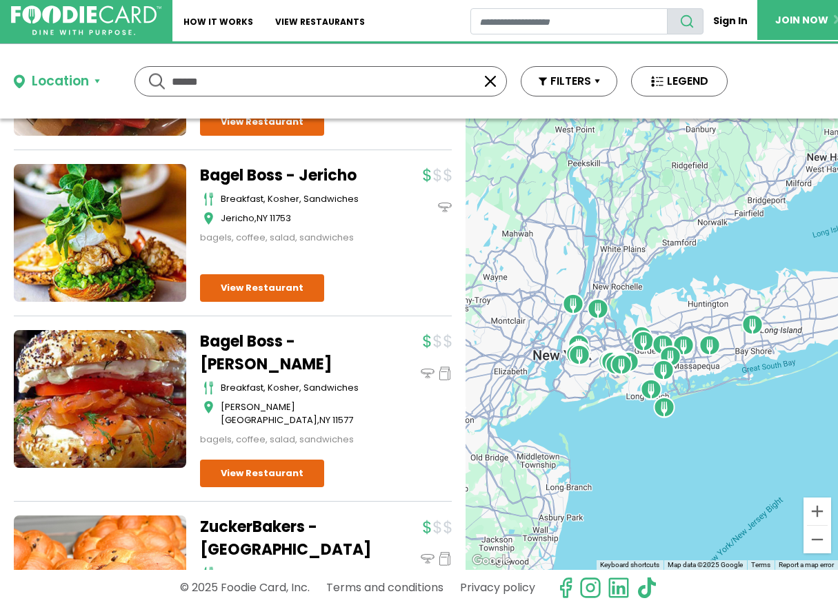
click at [386, 378] on div at bounding box center [418, 388] width 65 height 117
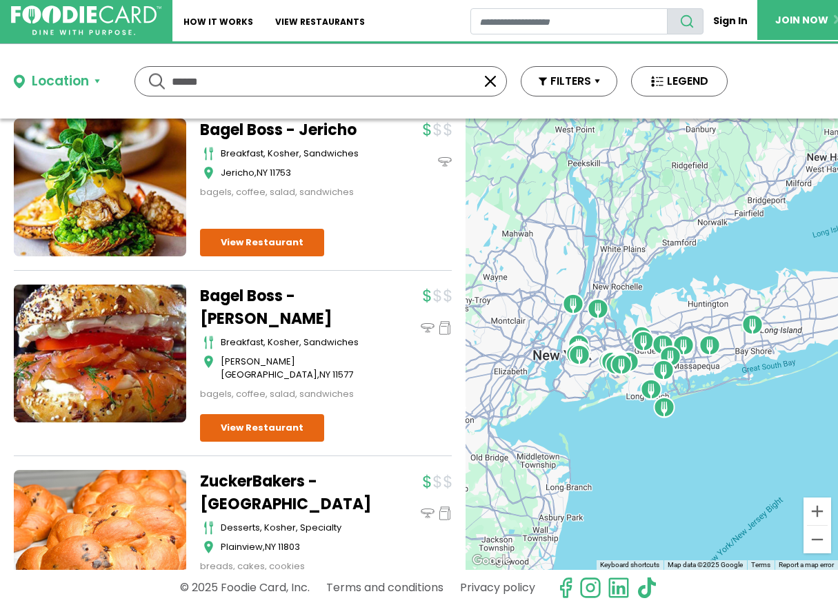
click at [376, 378] on div "Bagel Boss - Roslyn breakfast, kosher, sandwiches Roslyn Heights , NY 11577 bag…" at bounding box center [326, 364] width 252 height 158
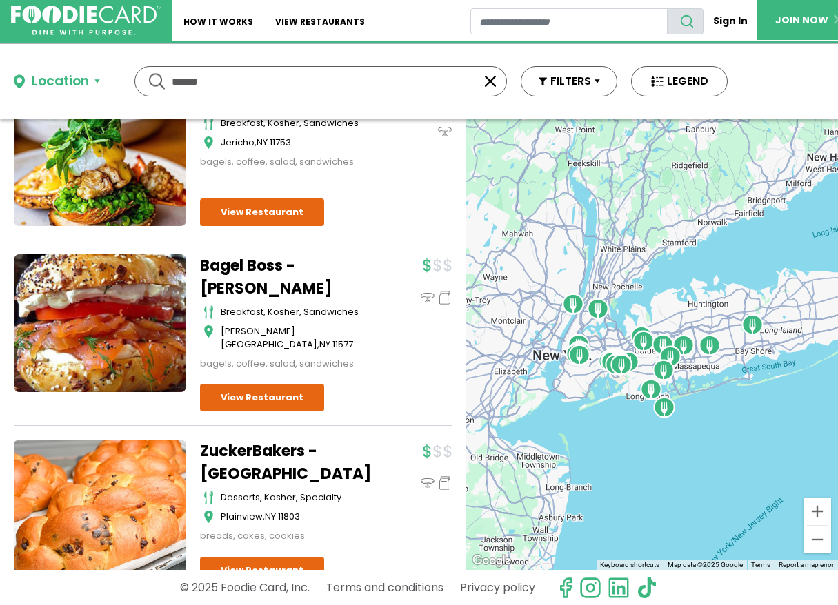
click at [376, 378] on div "Bagel Boss - Roslyn breakfast, kosher, sandwiches Roslyn Heights , NY 11577 bag…" at bounding box center [326, 333] width 252 height 158
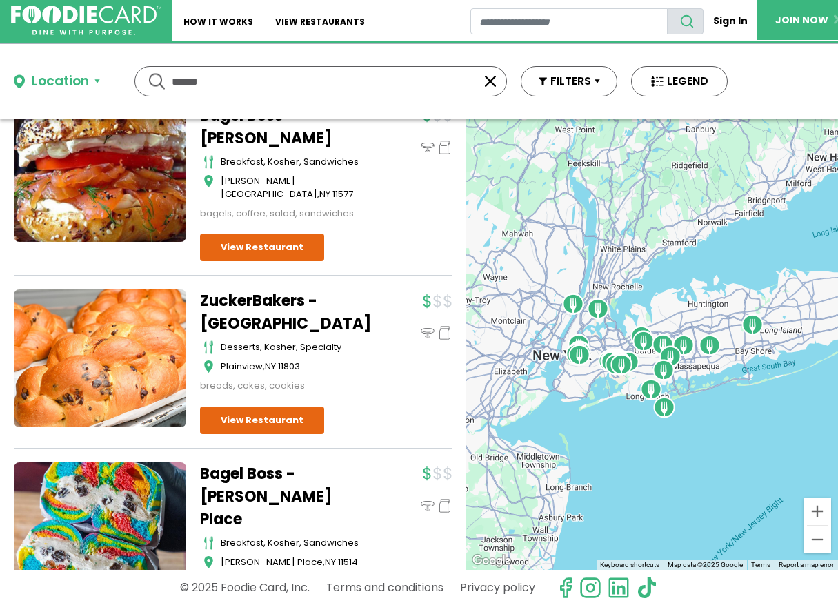
click at [386, 378] on div at bounding box center [418, 341] width 65 height 103
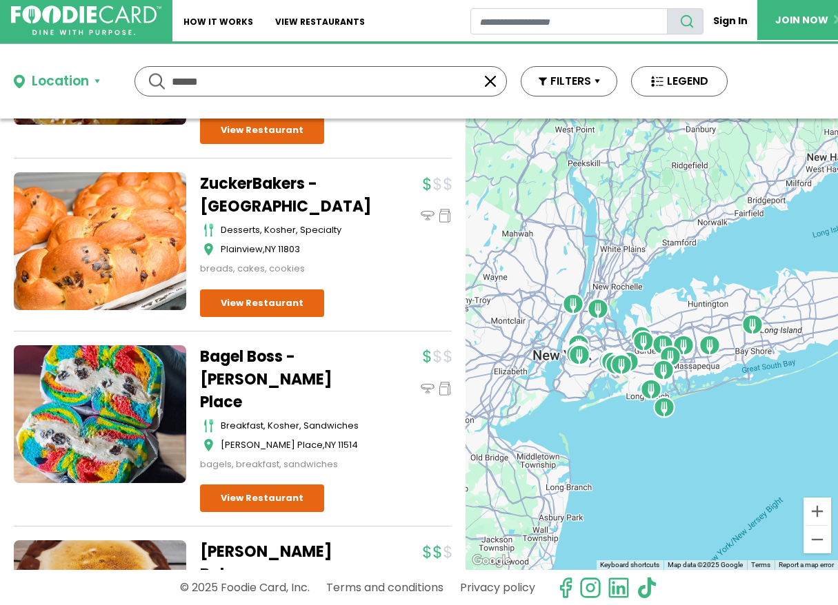
click at [386, 378] on div at bounding box center [418, 408] width 65 height 126
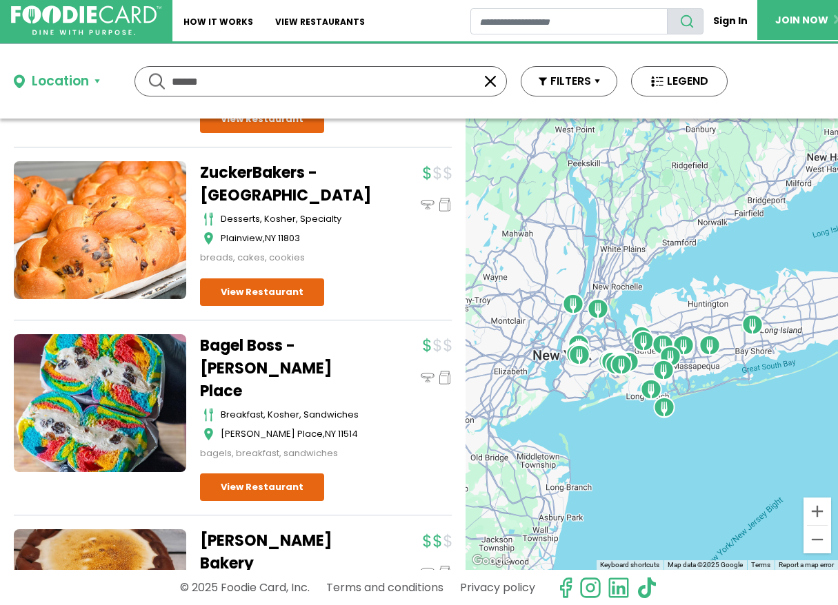
click at [386, 378] on div at bounding box center [418, 397] width 65 height 126
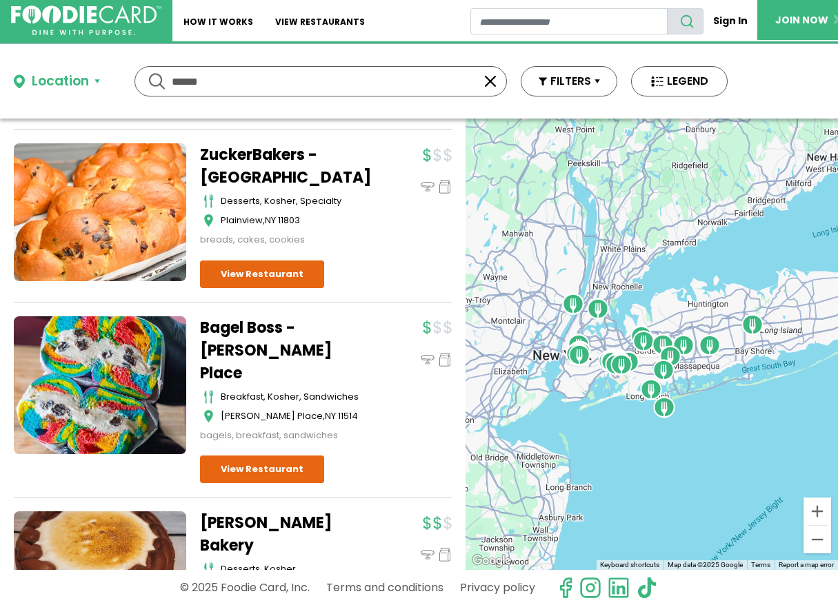
click at [386, 378] on div at bounding box center [418, 379] width 65 height 126
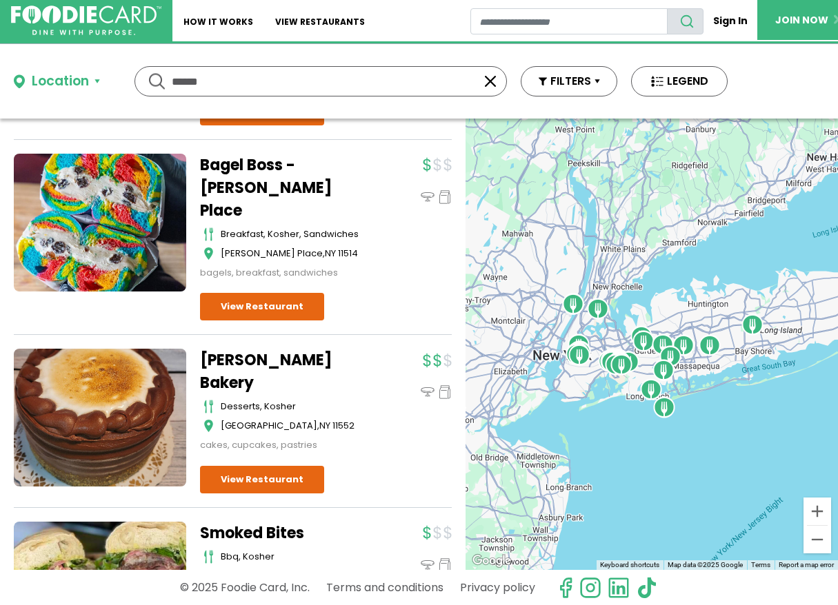
click at [386, 378] on div at bounding box center [418, 400] width 65 height 103
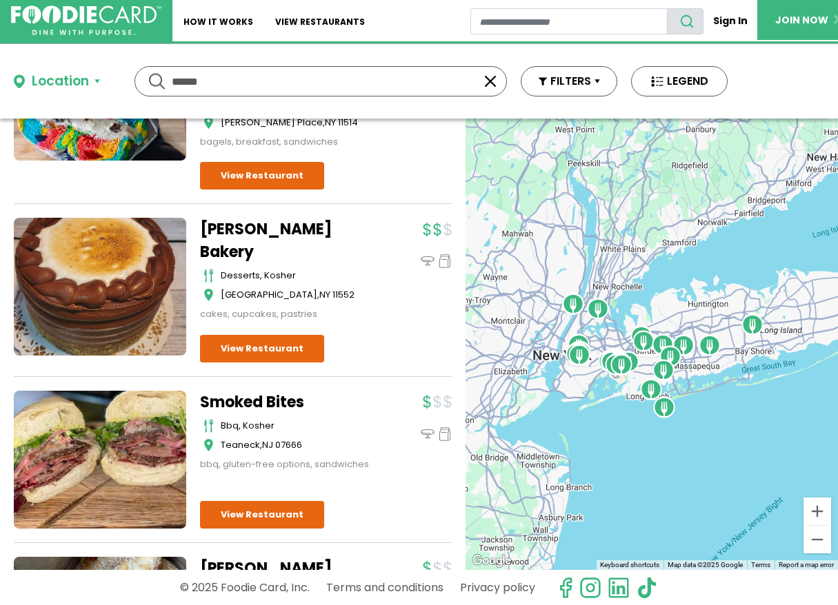
click at [386, 391] on div at bounding box center [418, 431] width 65 height 81
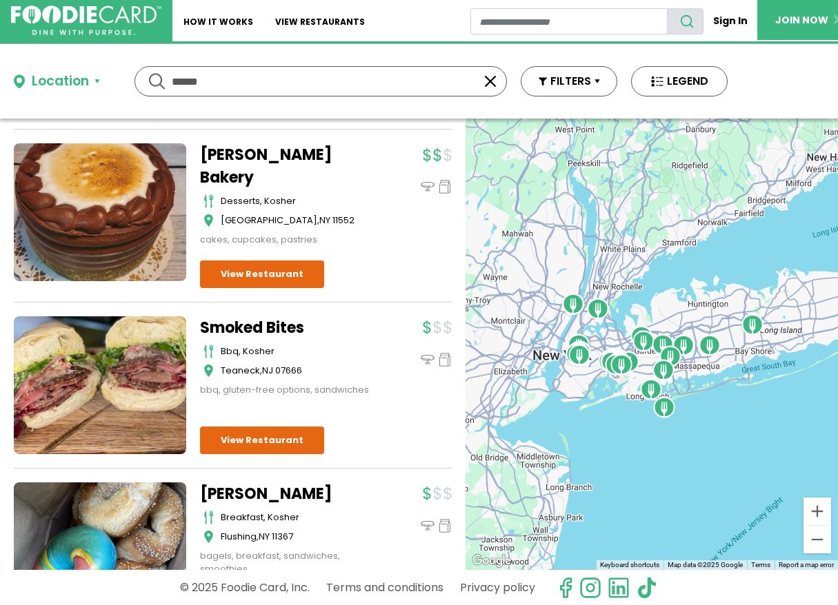
click at [376, 378] on div "Smoked Bites bbq, kosher Teaneck , NJ 07666 bbq, gluten-free options, sandwiches" at bounding box center [233, 392] width 438 height 152
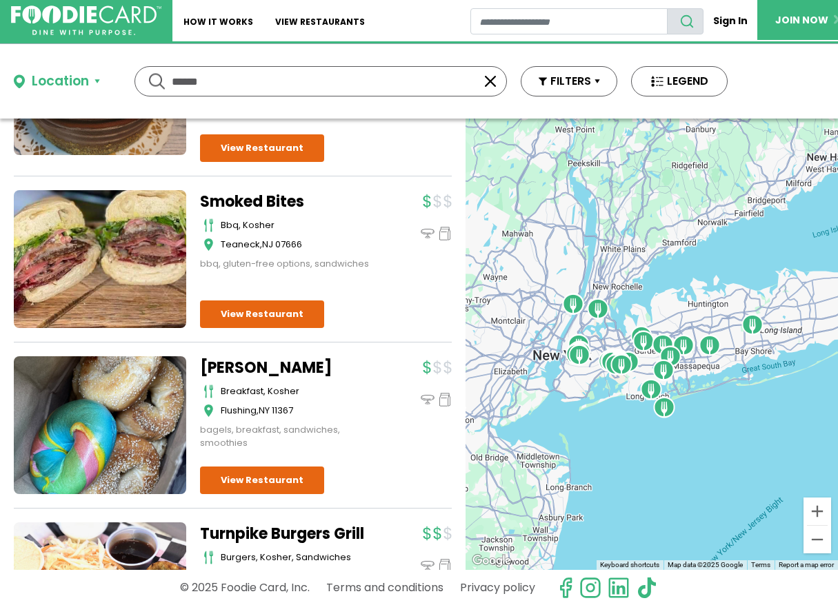
click at [386, 378] on div at bounding box center [418, 403] width 65 height 94
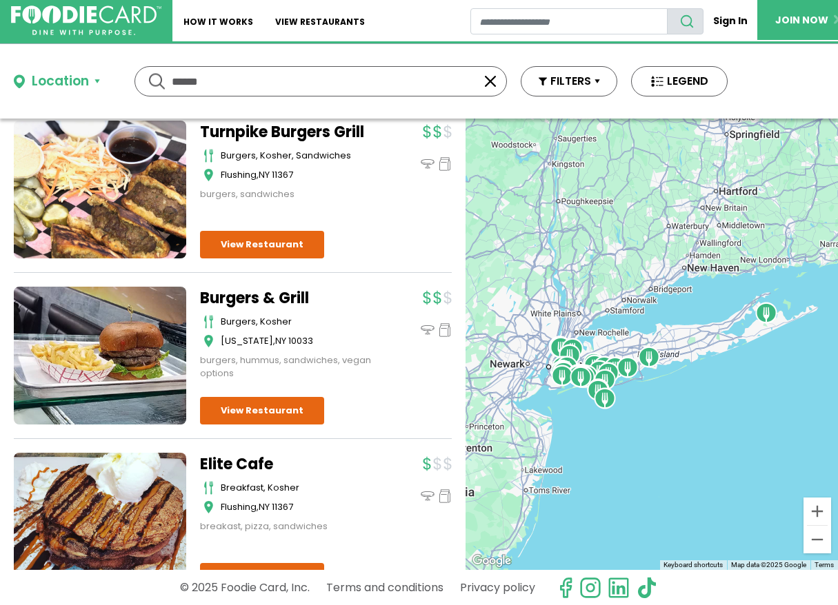
click at [376, 378] on div "Burgers & Grill burgers, kosher New York , NY 10033 burgers, hummus, sandwiches…" at bounding box center [233, 363] width 438 height 152
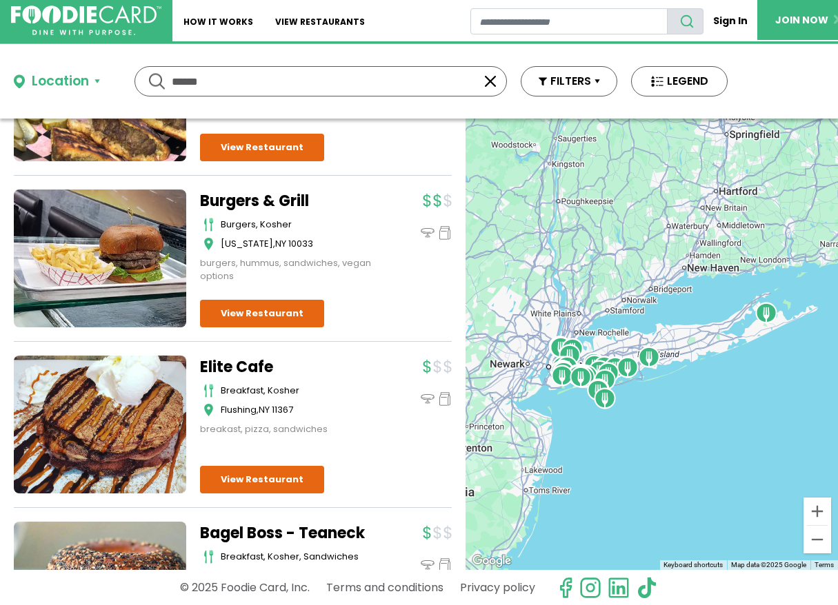
click at [386, 378] on div at bounding box center [418, 396] width 65 height 81
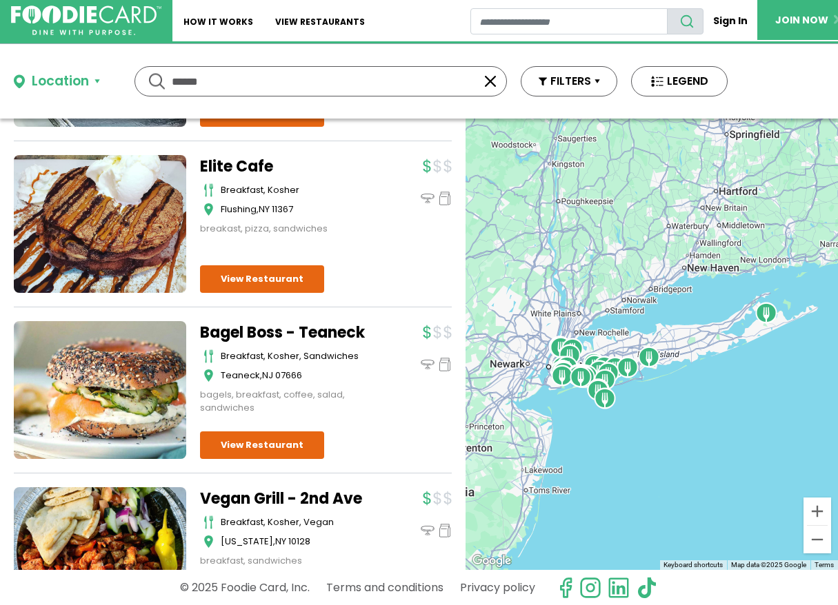
click at [386, 378] on div at bounding box center [418, 368] width 65 height 94
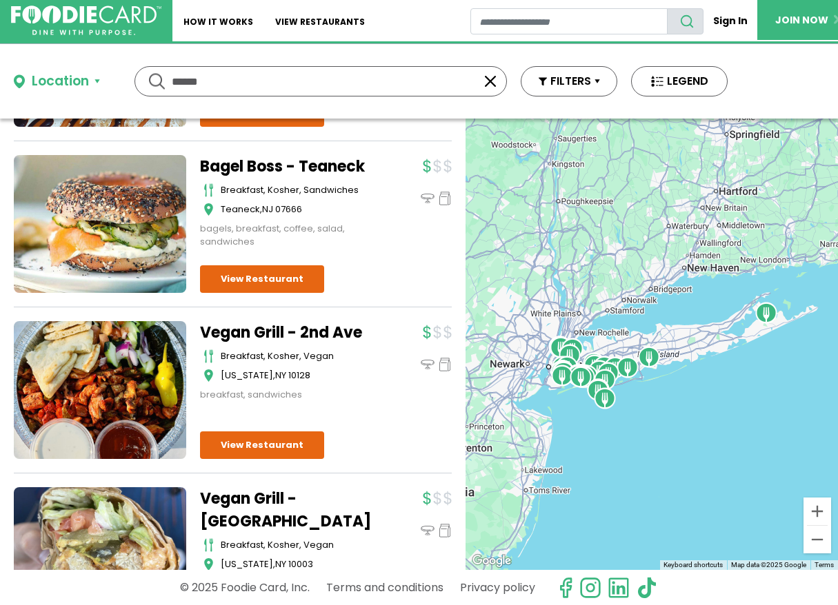
click at [386, 378] on div at bounding box center [418, 361] width 65 height 81
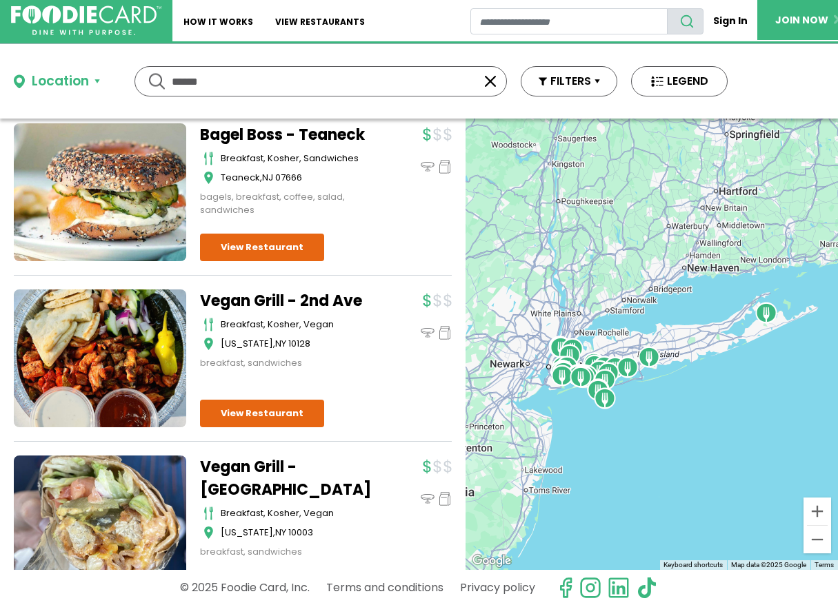
click at [386, 370] on div at bounding box center [418, 330] width 65 height 81
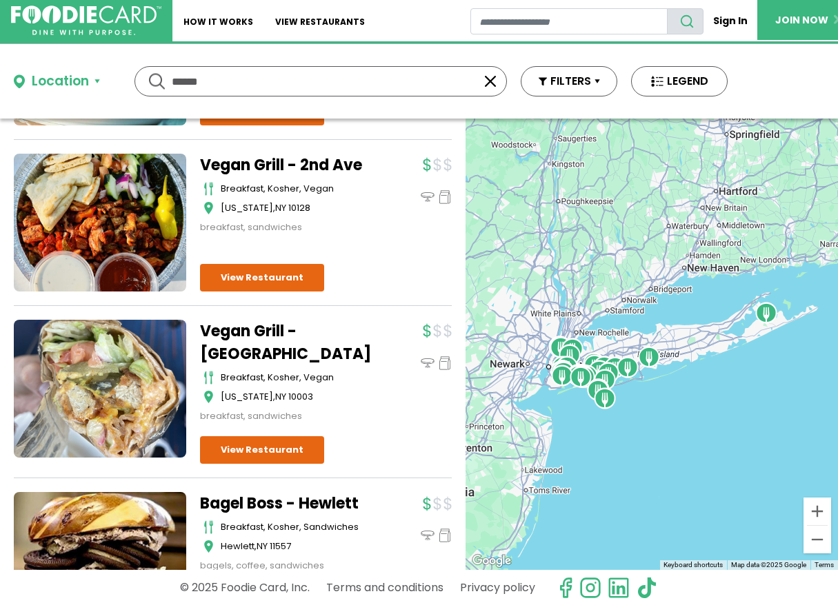
click at [386, 378] on div at bounding box center [418, 371] width 65 height 103
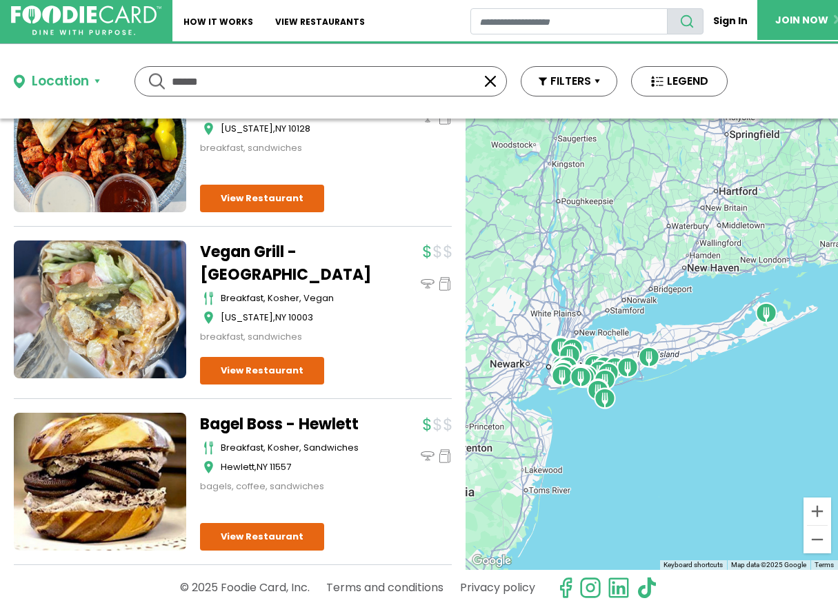
scroll to position [7789, 0]
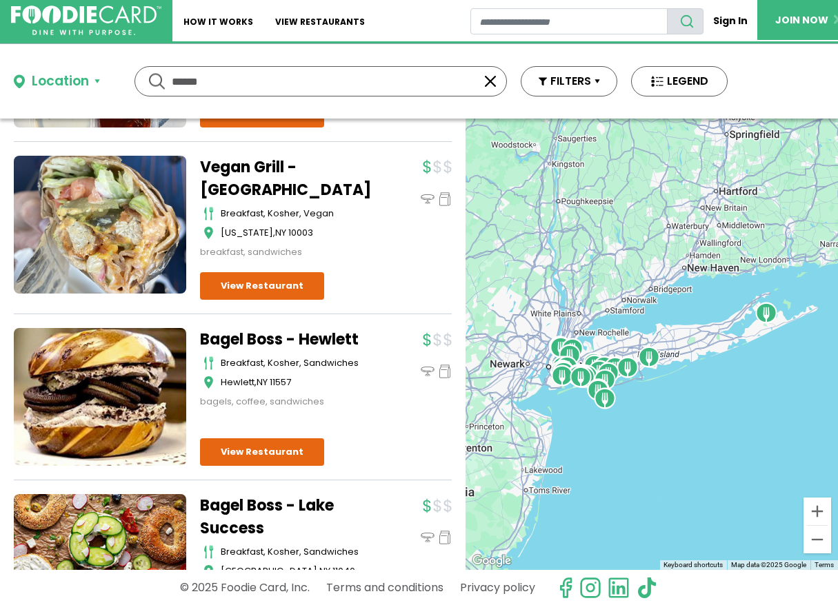
click at [386, 378] on div at bounding box center [418, 368] width 65 height 81
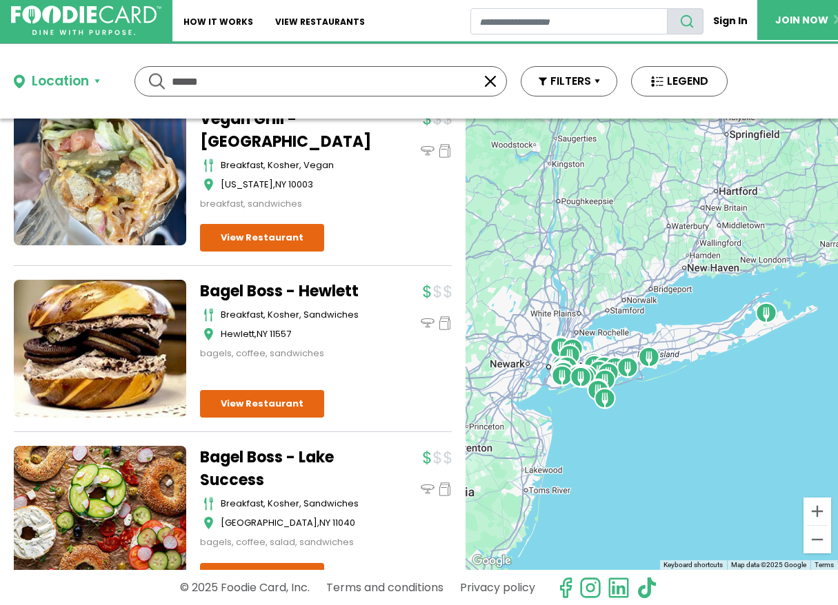
click at [376, 378] on div "Bagel Boss - Hewlett breakfast, kosher, sandwiches Hewlett , NY 11557 bagels, c…" at bounding box center [326, 349] width 252 height 138
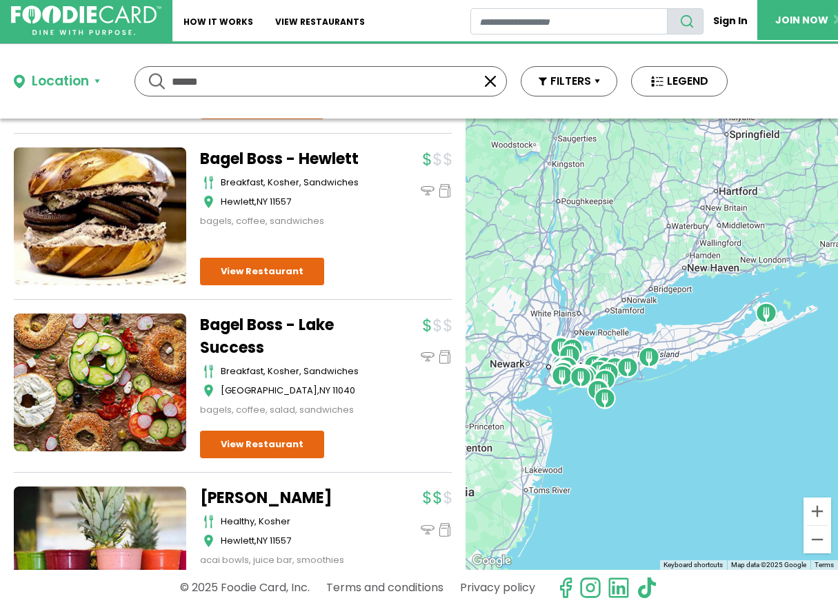
click at [386, 378] on div at bounding box center [418, 365] width 65 height 103
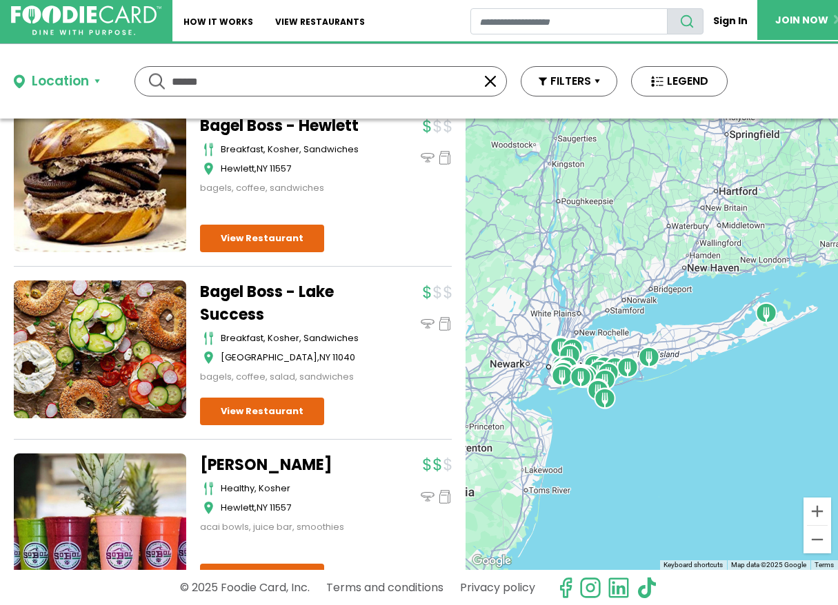
click at [375, 378] on div "Bagel Boss - Lake Success breakfast, kosher, sandwiches New Hyde Park , NY 1104…" at bounding box center [326, 353] width 252 height 145
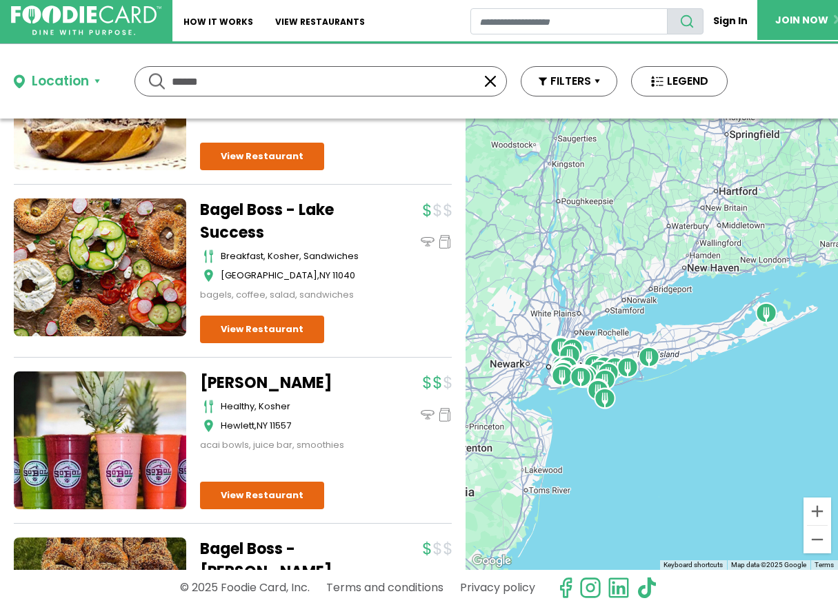
scroll to position [8134, 0]
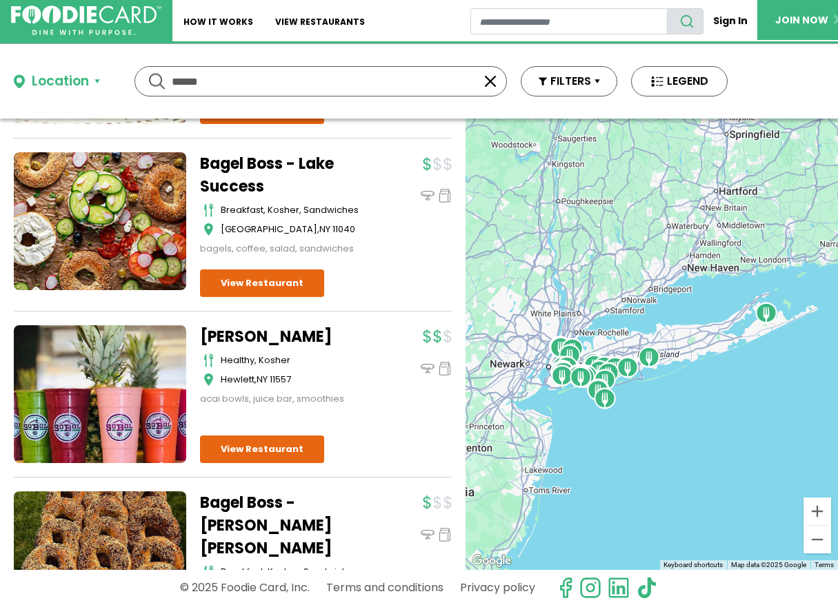
click at [386, 378] on div at bounding box center [418, 365] width 65 height 81
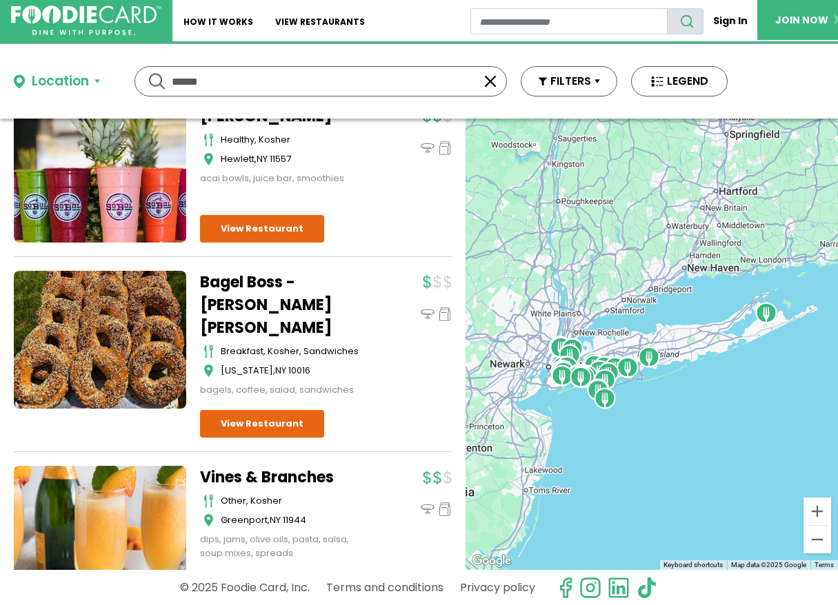
click at [375, 378] on div "Bagel Boss - Murray Hill breakfast, kosher, sandwiches New York , NY 10016 bage…" at bounding box center [326, 355] width 252 height 168
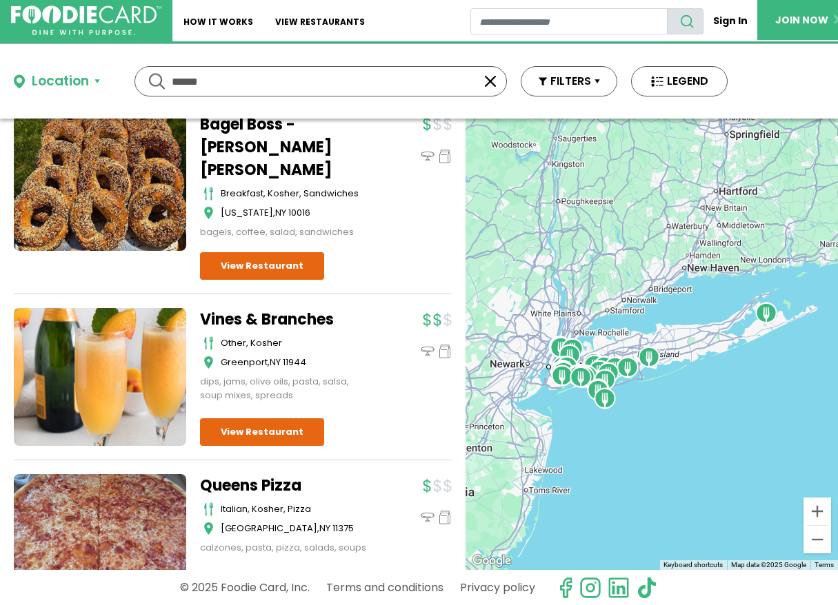
click at [386, 378] on div at bounding box center [418, 355] width 65 height 94
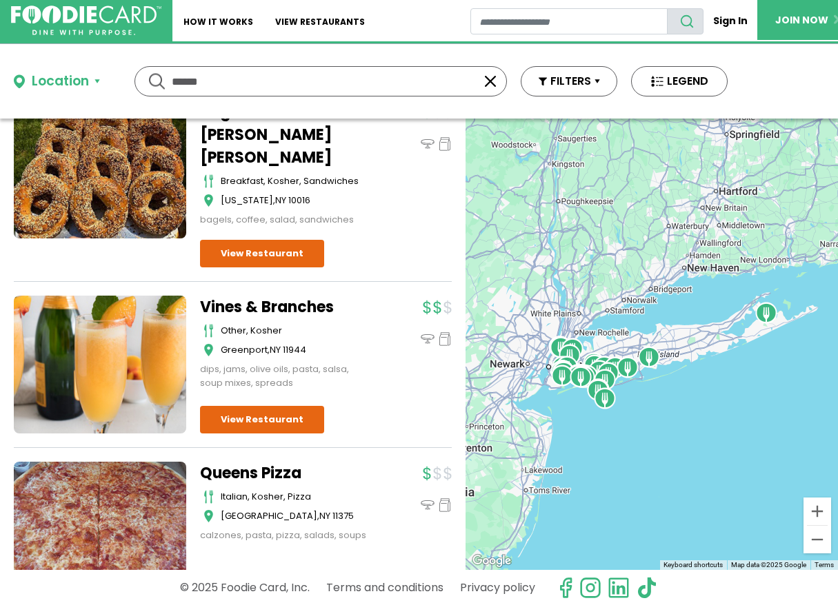
scroll to position [8570, 0]
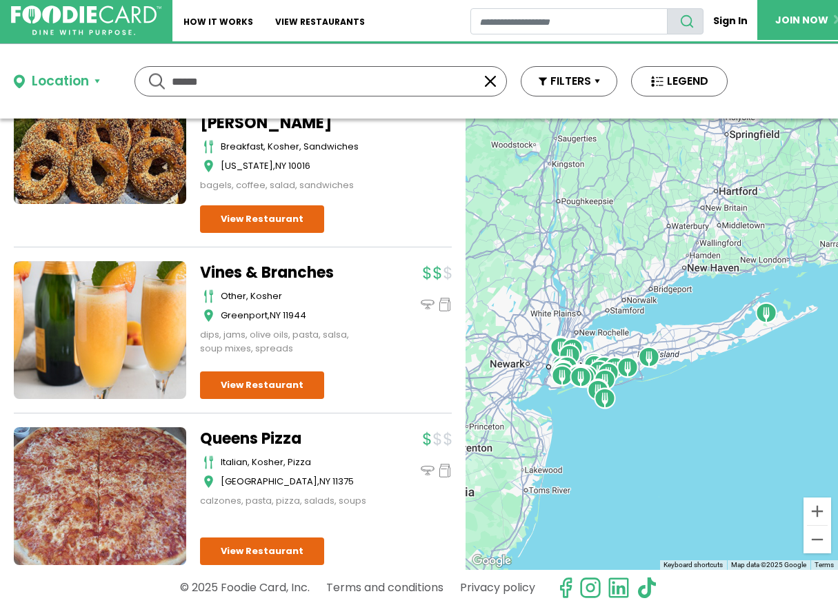
click at [375, 378] on div "Vines & Branches Other, Kosher Greenport , NY 11944 dips, jams, olive oils, pas…" at bounding box center [233, 337] width 438 height 152
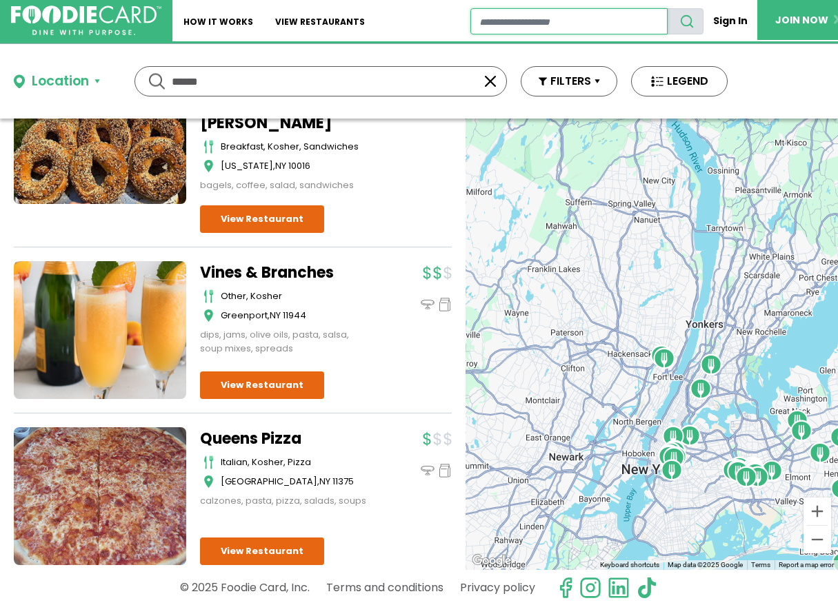
click at [497, 23] on input "restaurant search" at bounding box center [569, 21] width 198 height 26
type input "******"
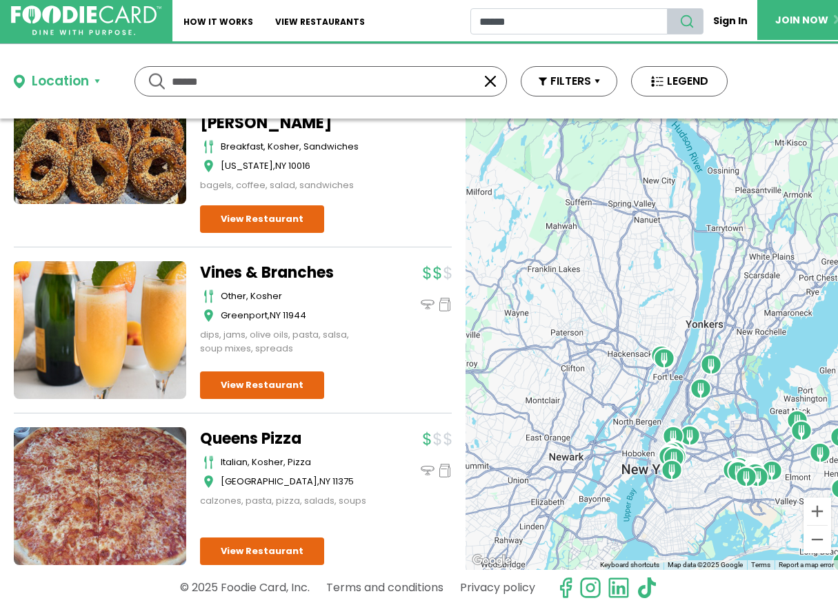
drag, startPoint x: 554, startPoint y: 23, endPoint x: 687, endPoint y: 22, distance: 133.8
click at [687, 22] on icon "search" at bounding box center [686, 21] width 15 height 15
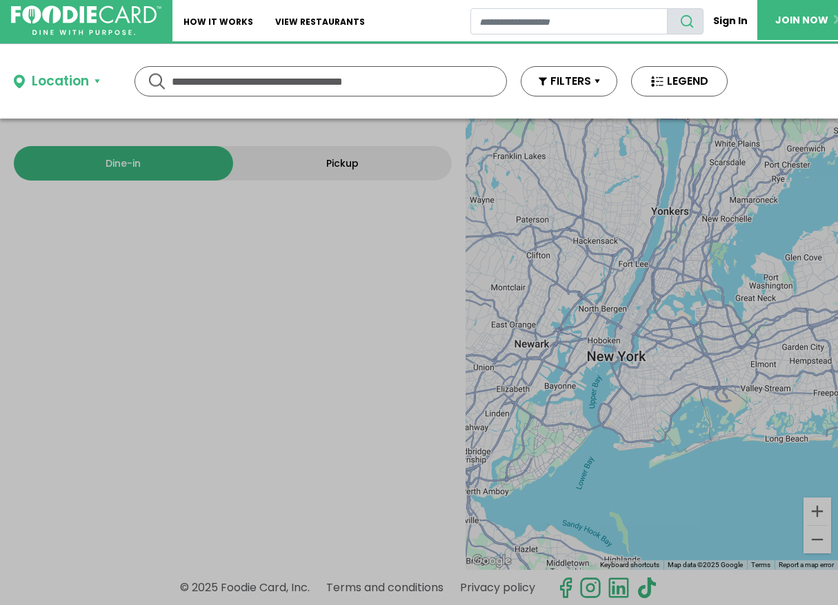
type input "******"
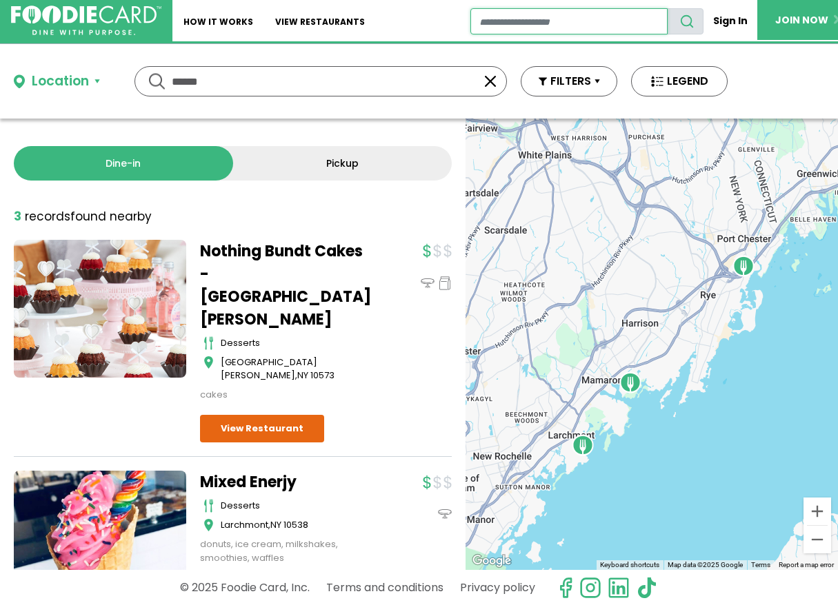
click at [482, 22] on input "restaurant search" at bounding box center [569, 21] width 198 height 26
type input "**********"
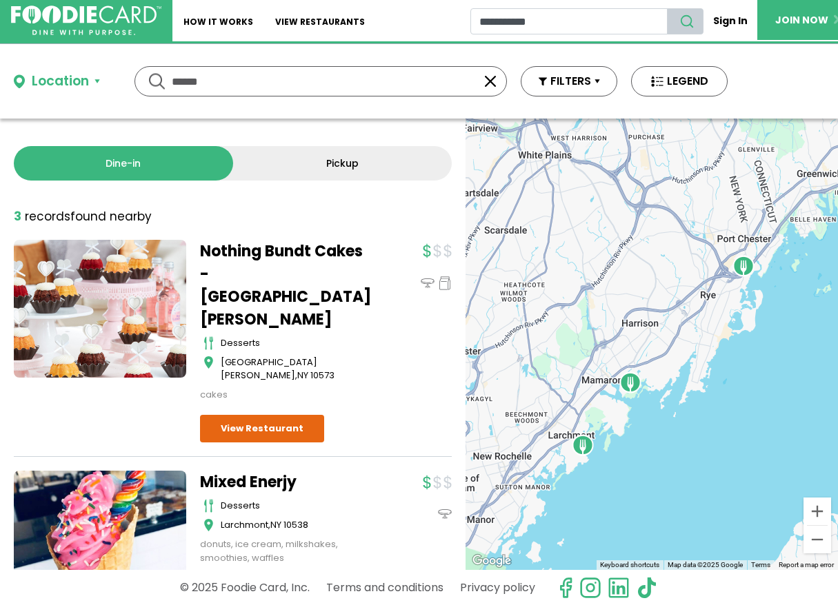
click at [689, 15] on icon "search" at bounding box center [686, 21] width 15 height 15
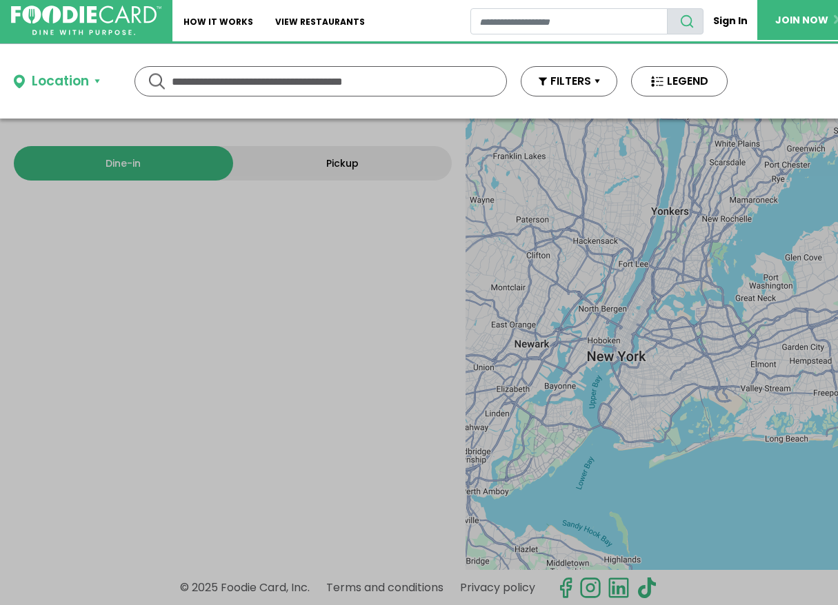
type input "**********"
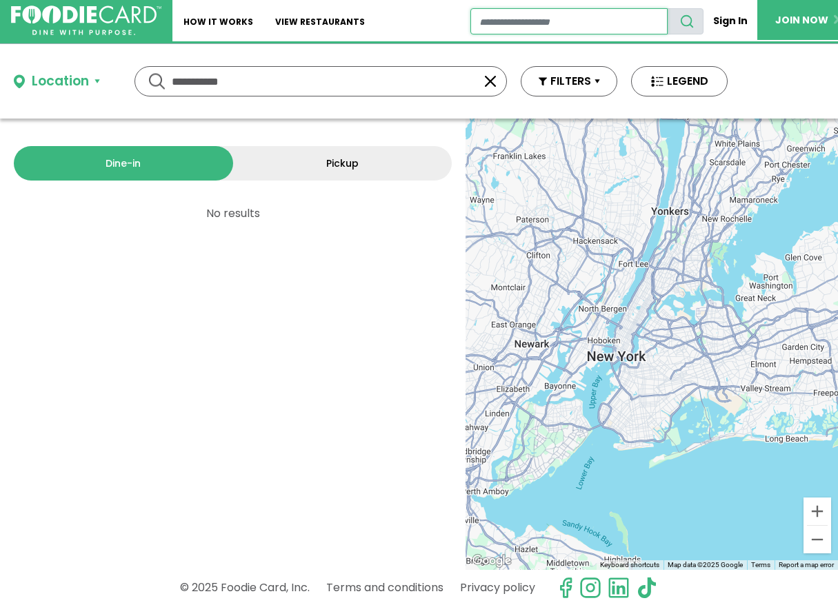
click at [487, 22] on input "restaurant search" at bounding box center [569, 21] width 198 height 26
type input "**********"
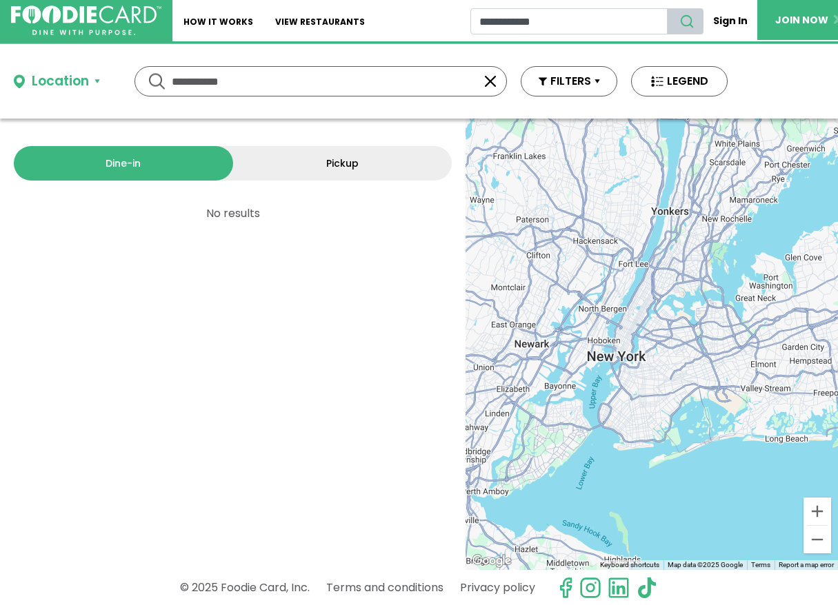
click at [684, 23] on icon "search" at bounding box center [686, 21] width 15 height 15
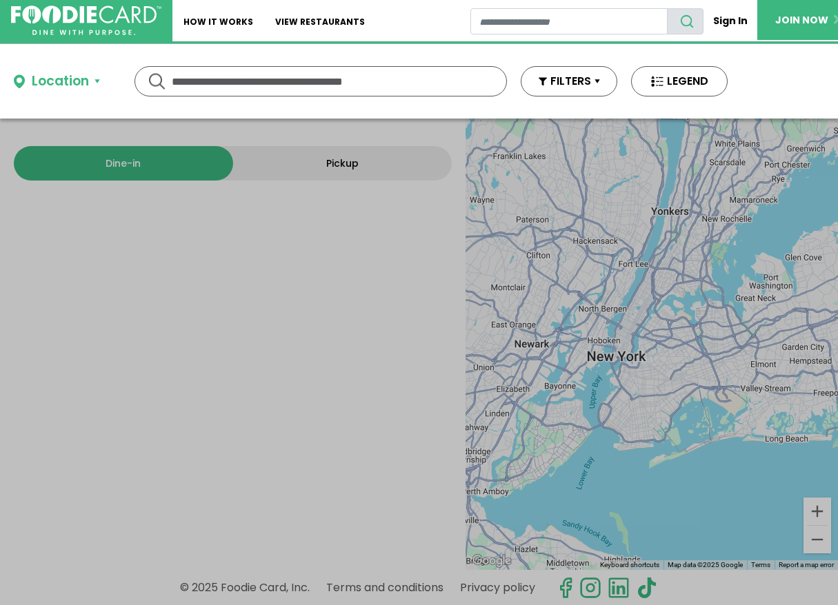
type input "**********"
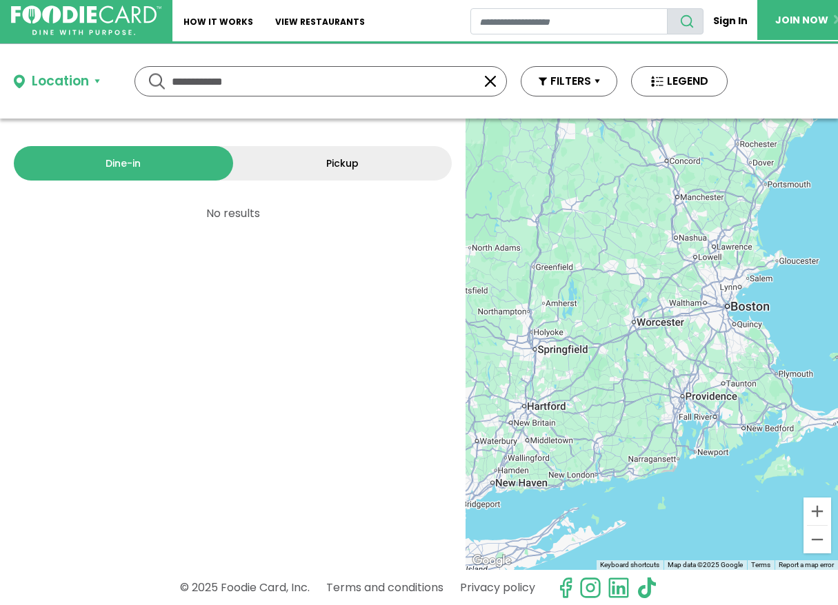
drag, startPoint x: 659, startPoint y: 381, endPoint x: 355, endPoint y: 525, distance: 336.7
click at [355, 525] on div "Dine-in Pickup 0 results for: mediterranean greek seafood american pizza italia…" at bounding box center [419, 345] width 838 height 452
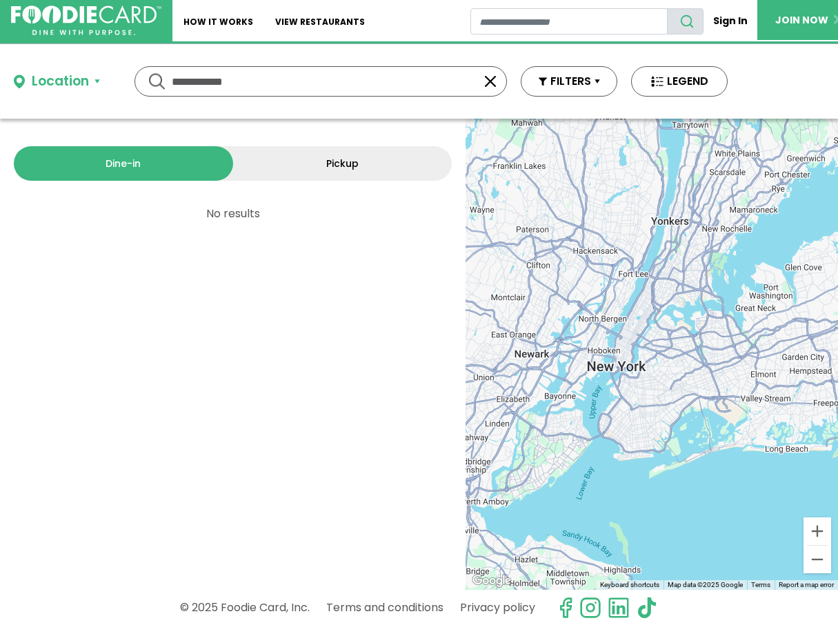
click at [269, 86] on input "**********" at bounding box center [321, 81] width 298 height 29
type input "*"
type input "*********"
click at [153, 79] on div "********* *********" at bounding box center [320, 81] width 372 height 30
click at [153, 80] on div "********* *********" at bounding box center [320, 81] width 372 height 30
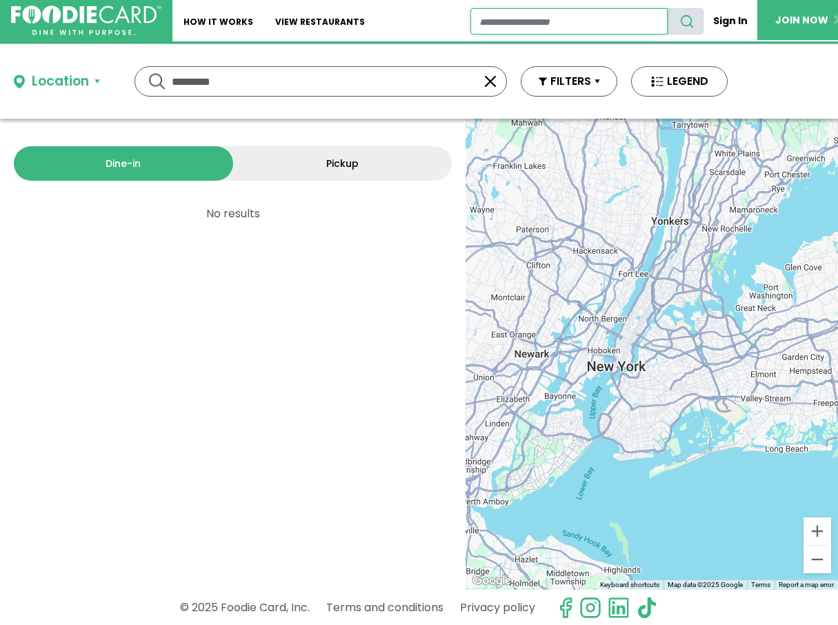
click at [494, 19] on input "restaurant search" at bounding box center [569, 21] width 198 height 26
type input "*********"
click at [690, 18] on icon "search" at bounding box center [686, 21] width 15 height 15
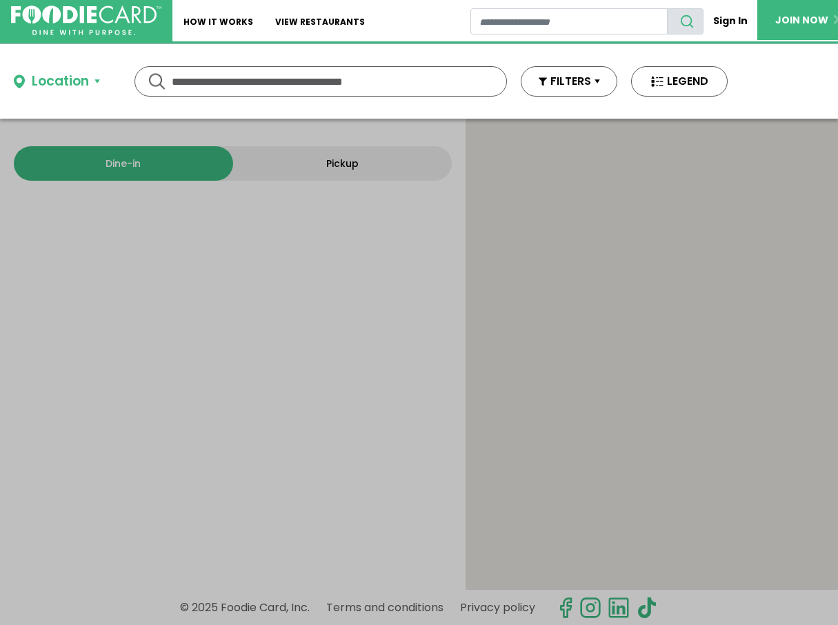
type input "*********"
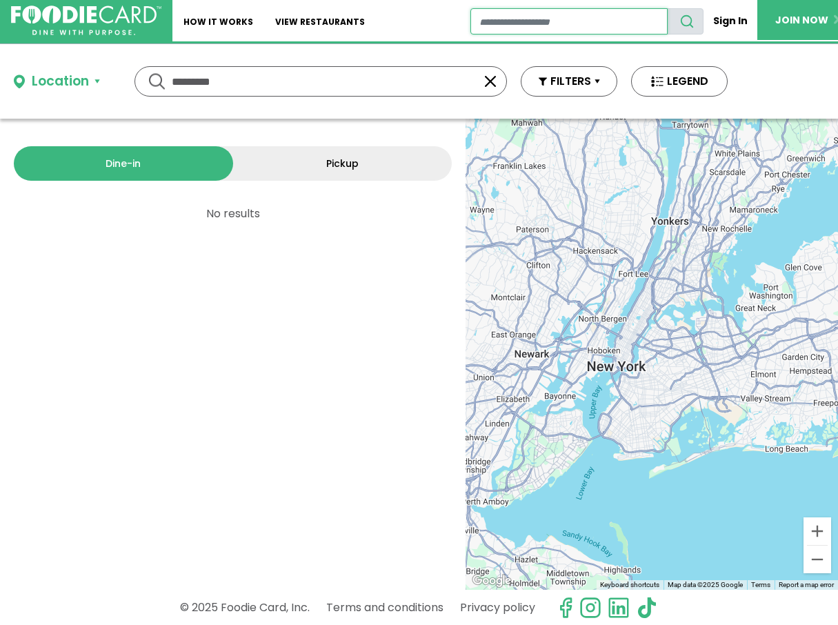
click at [492, 22] on input "restaurant search" at bounding box center [569, 21] width 198 height 26
click at [492, 83] on button "button" at bounding box center [490, 81] width 17 height 17
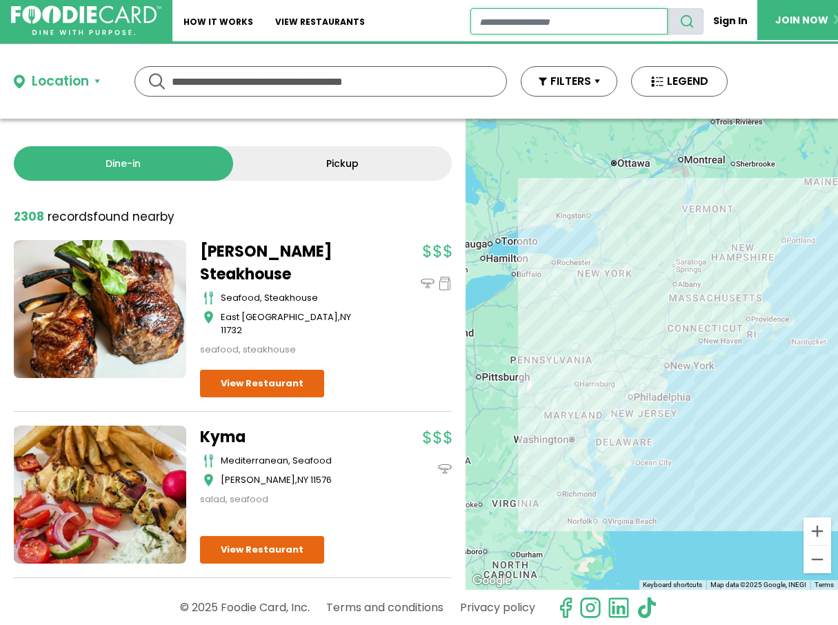
click at [487, 24] on input "restaurant search" at bounding box center [569, 21] width 198 height 26
type input "**********"
click at [690, 20] on icon "search" at bounding box center [686, 21] width 15 height 15
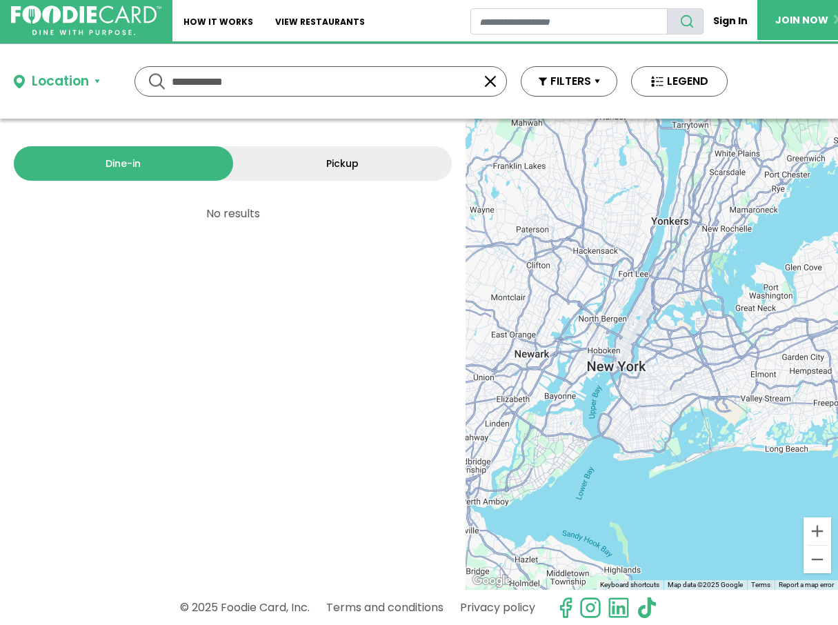
click at [234, 83] on input "**********" at bounding box center [321, 81] width 298 height 29
click at [198, 87] on input "**" at bounding box center [321, 81] width 298 height 29
type input "*"
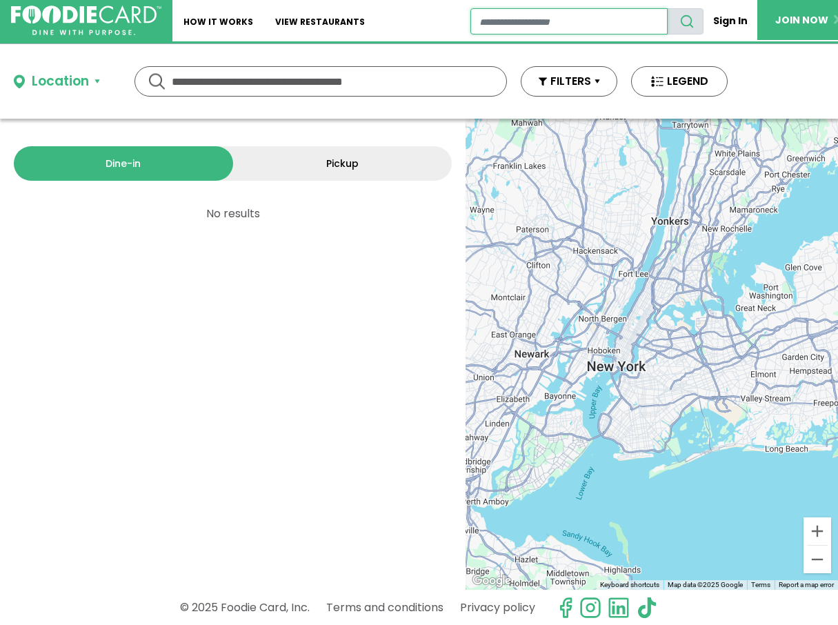
click at [497, 21] on input "restaurant search" at bounding box center [569, 21] width 198 height 26
type input "*******"
click at [688, 17] on icon "search" at bounding box center [686, 21] width 15 height 15
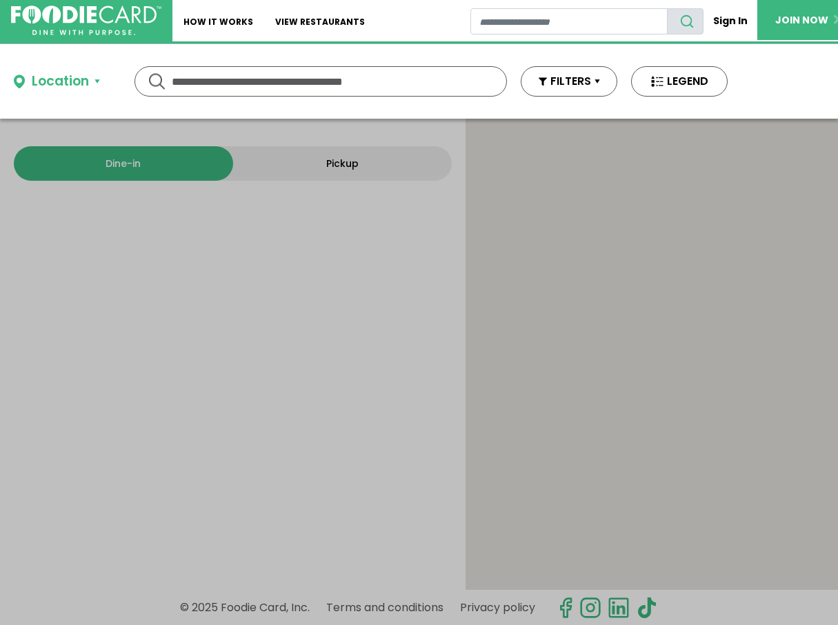
type input "*******"
